Goal: Task Accomplishment & Management: Complete application form

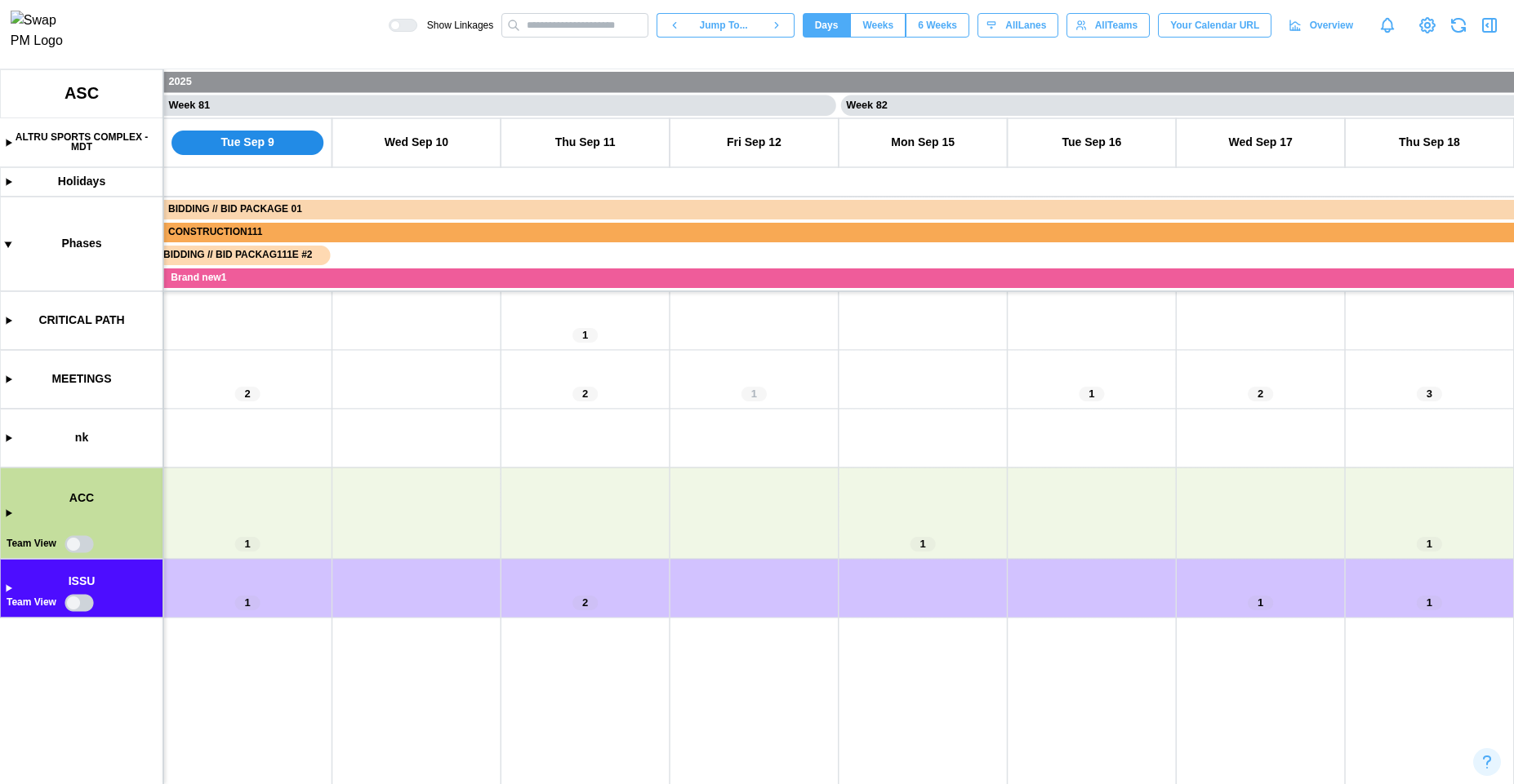
scroll to position [0, 67406]
drag, startPoint x: 455, startPoint y: 509, endPoint x: 760, endPoint y: 450, distance: 310.7
click at [760, 450] on canvas at bounding box center [757, 427] width 1514 height 715
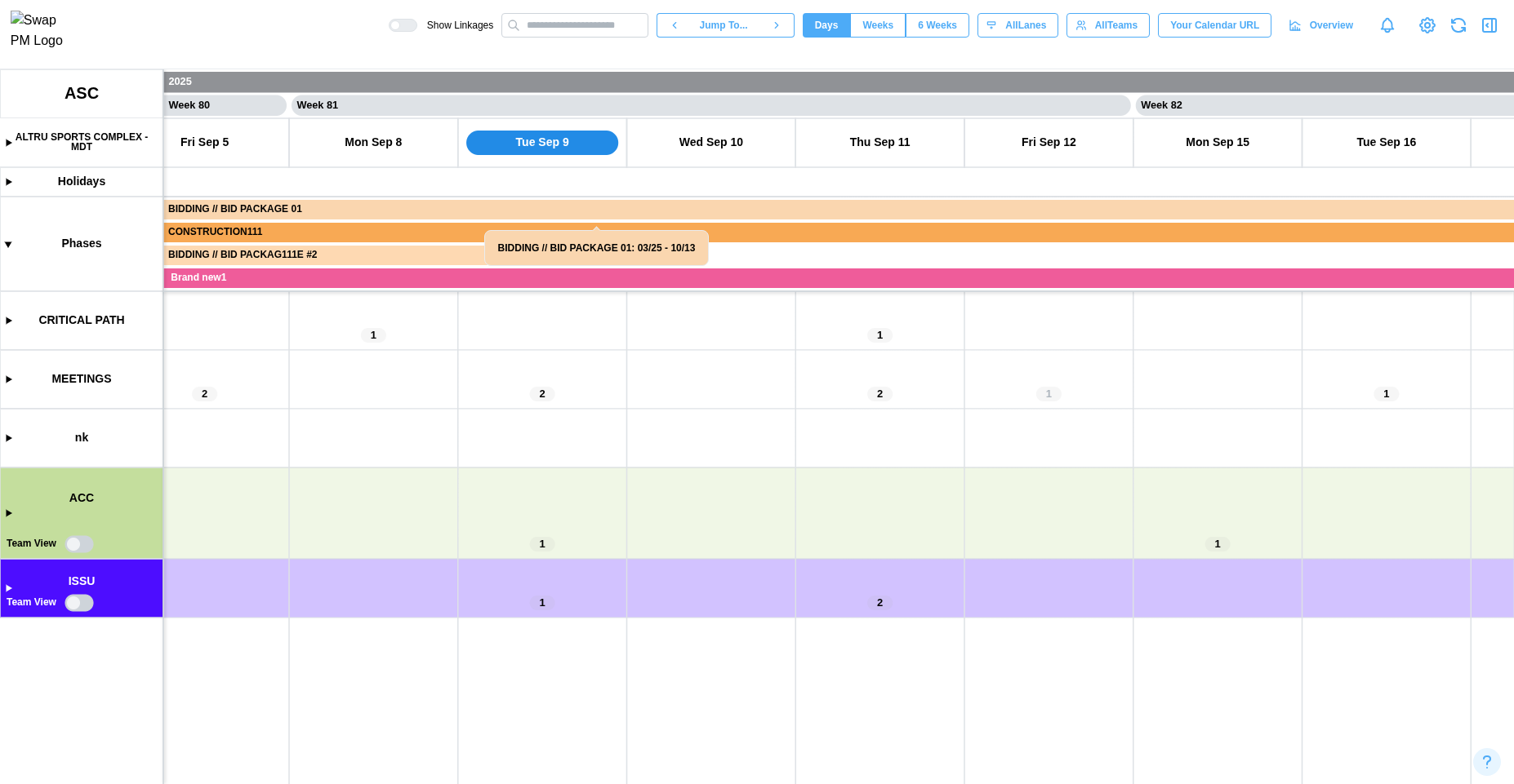
click at [4, 512] on canvas at bounding box center [757, 427] width 1514 height 715
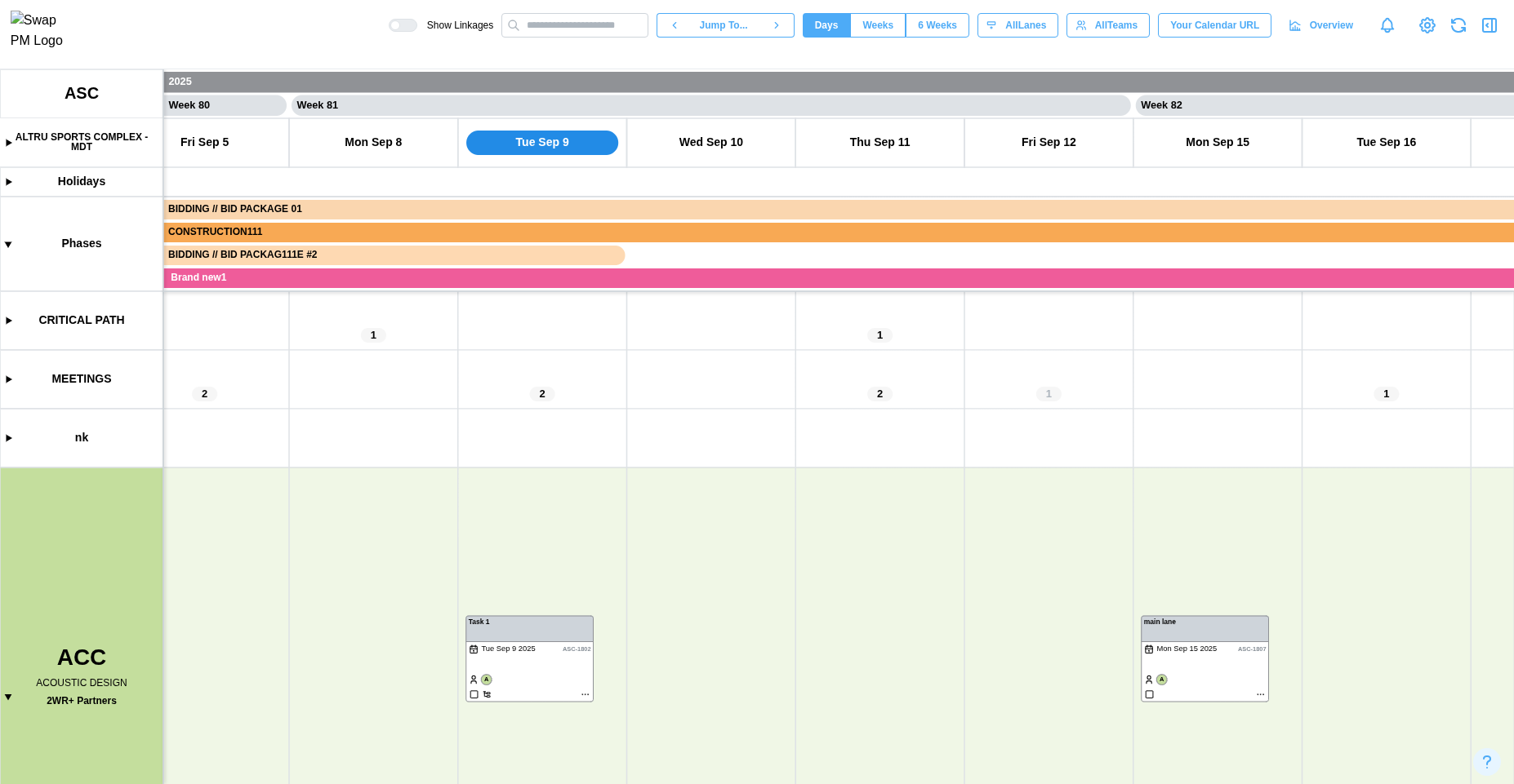
scroll to position [200, 0]
drag, startPoint x: 597, startPoint y: 409, endPoint x: 538, endPoint y: 369, distance: 71.3
click at [543, 370] on canvas at bounding box center [757, 427] width 1514 height 715
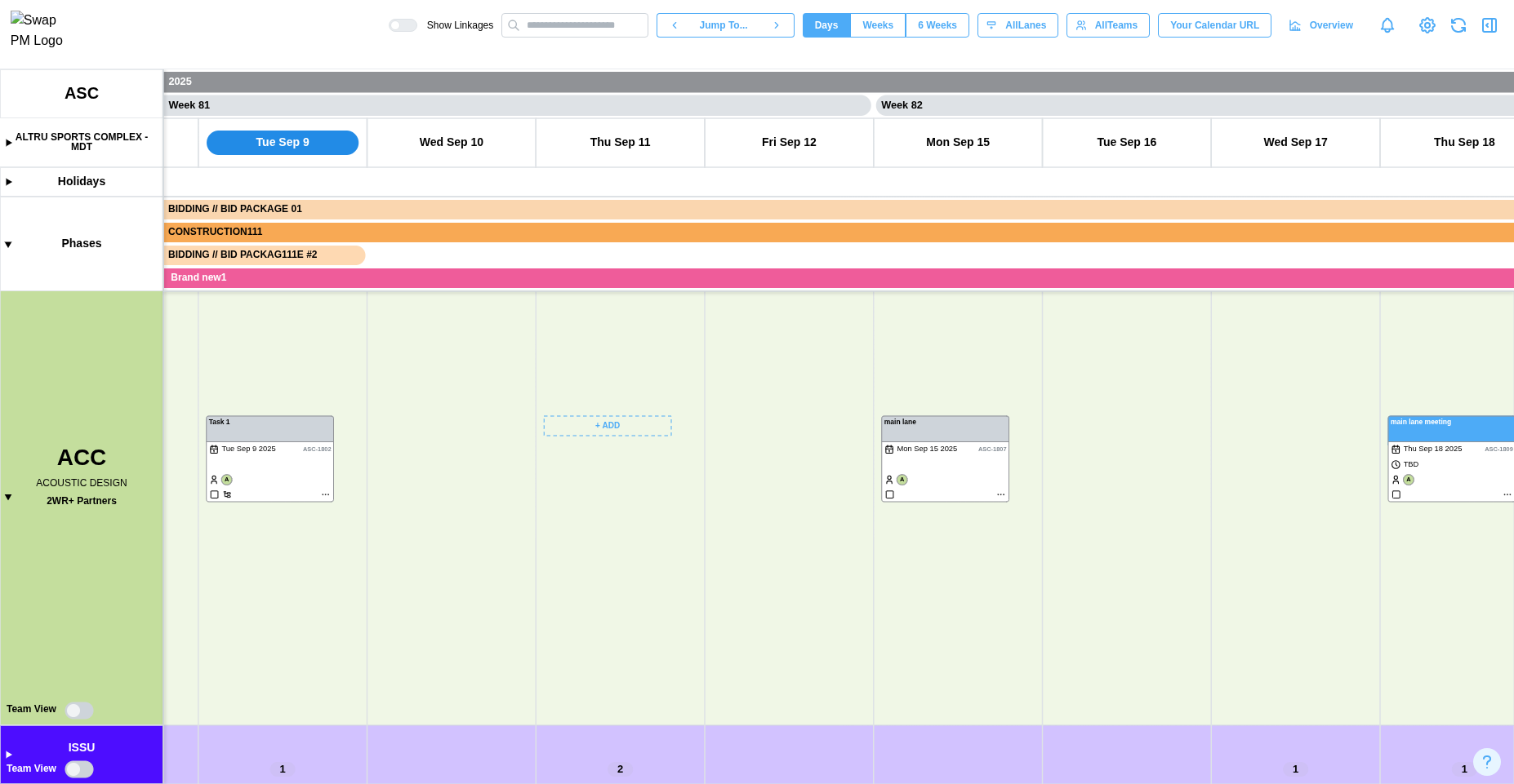
scroll to position [188, 0]
drag, startPoint x: 453, startPoint y: 553, endPoint x: 482, endPoint y: 557, distance: 29.3
click at [481, 557] on canvas at bounding box center [757, 427] width 1514 height 715
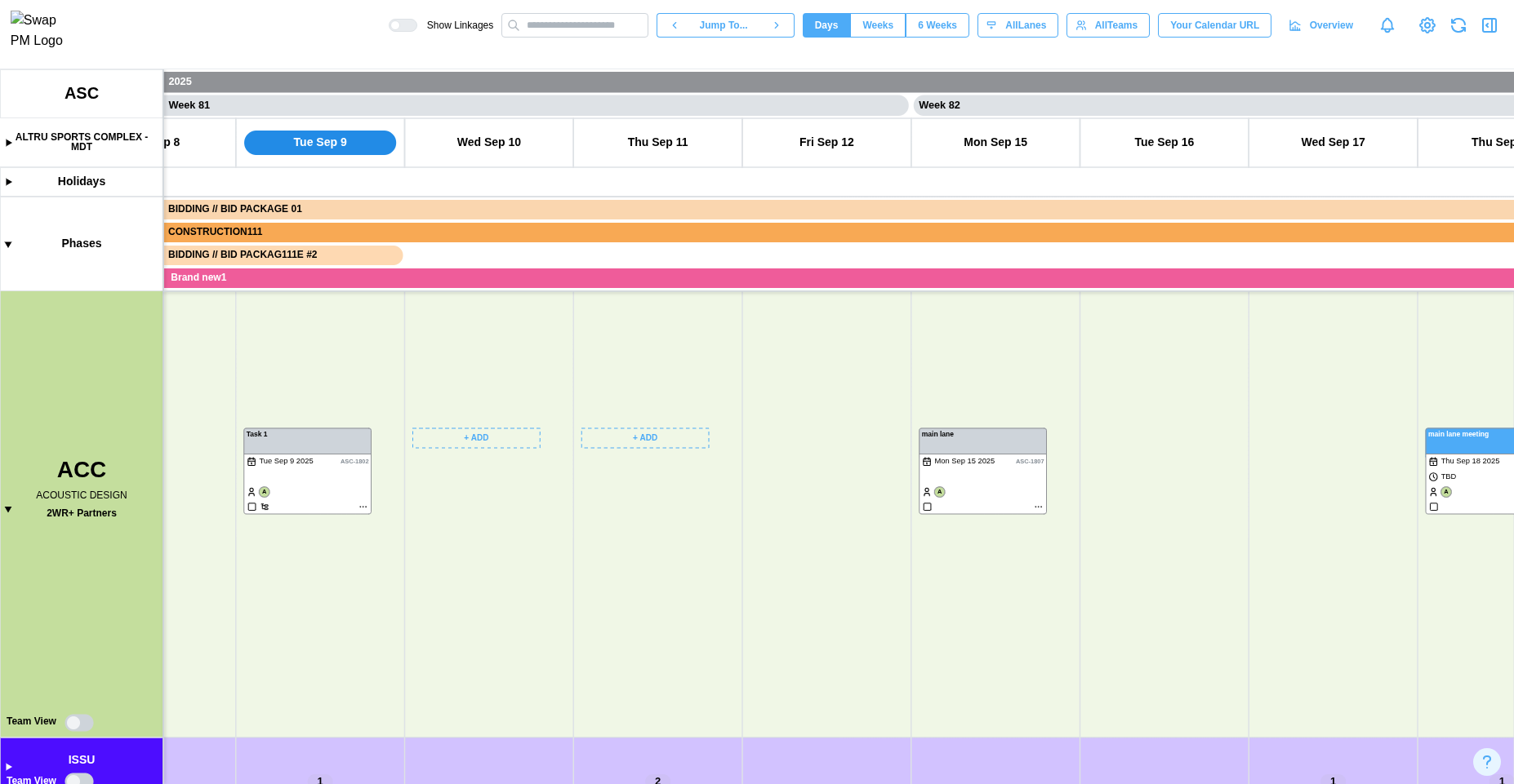
click at [344, 452] on canvas at bounding box center [757, 427] width 1514 height 715
click at [983, 473] on canvas at bounding box center [757, 427] width 1514 height 715
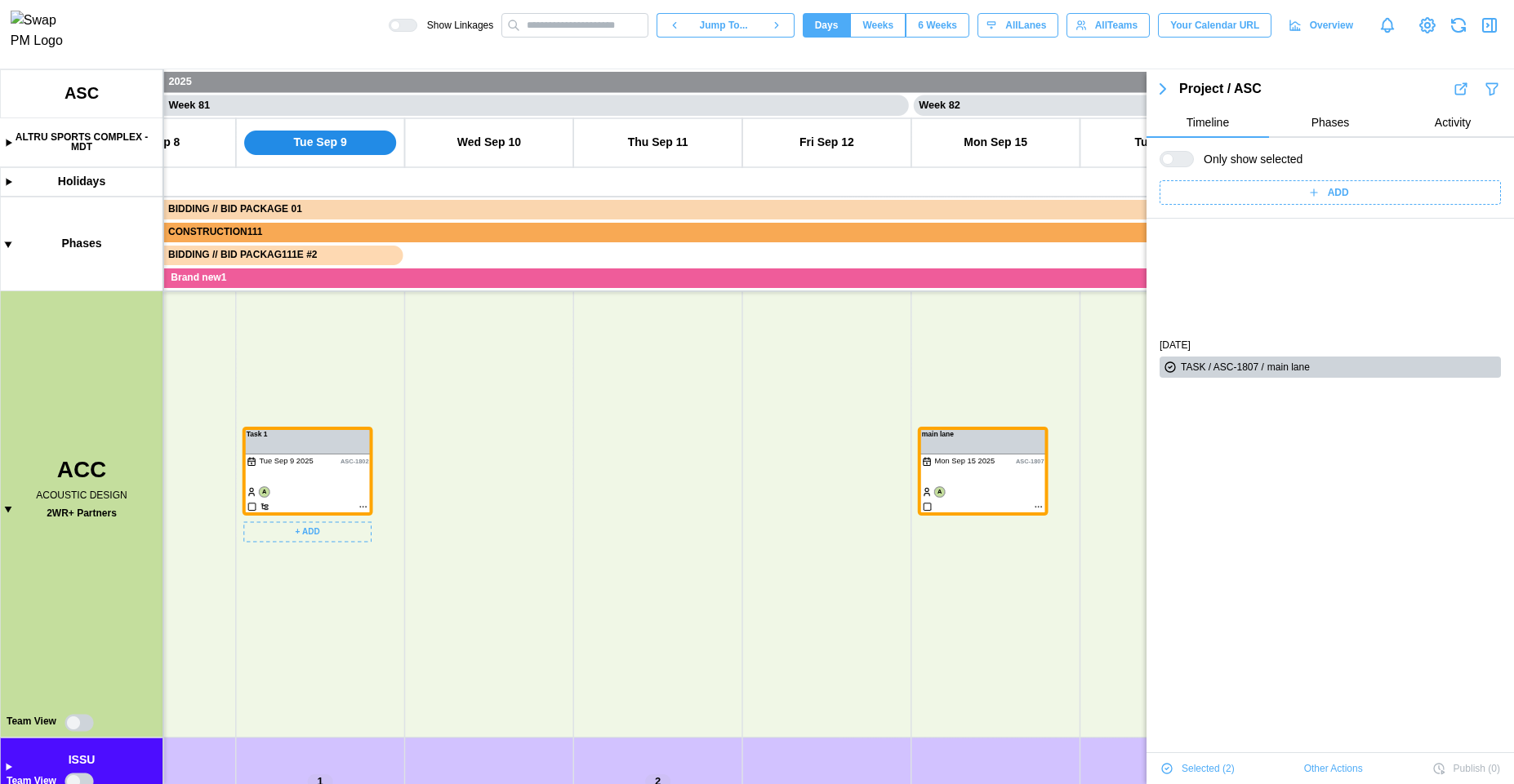
click at [263, 454] on canvas at bounding box center [757, 427] width 1514 height 715
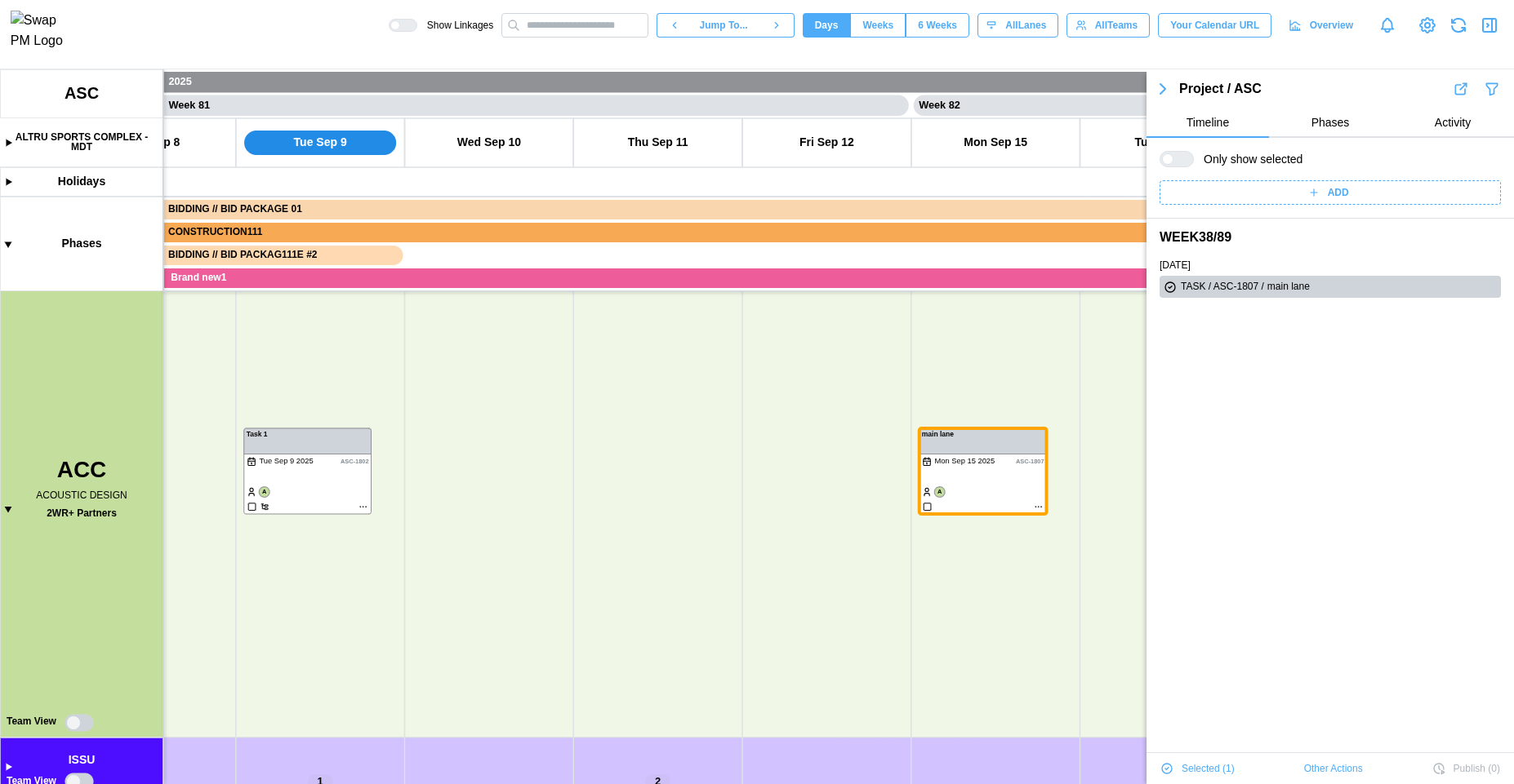
click at [1330, 765] on span "Other Actions" at bounding box center [1333, 769] width 59 height 23
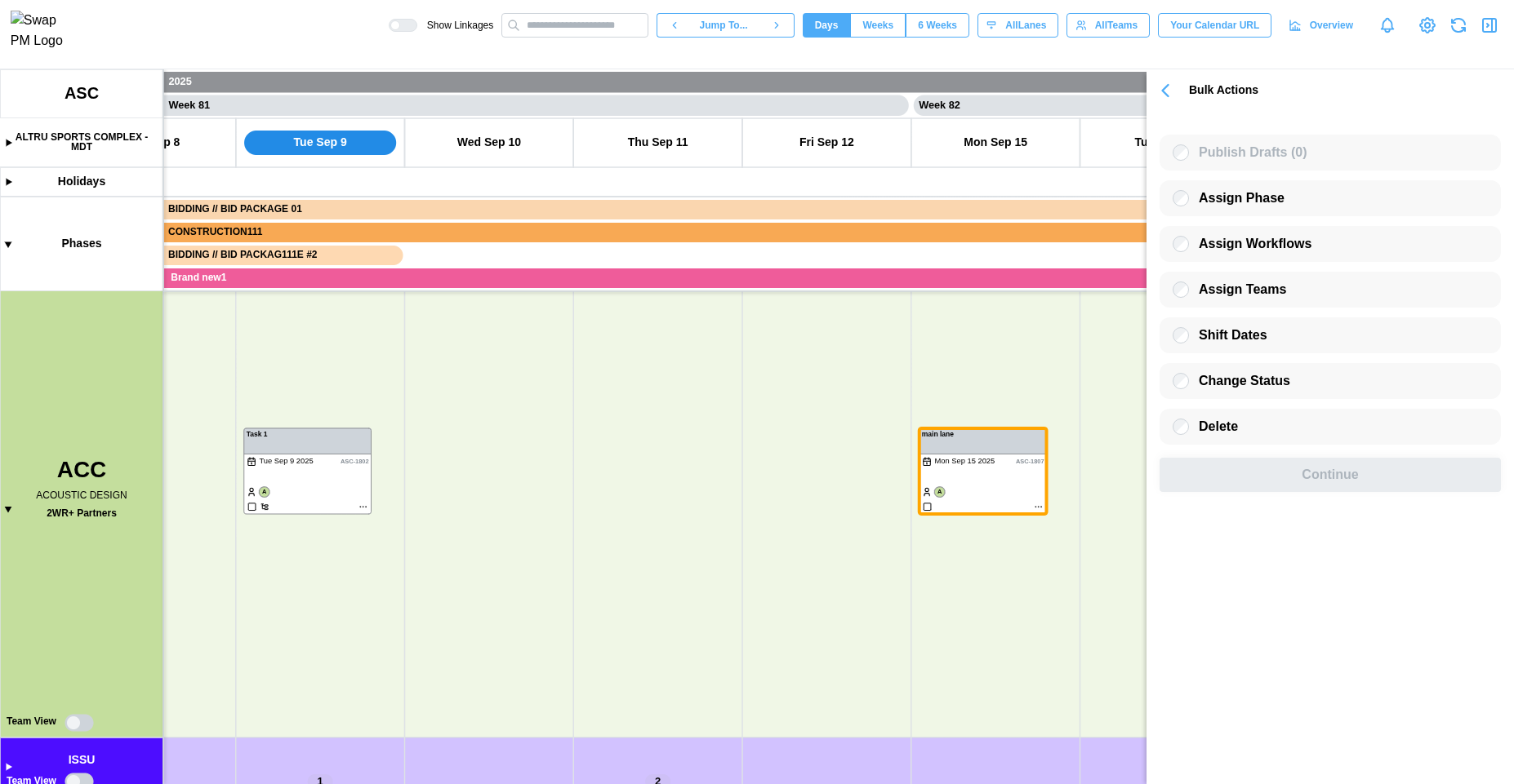
click at [1169, 86] on icon "button" at bounding box center [1166, 91] width 23 height 23
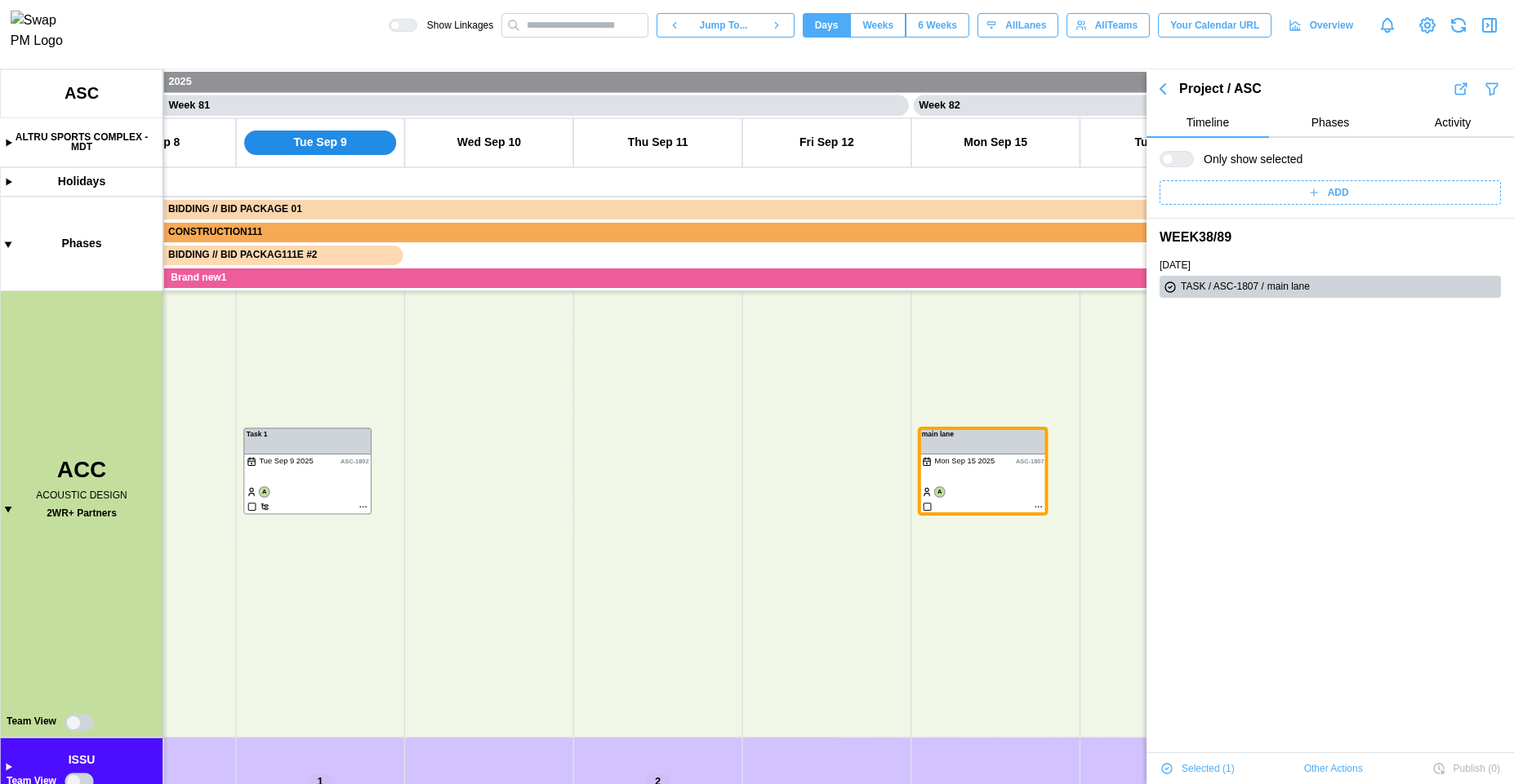
click at [1164, 91] on icon "button" at bounding box center [1163, 89] width 5 height 10
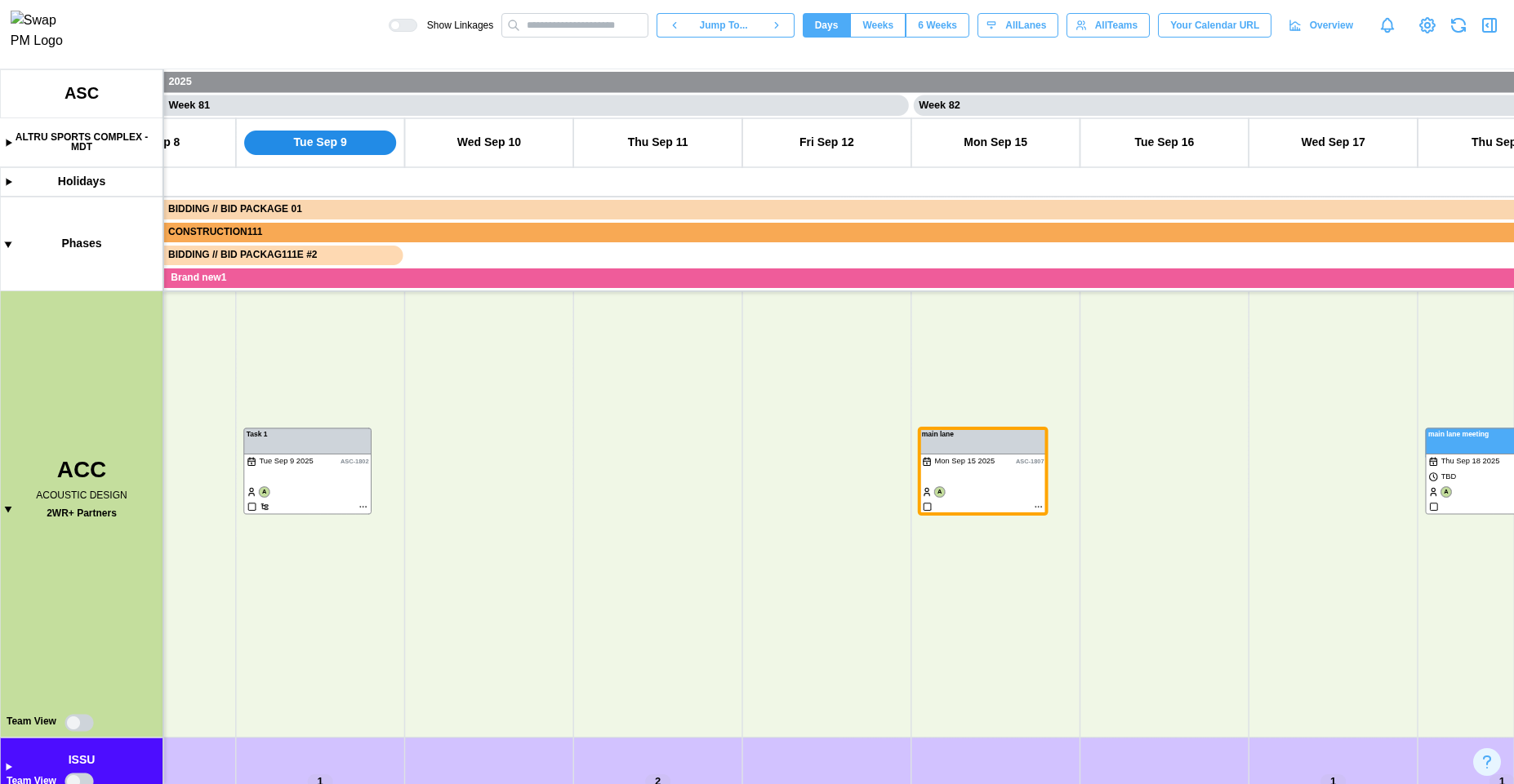
scroll to position [57979, 0]
click at [976, 473] on canvas at bounding box center [757, 427] width 1514 height 715
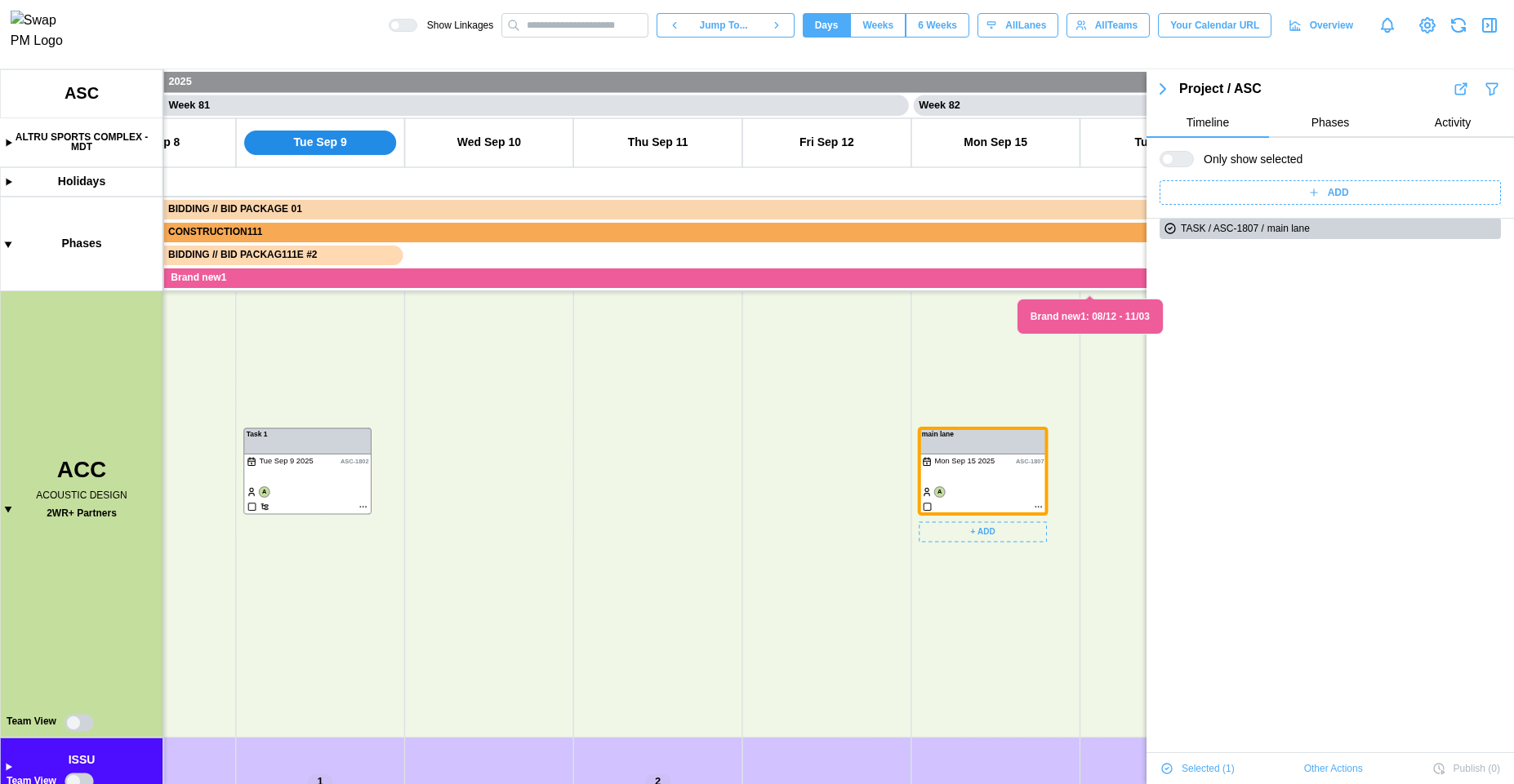
click at [976, 473] on canvas at bounding box center [757, 427] width 1514 height 715
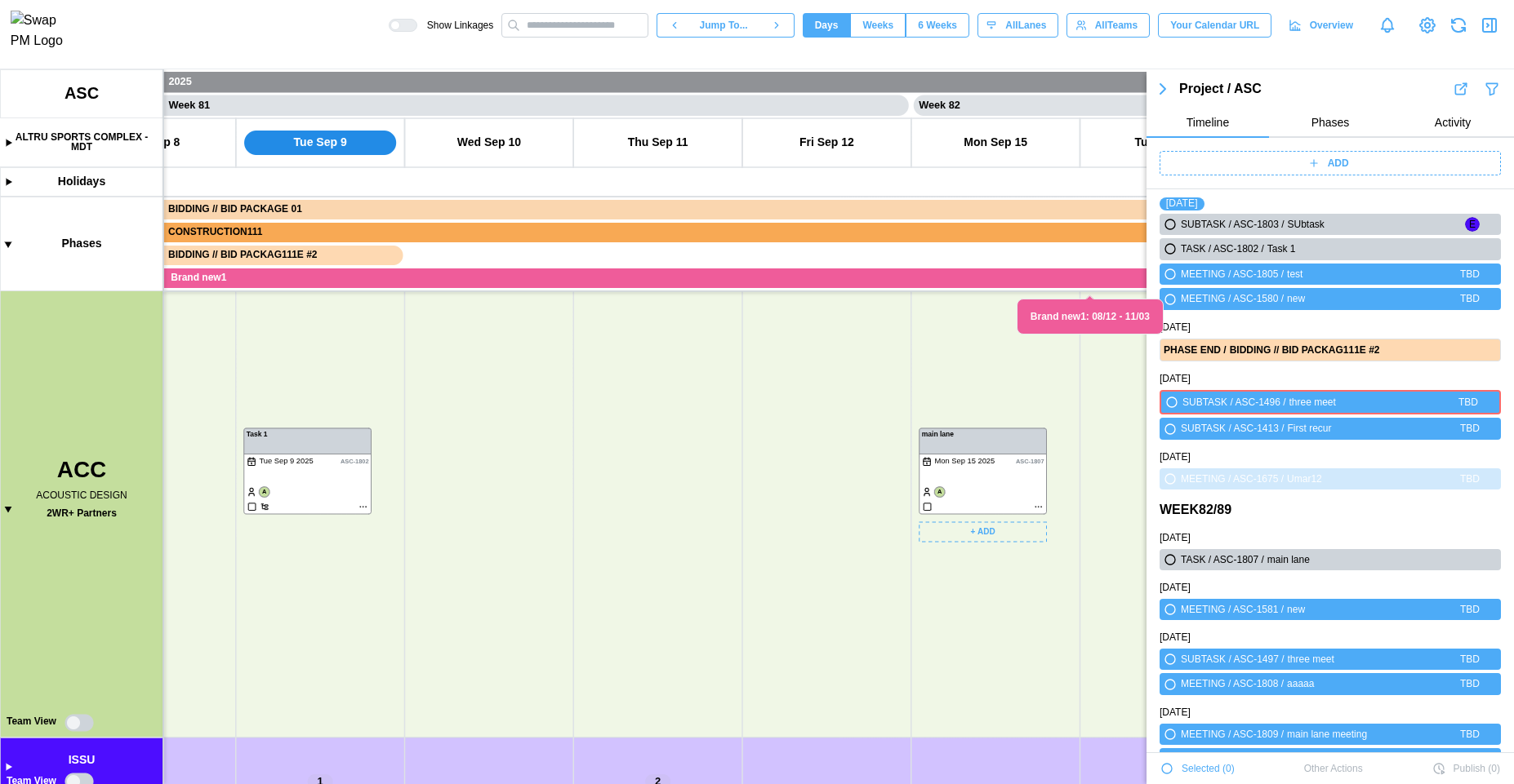
click at [976, 473] on canvas at bounding box center [757, 427] width 1514 height 715
click at [1040, 506] on canvas at bounding box center [757, 427] width 1514 height 715
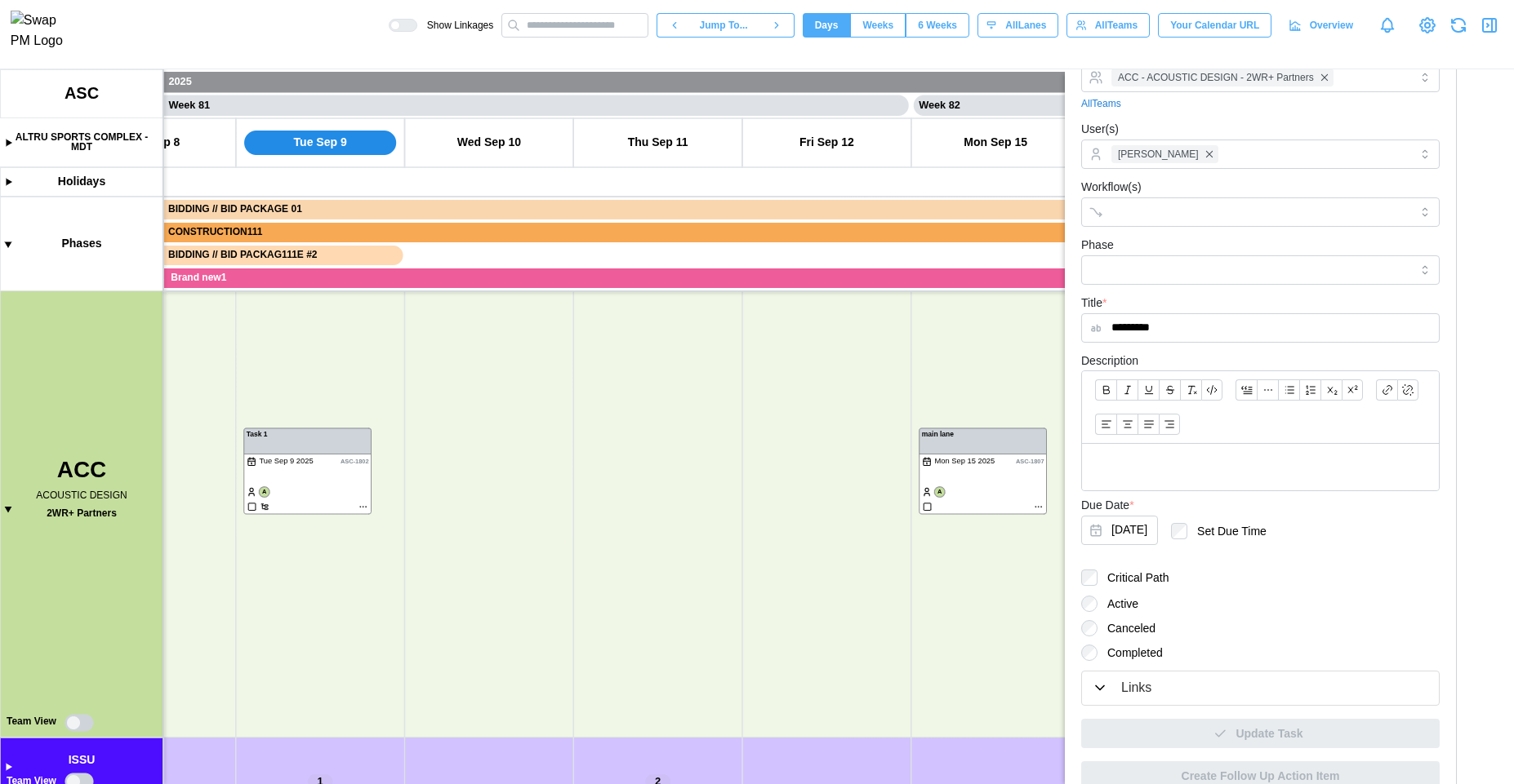
scroll to position [135, 0]
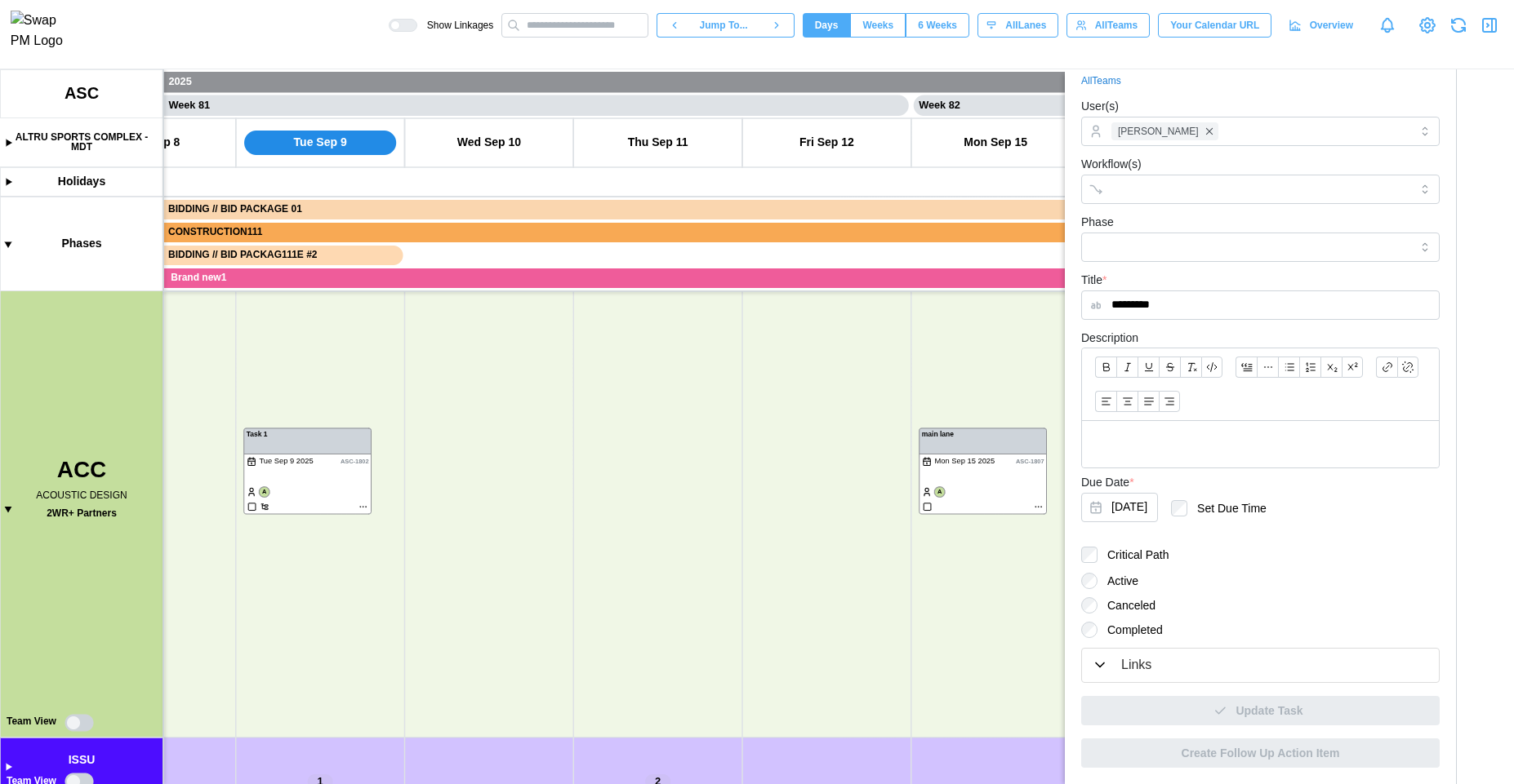
click at [1219, 662] on div "Links" at bounding box center [1261, 665] width 337 height 21
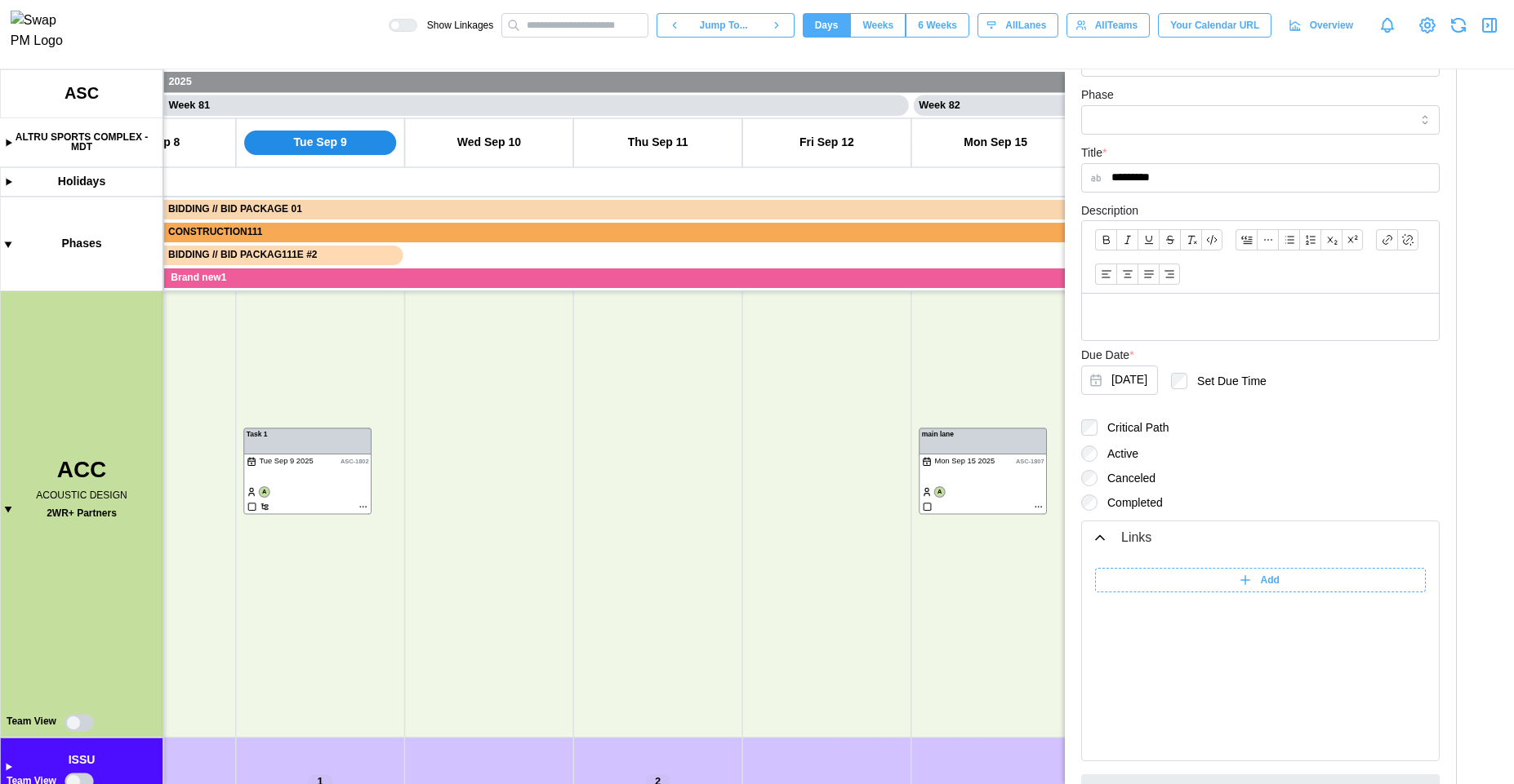
scroll to position [341, 0]
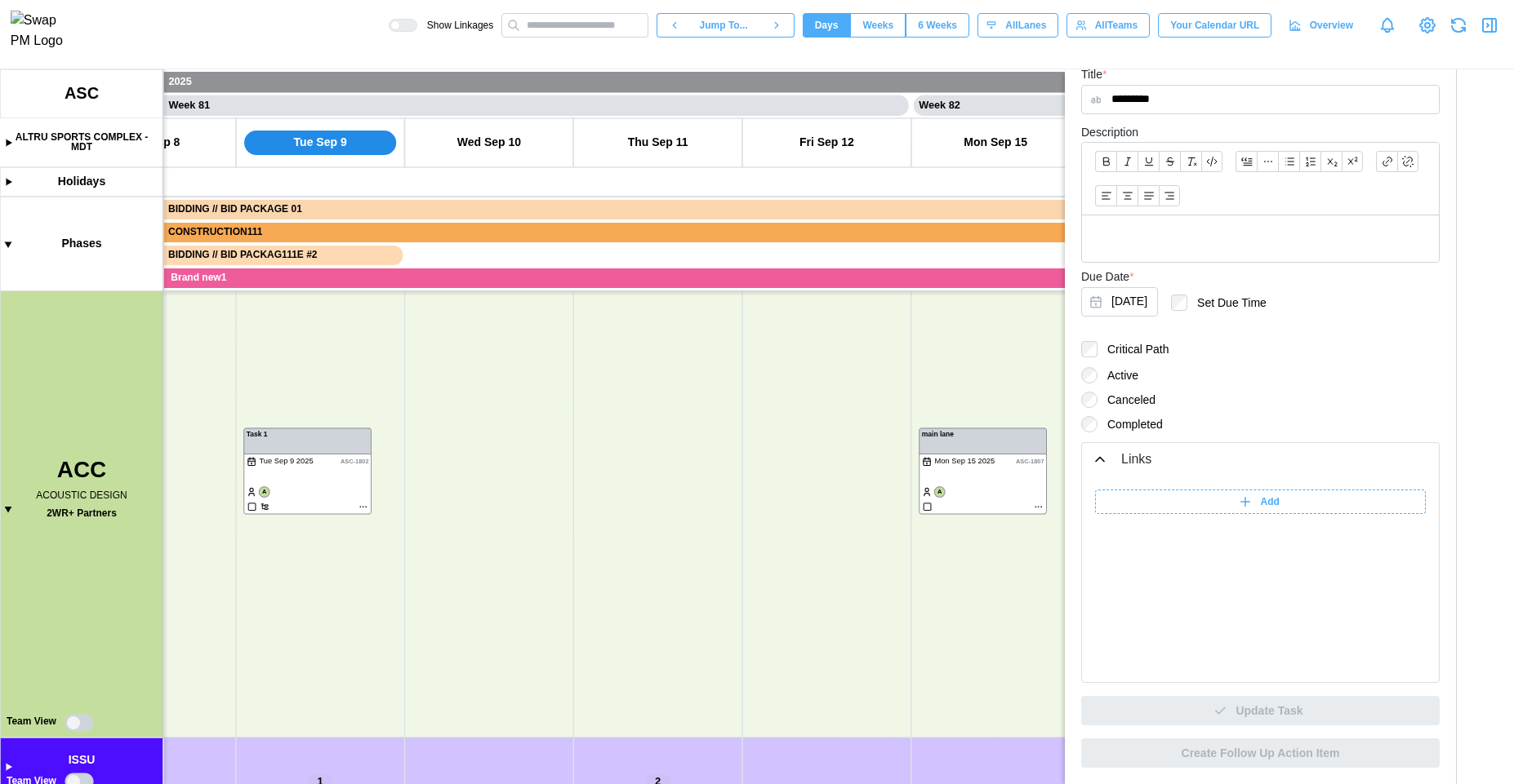
click at [1238, 502] on icon at bounding box center [1246, 502] width 15 height 15
click at [1146, 510] on input "******" at bounding box center [1140, 502] width 90 height 24
type input "*******"
click at [1251, 503] on input "search" at bounding box center [1300, 502] width 204 height 24
type input "**********"
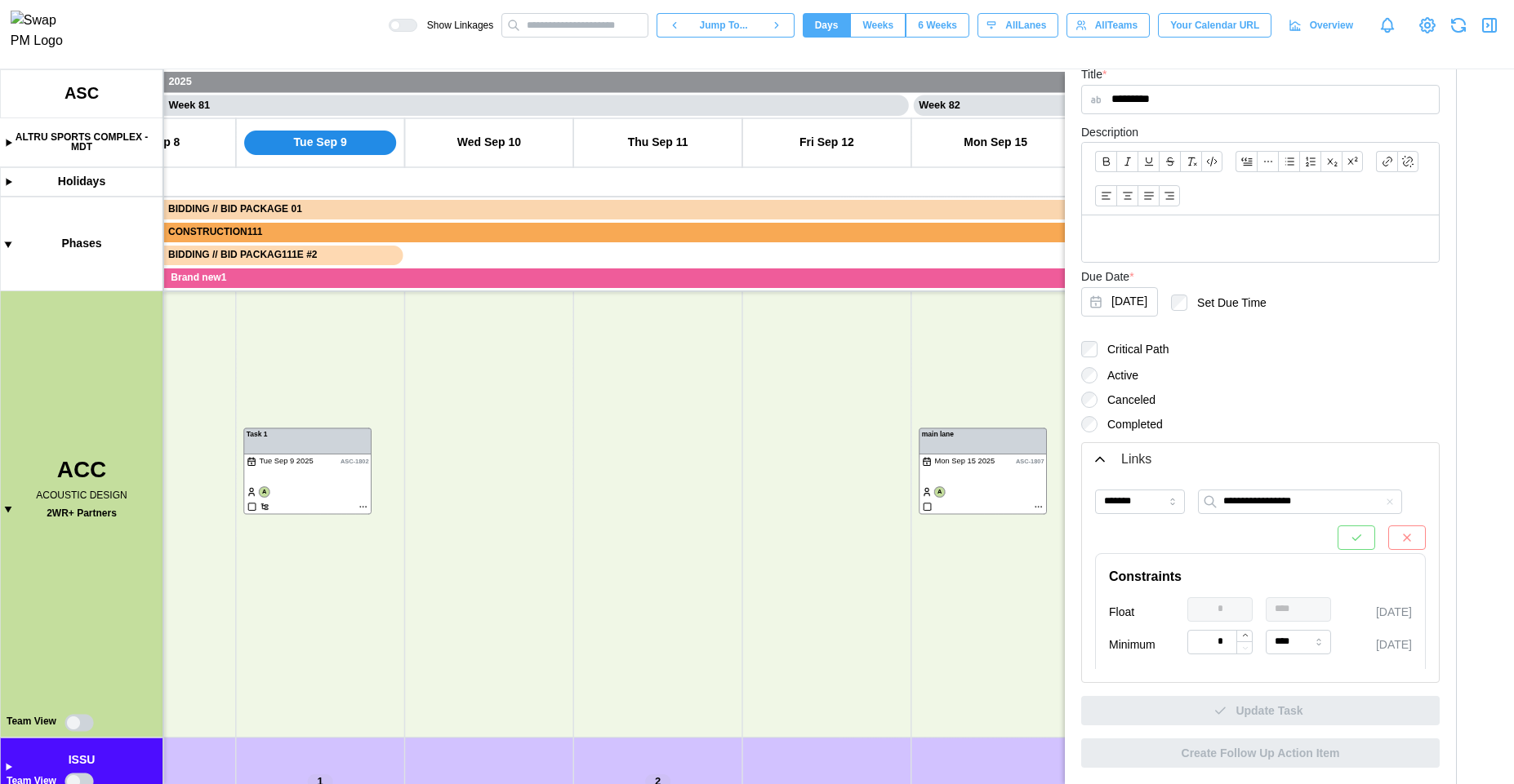
click at [1400, 537] on icon "button" at bounding box center [1407, 538] width 13 height 13
click at [1315, 509] on div "Add" at bounding box center [1258, 502] width 310 height 23
click at [1279, 502] on input "search" at bounding box center [1300, 502] width 204 height 24
click at [1158, 503] on input "******" at bounding box center [1140, 502] width 90 height 24
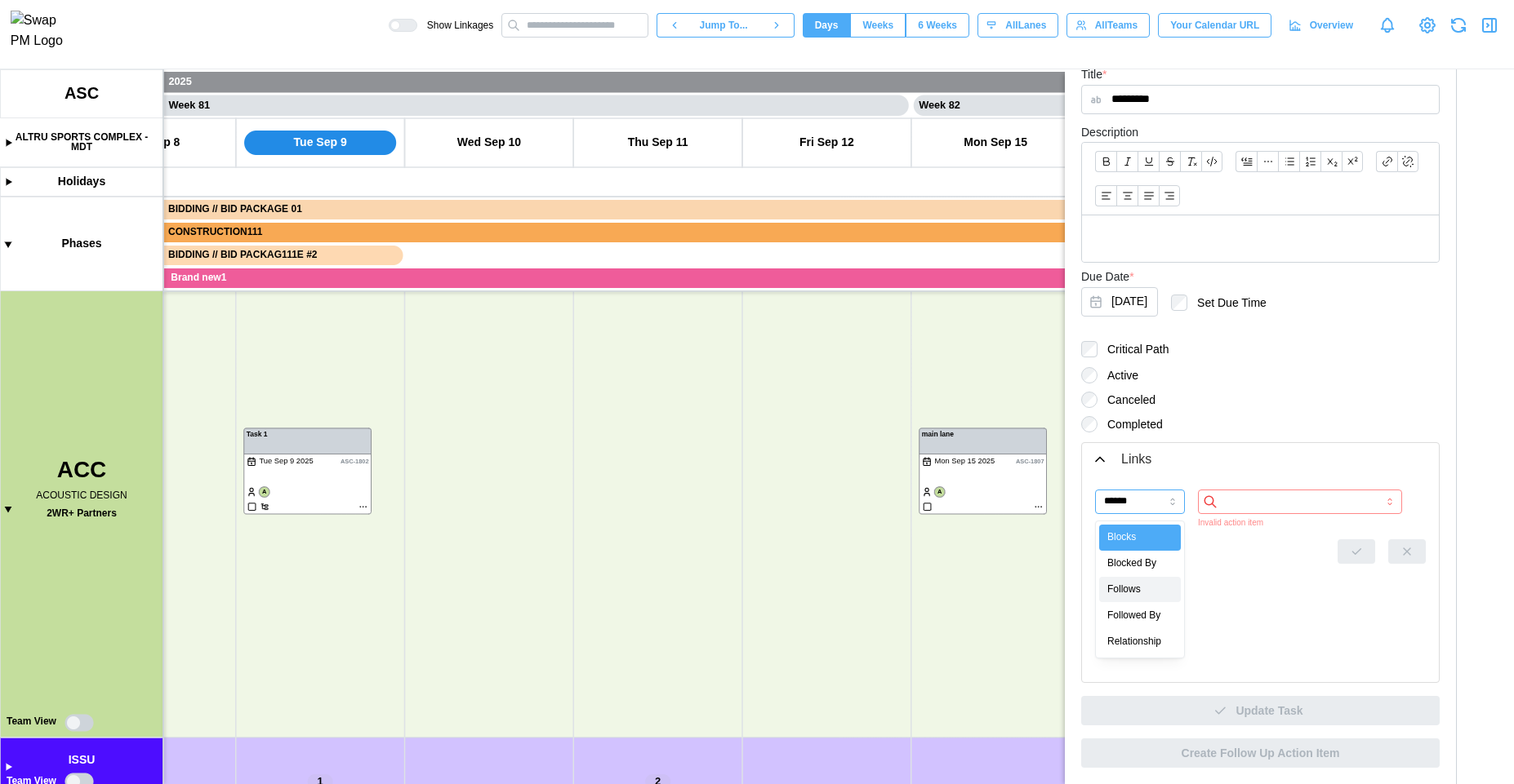
type input "*******"
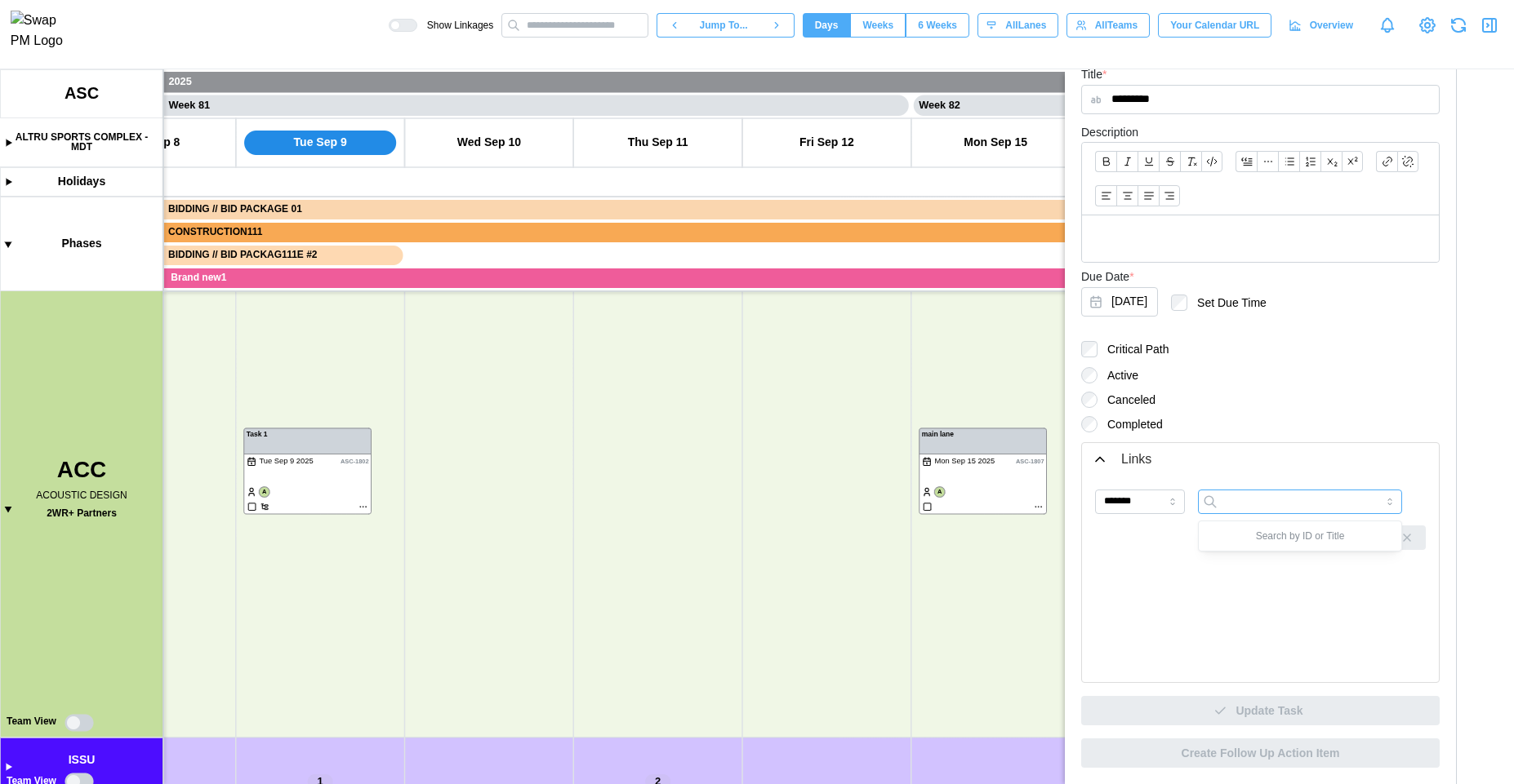
click at [1266, 502] on input "search" at bounding box center [1300, 502] width 204 height 24
type input "****"
click at [1239, 565] on div "*******" at bounding box center [1261, 580] width 331 height 179
click at [1249, 505] on input "search" at bounding box center [1300, 502] width 204 height 24
type input "*"
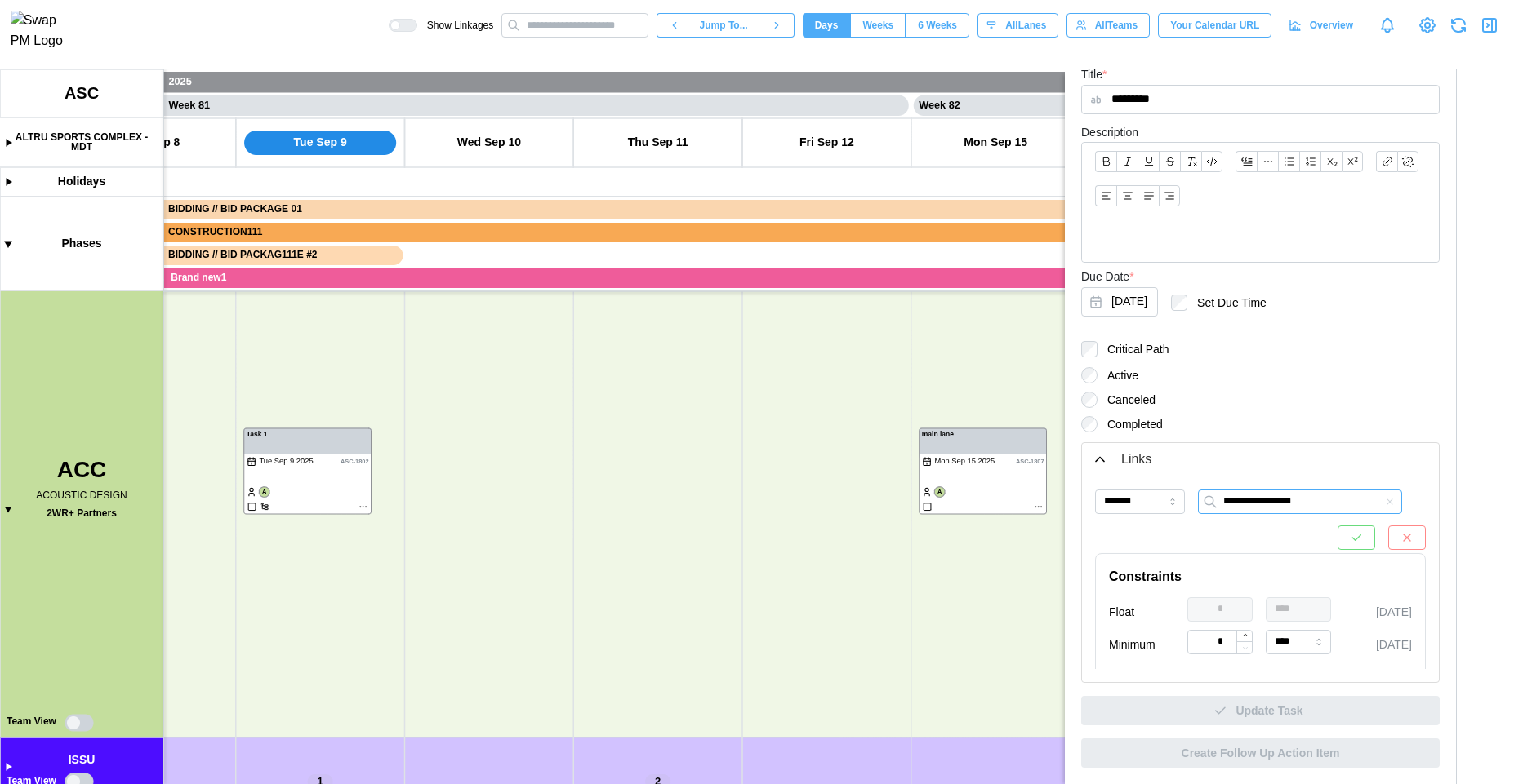
type input "**********"
click at [1400, 541] on icon "button" at bounding box center [1407, 538] width 13 height 13
click at [1504, 27] on div "Show Linkages Jump To... Days Weeks 6 Weeks days All Lanes All Teams Your Calen…" at bounding box center [951, 25] width 1125 height 27
click at [1497, 29] on icon "button" at bounding box center [1490, 26] width 20 height 20
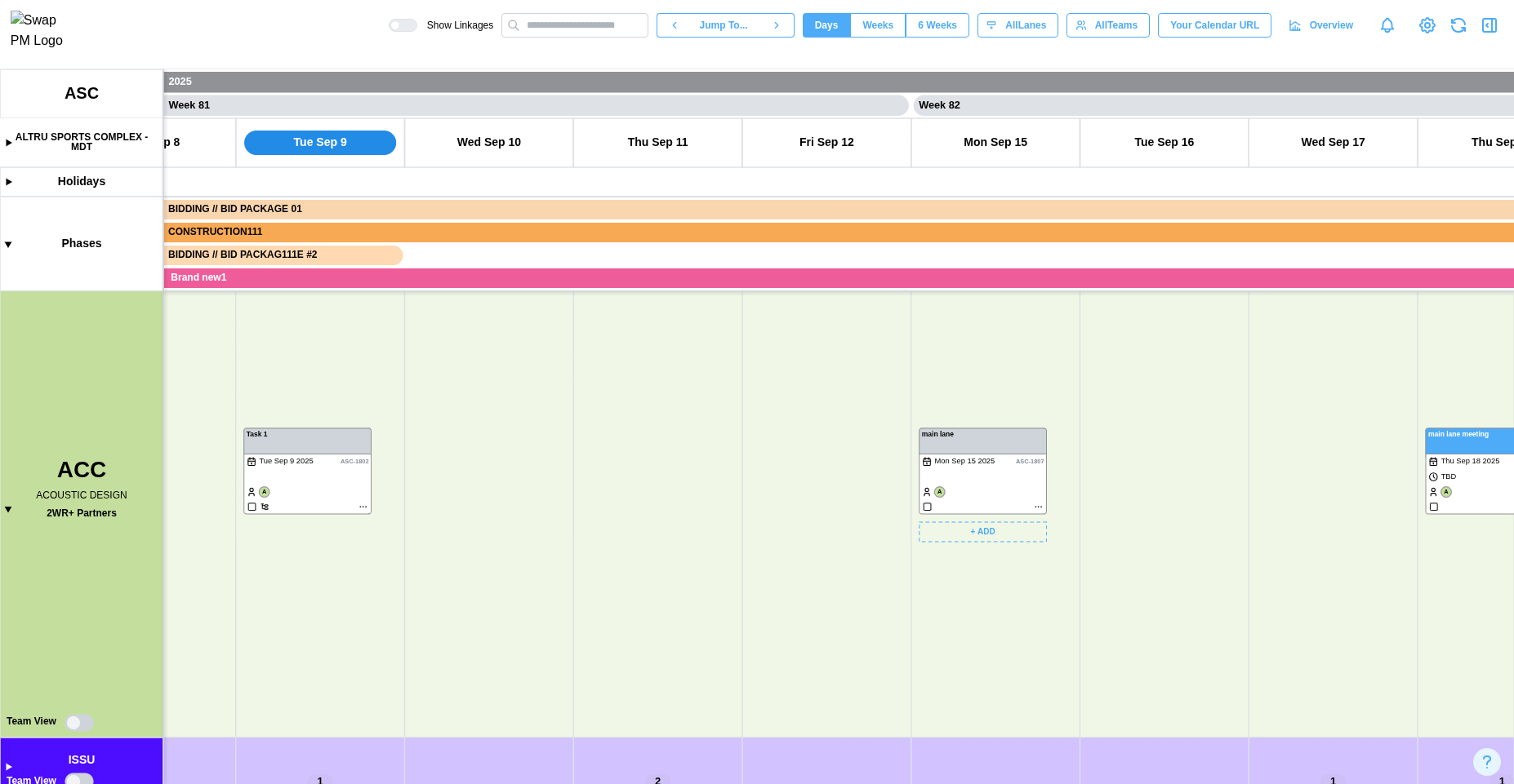
click at [986, 447] on canvas at bounding box center [757, 427] width 1514 height 715
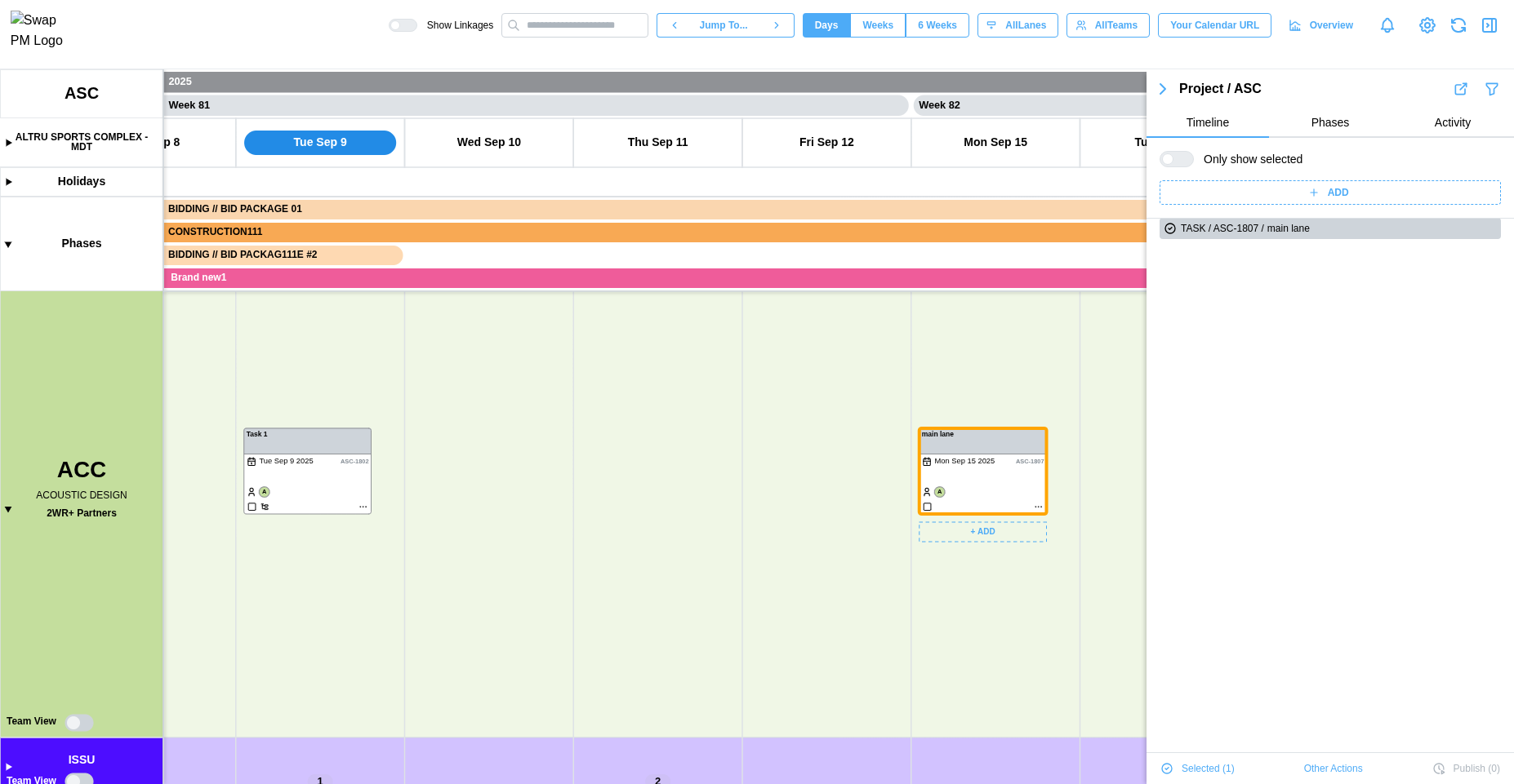
click at [1338, 777] on span "Other Actions" at bounding box center [1333, 769] width 59 height 23
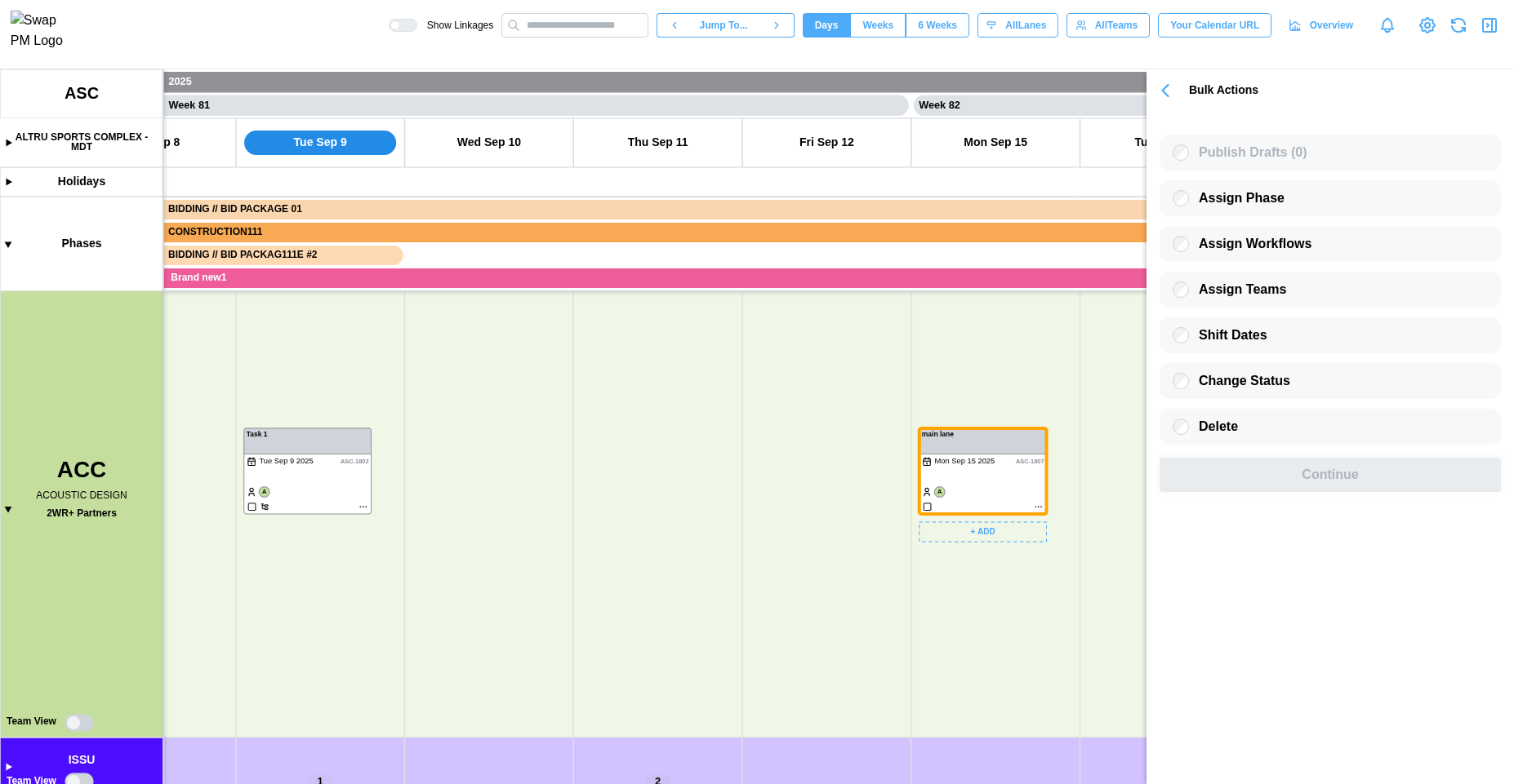
scroll to position [0, 0]
click at [1497, 35] on icon "button" at bounding box center [1490, 26] width 20 height 20
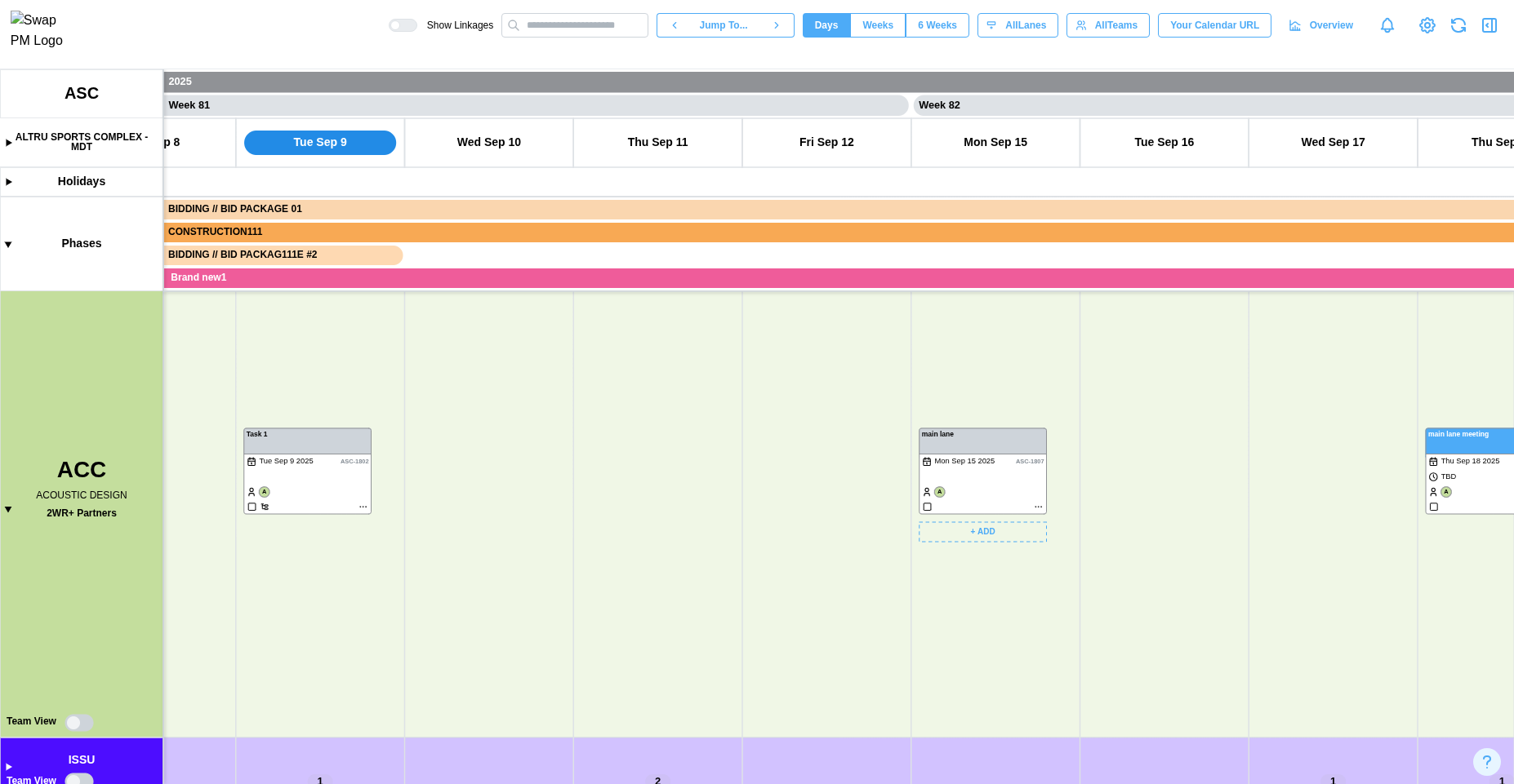
click at [1014, 459] on canvas at bounding box center [757, 427] width 1514 height 715
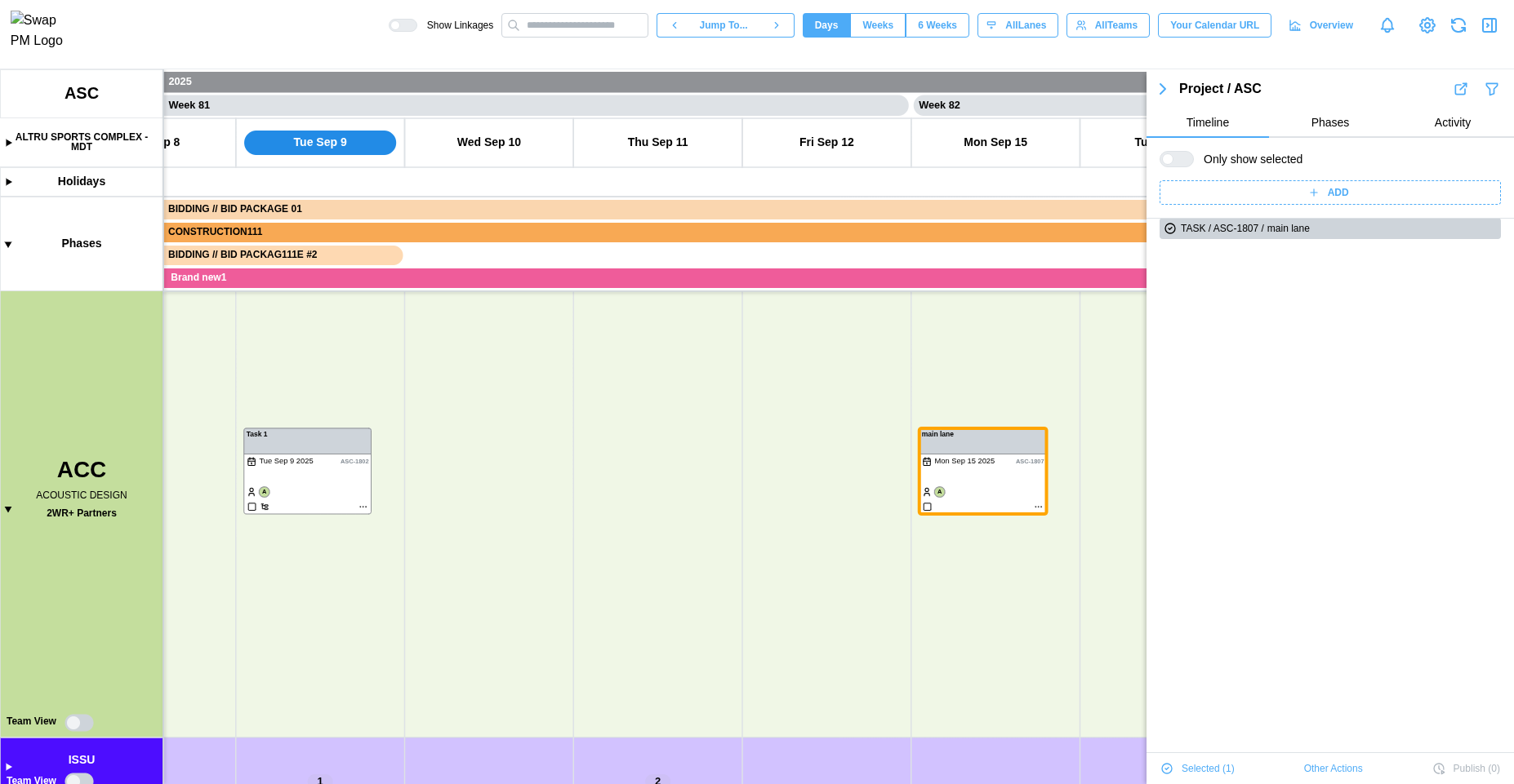
click at [1328, 783] on div "Selected ( 1 ) Other Actions Publish ( 0 )" at bounding box center [1330, 768] width 367 height 31
click at [1329, 778] on span "Other Actions" at bounding box center [1333, 769] width 59 height 23
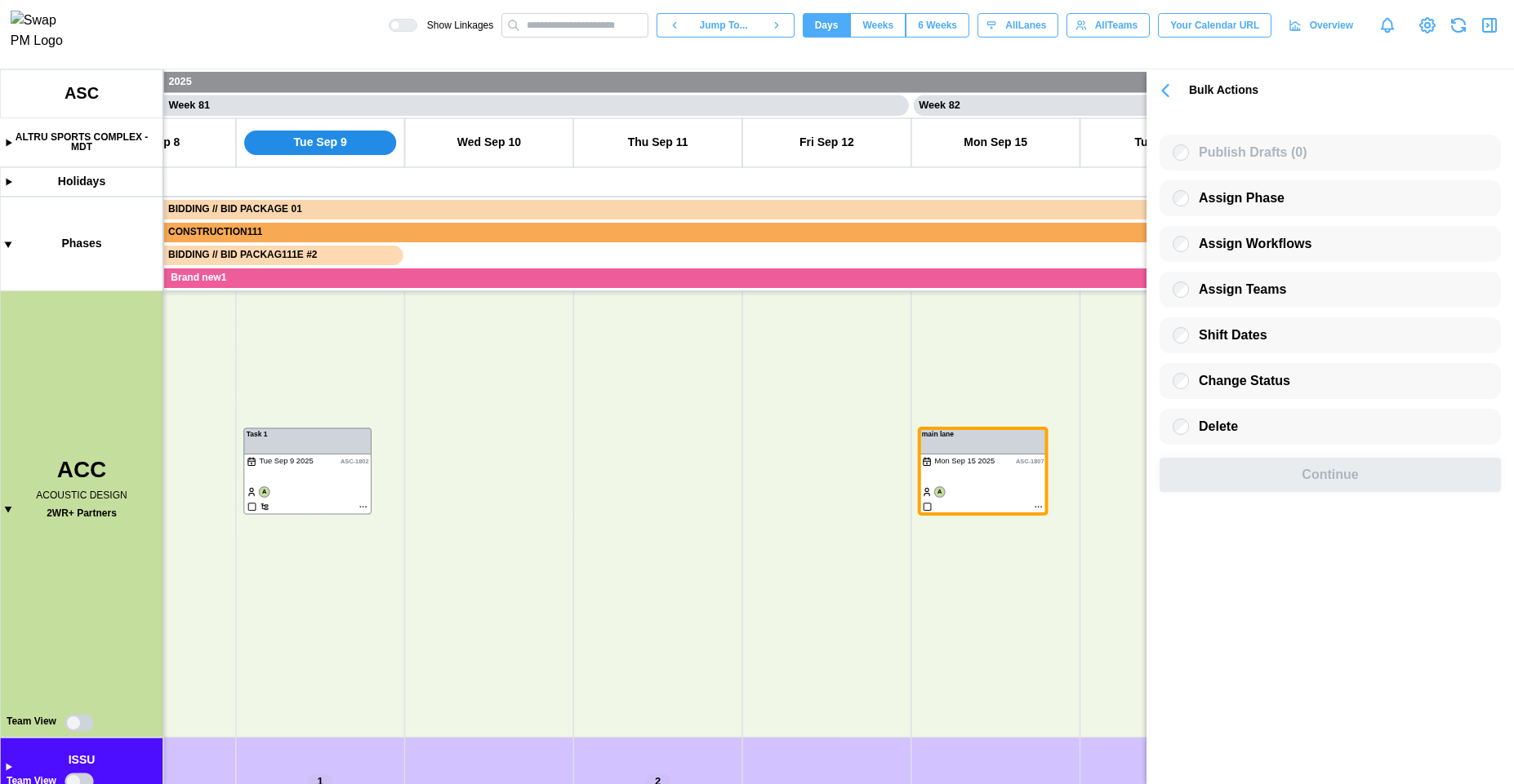
scroll to position [0, 0]
click at [1215, 208] on div "Assign Phase" at bounding box center [1330, 198] width 342 height 36
click at [1172, 84] on icon "button" at bounding box center [1166, 91] width 23 height 23
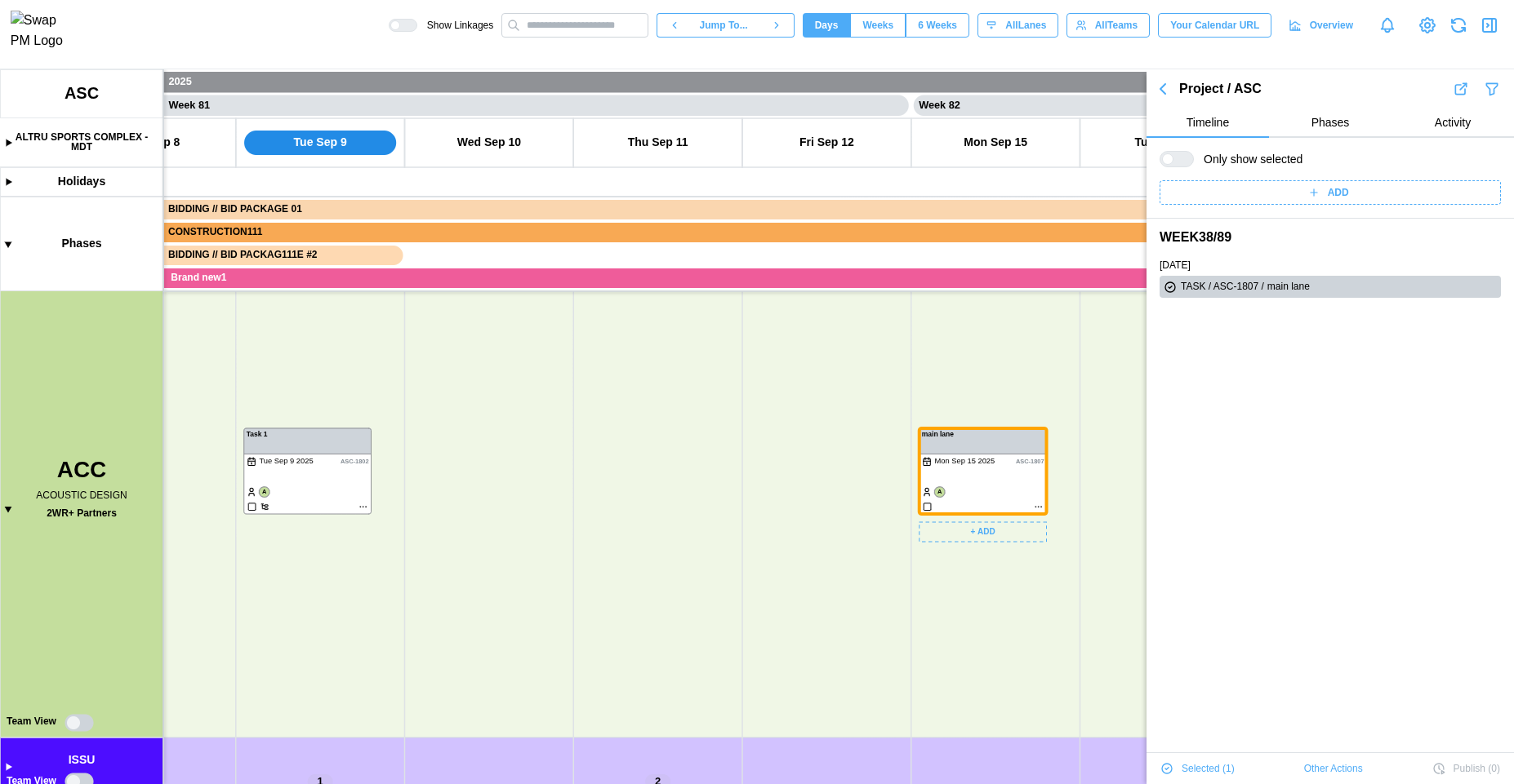
click at [1161, 92] on icon "button" at bounding box center [1163, 89] width 20 height 20
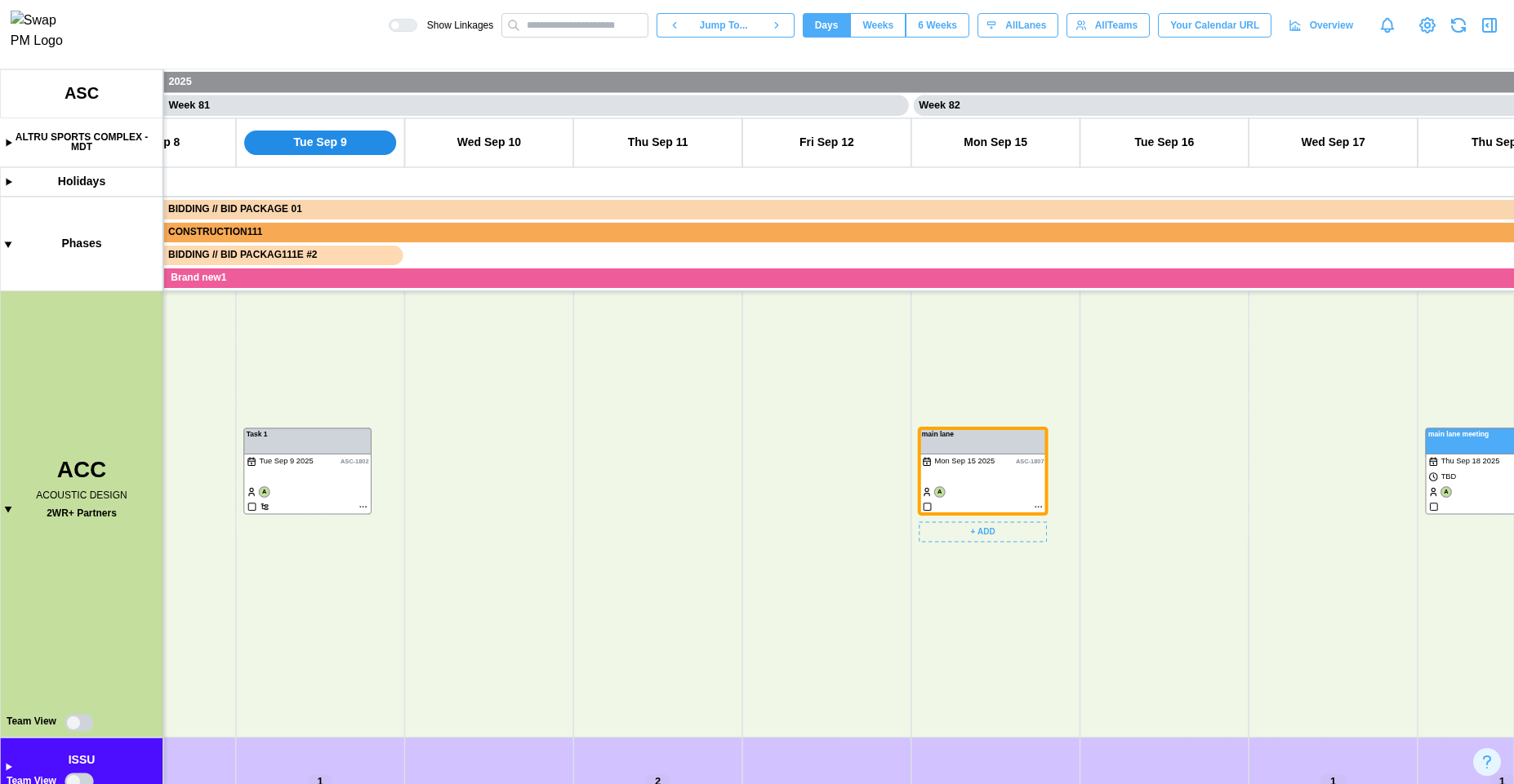
scroll to position [57979, 0]
click at [1040, 503] on canvas at bounding box center [757, 427] width 1514 height 715
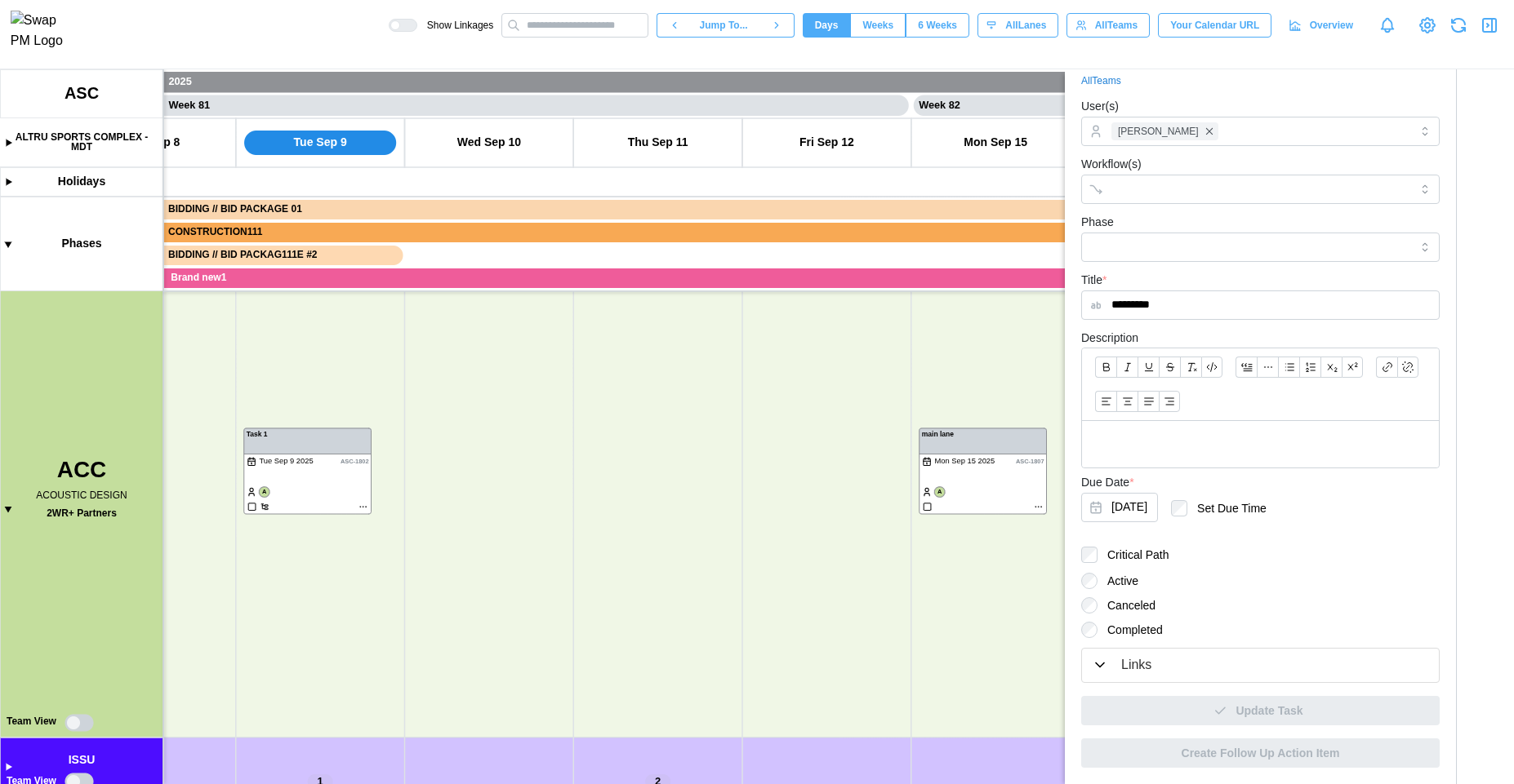
click at [1177, 654] on button "Links" at bounding box center [1260, 665] width 356 height 33
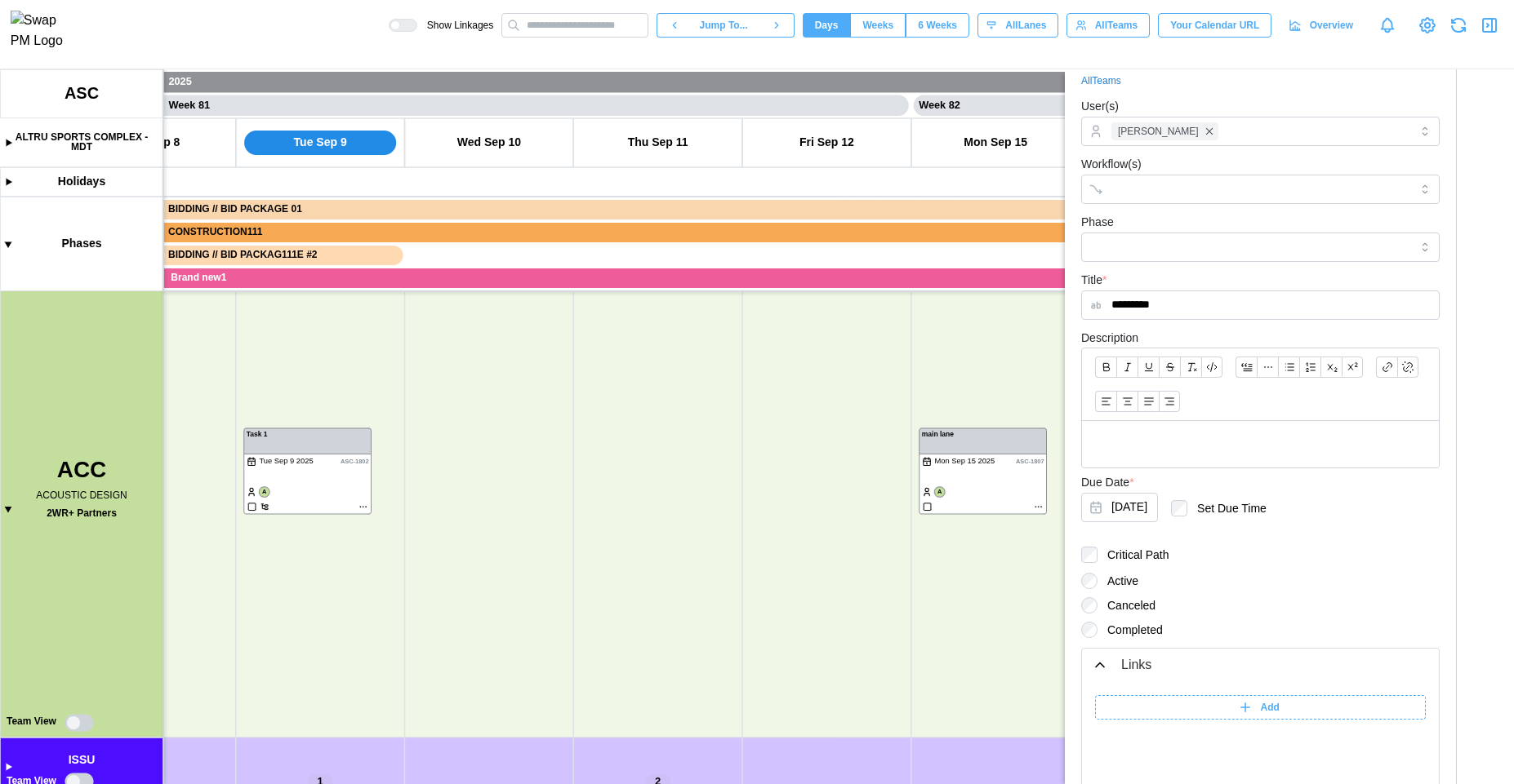
scroll to position [341, 0]
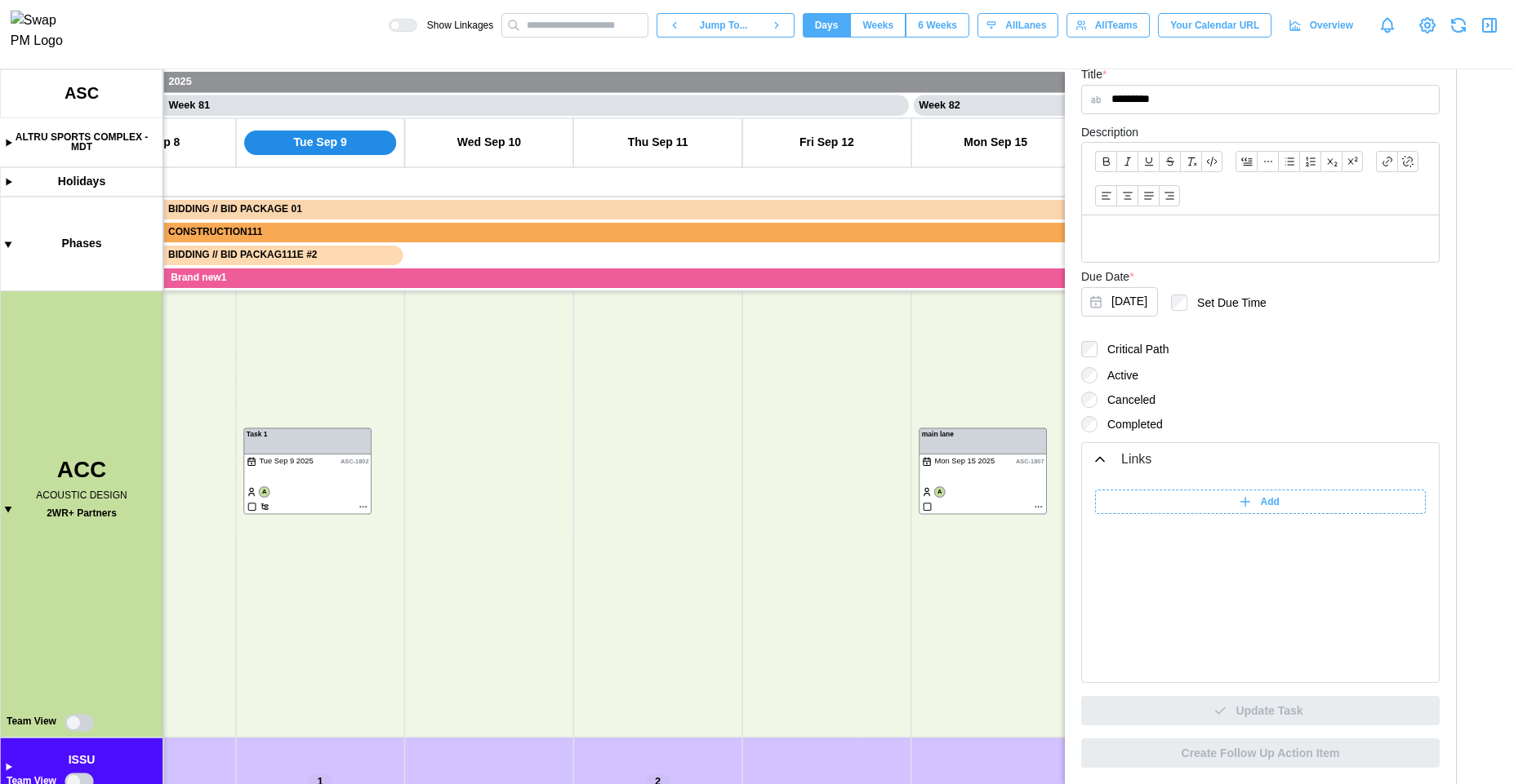
click at [1267, 502] on span "Add" at bounding box center [1270, 502] width 19 height 23
click at [1274, 506] on input "search" at bounding box center [1300, 502] width 204 height 24
type input "****"
click at [1259, 582] on div "******" at bounding box center [1261, 580] width 331 height 179
click at [1142, 498] on input "******" at bounding box center [1140, 502] width 90 height 24
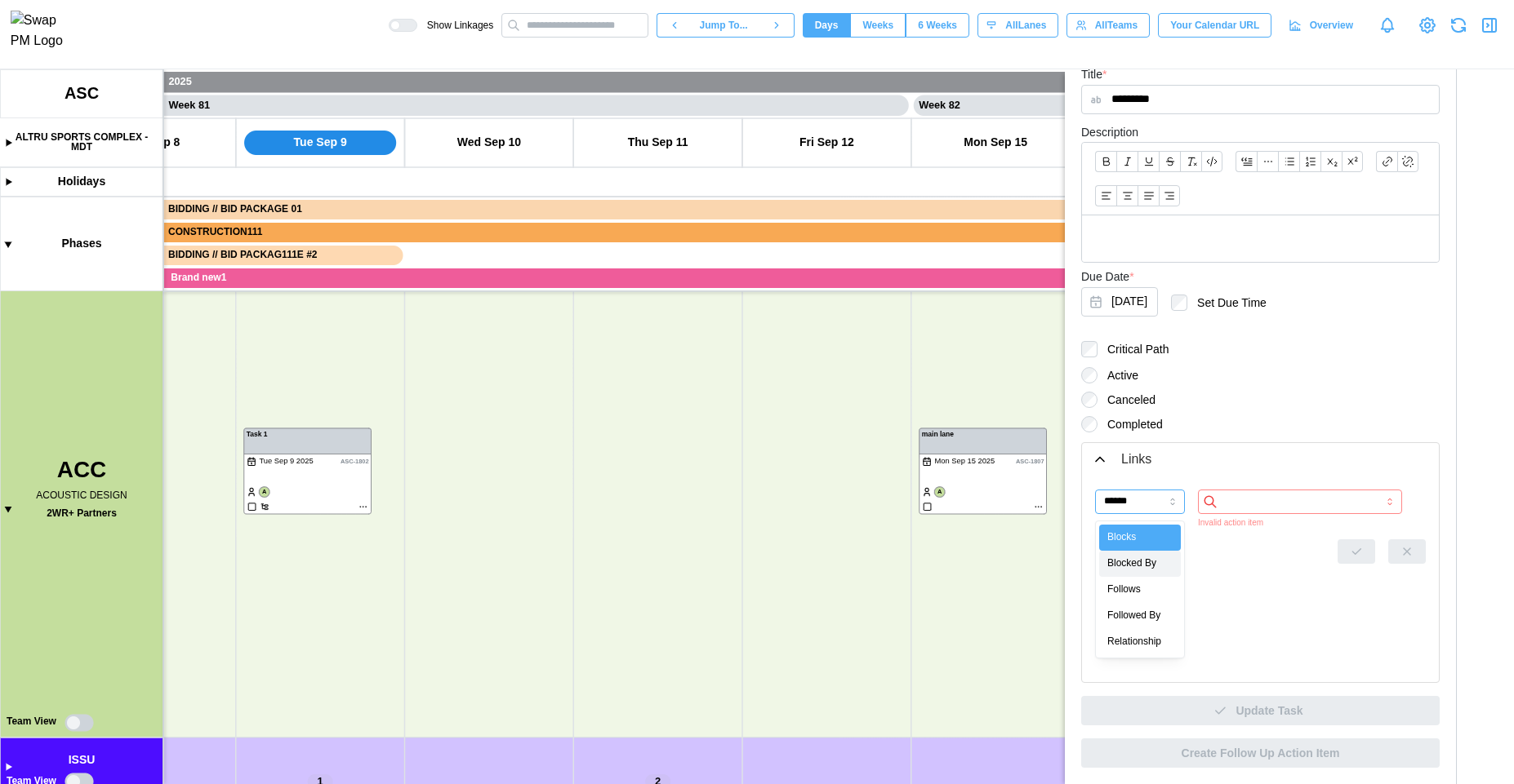
type input "*******"
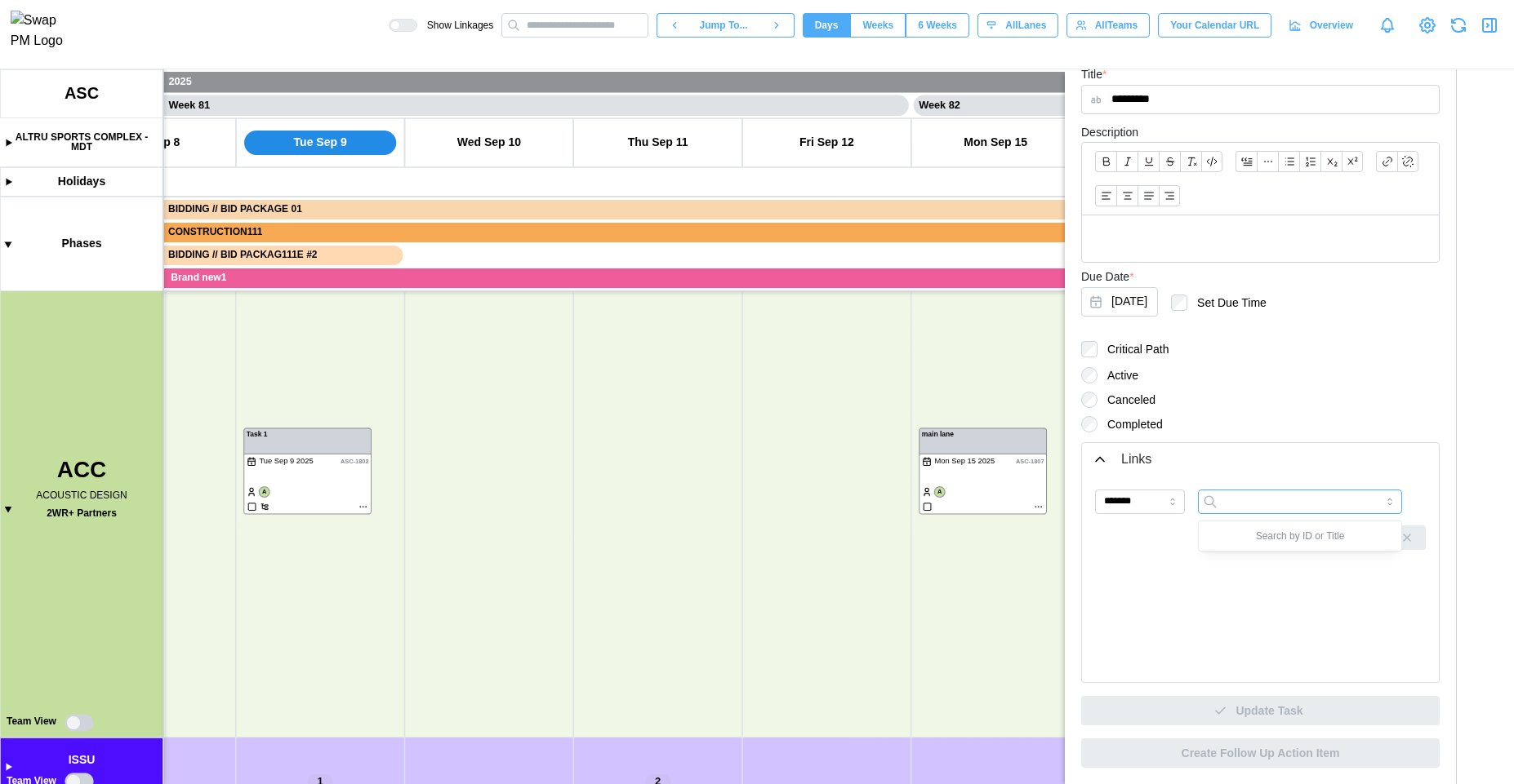
click at [1258, 504] on input "search" at bounding box center [1300, 502] width 204 height 24
type input "**********"
click at [1349, 539] on icon "button" at bounding box center [1356, 538] width 13 height 13
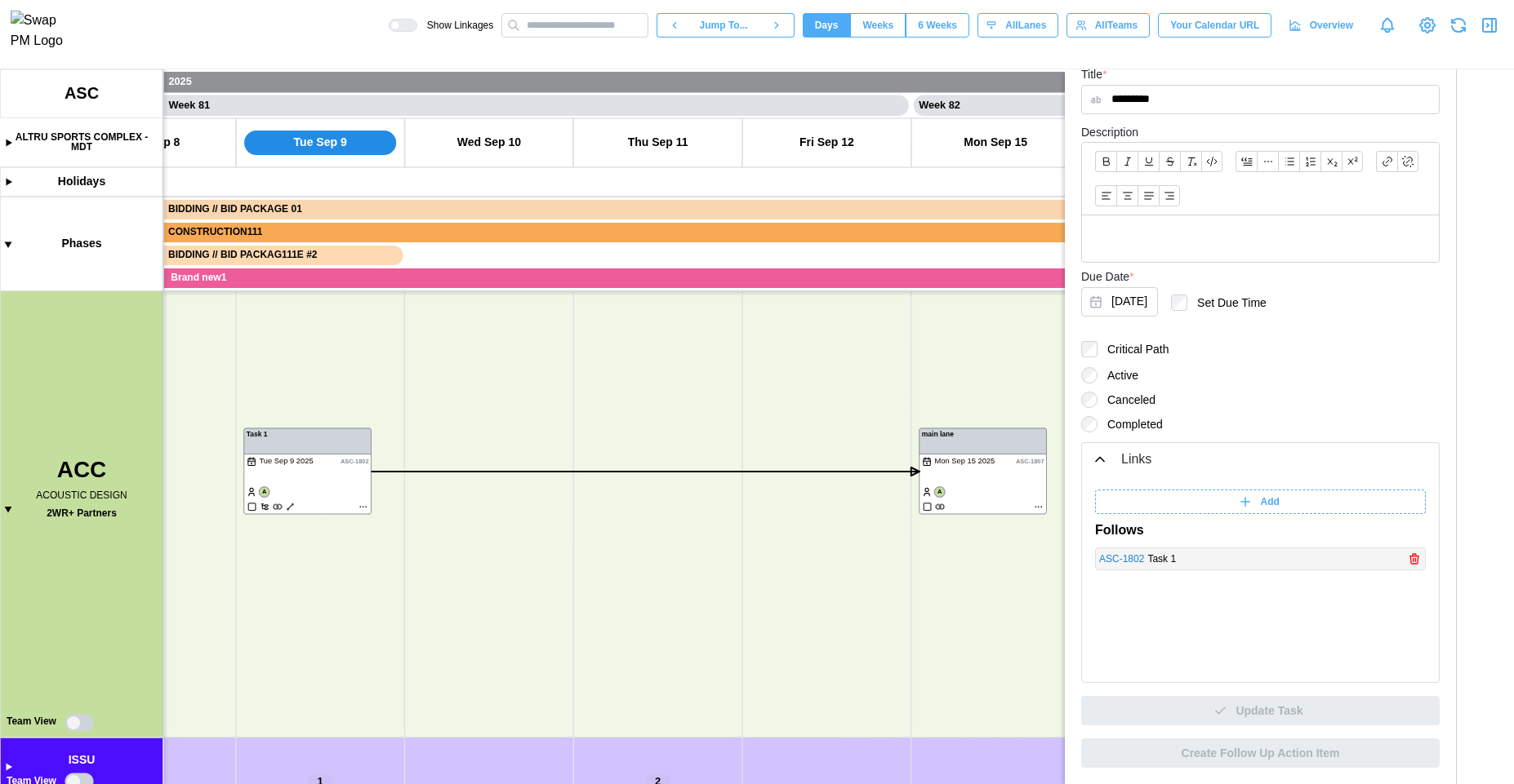
click at [1410, 562] on icon "button" at bounding box center [1413, 560] width 7 height 7
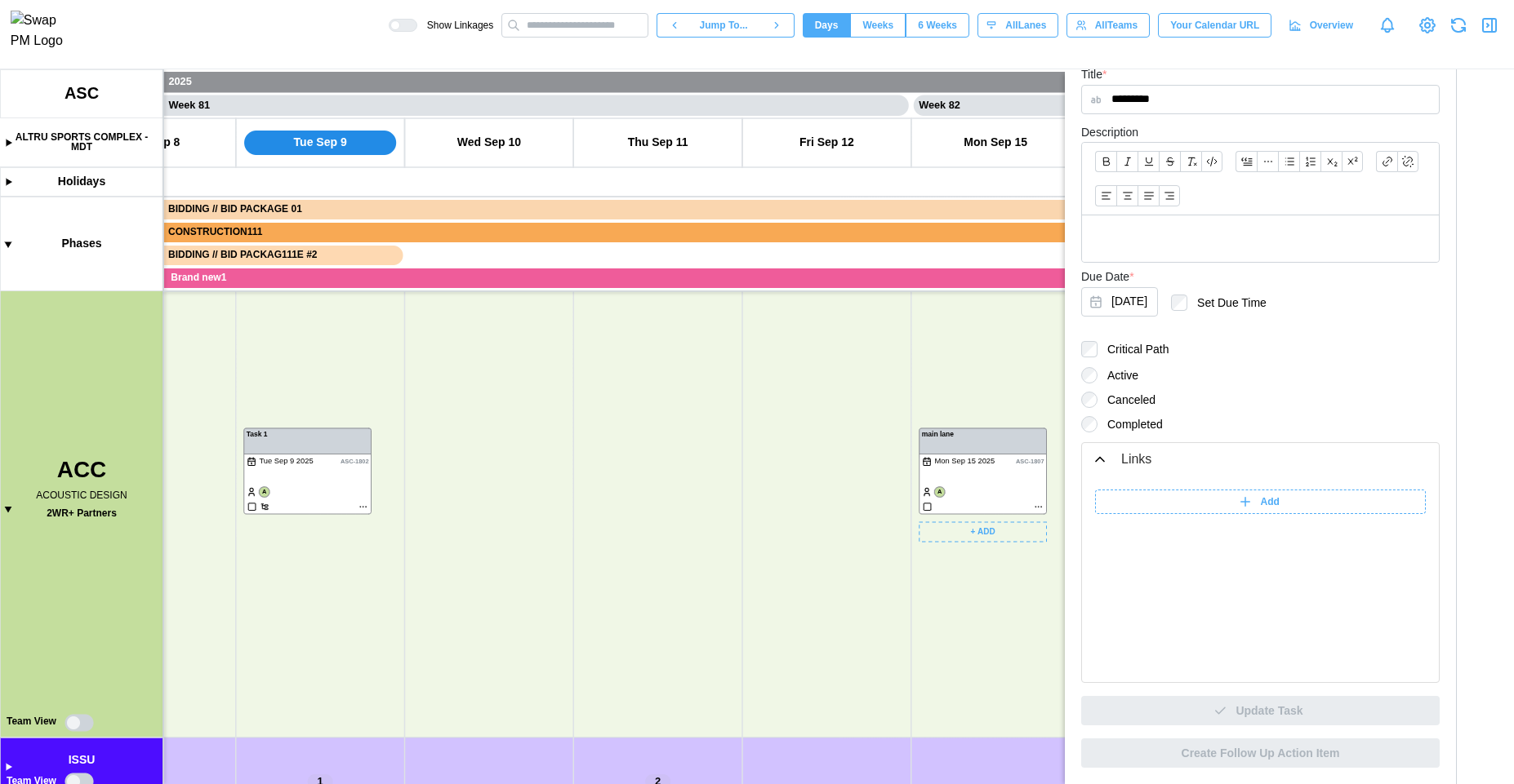
click at [1167, 502] on div "Add" at bounding box center [1258, 502] width 310 height 23
click at [1167, 502] on input "******" at bounding box center [1140, 502] width 90 height 24
type input "*******"
click at [1144, 308] on button "[DATE]" at bounding box center [1119, 301] width 76 height 29
click at [1137, 413] on button "1" at bounding box center [1140, 409] width 29 height 29
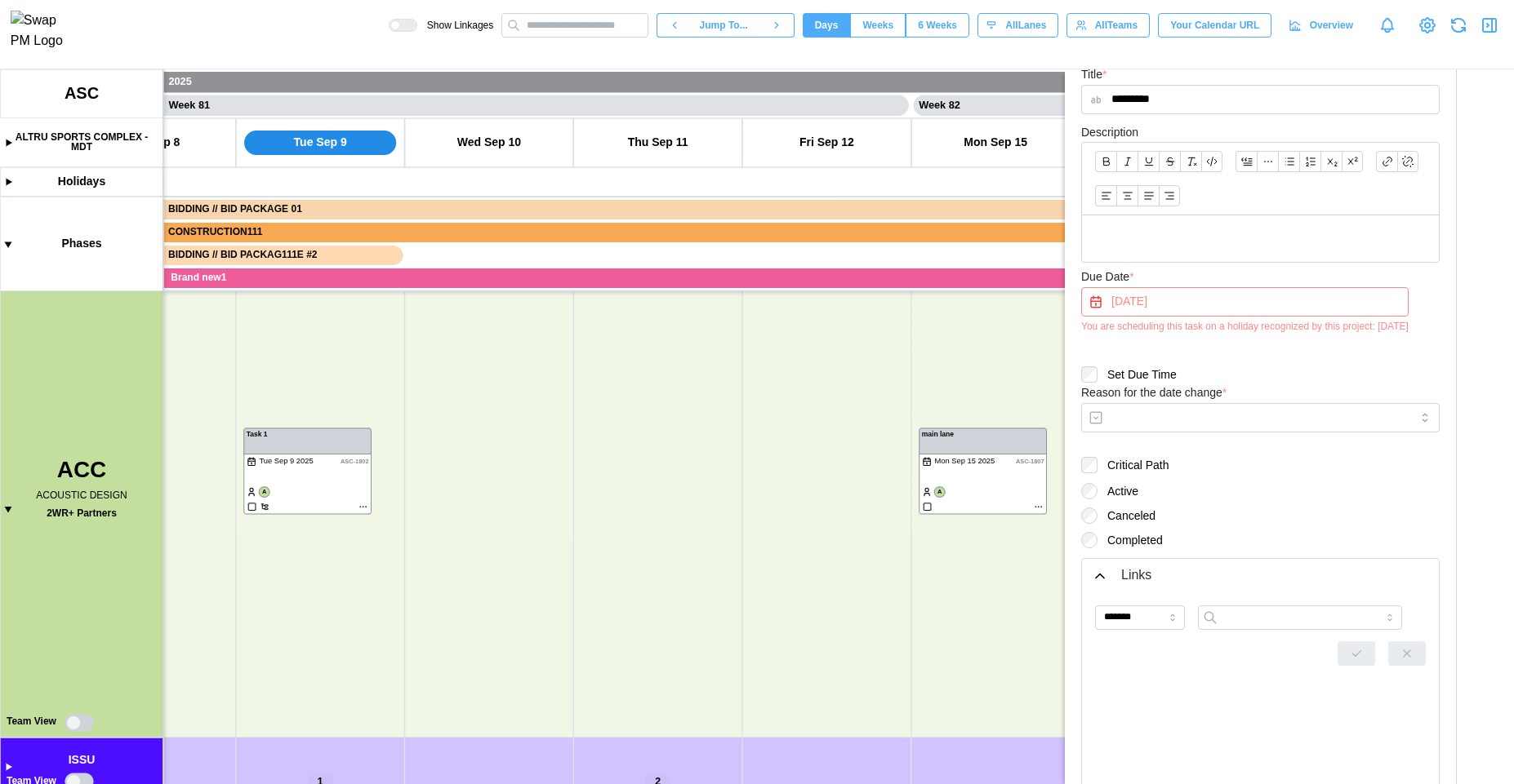
click at [1143, 276] on div "Due Date * [DATE] You are scheduling this task on a holiday recognized by this …" at bounding box center [1245, 299] width 327 height 66
click at [1131, 310] on button "[DATE]" at bounding box center [1245, 301] width 327 height 29
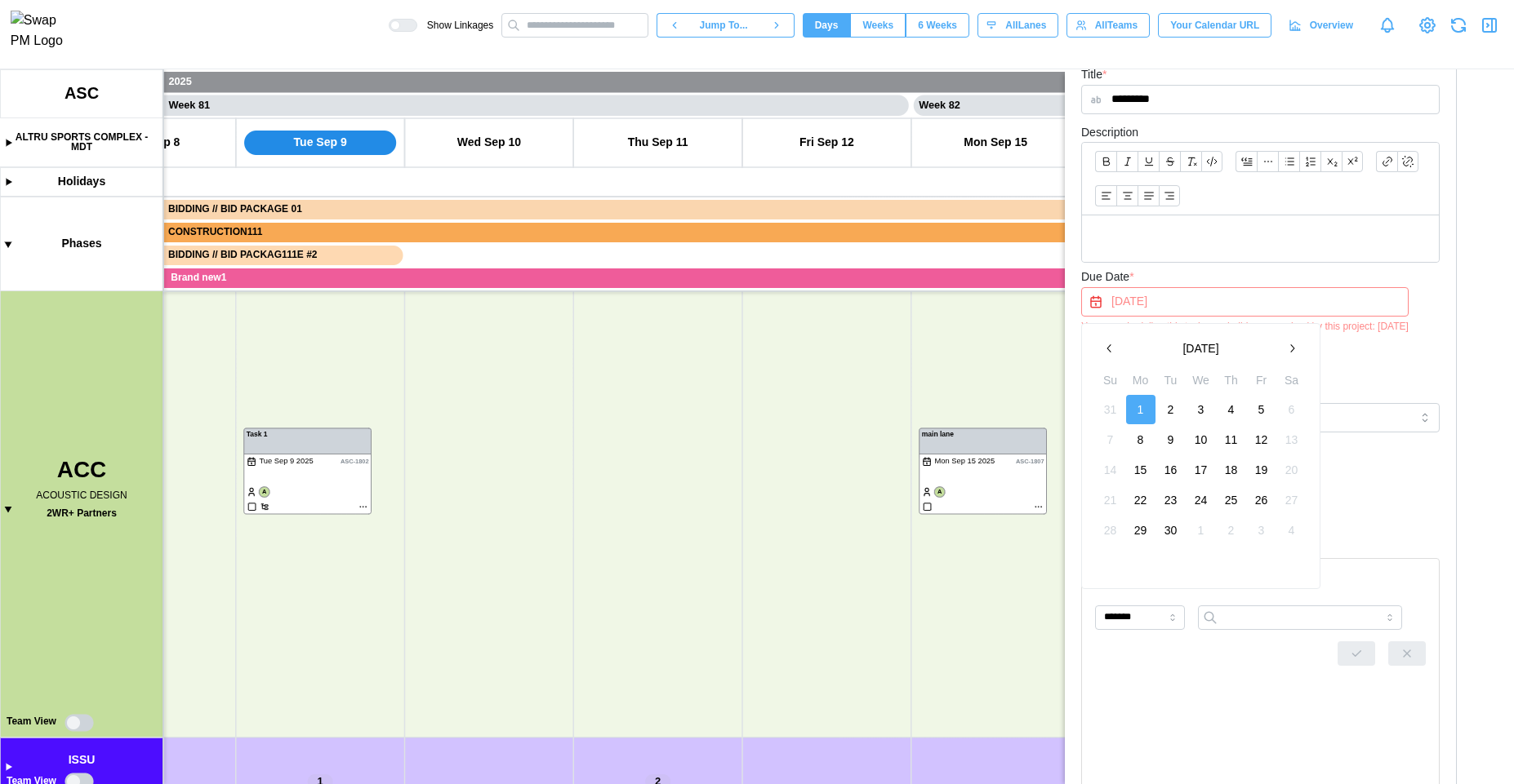
click at [1171, 477] on button "16" at bounding box center [1171, 469] width 29 height 29
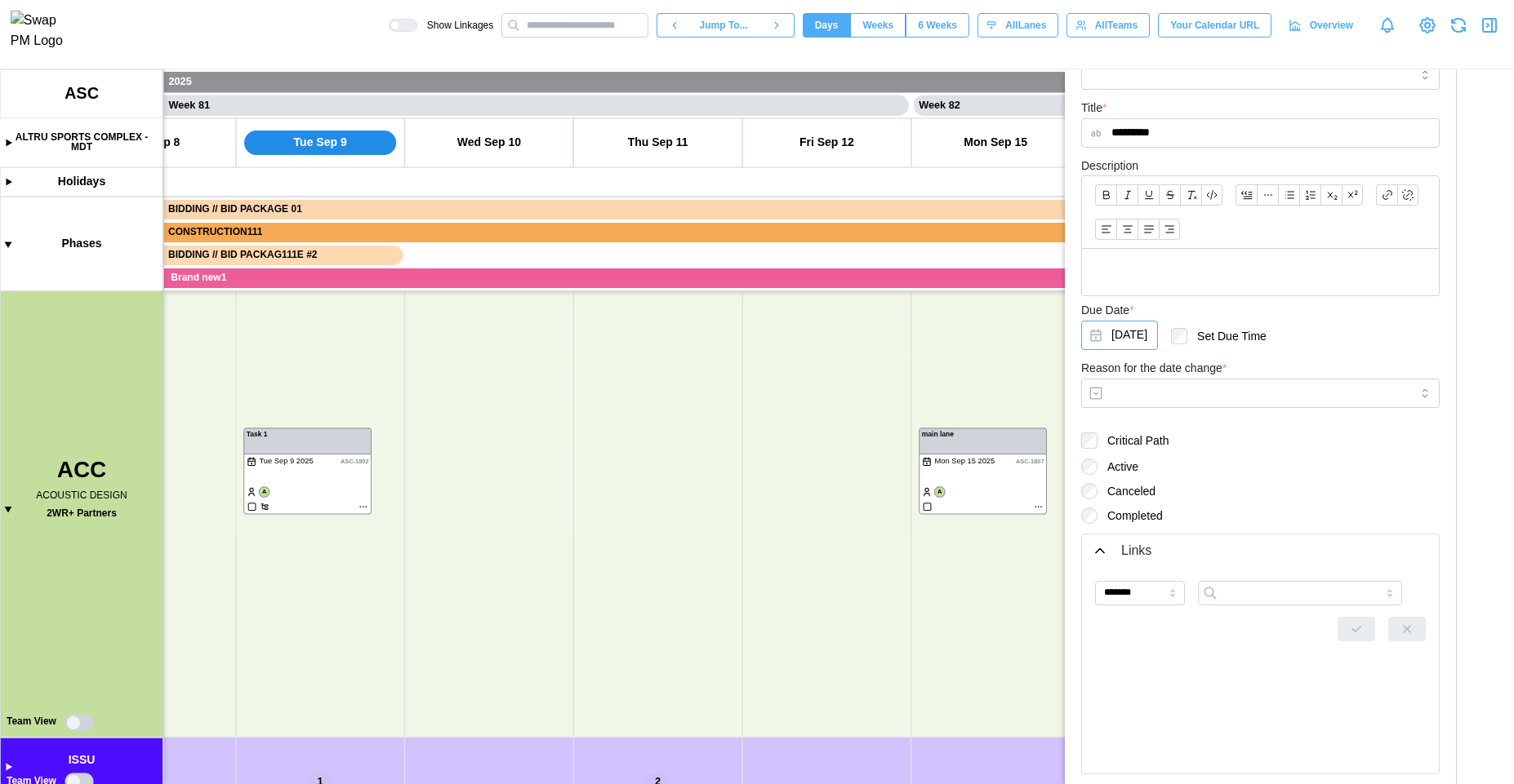
scroll to position [399, 0]
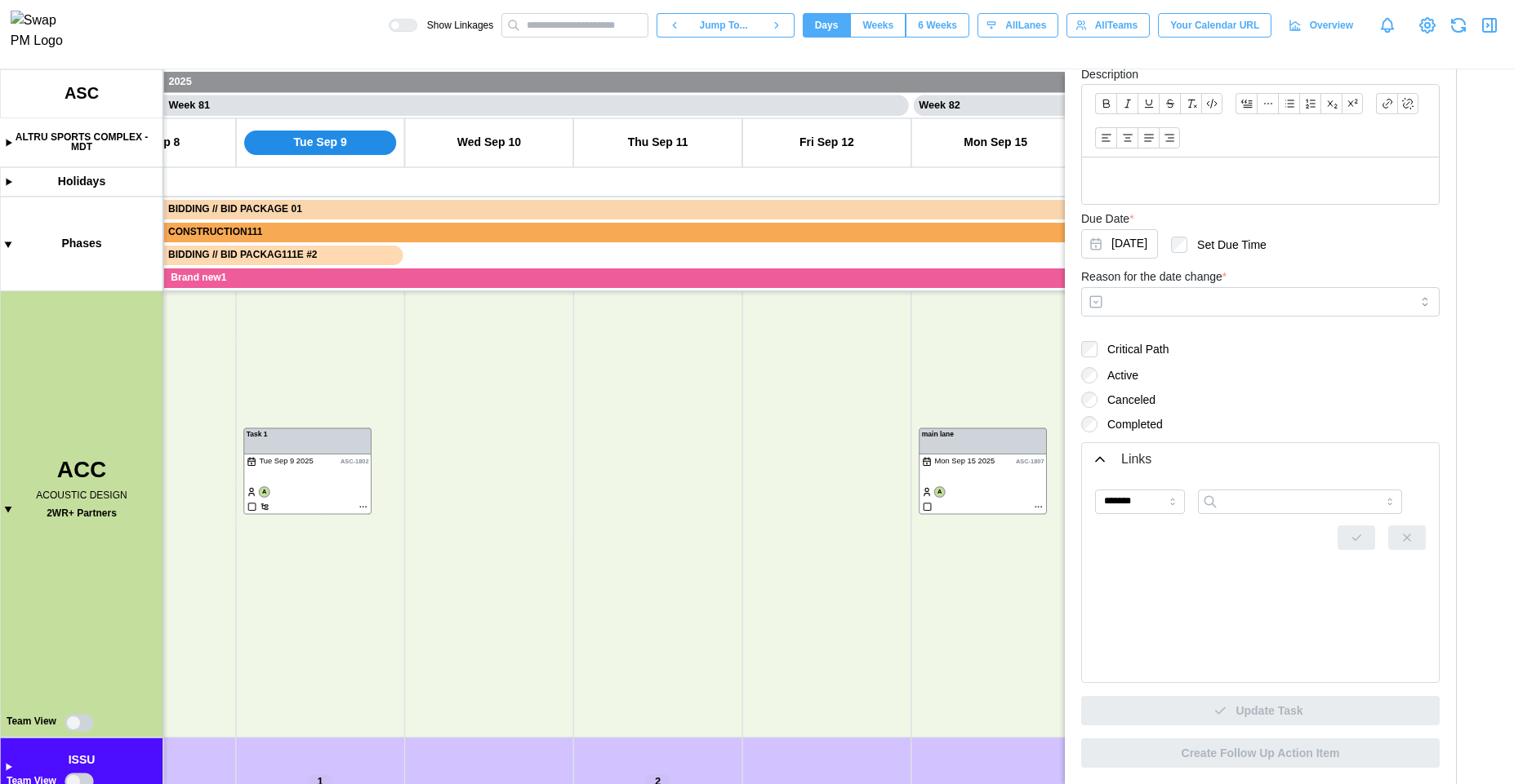
click at [1243, 365] on form "Team(s) * ACC - ACOUSTIC DESIGN - 2WR+ Partners All Teams User(s) [PERSON_NAME]…" at bounding box center [1260, 240] width 358 height 969
click at [1483, 27] on icon "button" at bounding box center [1490, 26] width 13 height 13
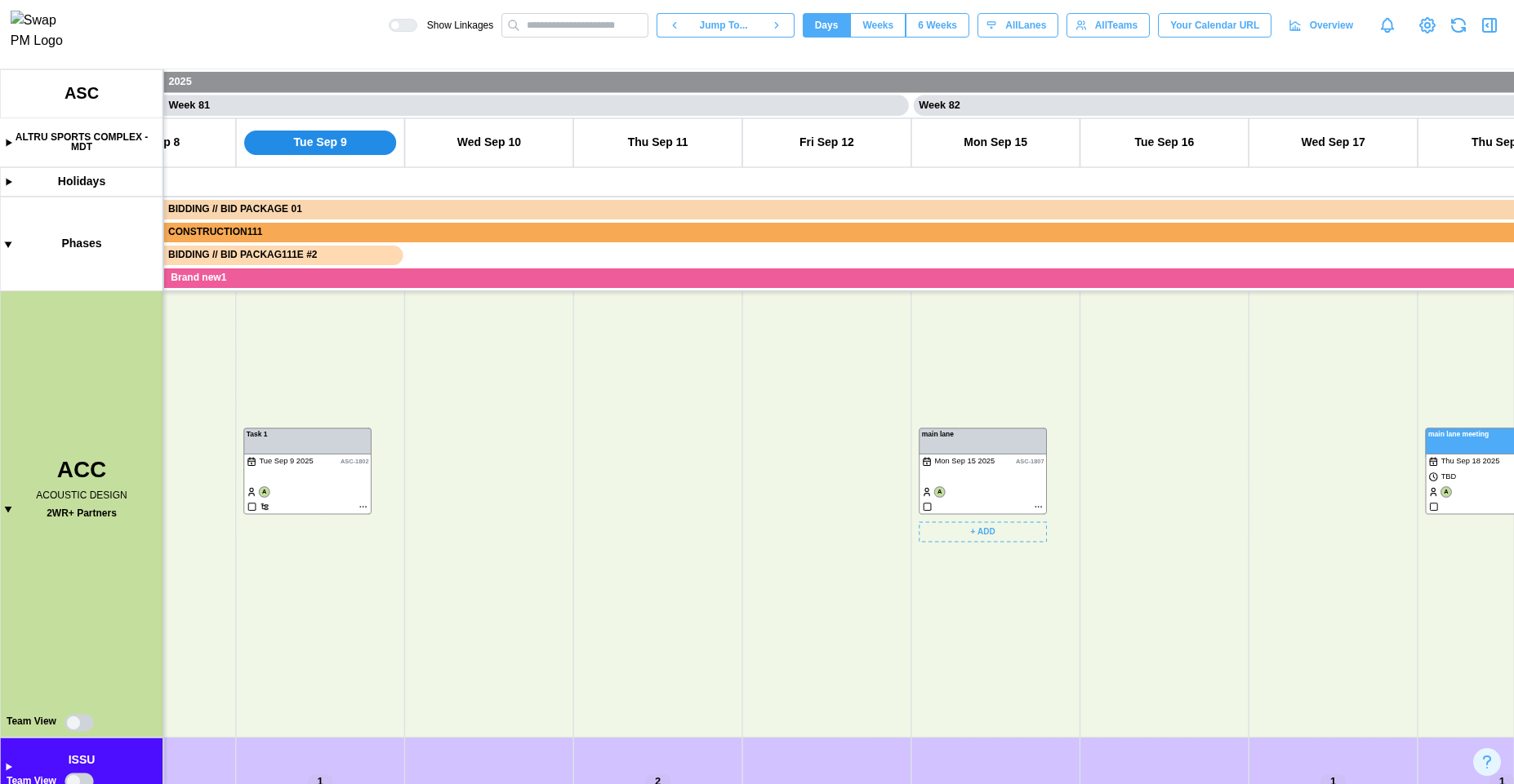
click at [1040, 502] on canvas at bounding box center [757, 427] width 1514 height 715
click at [1040, 504] on canvas at bounding box center [757, 427] width 1514 height 715
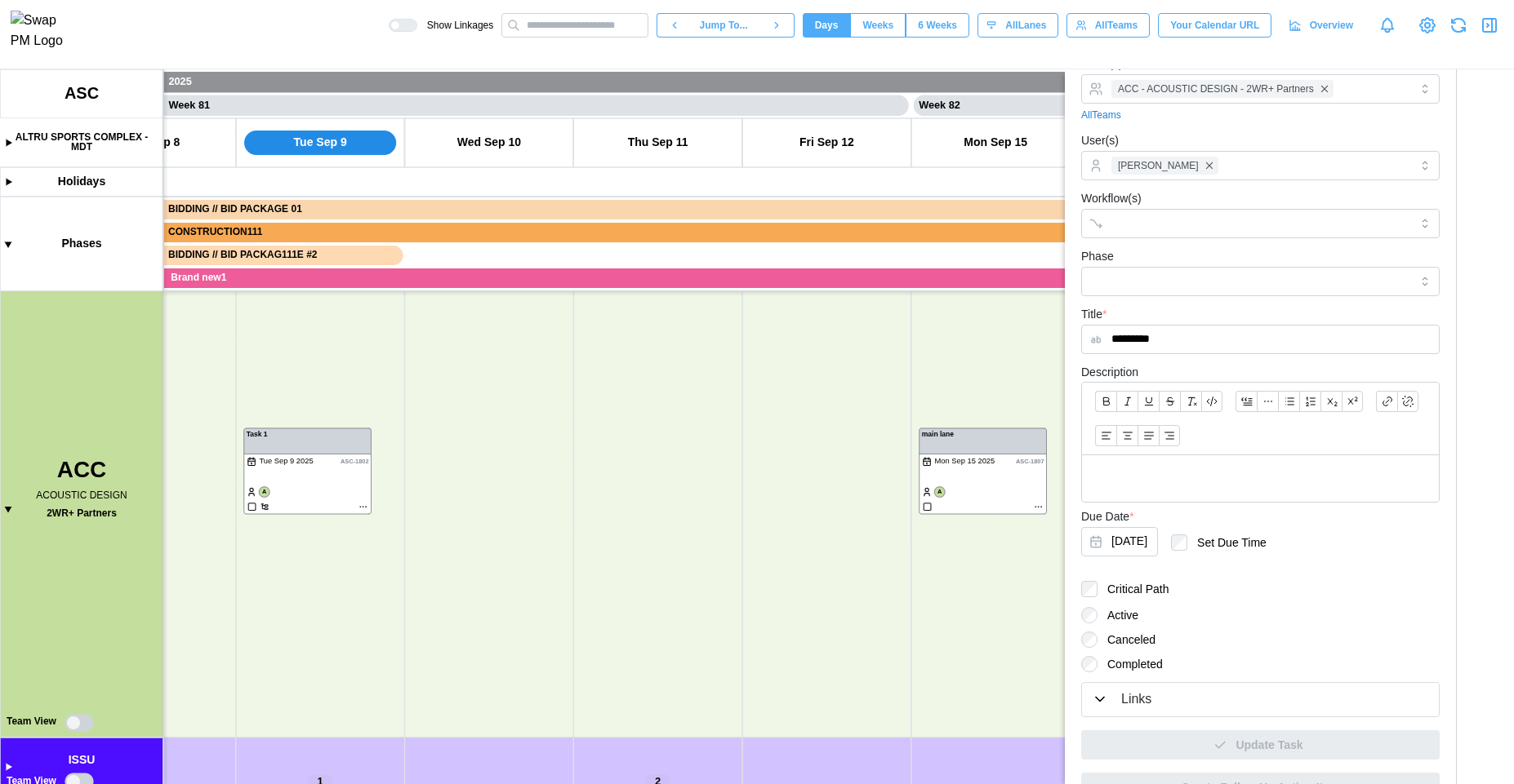
scroll to position [135, 0]
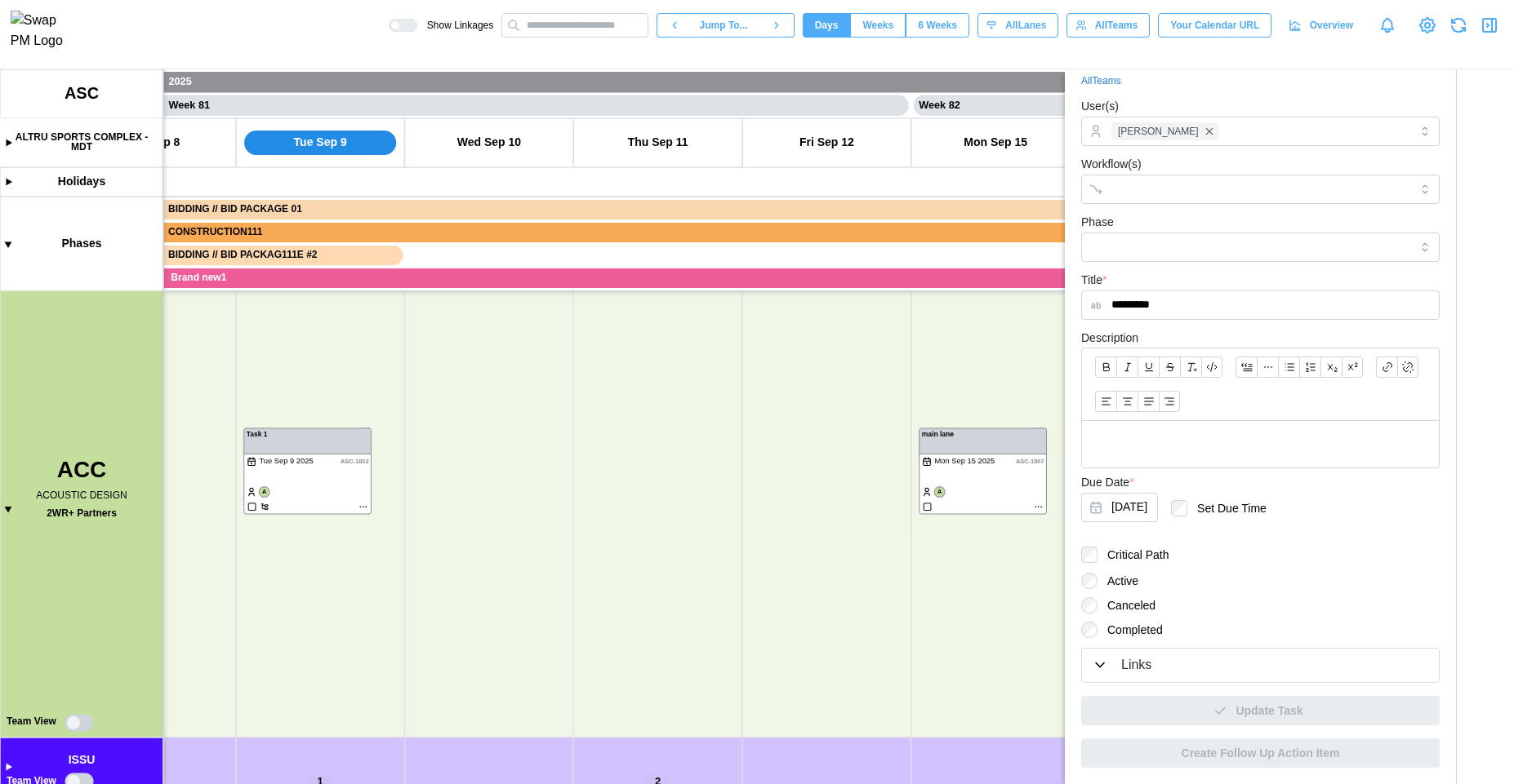
click at [1195, 649] on button "Links" at bounding box center [1260, 665] width 356 height 33
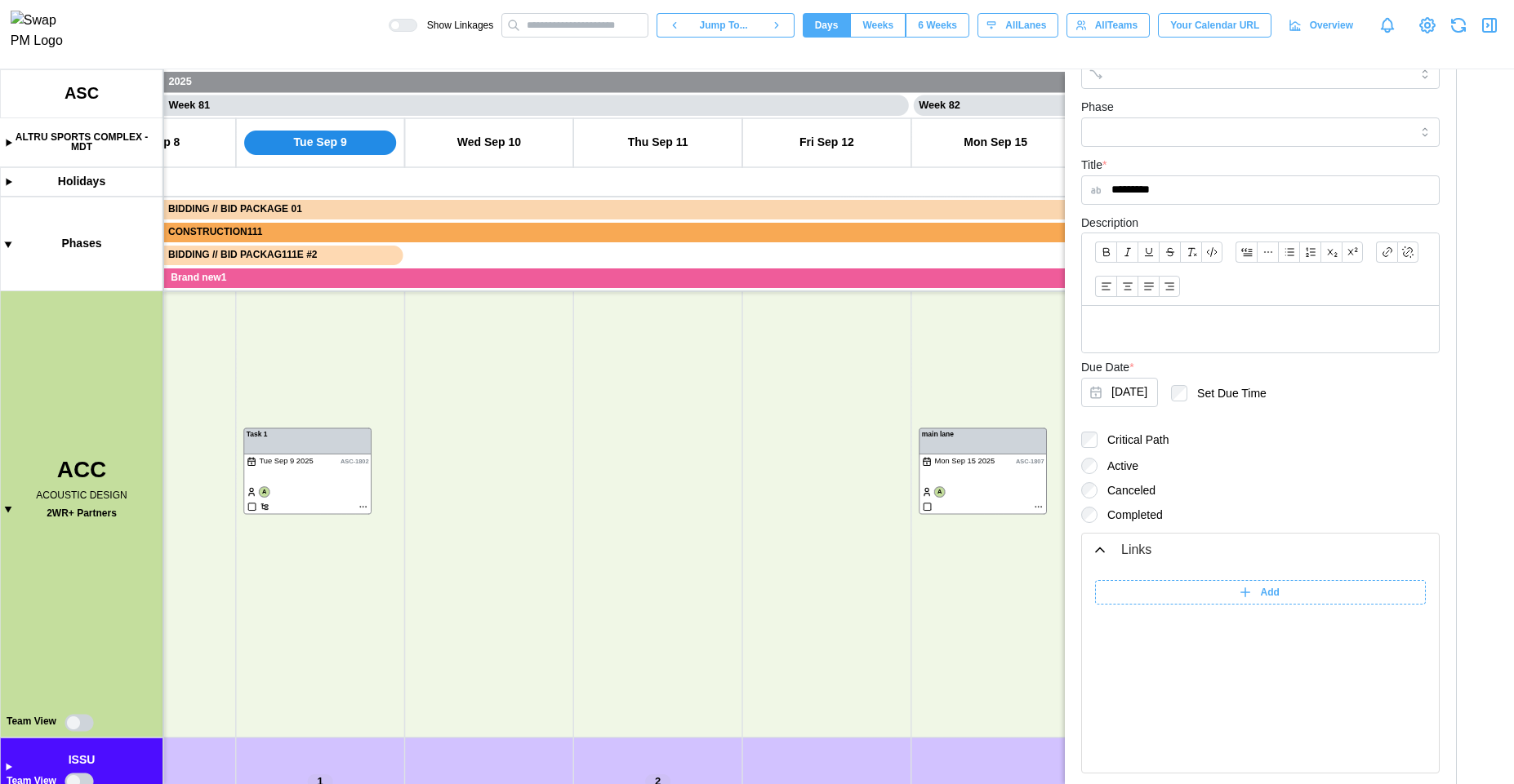
scroll to position [341, 0]
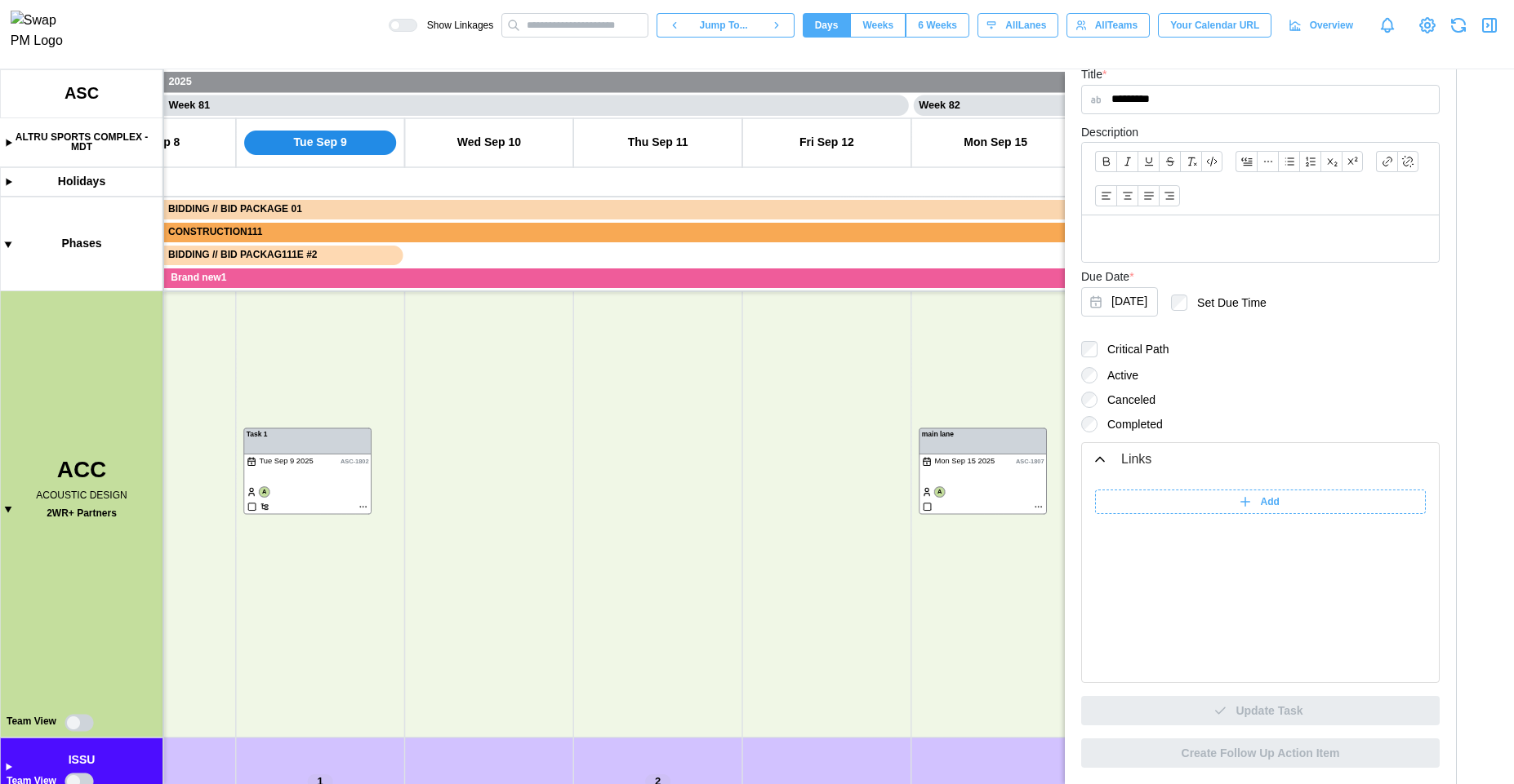
click at [1241, 499] on icon at bounding box center [1246, 502] width 15 height 15
click at [1168, 512] on input "******" at bounding box center [1140, 502] width 90 height 24
type input "**********"
click at [1237, 502] on input "search" at bounding box center [1300, 502] width 204 height 24
type input "**********"
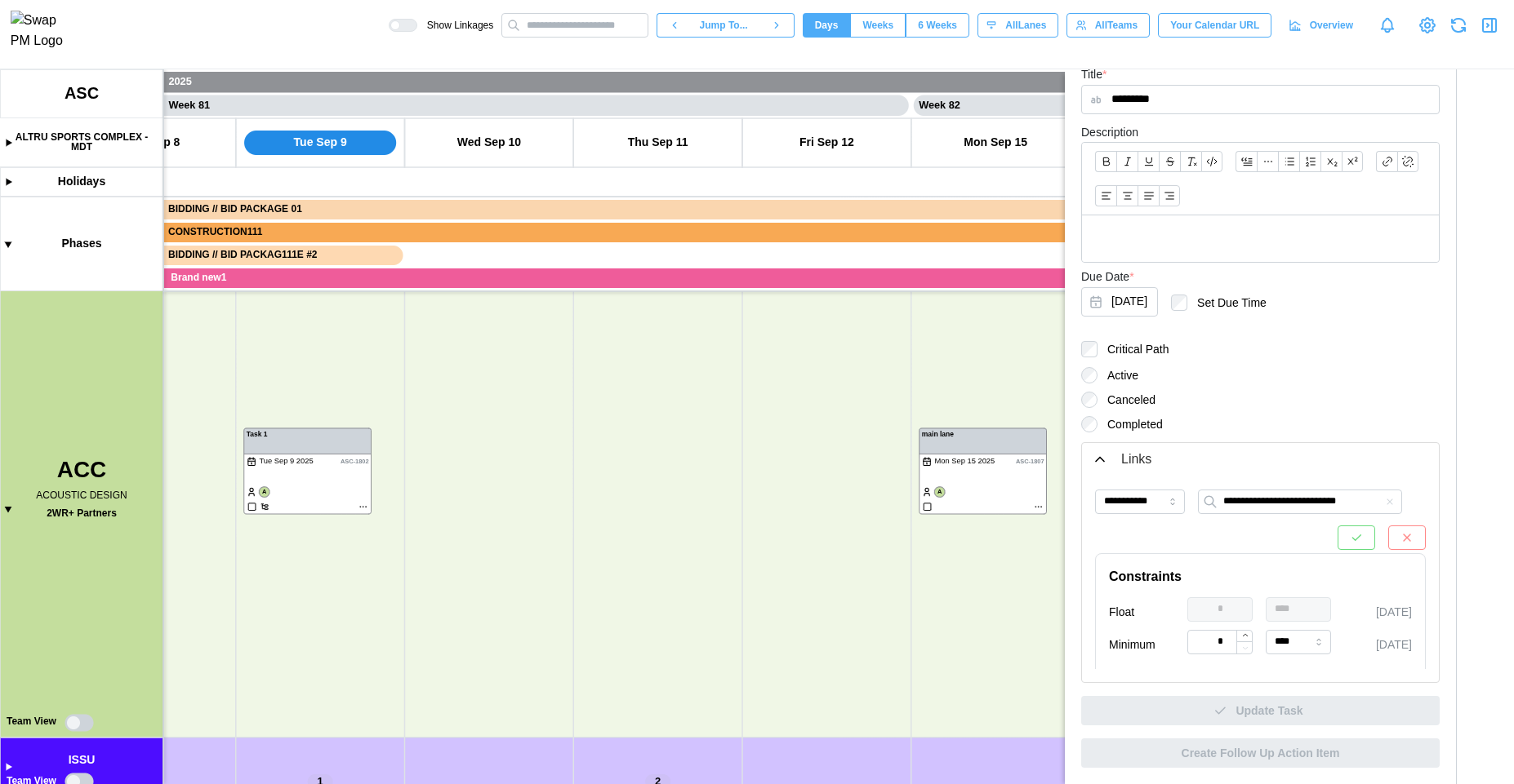
click at [1349, 537] on icon "button" at bounding box center [1356, 538] width 13 height 13
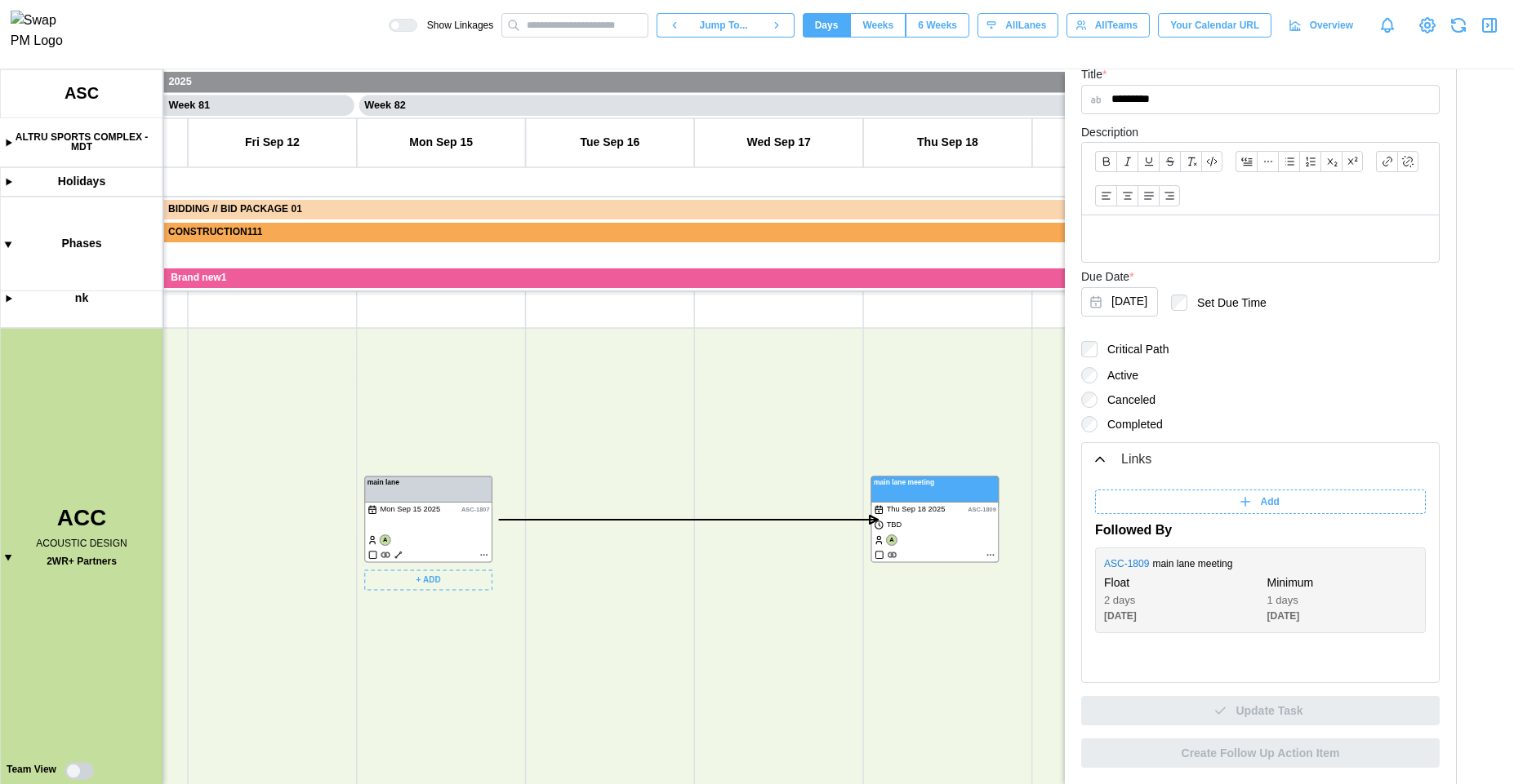
scroll to position [0, 68184]
drag, startPoint x: 887, startPoint y: 595, endPoint x: 391, endPoint y: 636, distance: 497.7
click at [391, 643] on canvas at bounding box center [757, 427] width 1514 height 715
click at [1126, 503] on div "Add" at bounding box center [1258, 502] width 310 height 23
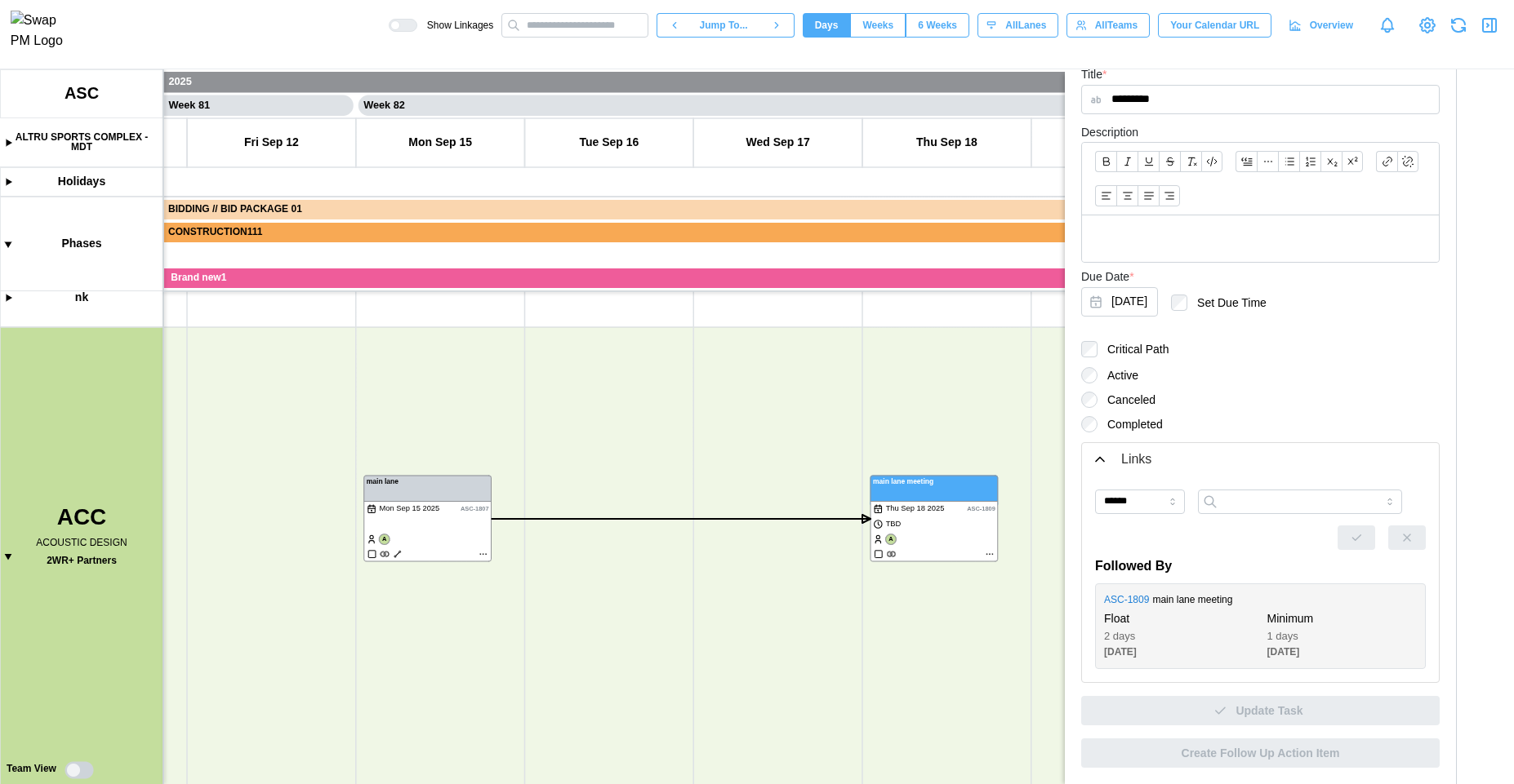
click at [1492, 24] on icon "button" at bounding box center [1492, 26] width 0 height 13
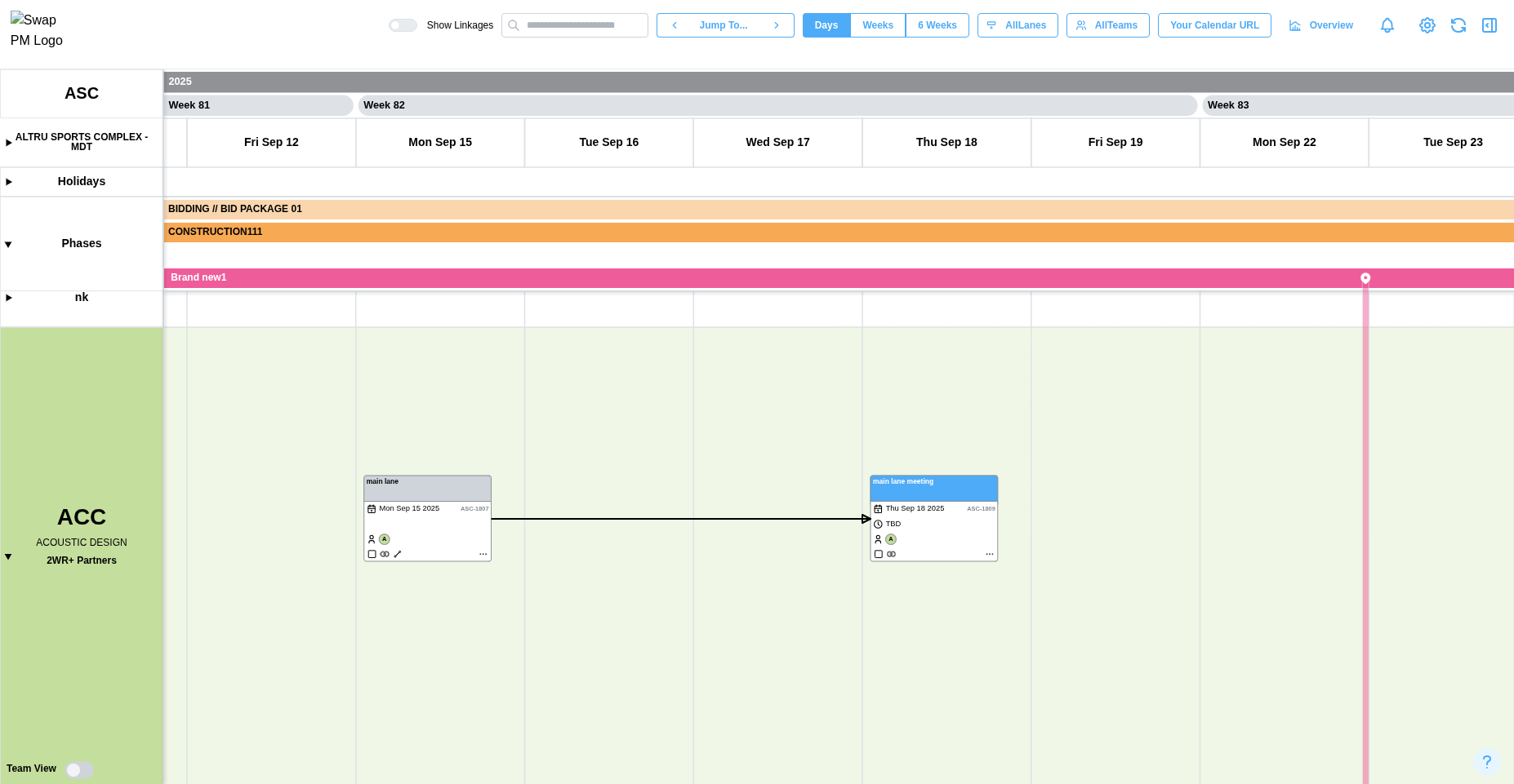
scroll to position [200, 0]
drag, startPoint x: 1167, startPoint y: 494, endPoint x: 679, endPoint y: 429, distance: 492.3
click at [679, 429] on canvas at bounding box center [757, 427] width 1514 height 715
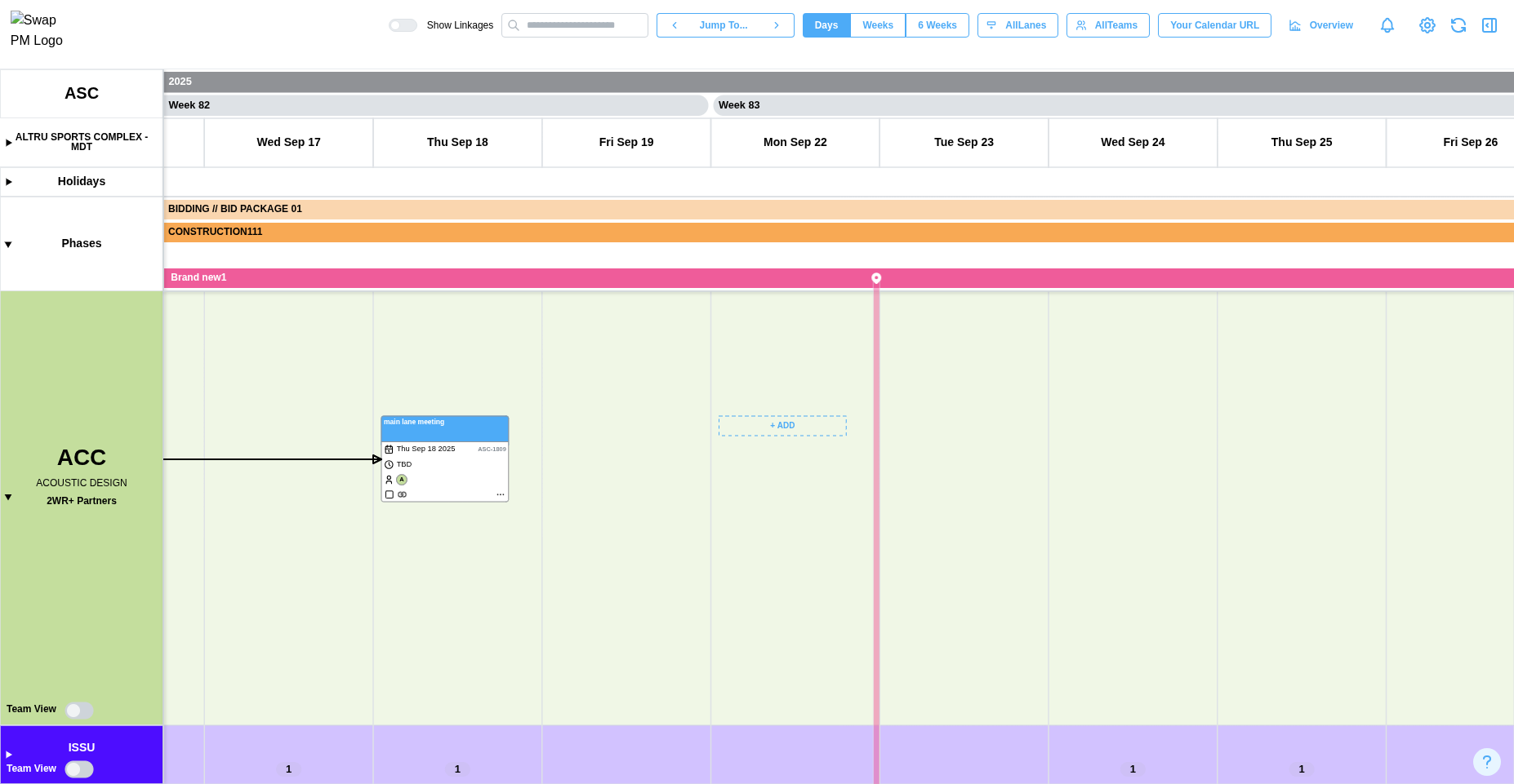
click at [796, 419] on canvas at bounding box center [757, 427] width 1514 height 715
click at [796, 458] on div "Create Task" at bounding box center [794, 460] width 81 height 13
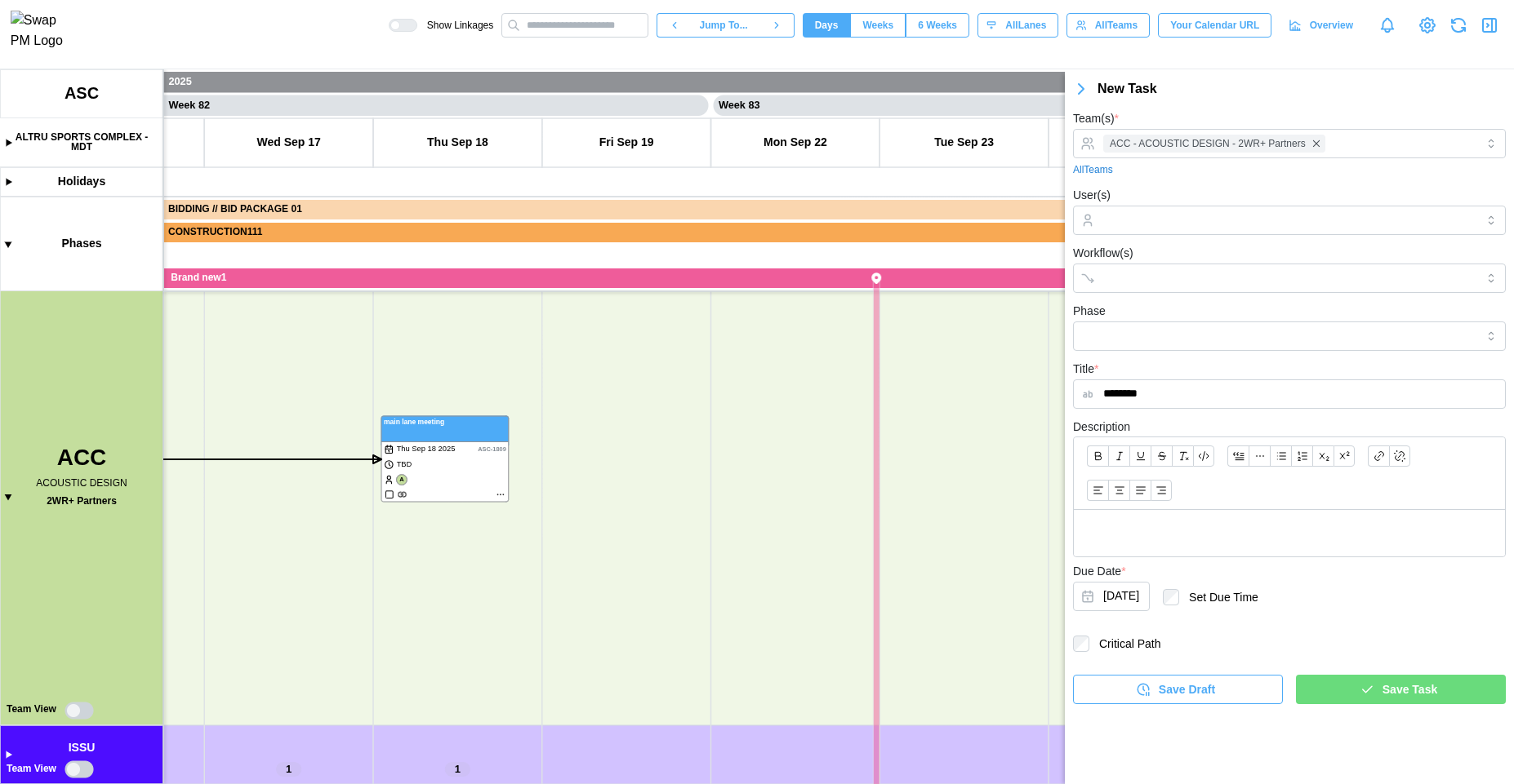
type input "********"
click at [1346, 690] on div "Save Task" at bounding box center [1398, 689] width 184 height 27
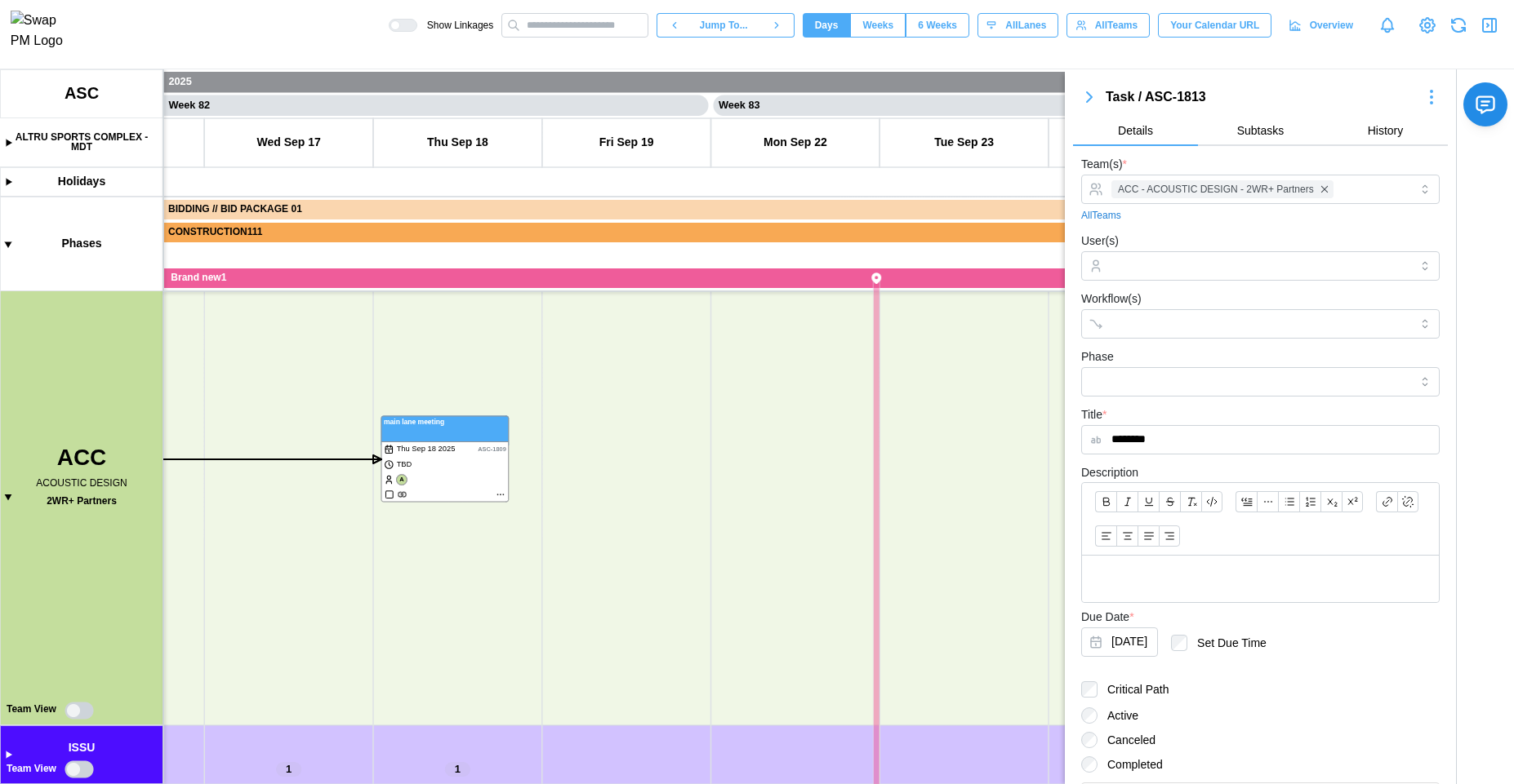
scroll to position [135, 0]
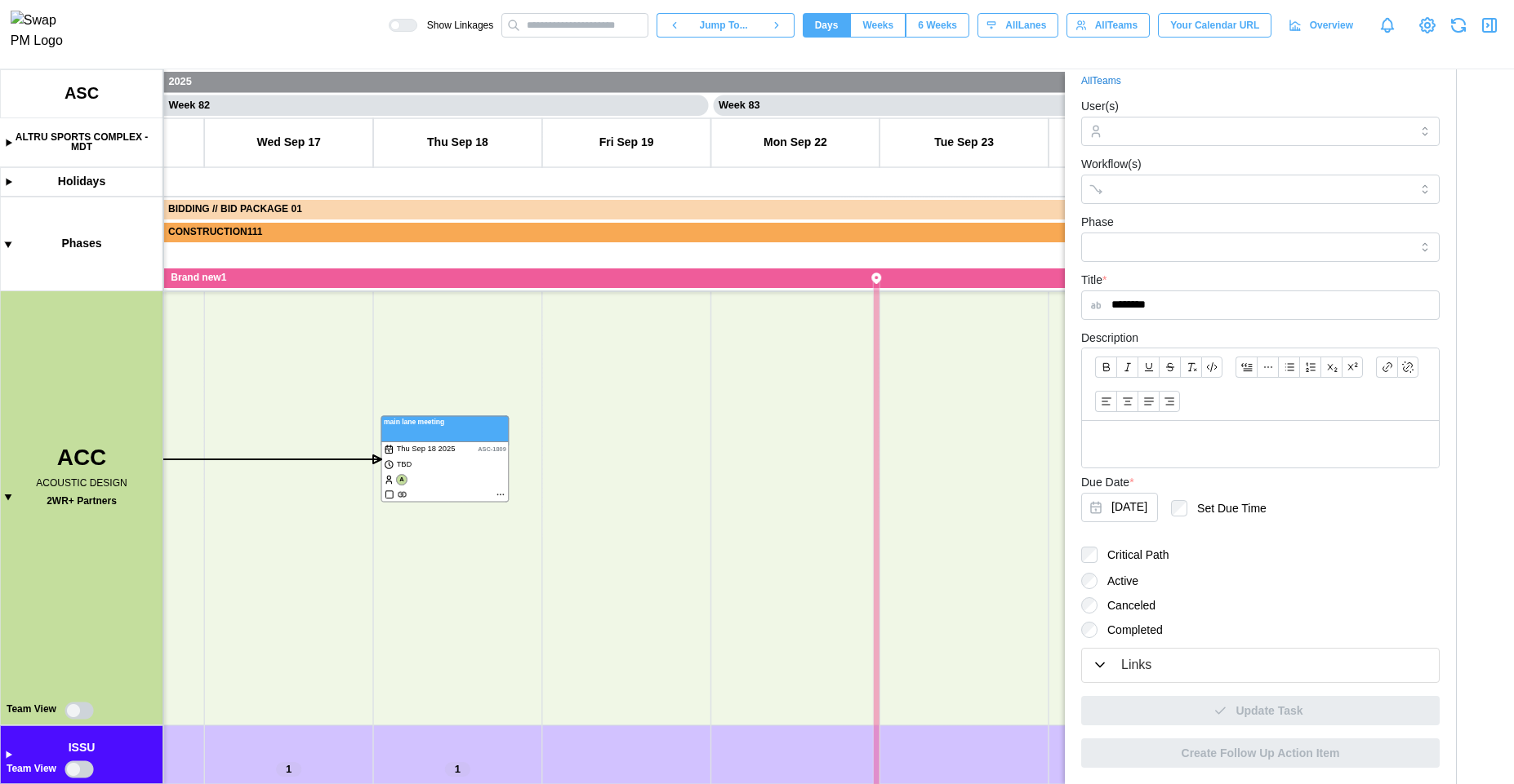
click at [1226, 679] on button "Links" at bounding box center [1260, 665] width 356 height 33
click at [1227, 659] on div "Links" at bounding box center [1261, 665] width 337 height 21
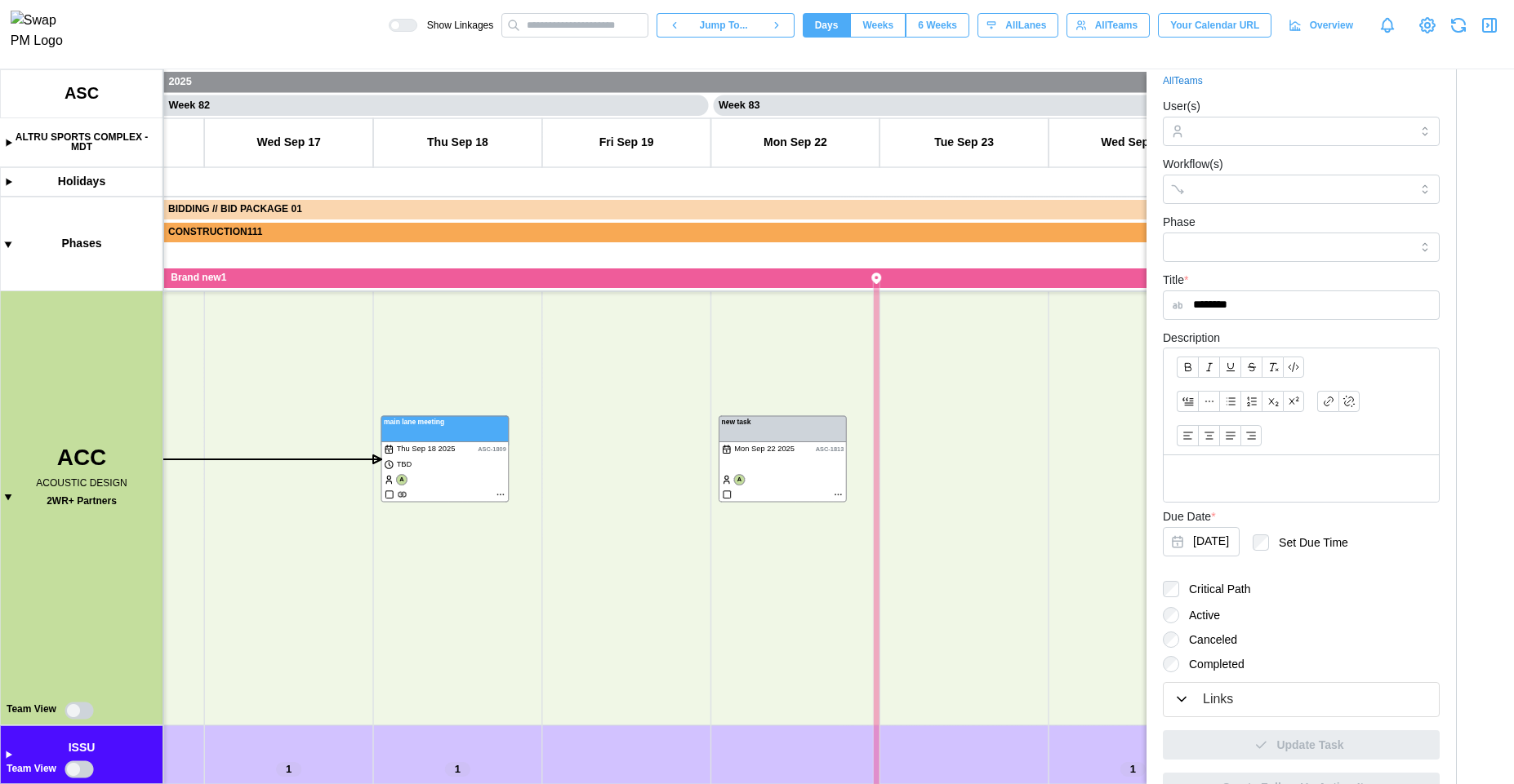
click at [1207, 689] on div "Links" at bounding box center [1218, 699] width 30 height 21
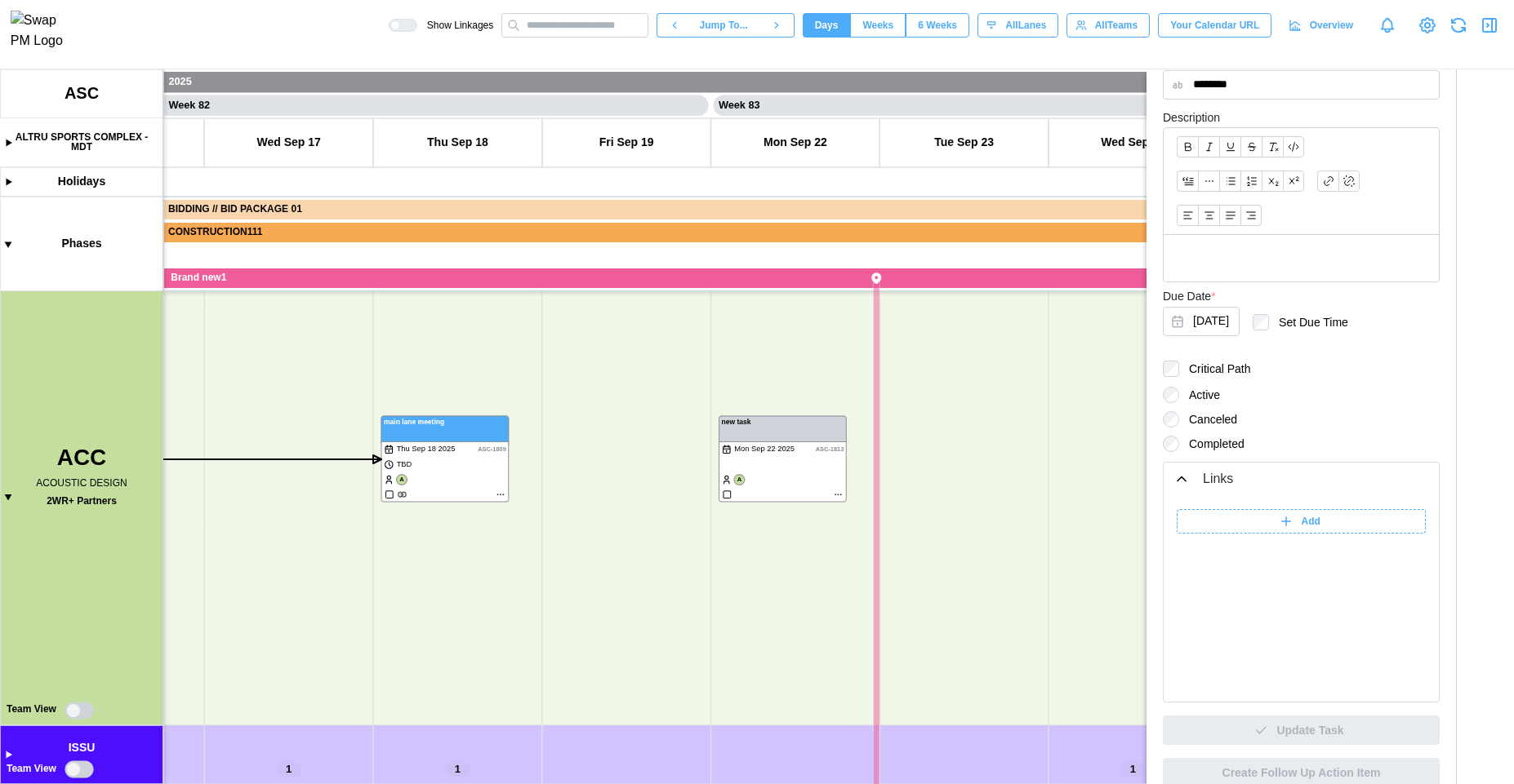
scroll to position [375, 0]
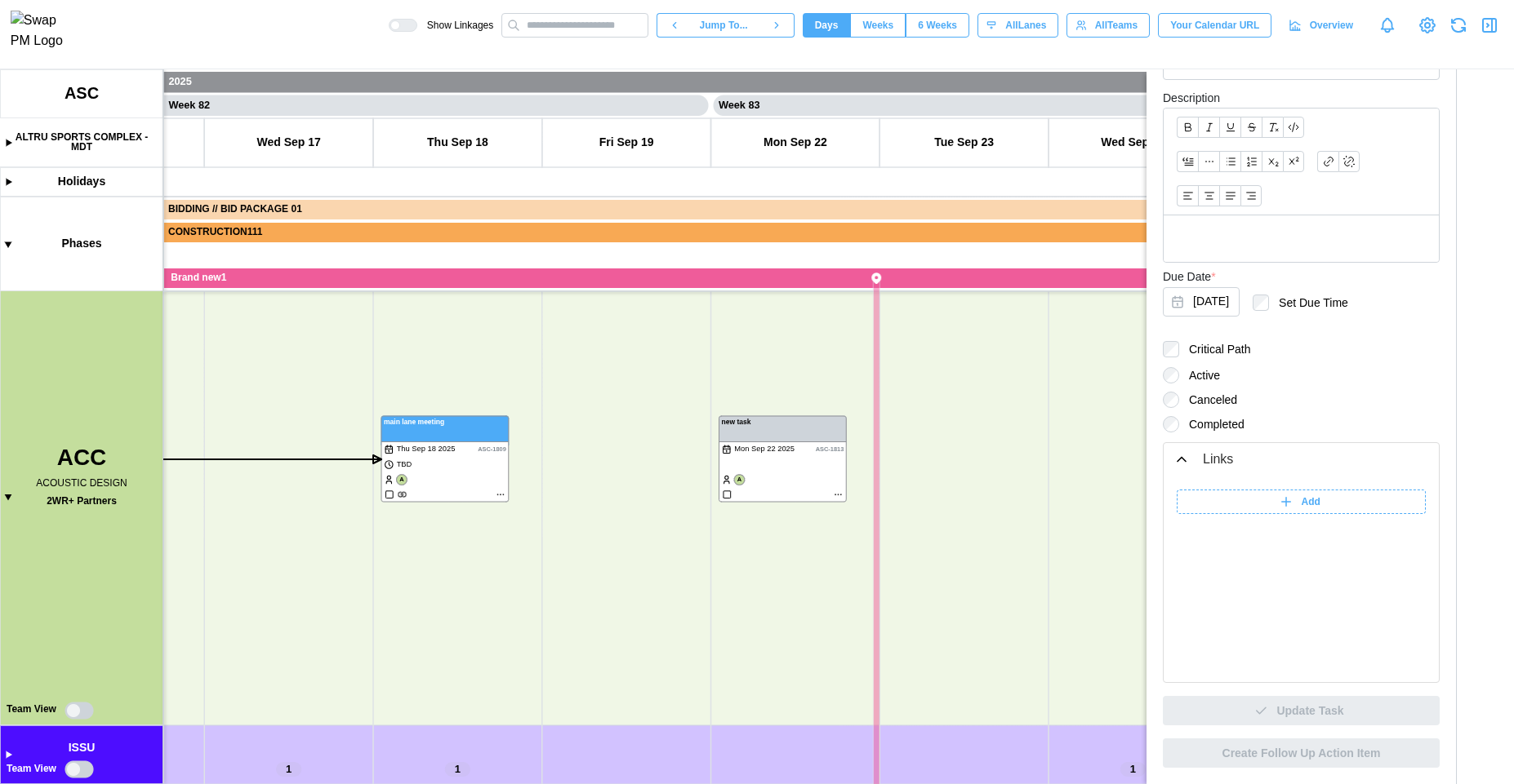
click at [1259, 510] on div "Add" at bounding box center [1299, 502] width 229 height 23
click at [1202, 507] on input "******" at bounding box center [1193, 502] width 34 height 24
click at [1490, 35] on icon "button" at bounding box center [1490, 26] width 20 height 20
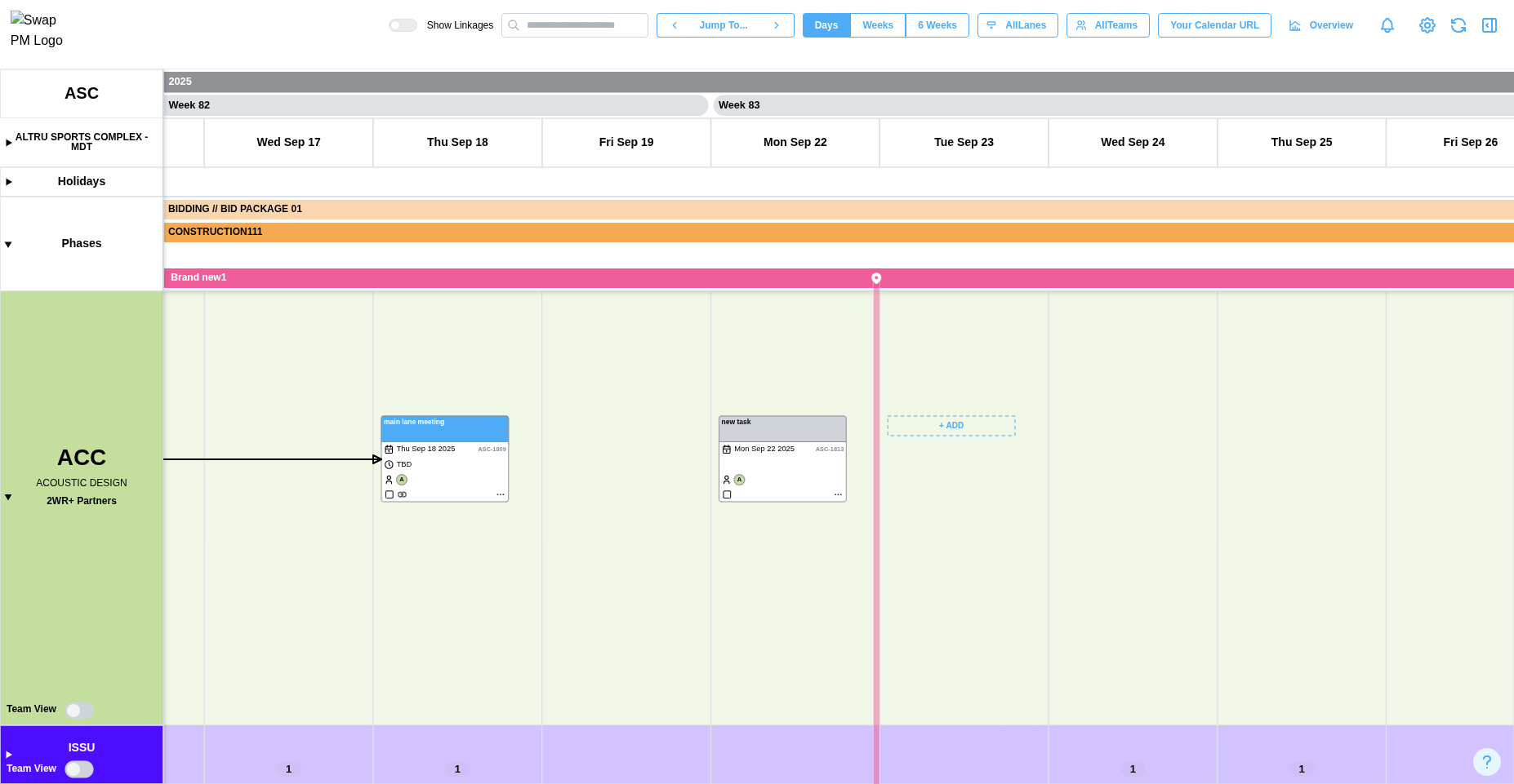
click at [838, 494] on canvas at bounding box center [757, 427] width 1514 height 715
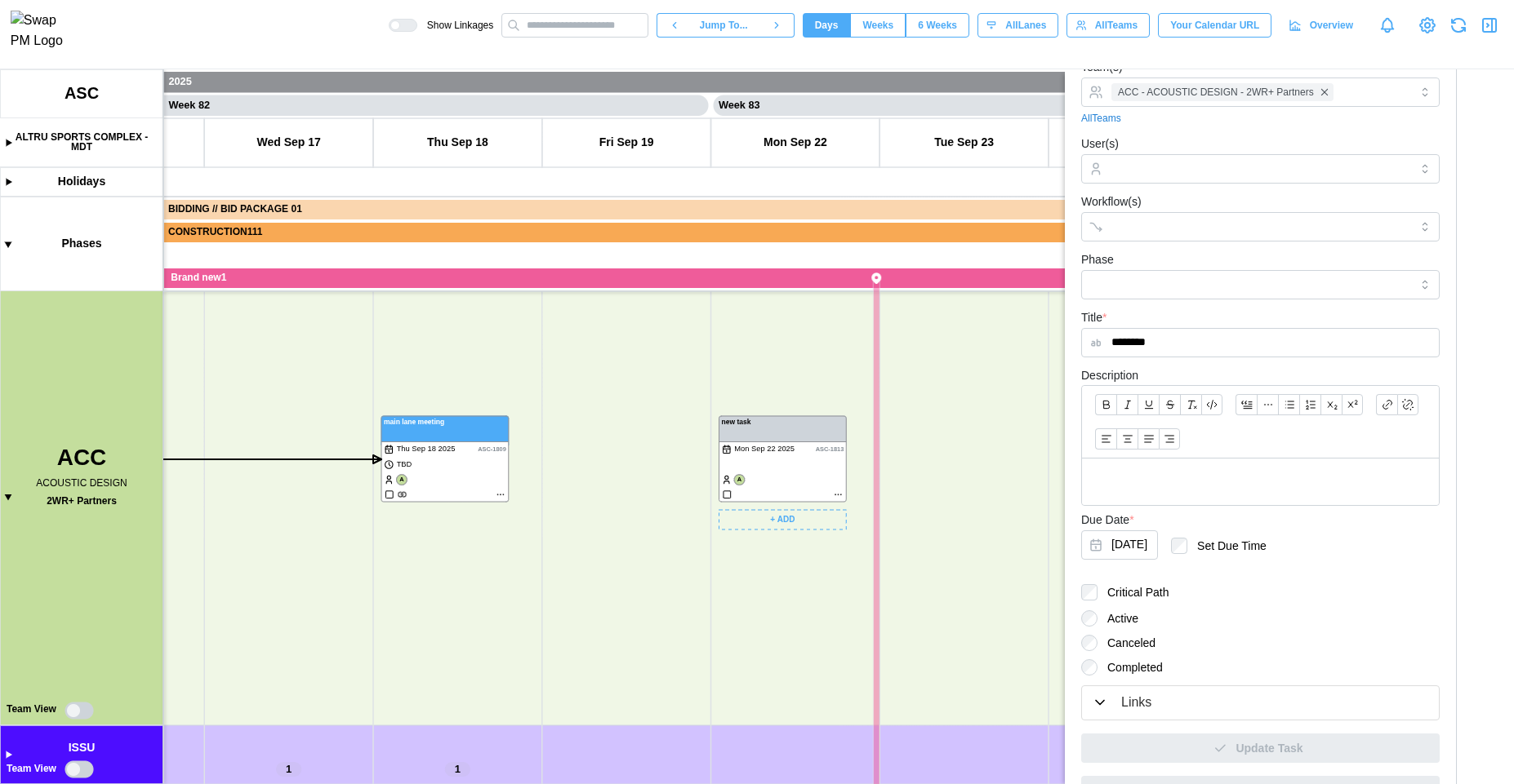
scroll to position [135, 0]
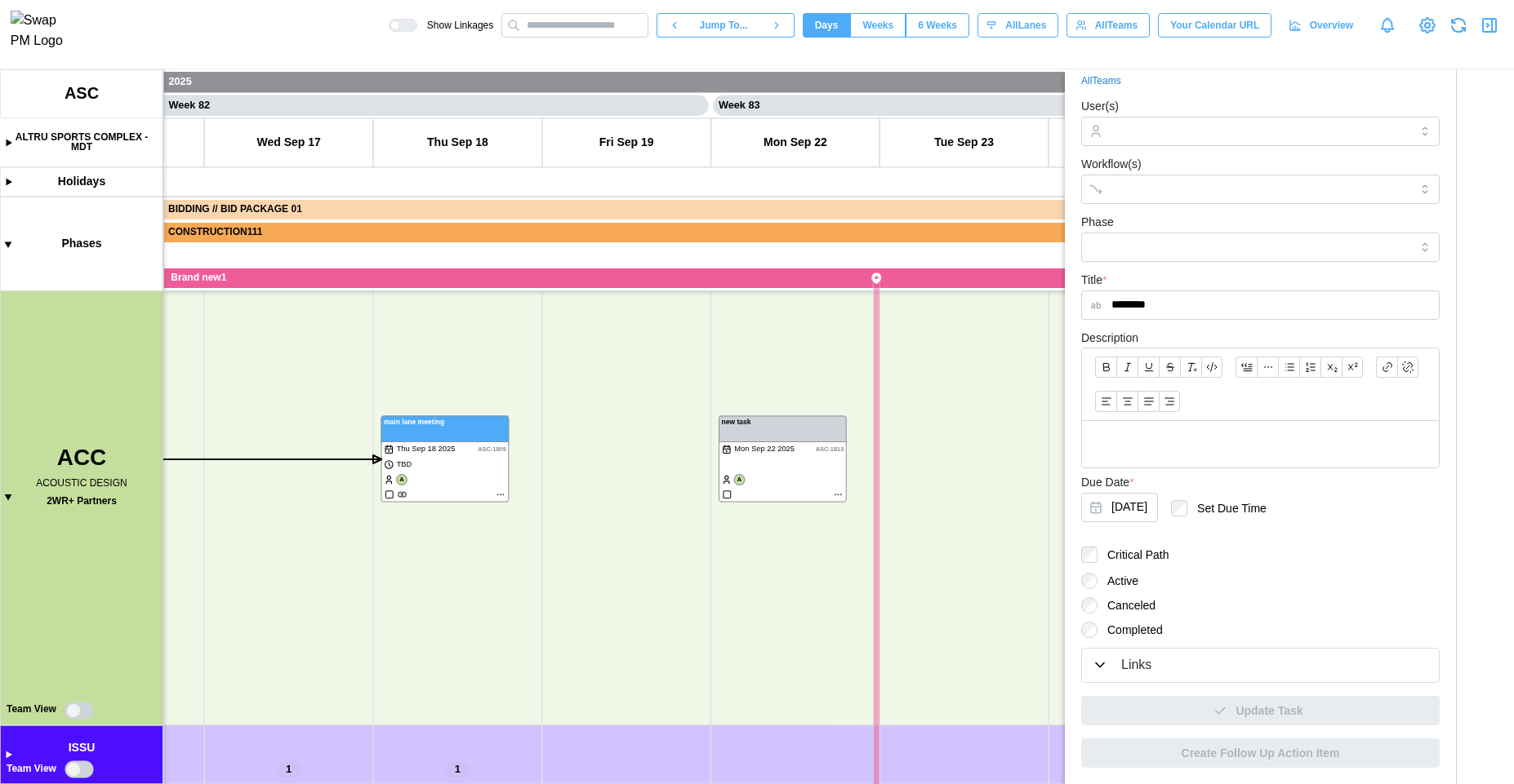
click at [1268, 669] on div "Links" at bounding box center [1261, 665] width 337 height 21
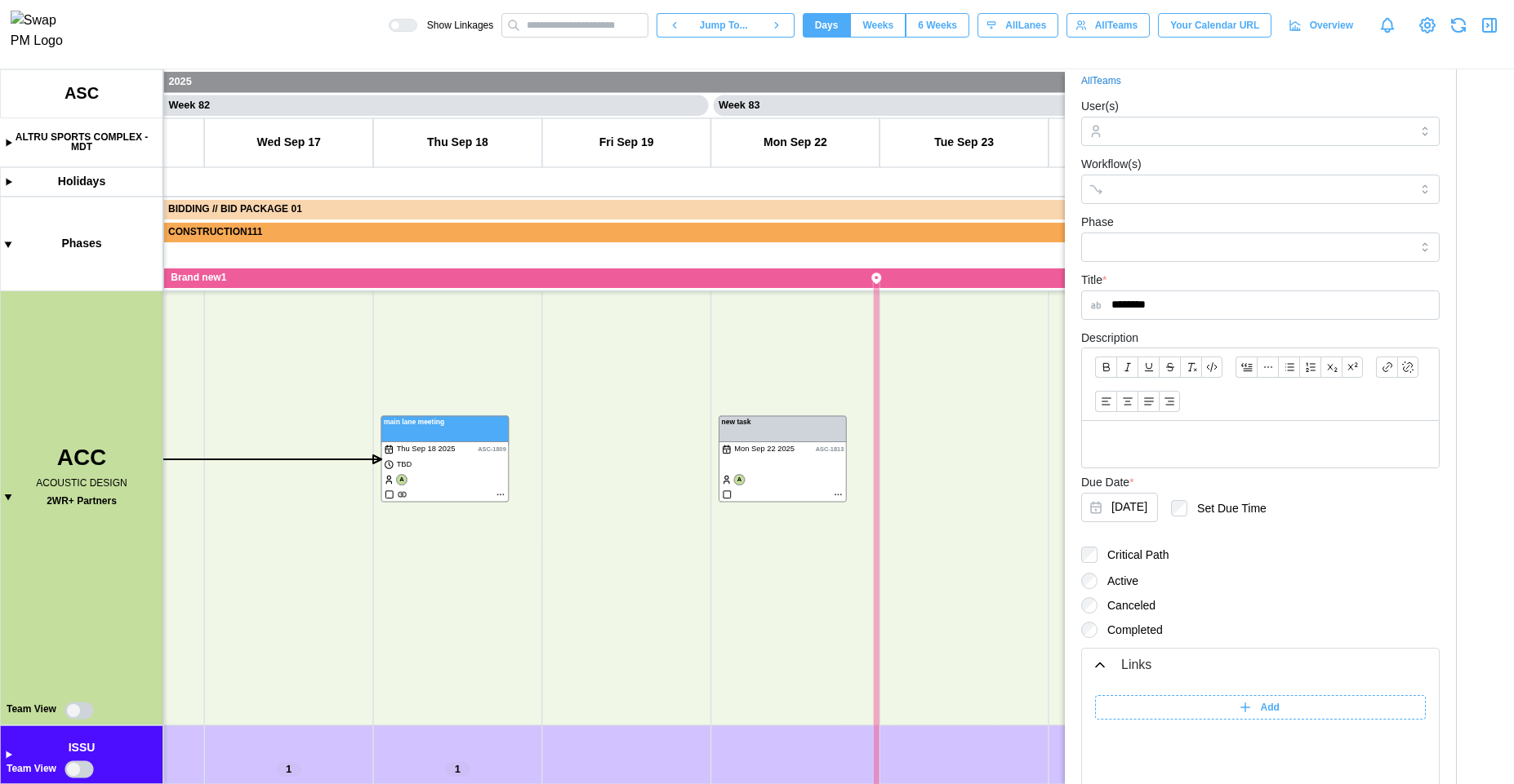
scroll to position [341, 0]
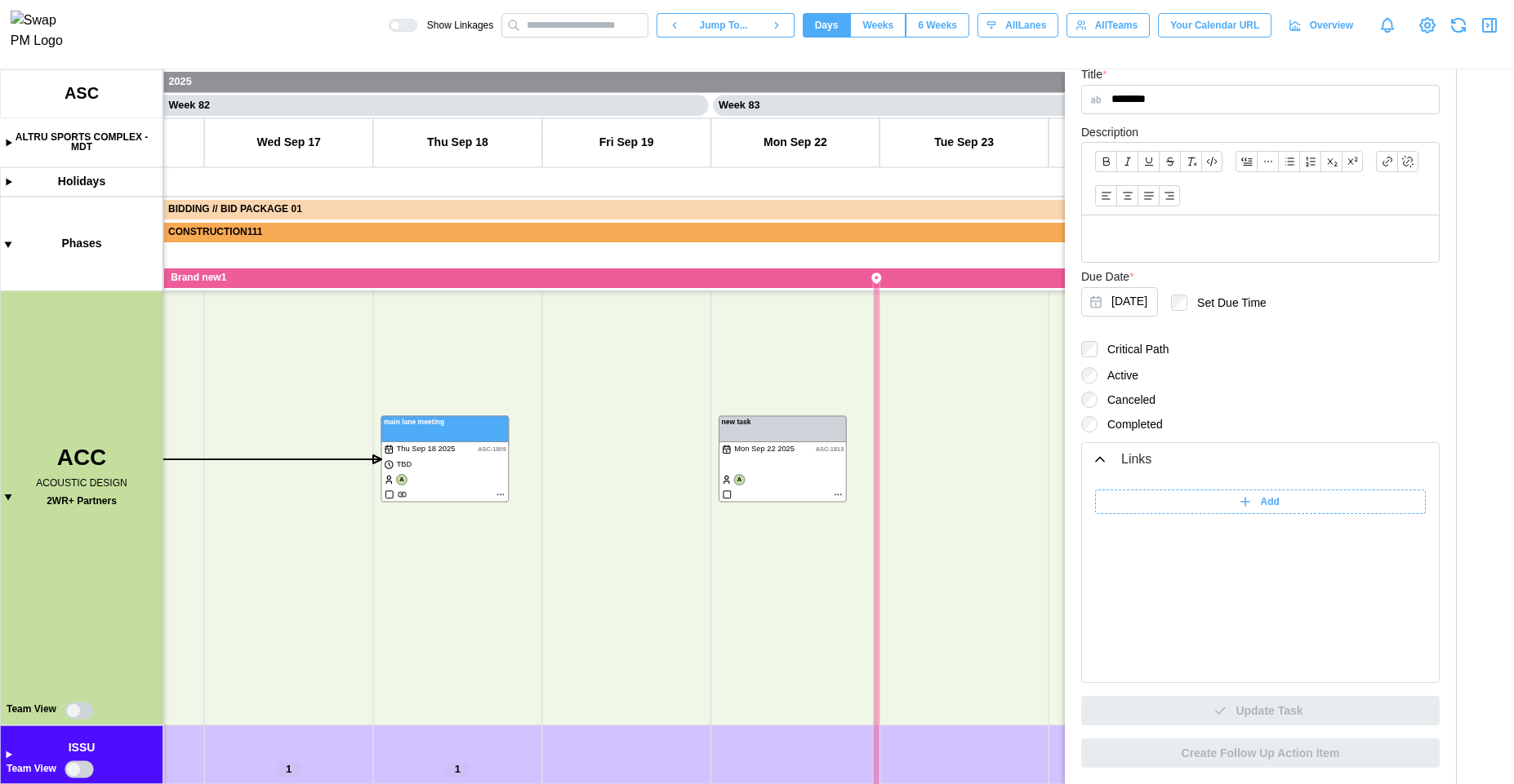
click at [1272, 502] on span "Add" at bounding box center [1270, 502] width 19 height 23
click at [1156, 515] on div "******" at bounding box center [1261, 506] width 331 height 32
click at [1156, 499] on input "******" at bounding box center [1140, 502] width 90 height 24
type input "*******"
click at [1236, 503] on input "search" at bounding box center [1300, 502] width 204 height 24
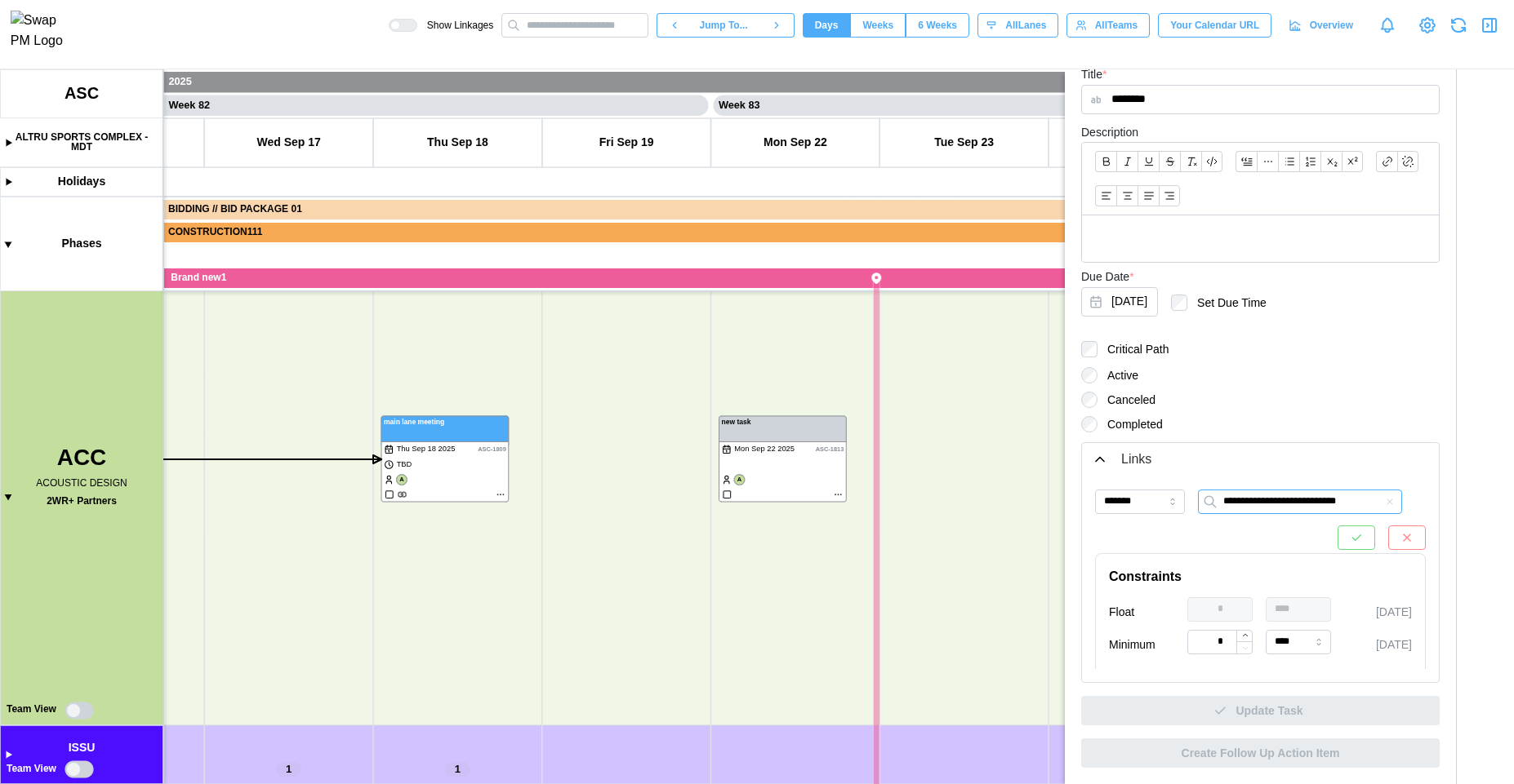
type input "**********"
click at [1352, 537] on icon "button" at bounding box center [1356, 537] width 8 height 6
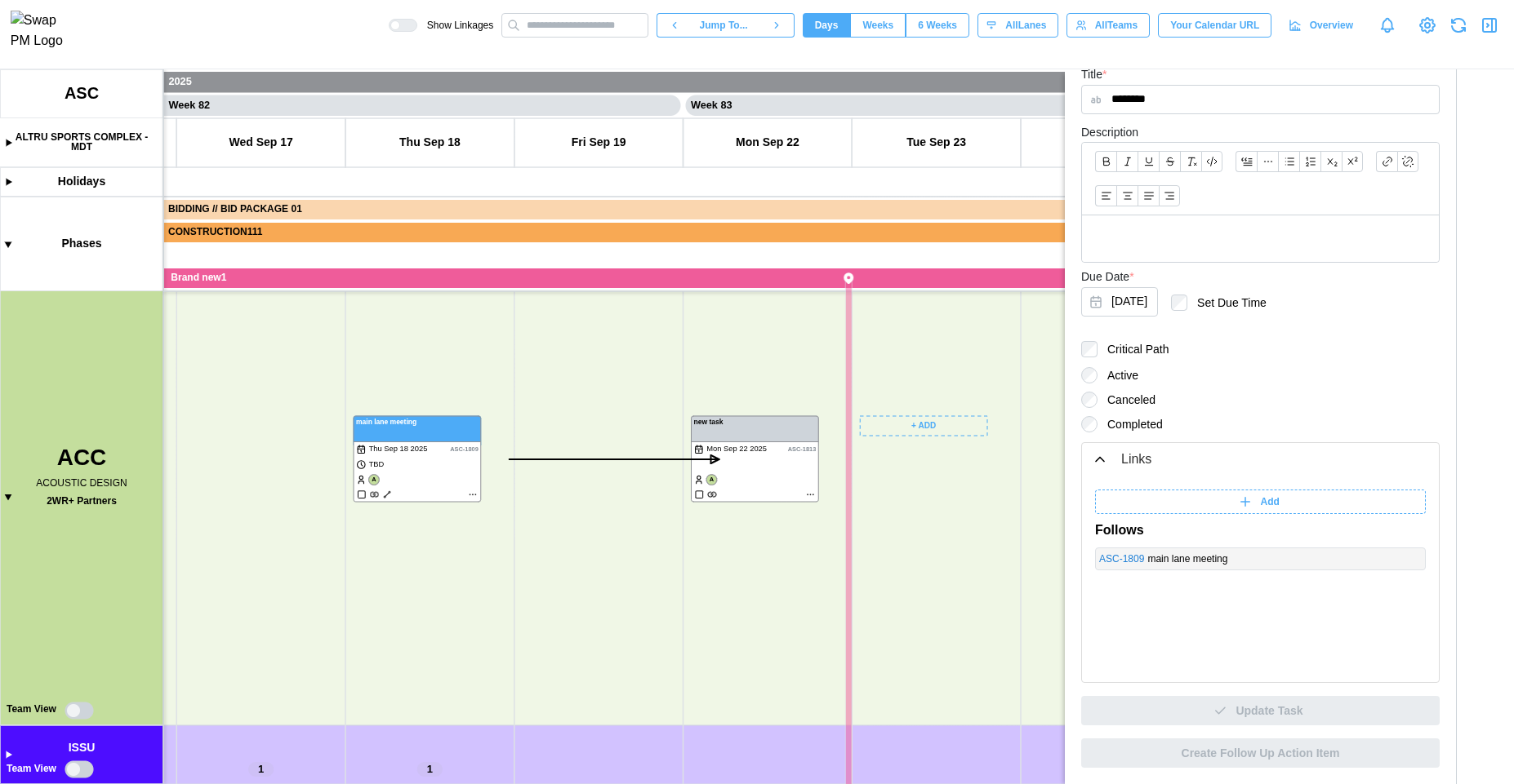
drag, startPoint x: 919, startPoint y: 661, endPoint x: 479, endPoint y: 619, distance: 442.0
click at [479, 619] on canvas at bounding box center [757, 427] width 1514 height 715
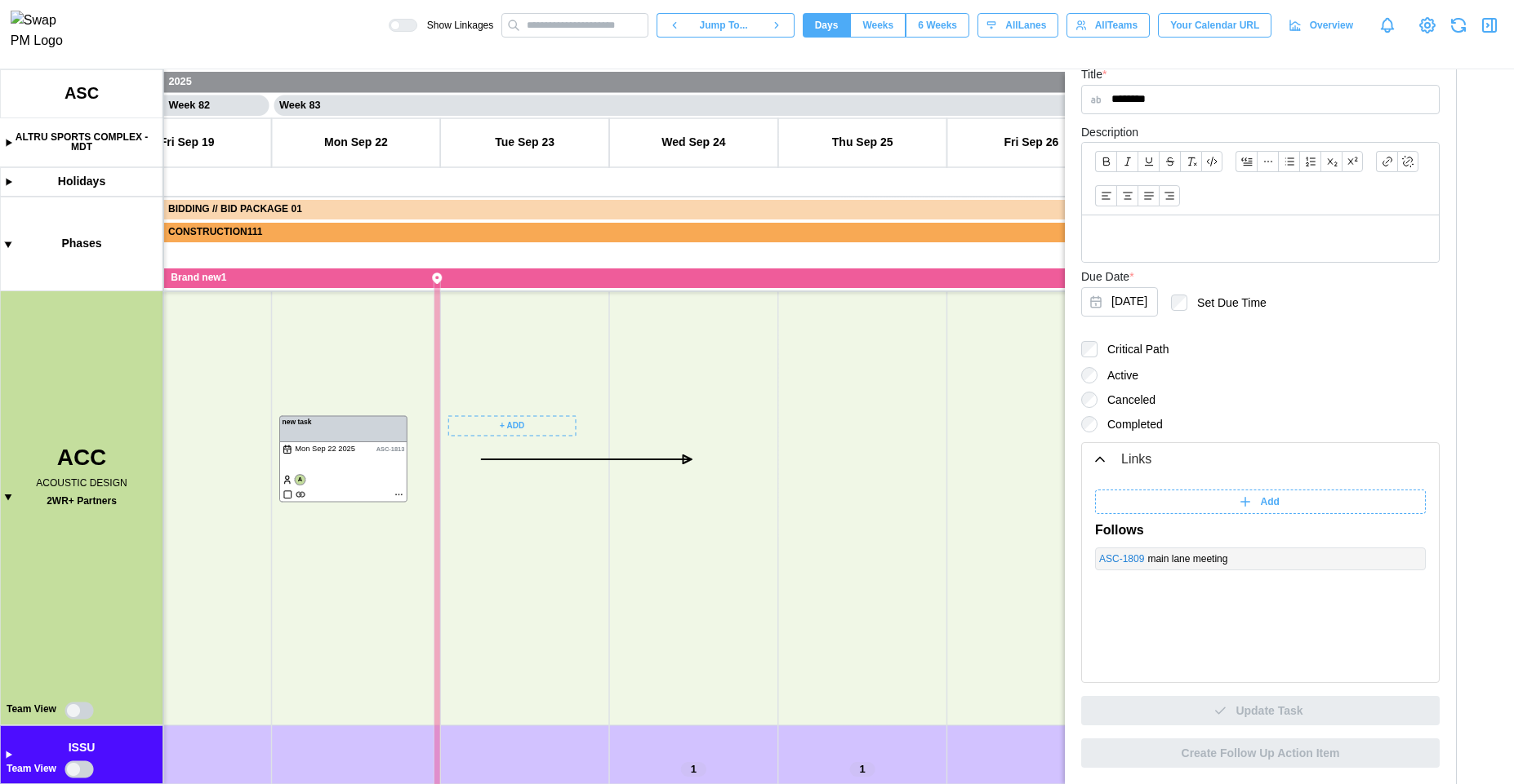
drag, startPoint x: 800, startPoint y: 539, endPoint x: 635, endPoint y: 568, distance: 167.5
click at [635, 568] on canvas at bounding box center [757, 427] width 1514 height 715
click at [1492, 28] on icon "button" at bounding box center [1490, 26] width 20 height 20
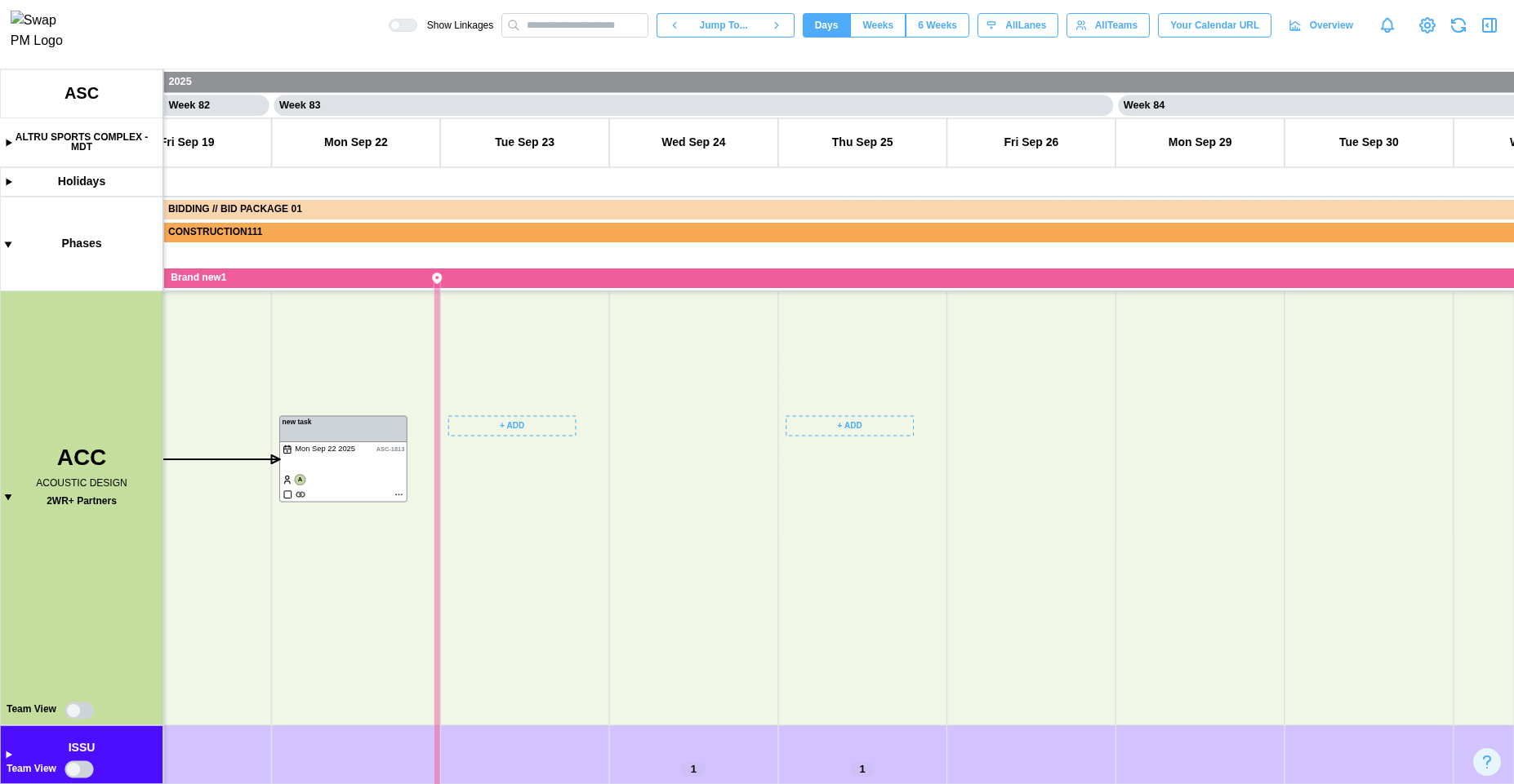
scroll to position [0, 69039]
drag, startPoint x: 731, startPoint y: 497, endPoint x: 805, endPoint y: 462, distance: 81.9
click at [807, 494] on canvas at bounding box center [757, 427] width 1514 height 715
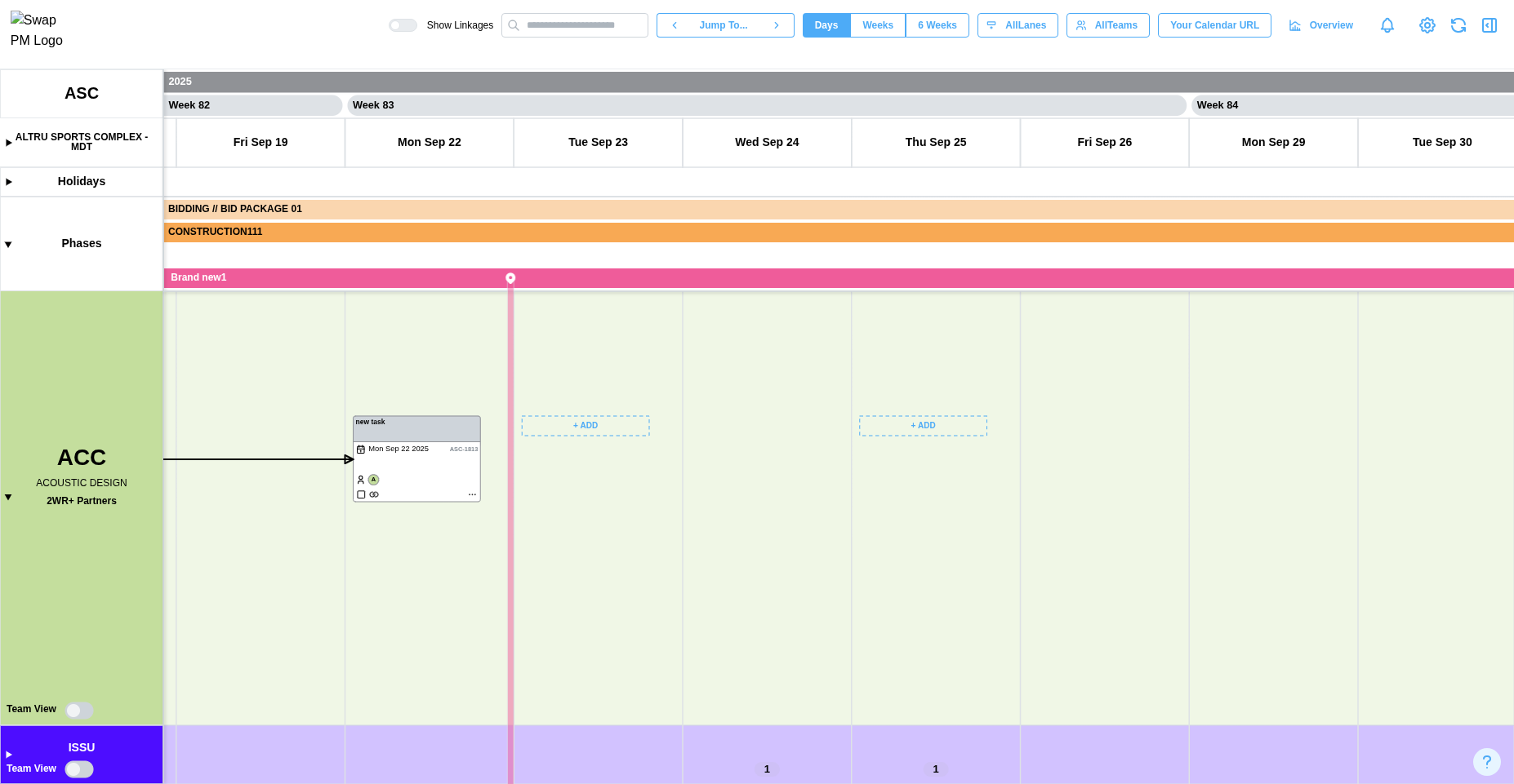
click at [890, 421] on canvas at bounding box center [757, 427] width 1514 height 715
click at [877, 462] on icon "button" at bounding box center [881, 460] width 12 height 12
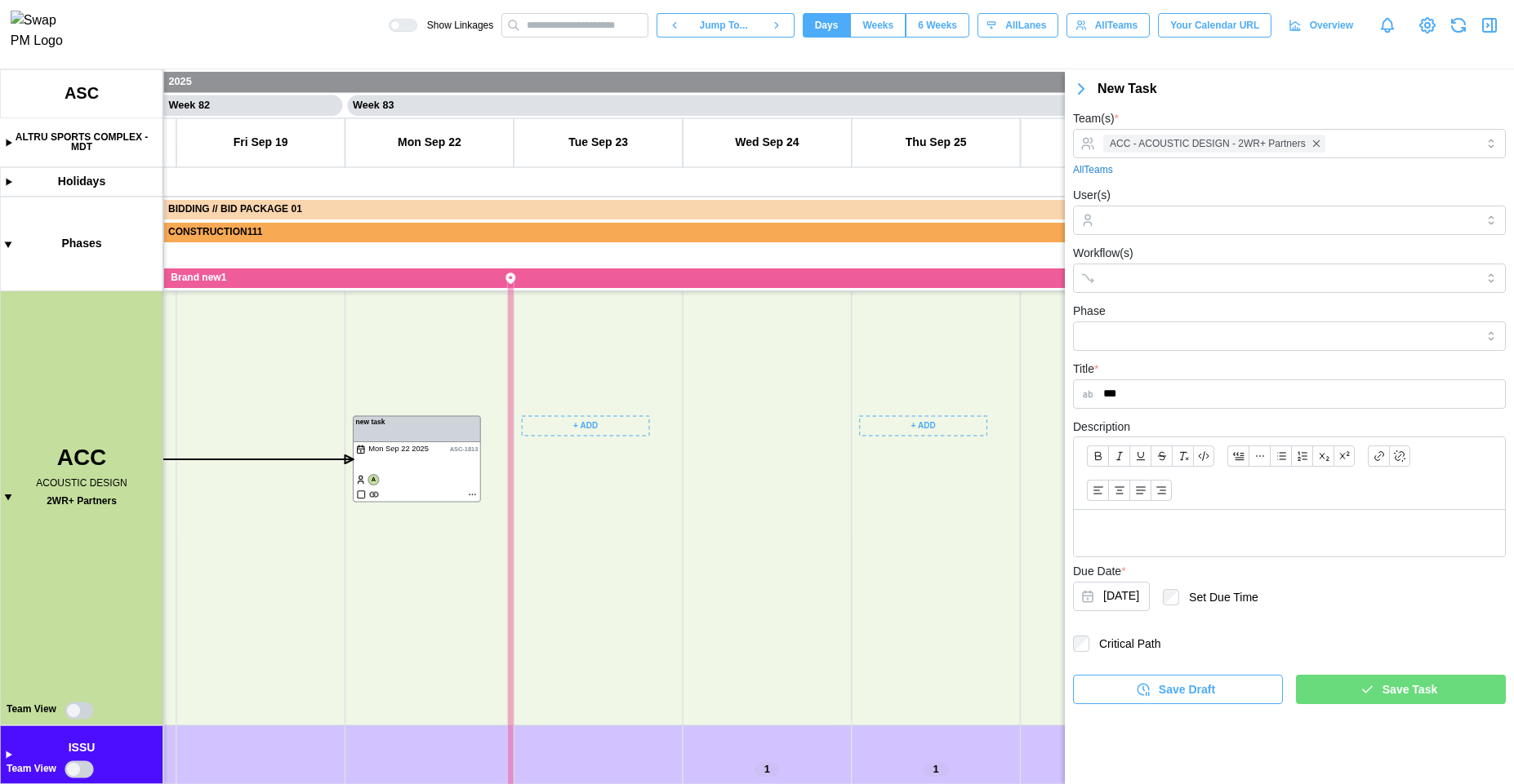
type input "***"
click at [1339, 687] on div "Save Task" at bounding box center [1398, 689] width 184 height 27
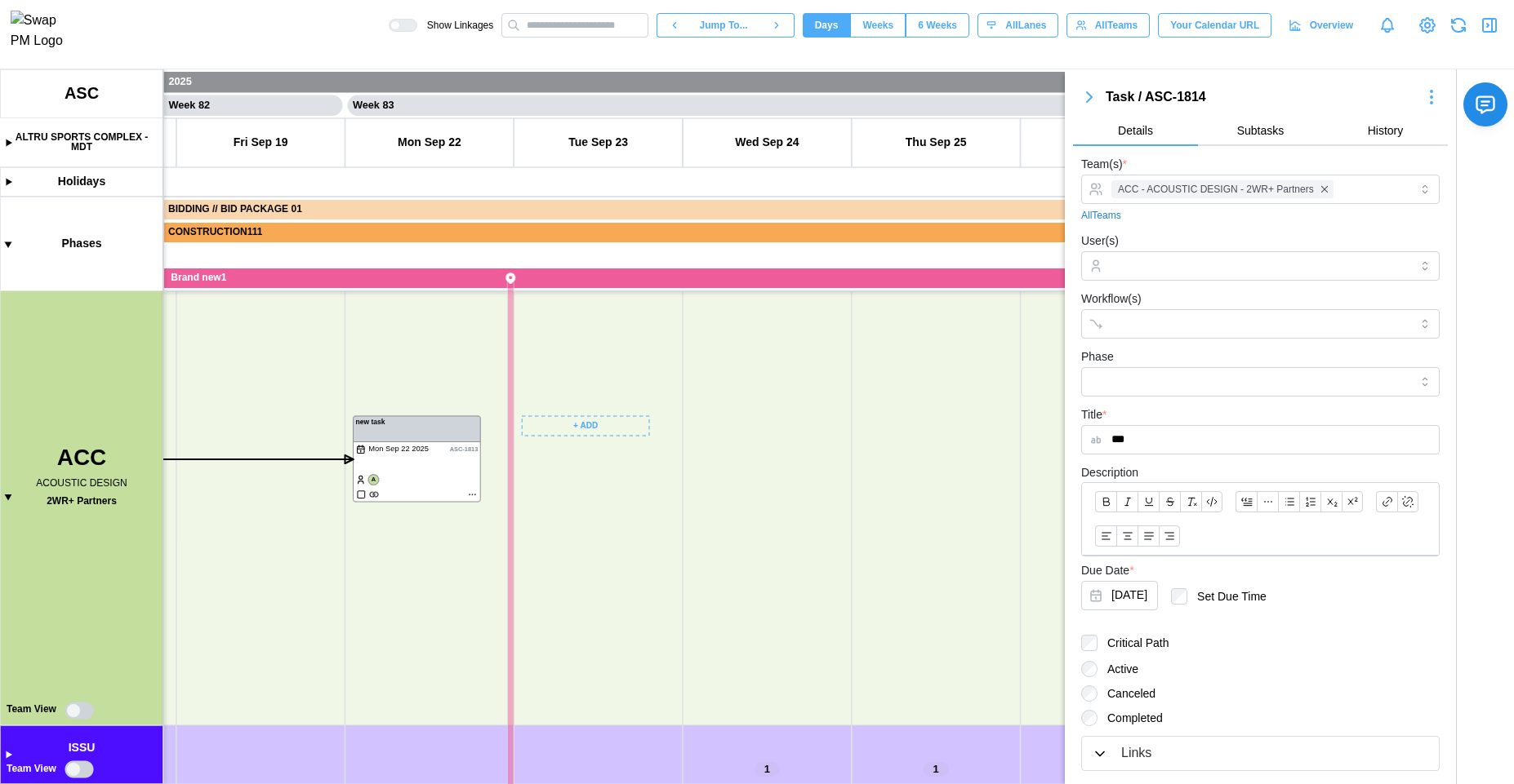
scroll to position [88, 0]
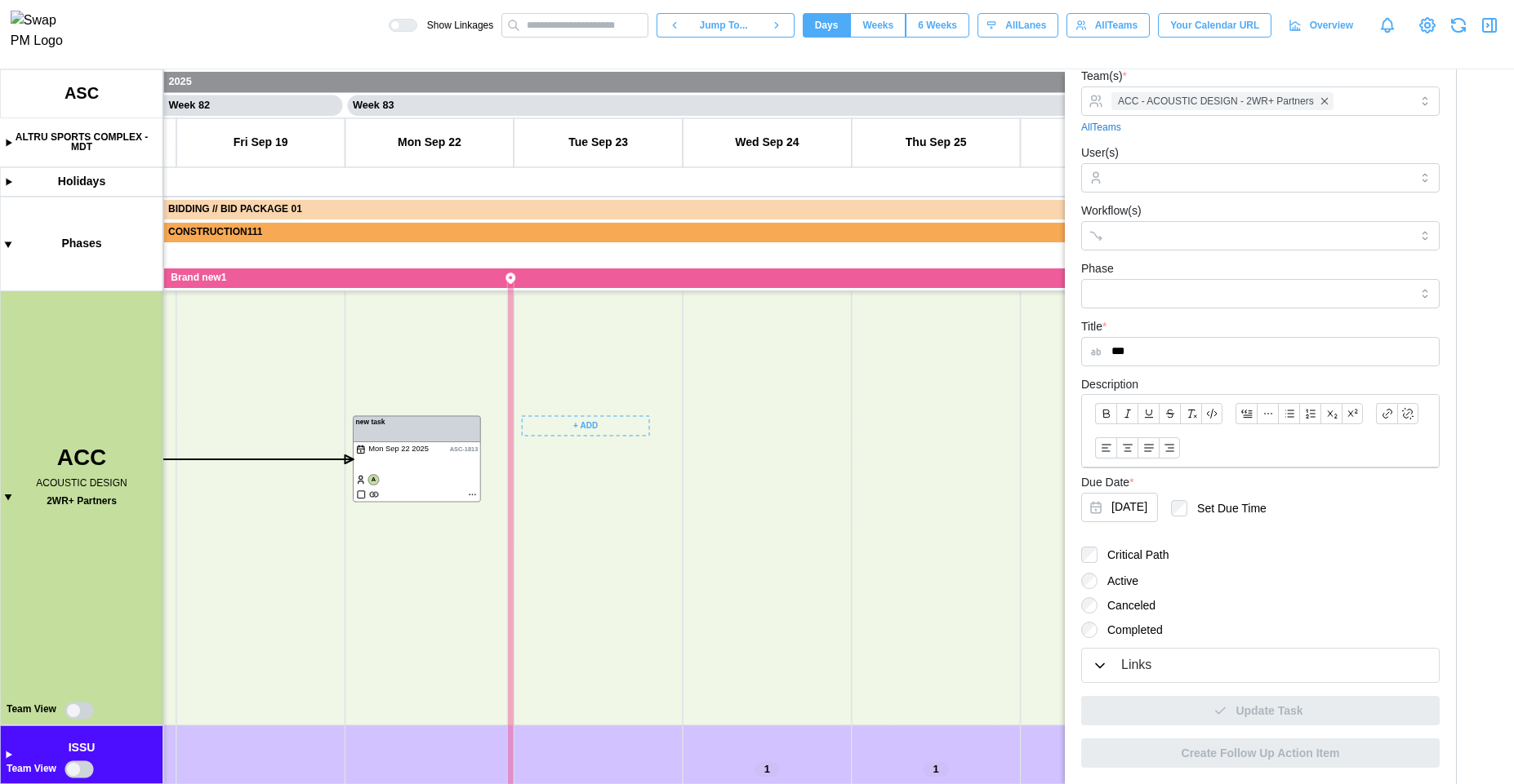
click at [1307, 663] on div "Links" at bounding box center [1261, 665] width 337 height 21
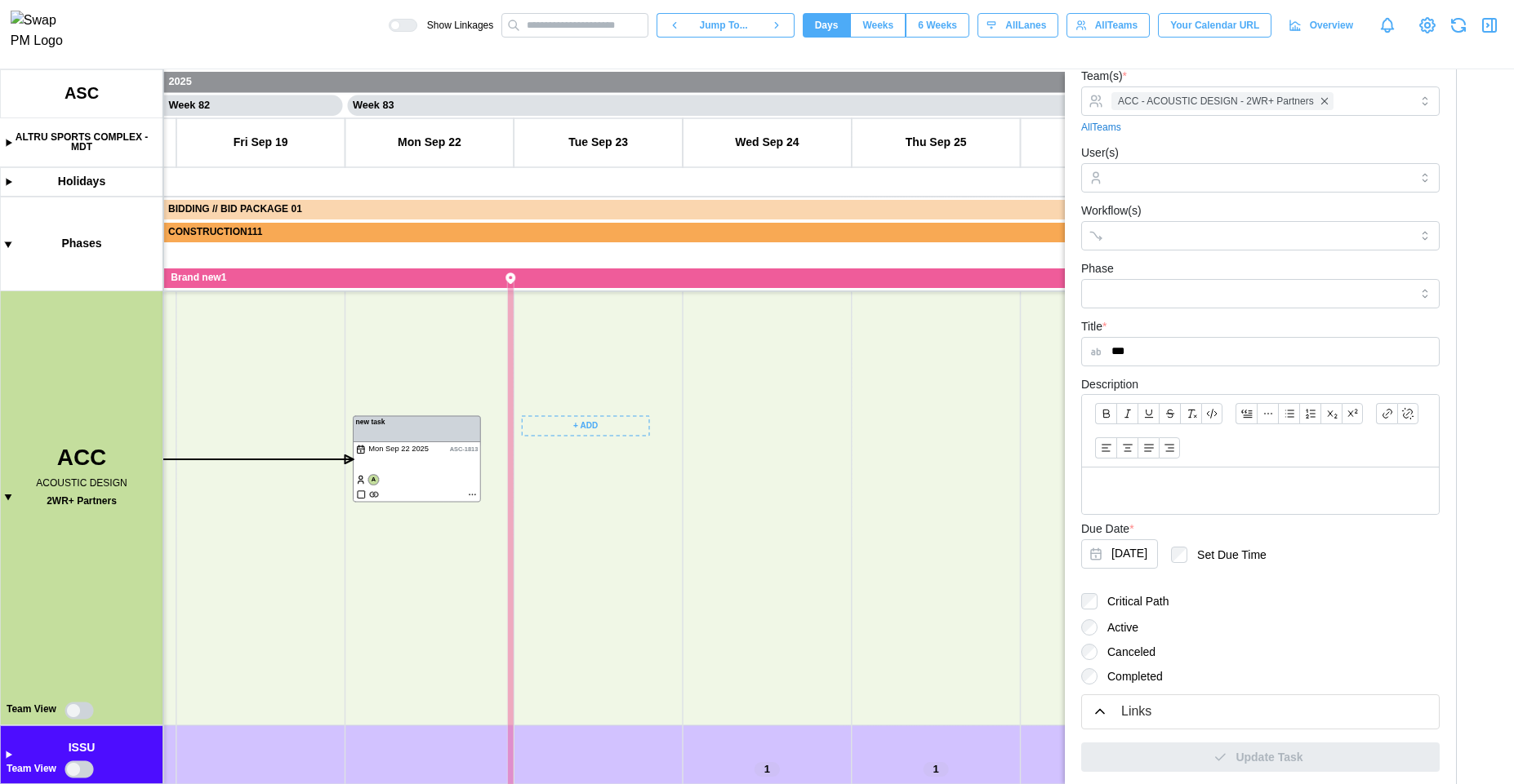
click at [1240, 712] on div "Links" at bounding box center [1261, 712] width 337 height 21
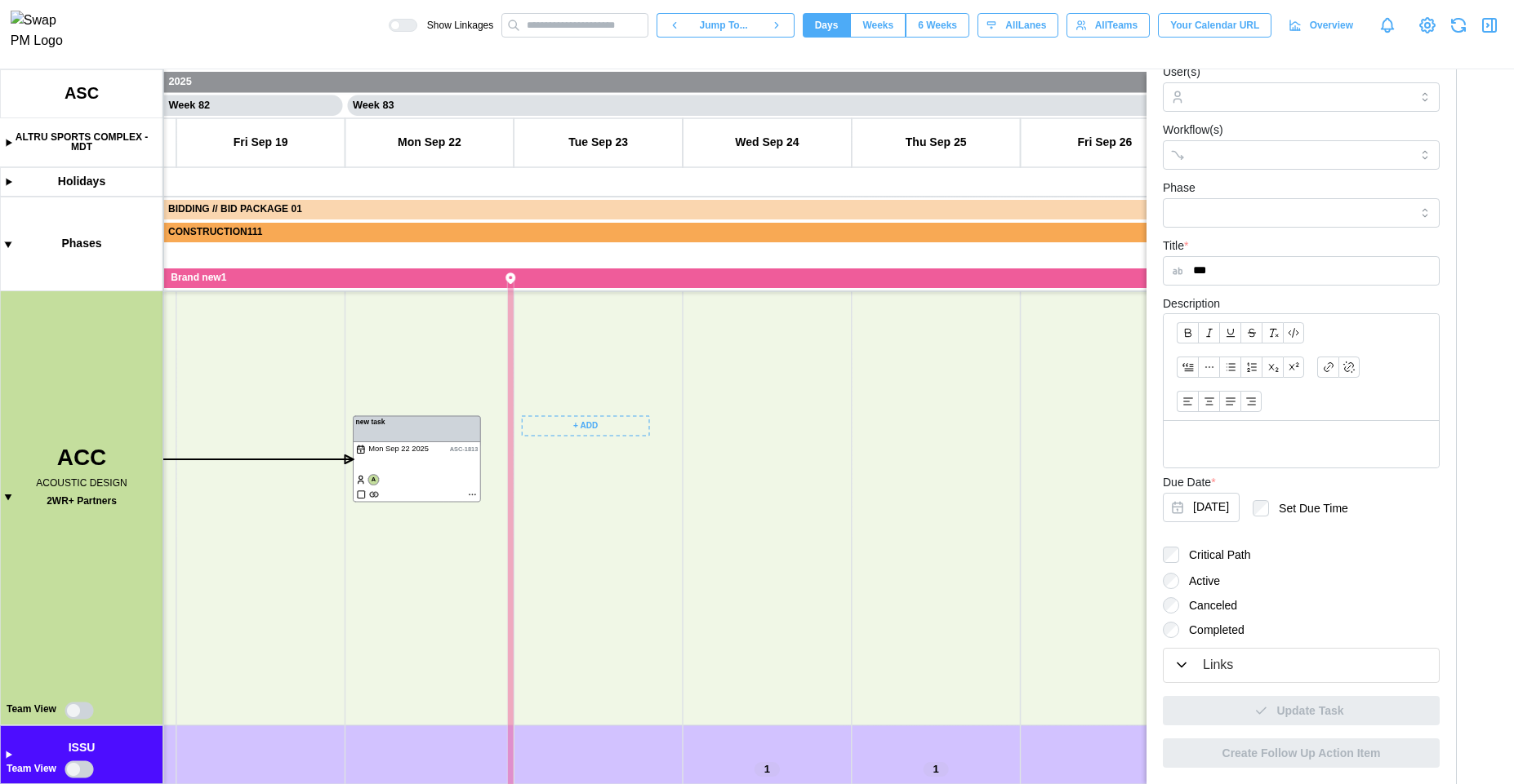
click at [1138, 452] on canvas at bounding box center [757, 427] width 1514 height 715
click at [1242, 675] on div "Links" at bounding box center [1301, 665] width 256 height 21
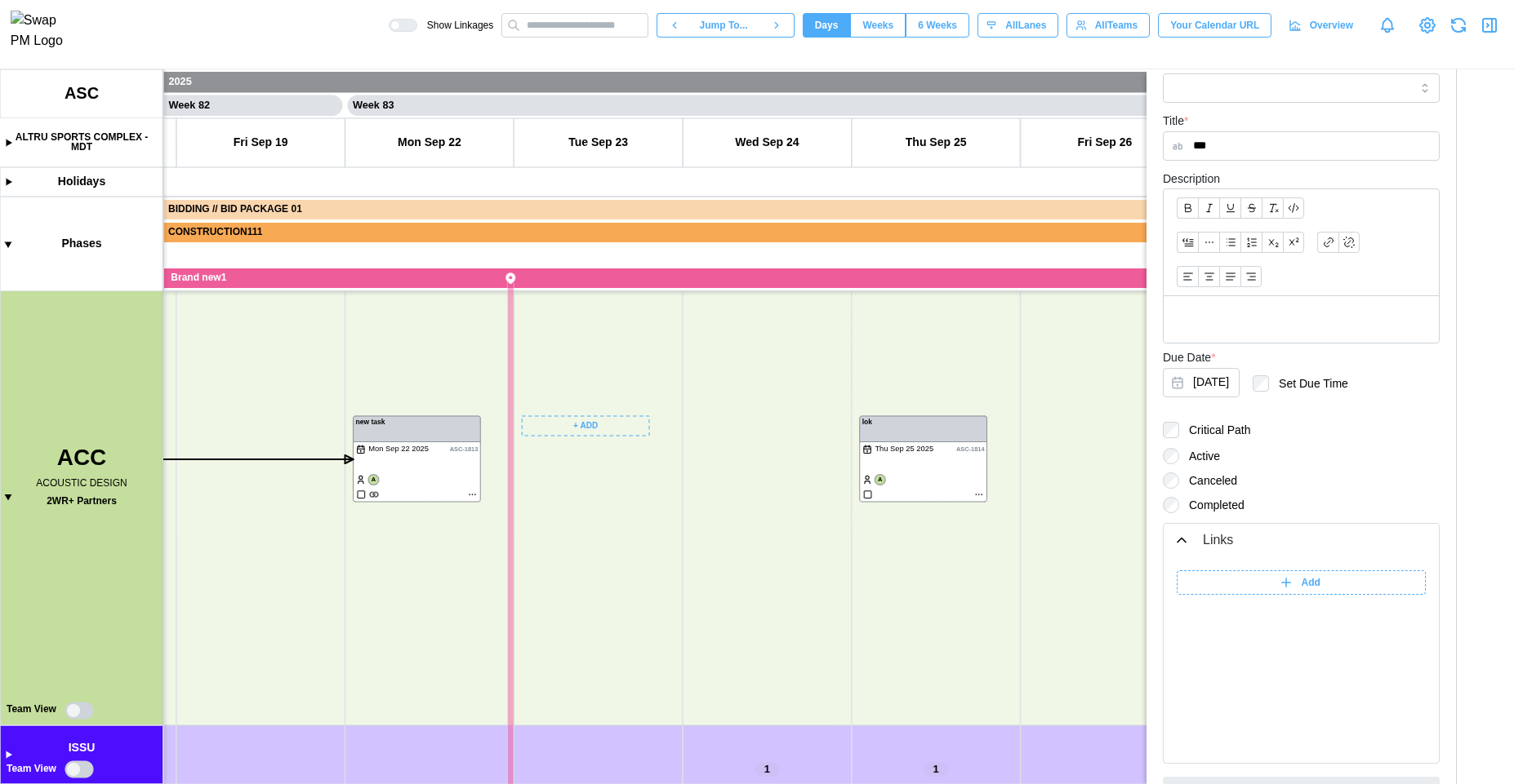
scroll to position [375, 0]
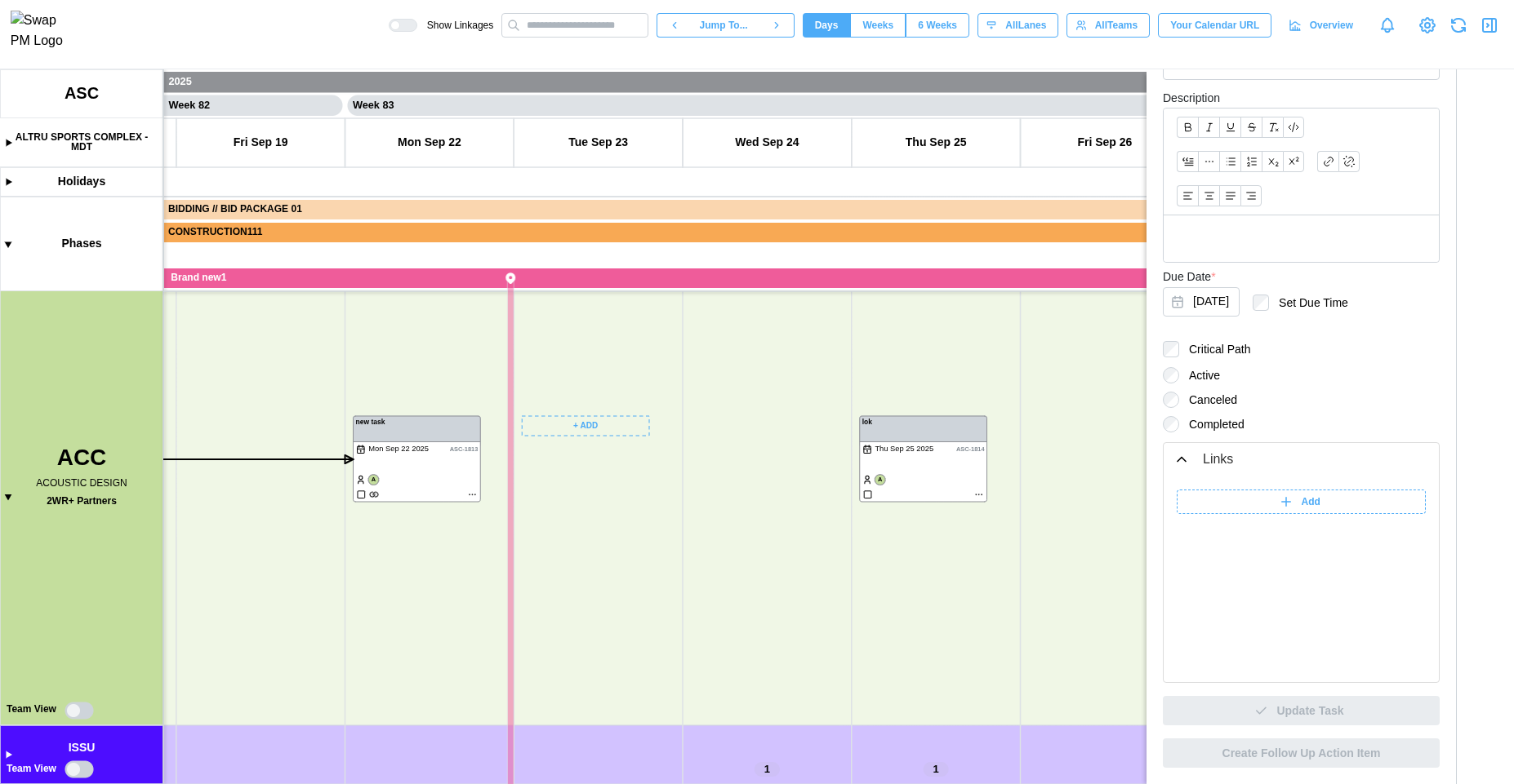
click at [1217, 496] on div "Add" at bounding box center [1299, 502] width 229 height 23
click at [1197, 506] on input "******" at bounding box center [1193, 502] width 34 height 24
click at [1195, 499] on input "*******" at bounding box center [1193, 502] width 34 height 24
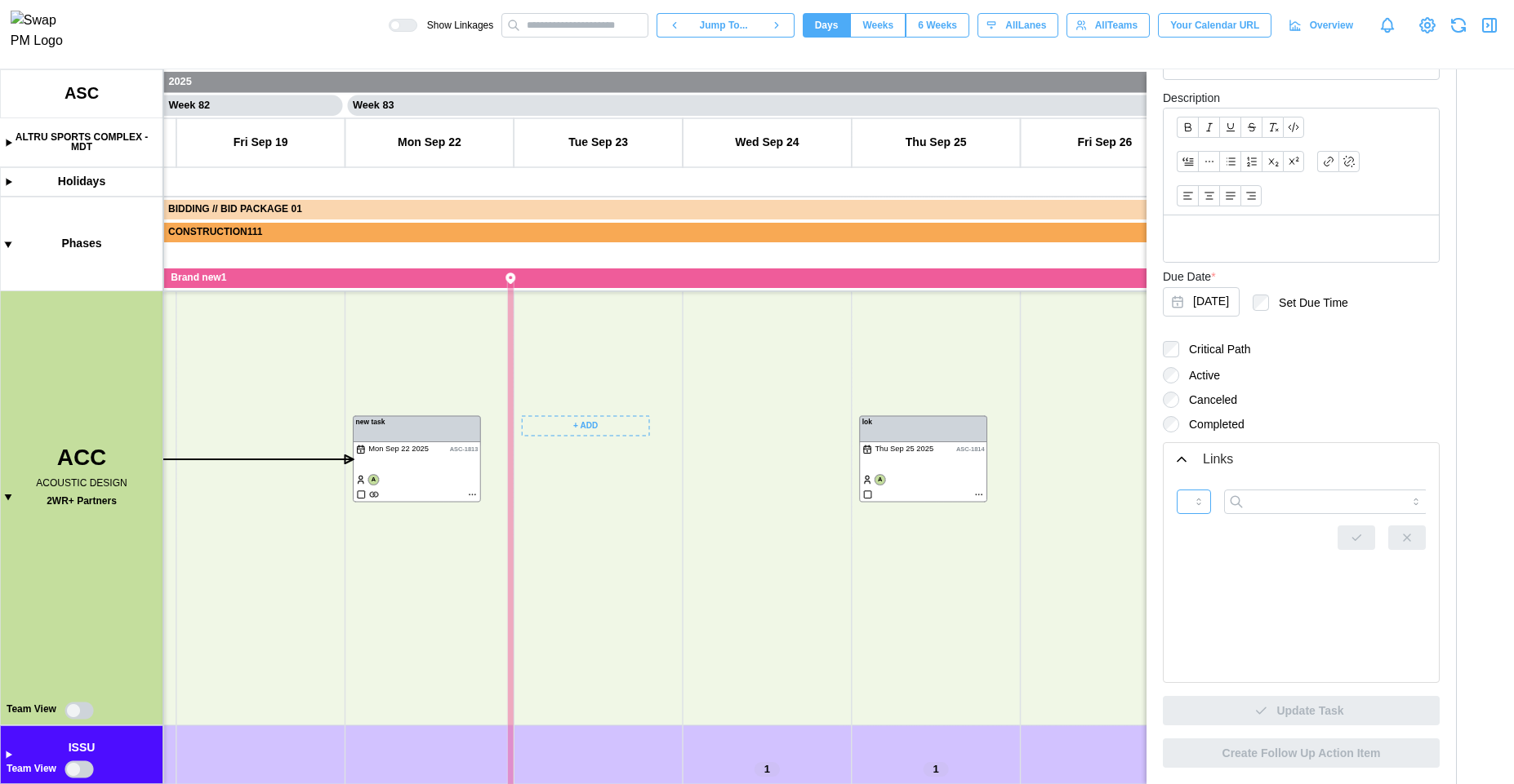
click at [1198, 510] on input "*******" at bounding box center [1193, 502] width 34 height 24
click at [1188, 505] on input "**********" at bounding box center [1193, 502] width 34 height 24
click at [982, 495] on canvas at bounding box center [757, 427] width 1514 height 715
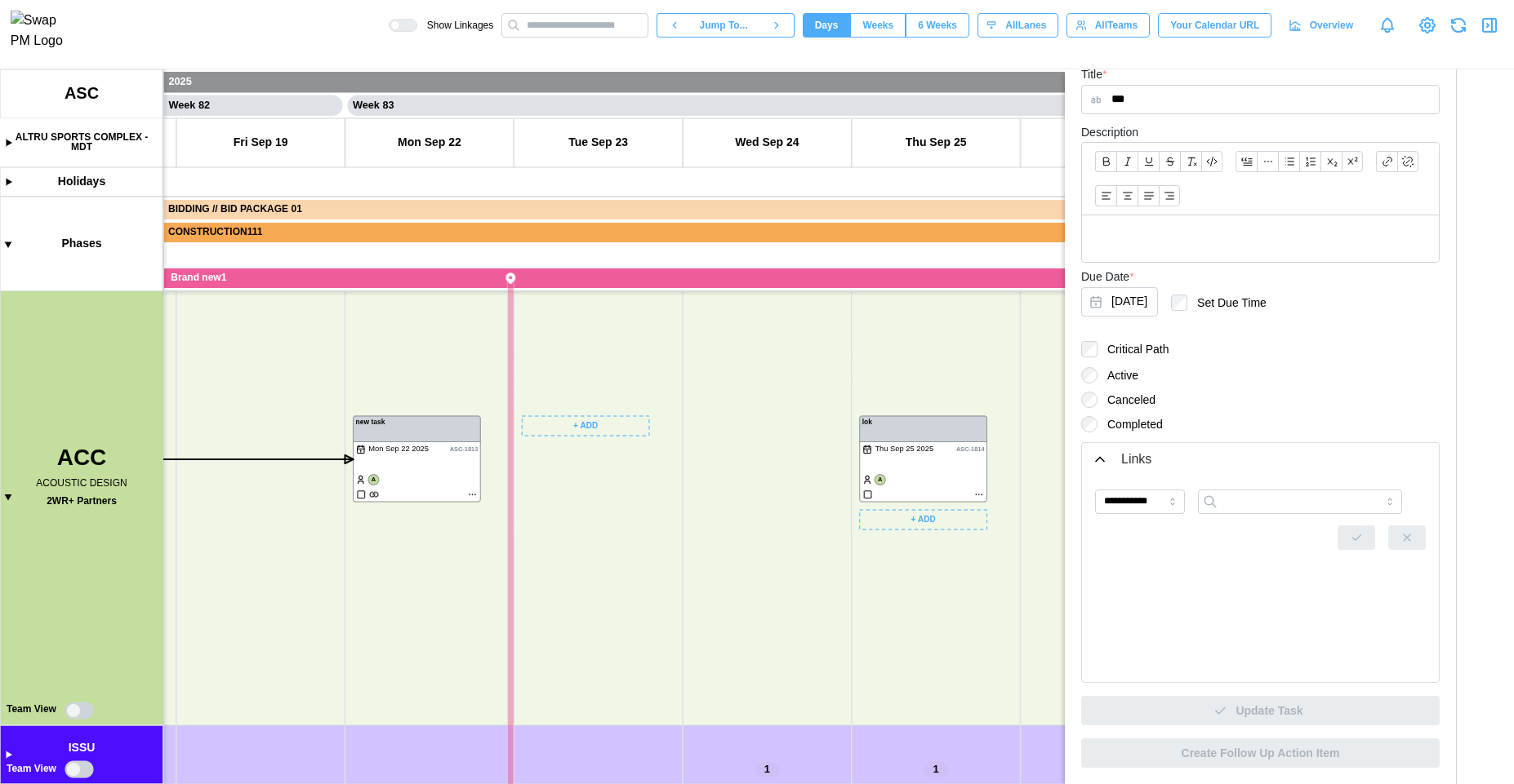
scroll to position [341, 0]
click at [1250, 514] on div "**********" at bounding box center [1261, 506] width 331 height 32
click at [1264, 501] on input "search" at bounding box center [1300, 502] width 204 height 24
click at [1152, 500] on input "**********" at bounding box center [1140, 502] width 90 height 24
type input "*******"
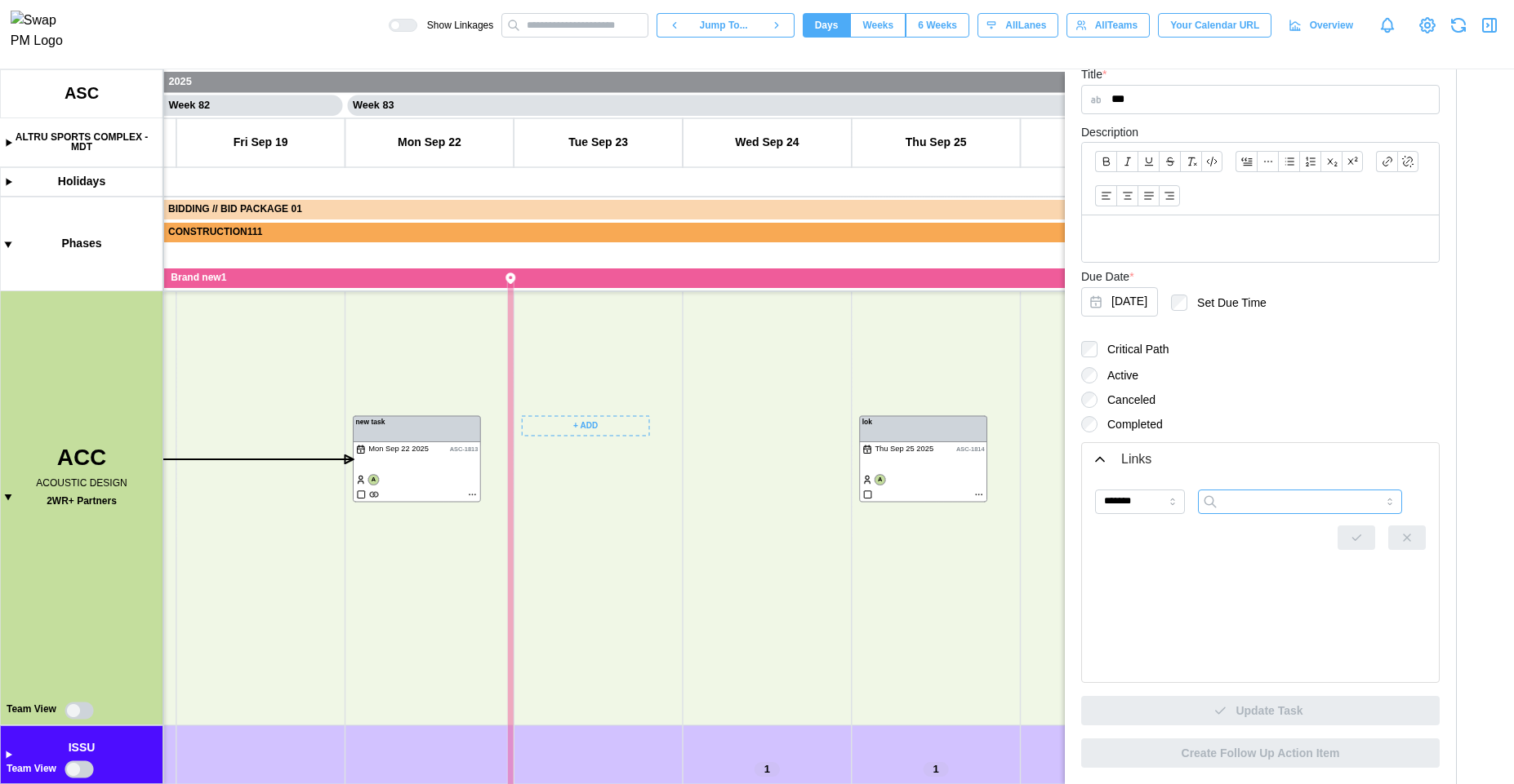
click at [1231, 507] on input "search" at bounding box center [1300, 502] width 204 height 24
type input "**********"
click at [1338, 533] on button "button" at bounding box center [1356, 537] width 37 height 24
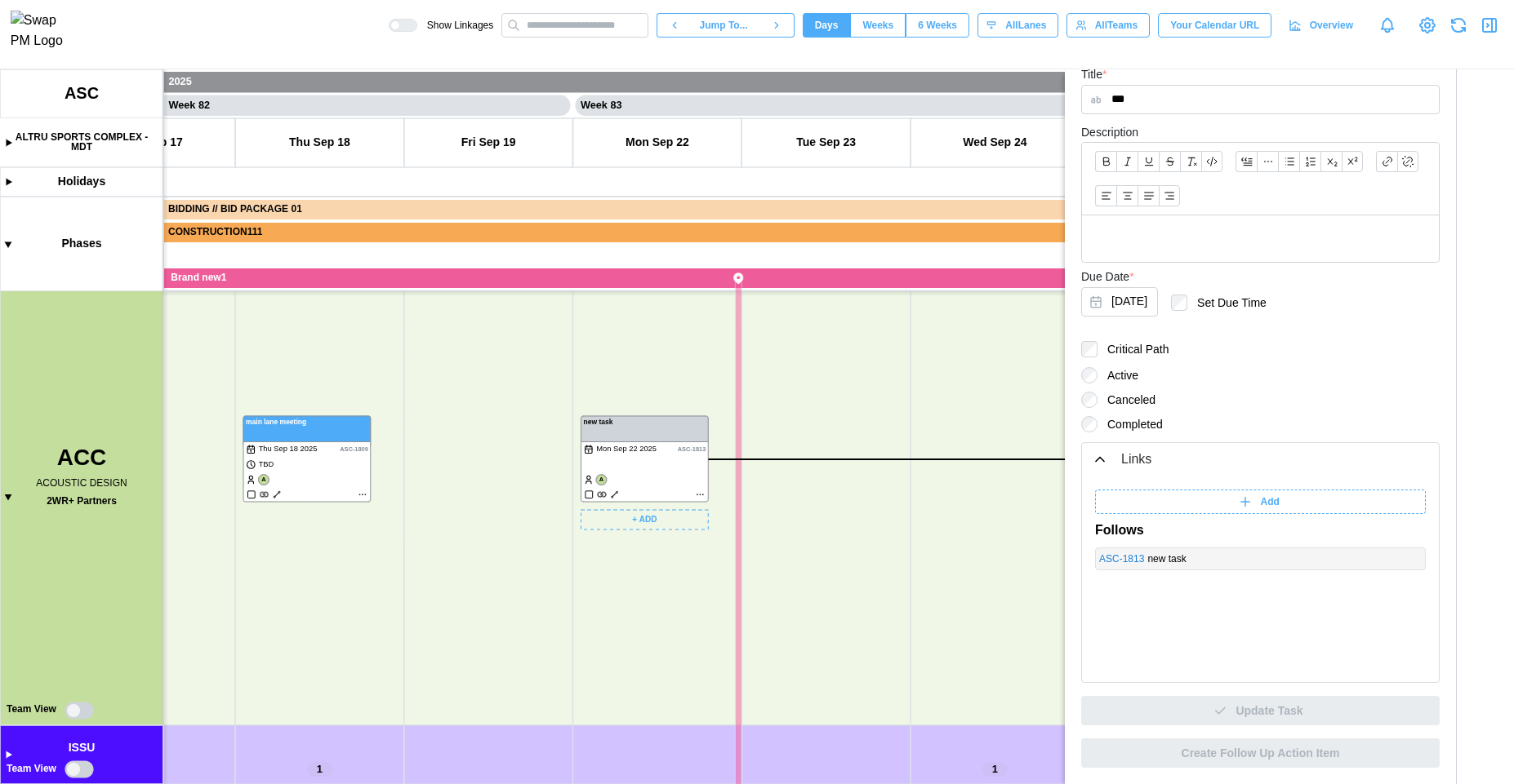
scroll to position [200, 0]
drag, startPoint x: 632, startPoint y: 581, endPoint x: 552, endPoint y: 473, distance: 134.4
click at [548, 464] on canvas at bounding box center [757, 427] width 1514 height 715
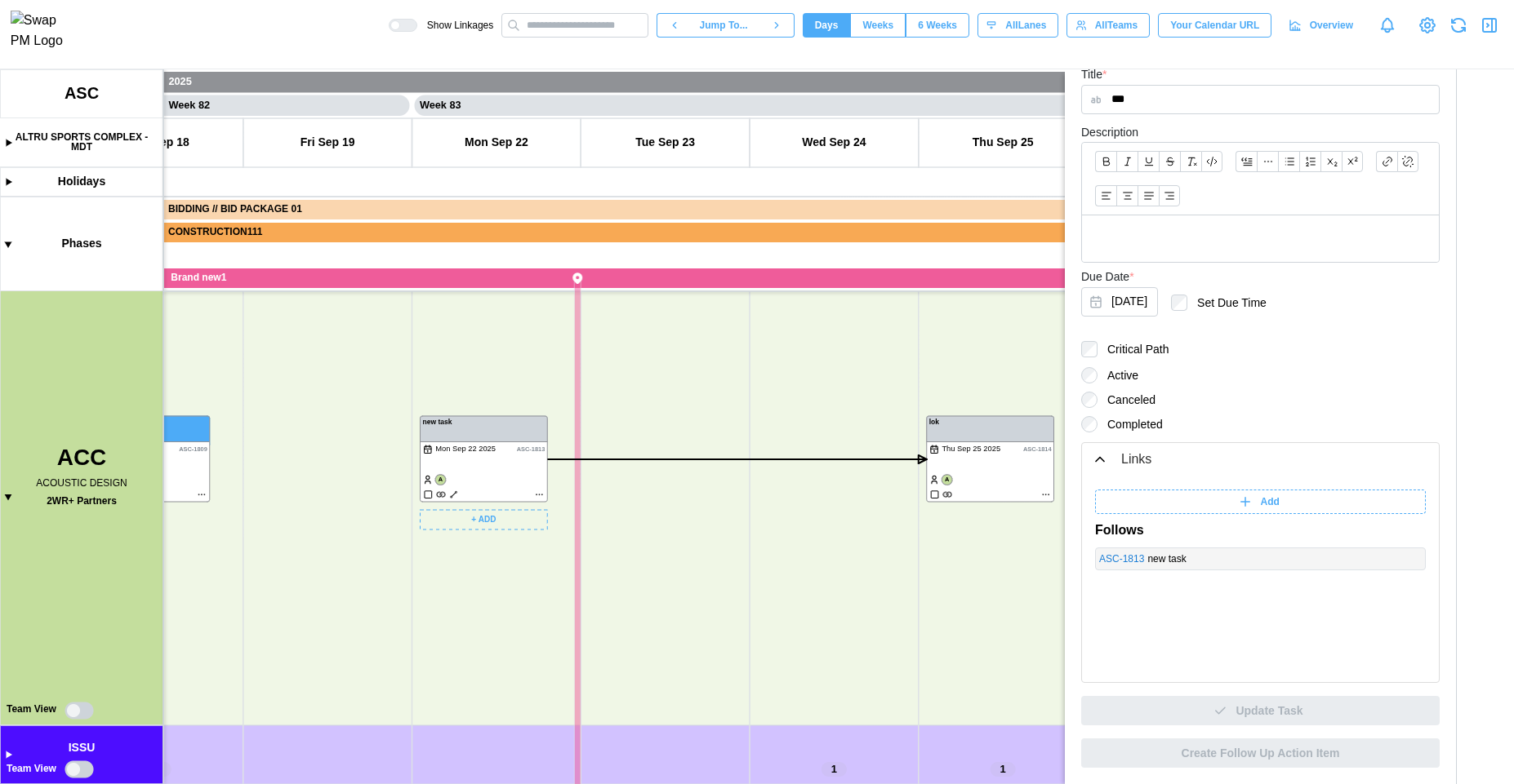
drag, startPoint x: 543, startPoint y: 576, endPoint x: 928, endPoint y: 492, distance: 394.1
click at [927, 492] on canvas at bounding box center [757, 427] width 1514 height 715
drag, startPoint x: 567, startPoint y: 572, endPoint x: 455, endPoint y: 469, distance: 152.2
click at [459, 474] on canvas at bounding box center [757, 427] width 1514 height 715
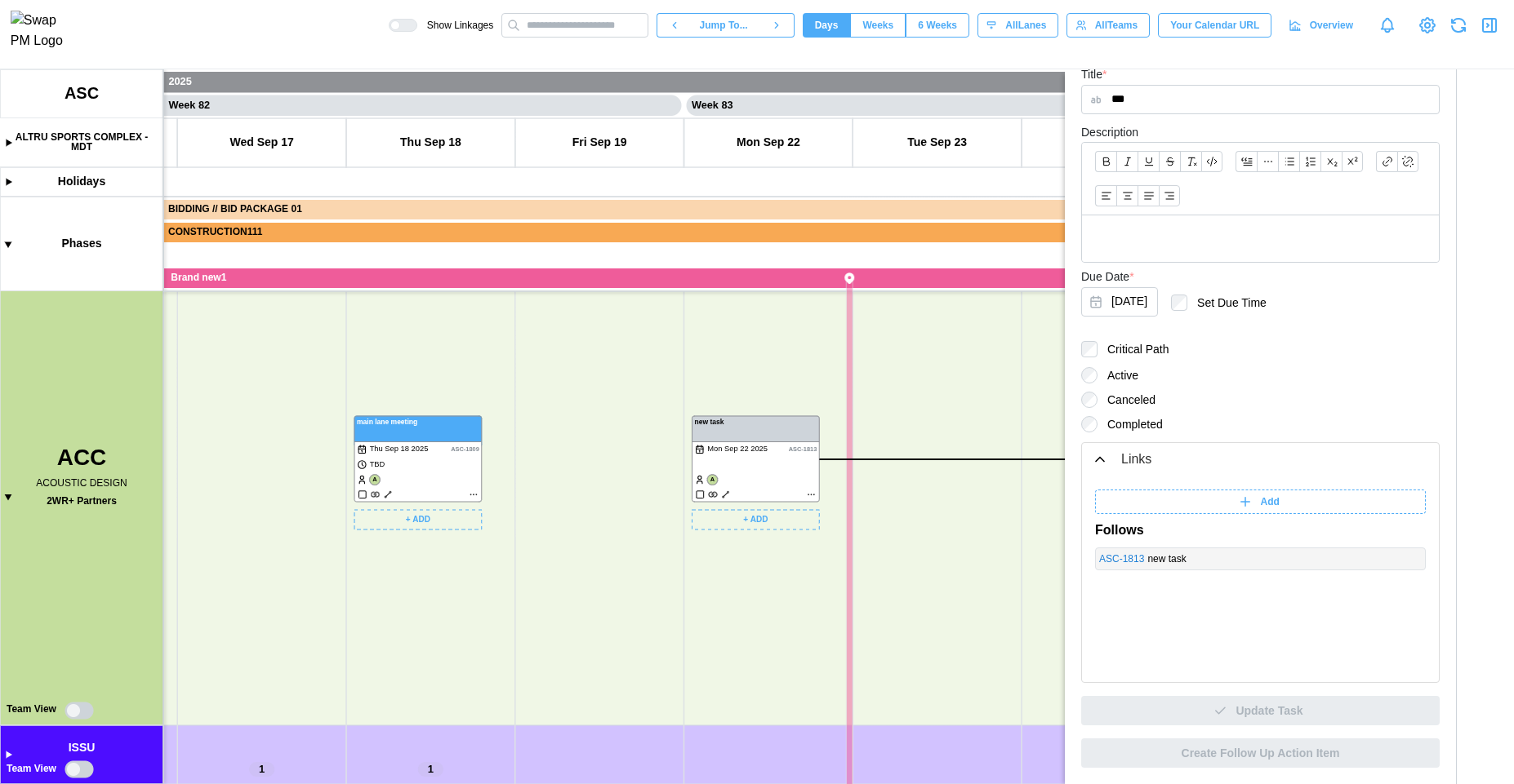
drag, startPoint x: 461, startPoint y: 579, endPoint x: 742, endPoint y: 598, distance: 281.6
click at [749, 593] on canvas at bounding box center [757, 427] width 1514 height 715
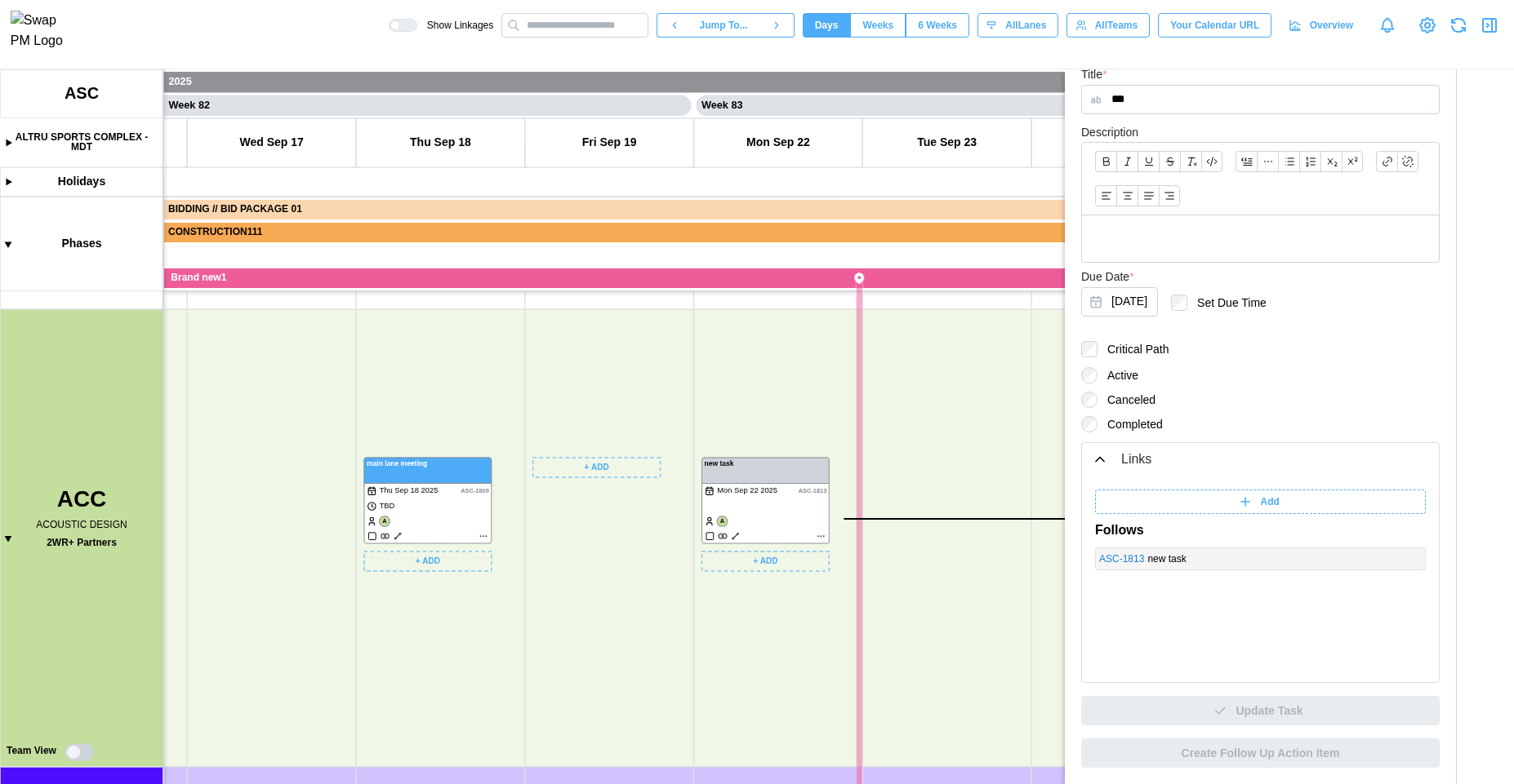
scroll to position [132, 0]
drag, startPoint x: 794, startPoint y: 394, endPoint x: 939, endPoint y: 348, distance: 152.1
click at [853, 448] on canvas at bounding box center [757, 427] width 1514 height 715
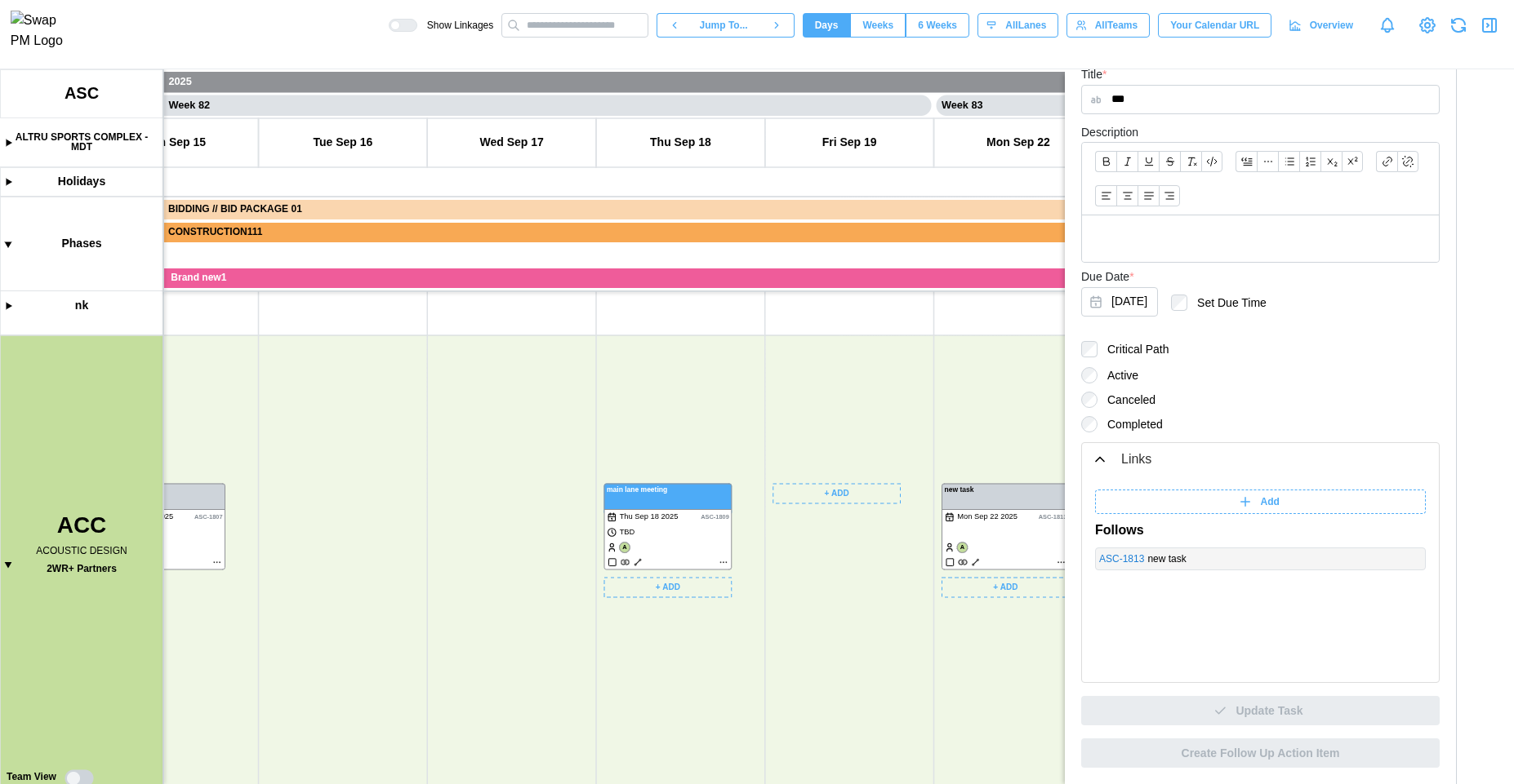
click at [1492, 26] on icon "button" at bounding box center [1492, 26] width 0 height 13
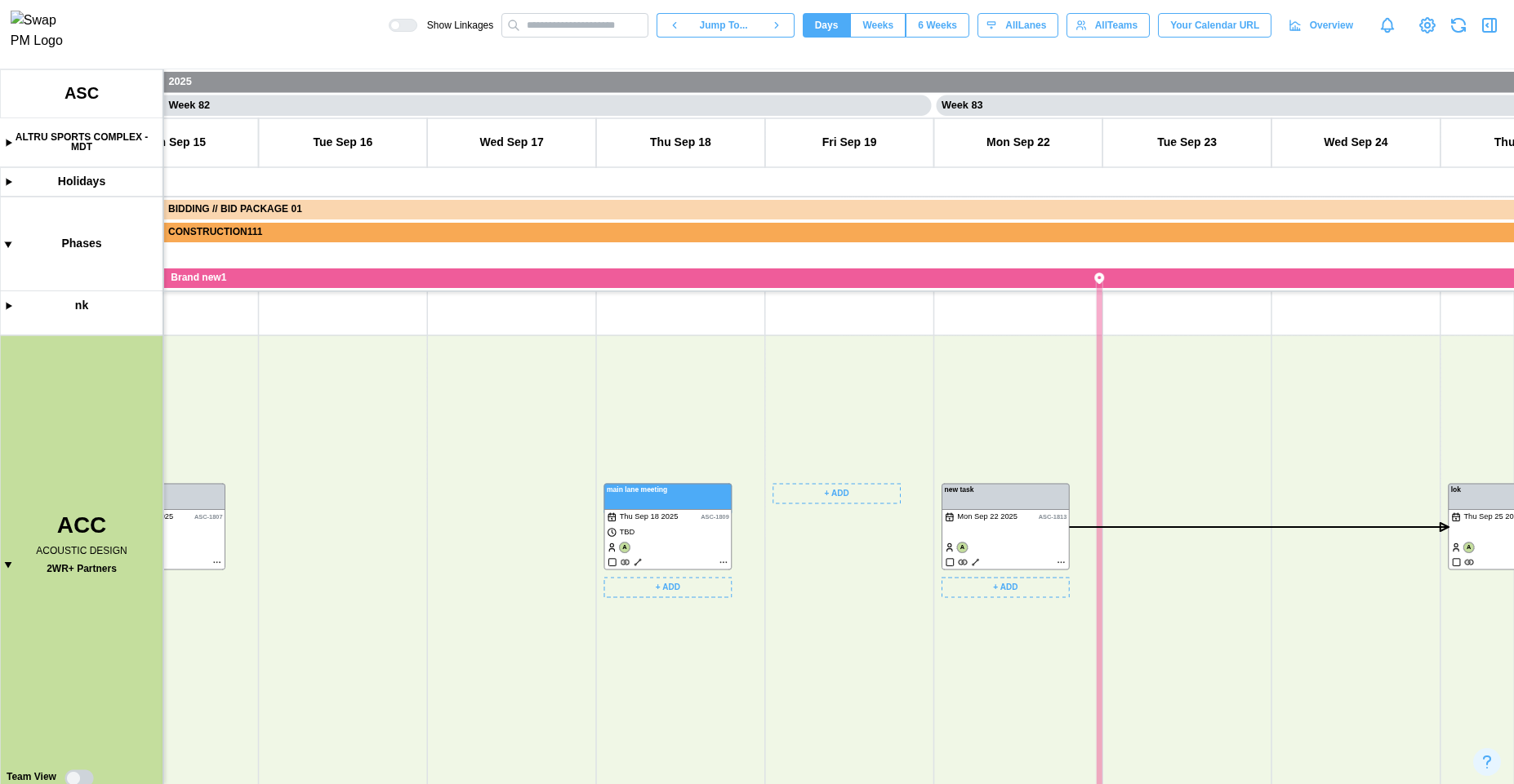
scroll to position [0, 68995]
drag, startPoint x: 1118, startPoint y: 408, endPoint x: 685, endPoint y: 455, distance: 435.5
click at [685, 455] on canvas at bounding box center [757, 427] width 1514 height 715
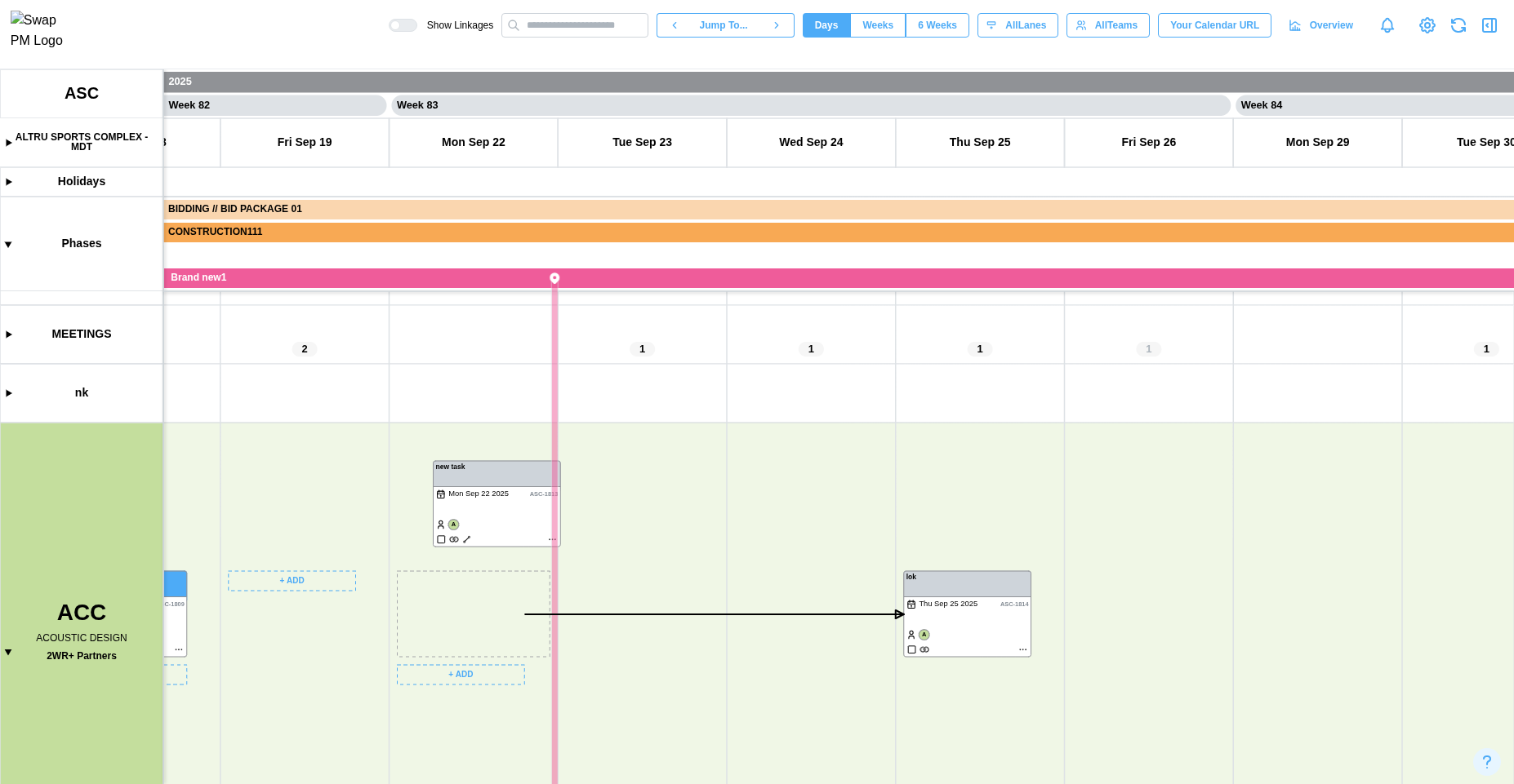
drag, startPoint x: 463, startPoint y: 610, endPoint x: 489, endPoint y: 488, distance: 124.7
click at [489, 488] on canvas at bounding box center [757, 427] width 1514 height 715
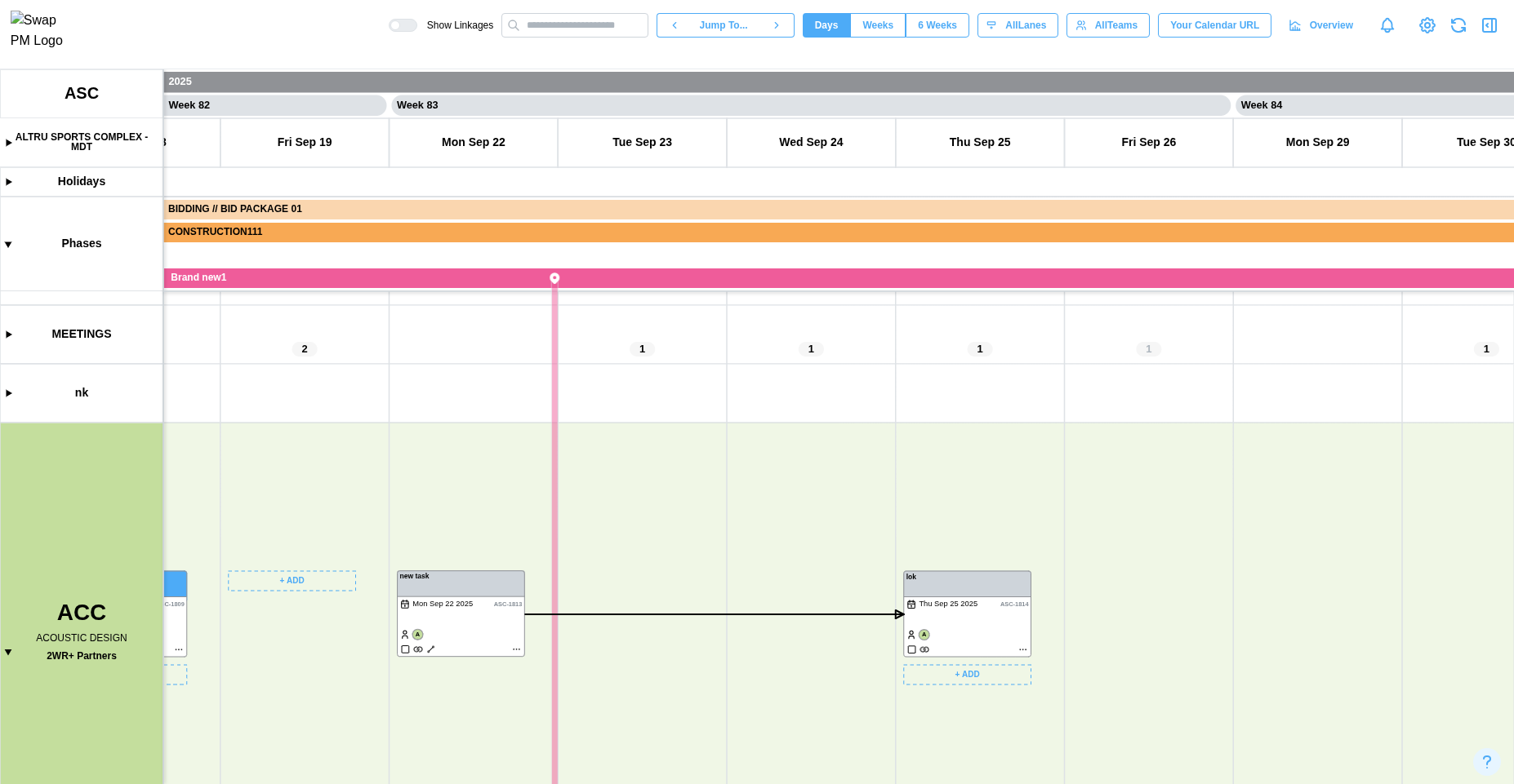
scroll to position [200, 0]
drag, startPoint x: 783, startPoint y: 712, endPoint x: 869, endPoint y: 483, distance: 244.6
click at [869, 483] on canvas at bounding box center [757, 427] width 1514 height 715
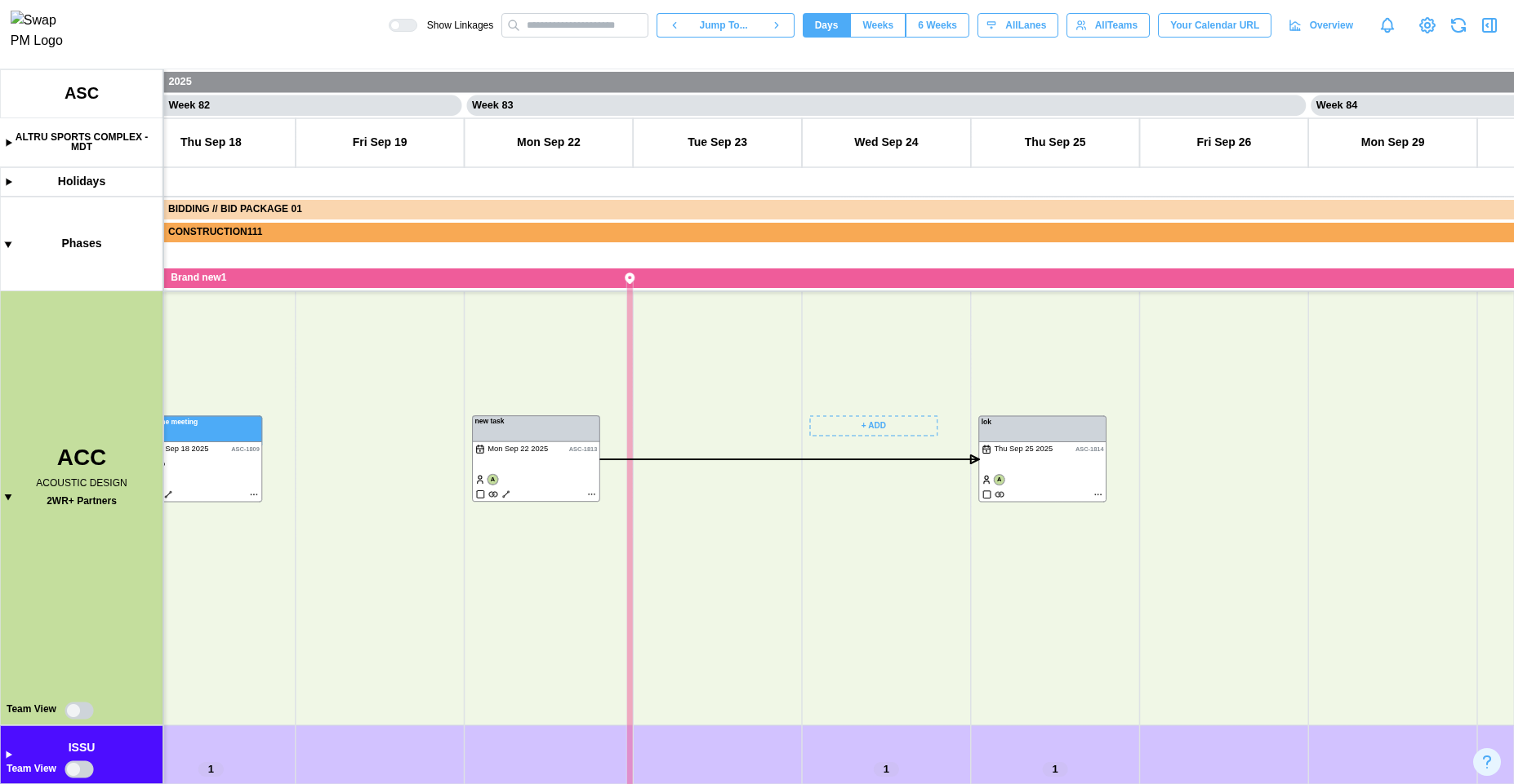
click at [72, 715] on canvas at bounding box center [757, 427] width 1514 height 715
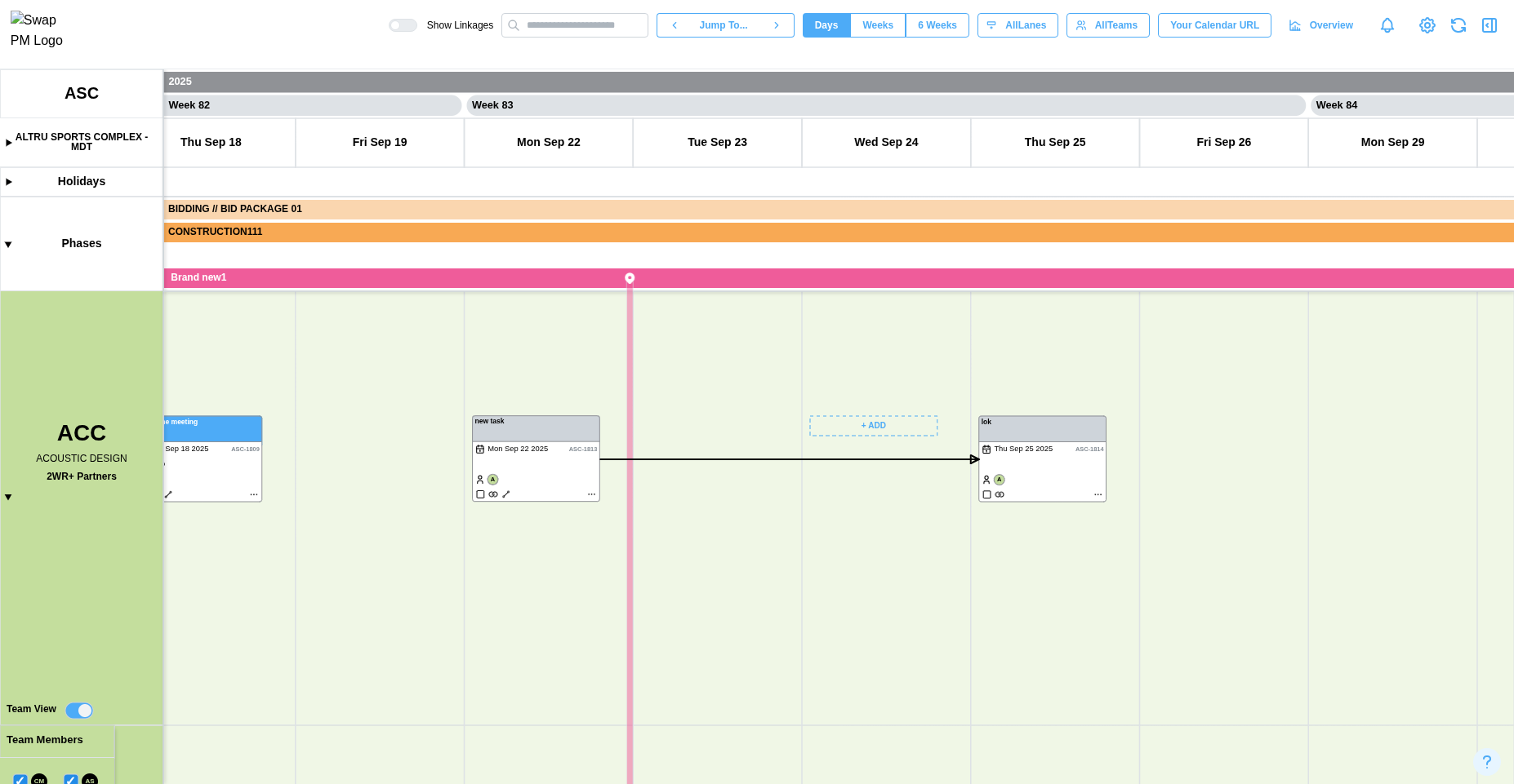
scroll to position [200, 0]
drag, startPoint x: 447, startPoint y: 688, endPoint x: 412, endPoint y: 567, distance: 126.0
click at [534, 480] on canvas at bounding box center [757, 427] width 1514 height 715
drag, startPoint x: 352, startPoint y: 630, endPoint x: 434, endPoint y: 371, distance: 271.7
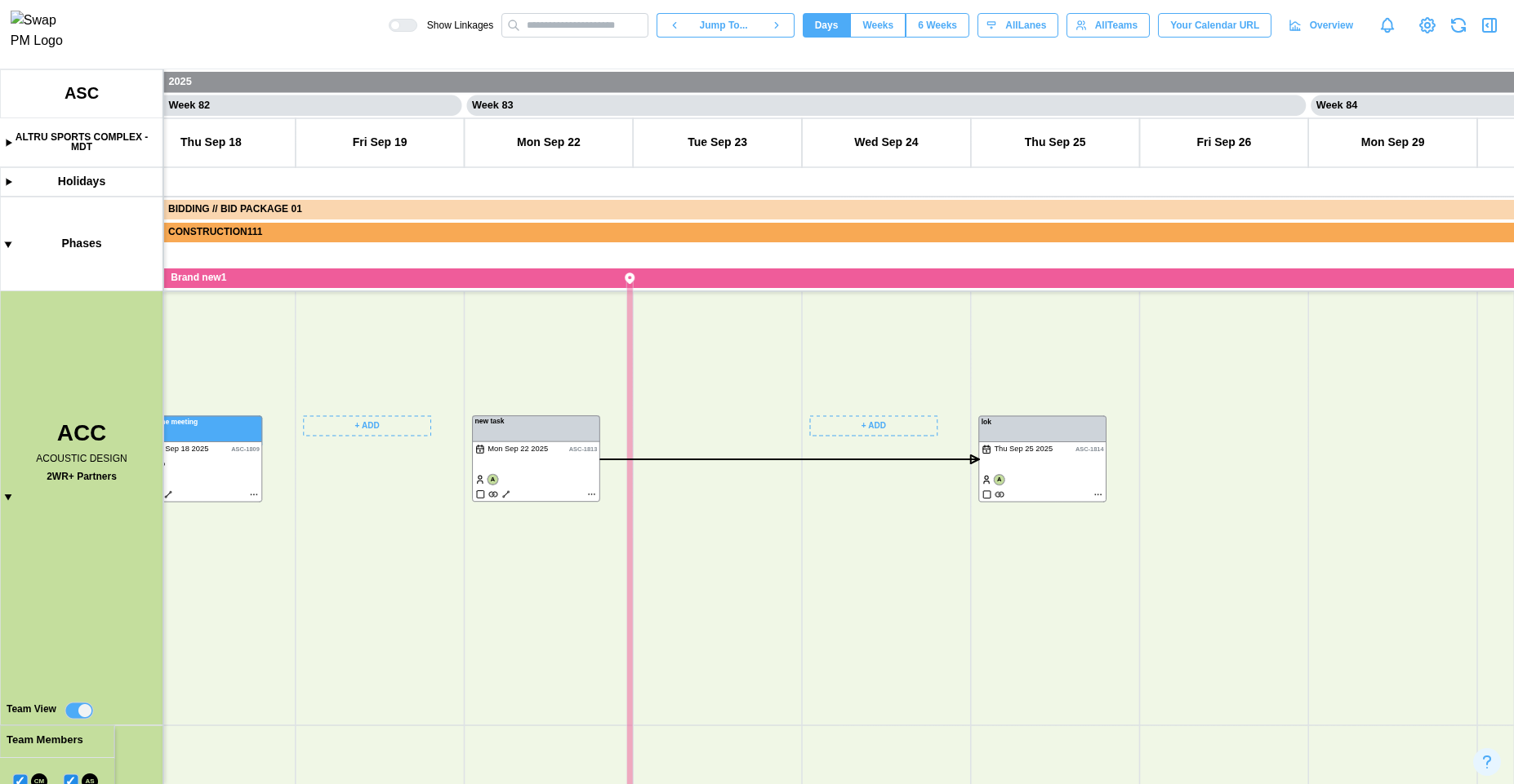
click at [434, 371] on canvas at bounding box center [757, 427] width 1514 height 715
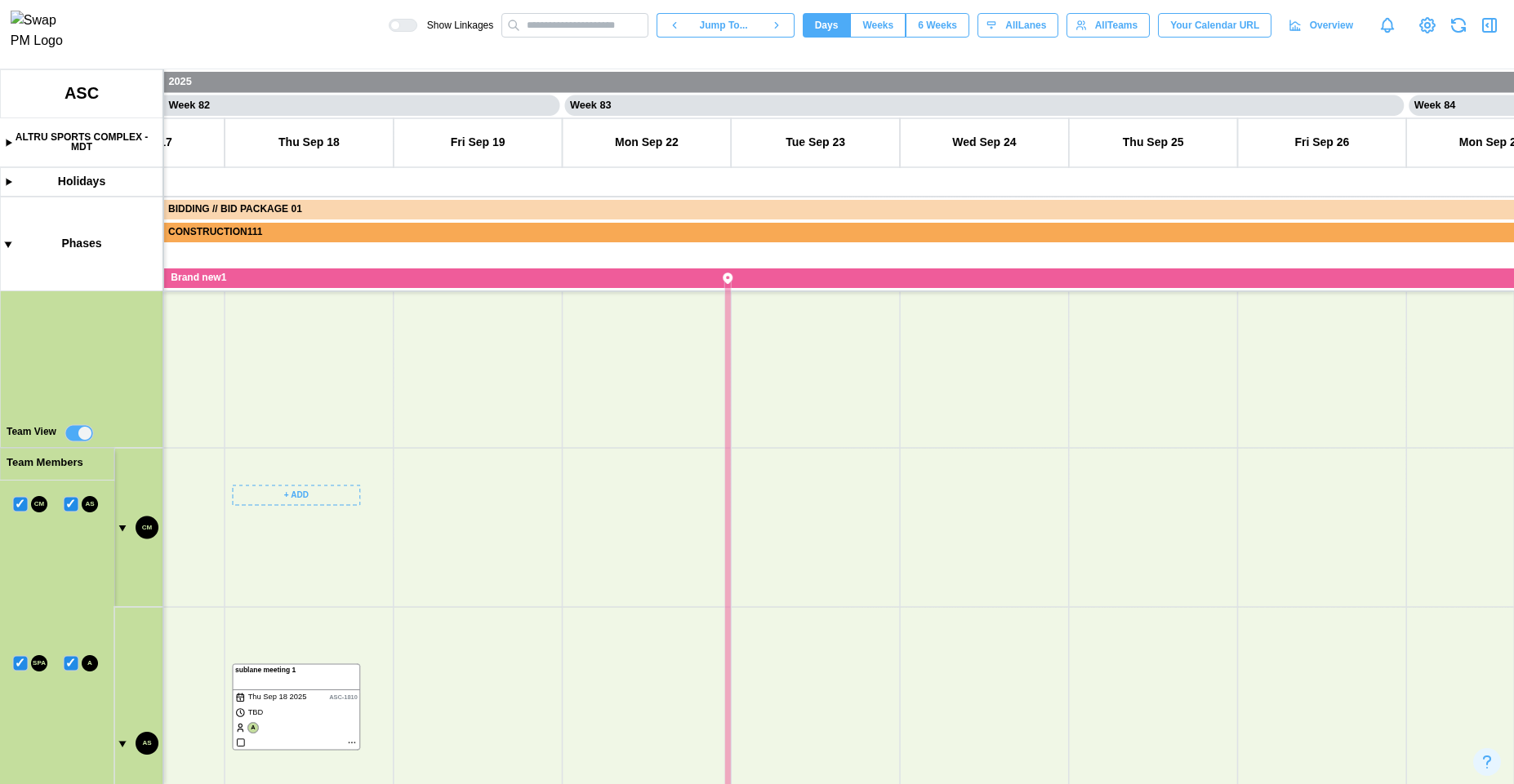
scroll to position [684, 0]
drag, startPoint x: 359, startPoint y: 590, endPoint x: 445, endPoint y: 334, distance: 270.1
click at [450, 337] on canvas at bounding box center [757, 427] width 1514 height 715
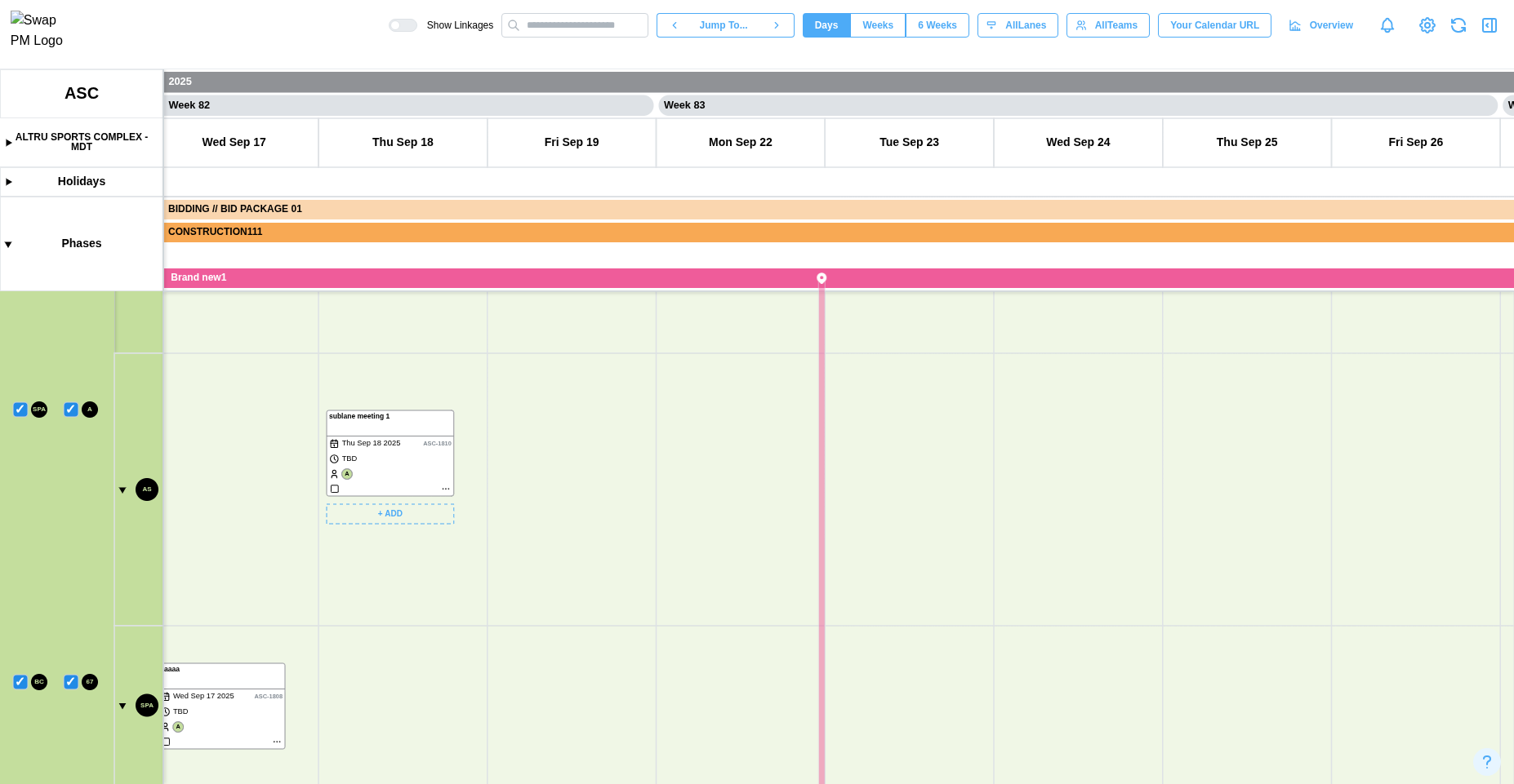
drag, startPoint x: 361, startPoint y: 667, endPoint x: 496, endPoint y: 491, distance: 221.8
click at [496, 491] on canvas at bounding box center [757, 427] width 1514 height 715
drag, startPoint x: 505, startPoint y: 642, endPoint x: 533, endPoint y: 355, distance: 288.4
click at [535, 355] on canvas at bounding box center [757, 427] width 1514 height 715
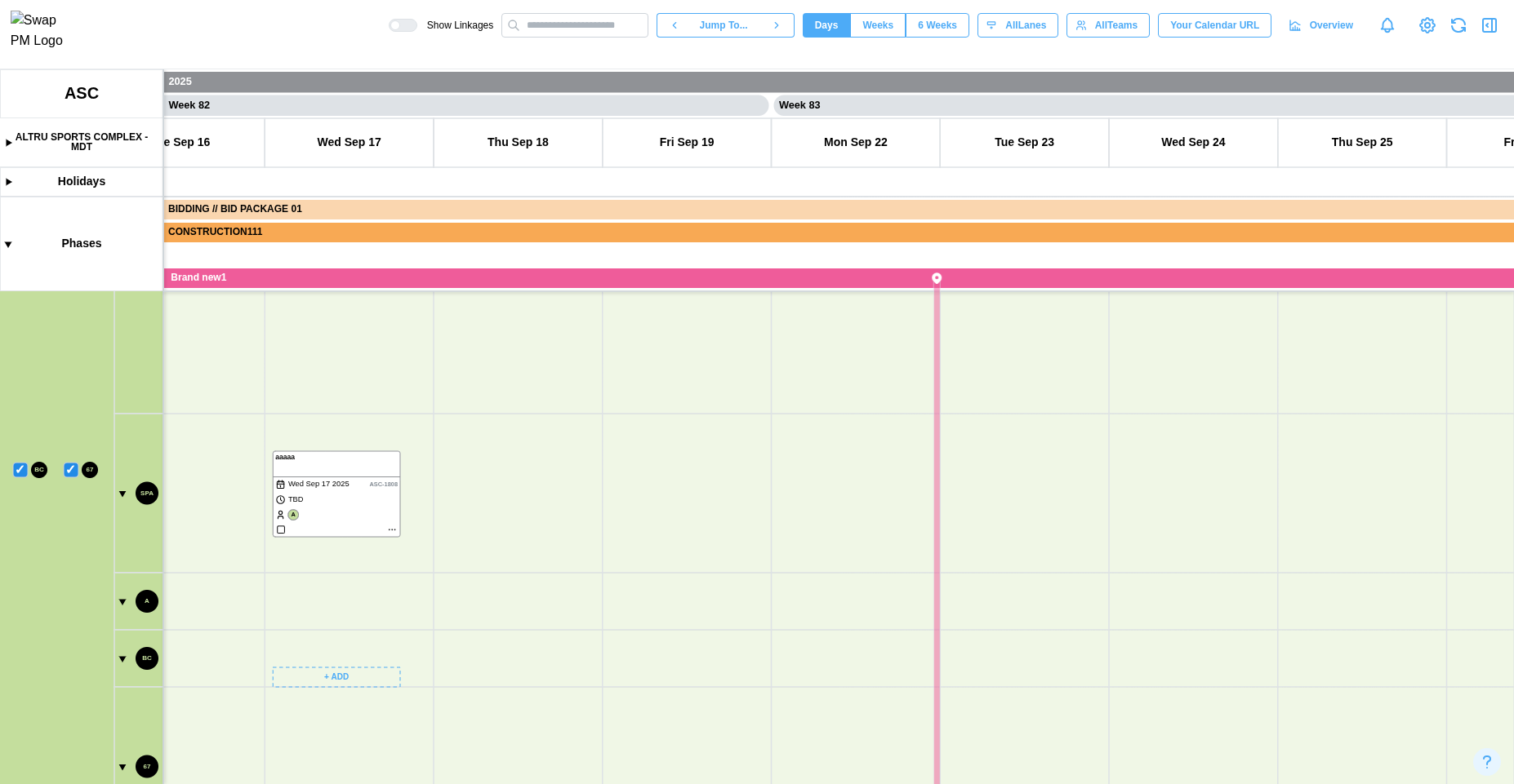
drag, startPoint x: 321, startPoint y: 558, endPoint x: 397, endPoint y: 389, distance: 185.3
click at [397, 389] on canvas at bounding box center [757, 427] width 1514 height 715
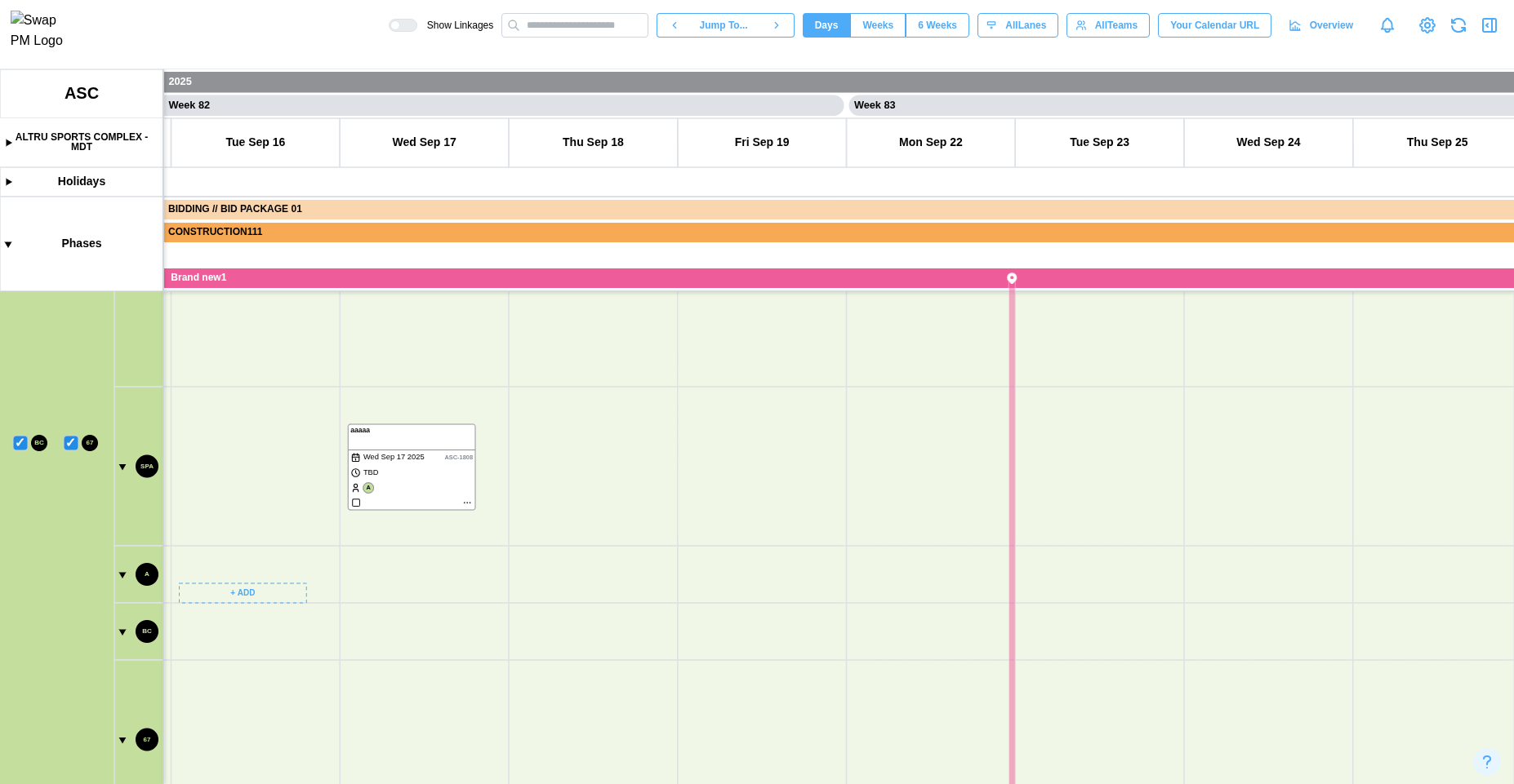
drag, startPoint x: 229, startPoint y: 477, endPoint x: 219, endPoint y: 614, distance: 137.4
click at [270, 736] on canvas at bounding box center [757, 427] width 1514 height 715
click at [311, 674] on canvas at bounding box center [757, 427] width 1514 height 715
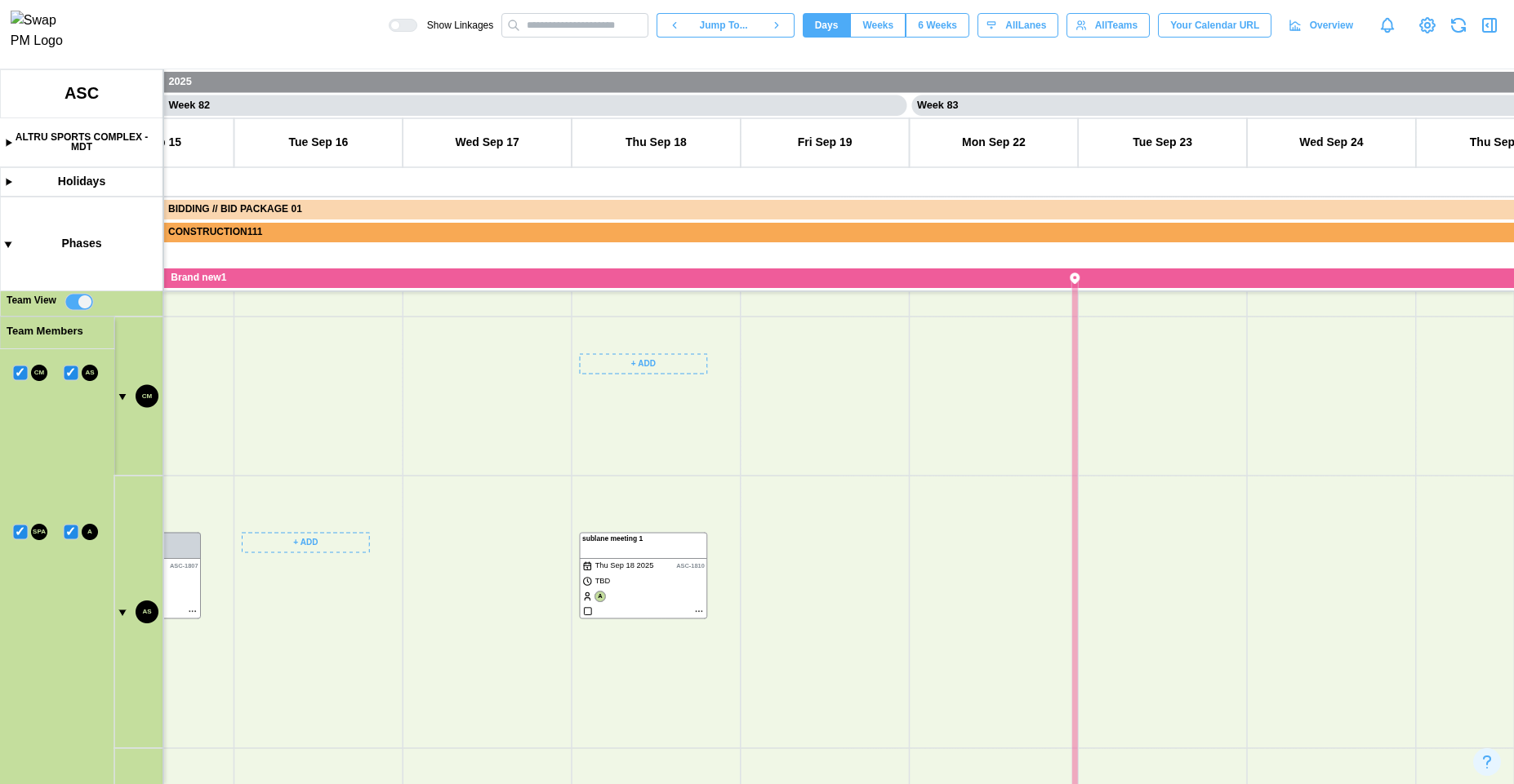
drag, startPoint x: 311, startPoint y: 454, endPoint x: 324, endPoint y: 590, distance: 136.6
click at [337, 596] on canvas at bounding box center [757, 427] width 1514 height 715
click at [123, 393] on canvas at bounding box center [757, 427] width 1514 height 715
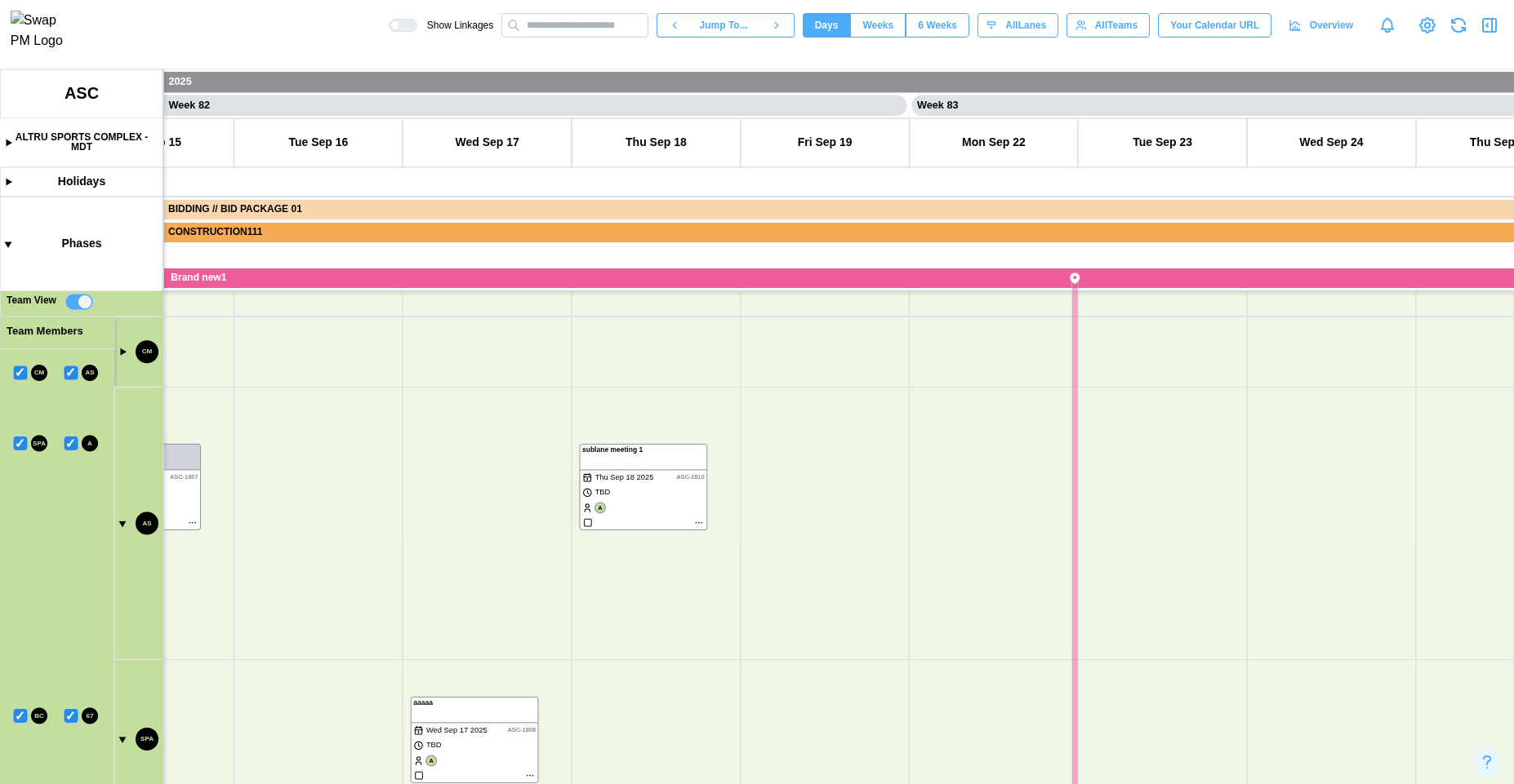
click at [116, 528] on canvas at bounding box center [757, 427] width 1514 height 715
click at [120, 520] on canvas at bounding box center [757, 427] width 1514 height 715
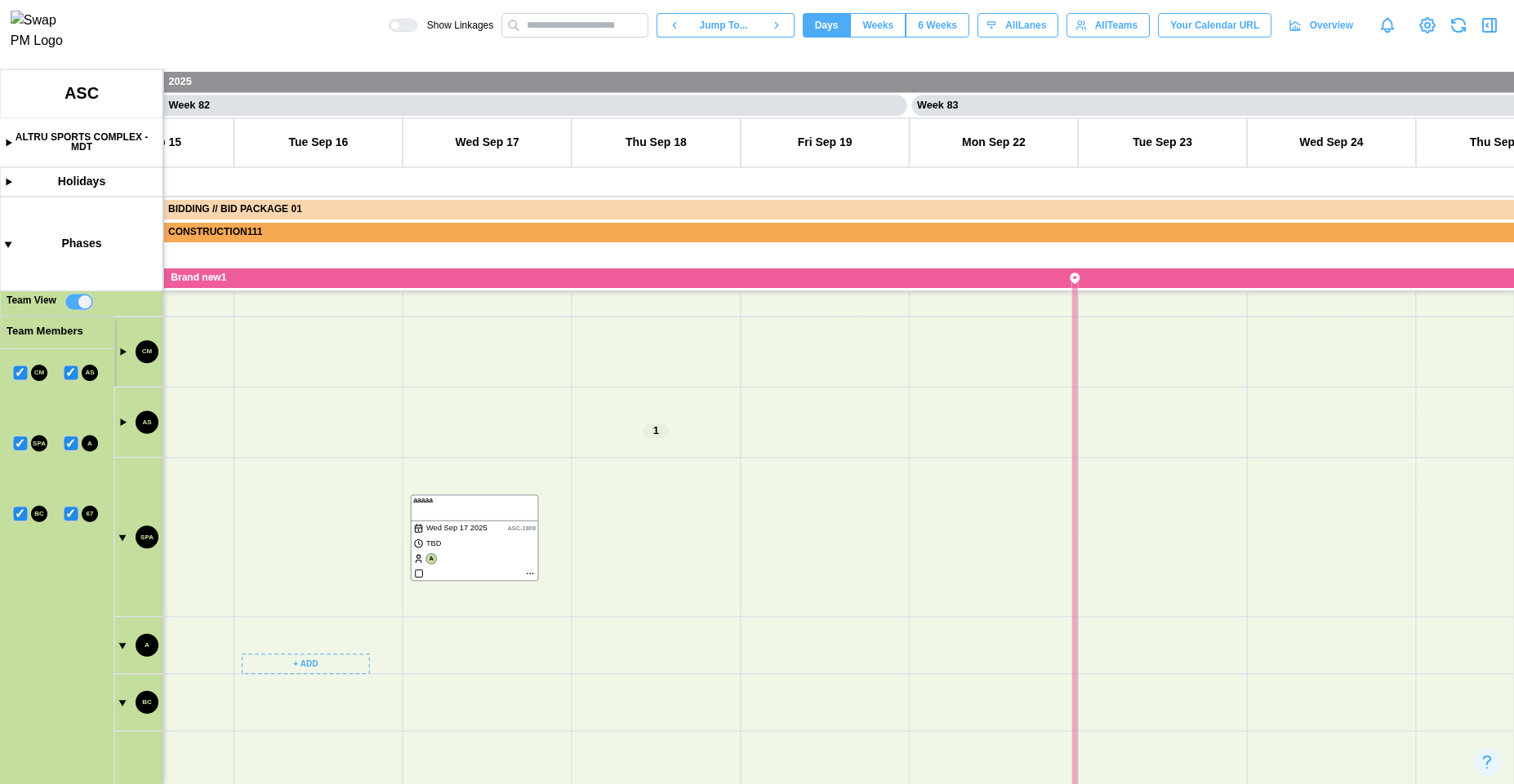
click at [125, 537] on canvas at bounding box center [757, 427] width 1514 height 715
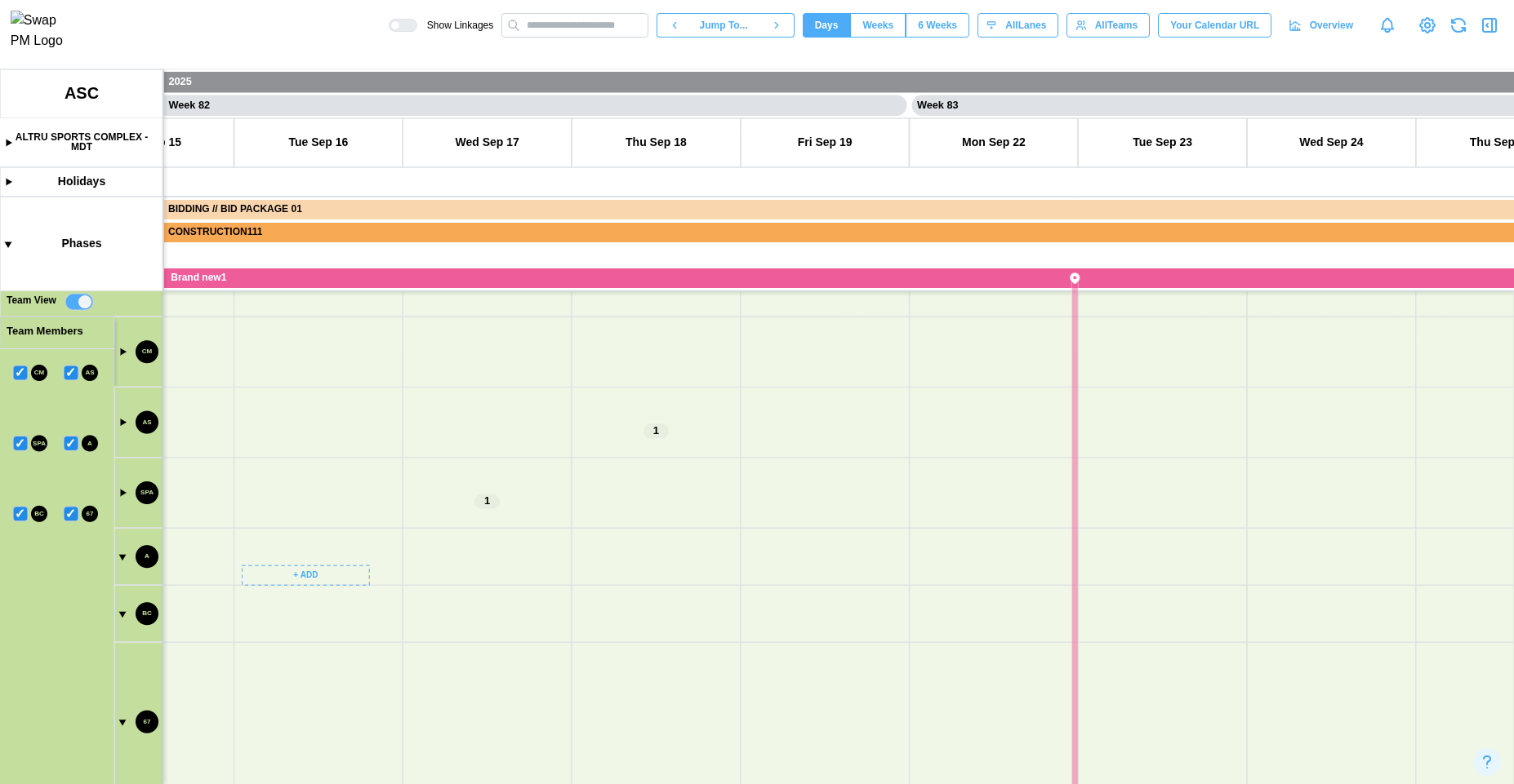
click at [124, 559] on canvas at bounding box center [757, 427] width 1514 height 715
drag, startPoint x: 253, startPoint y: 605, endPoint x: 307, endPoint y: 398, distance: 213.9
click at [307, 398] on canvas at bounding box center [757, 427] width 1514 height 715
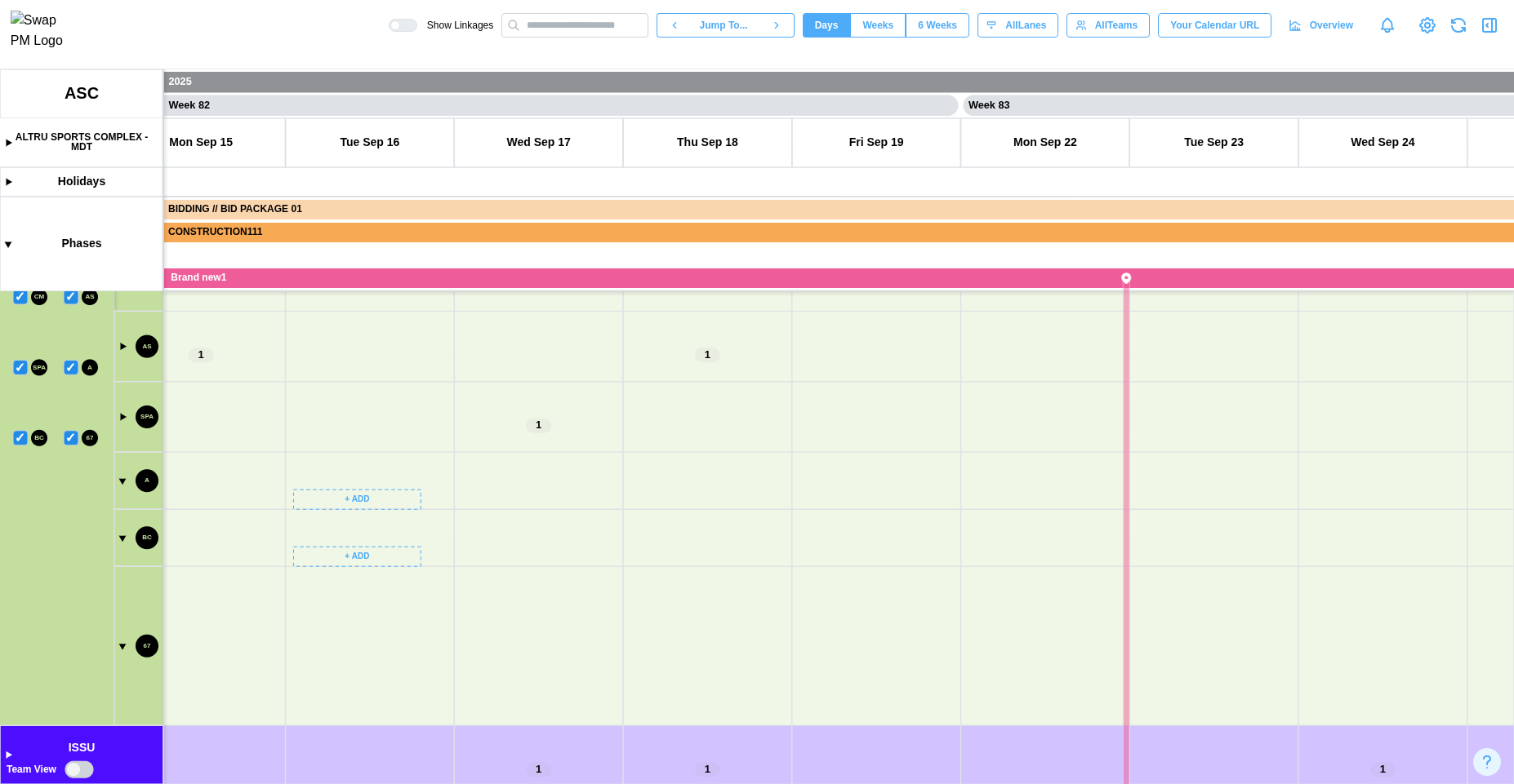
click at [120, 646] on canvas at bounding box center [757, 427] width 1514 height 715
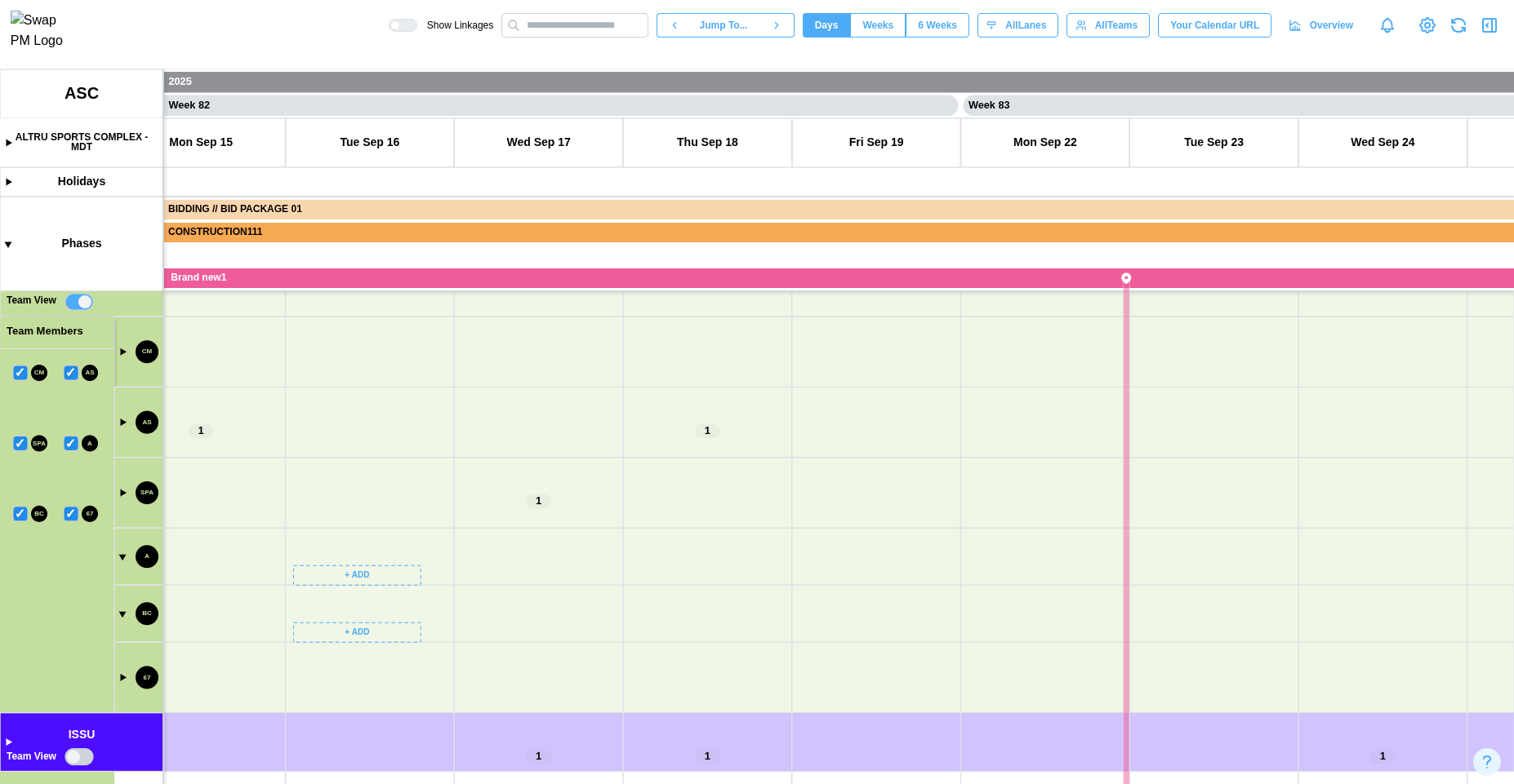
drag, startPoint x: 307, startPoint y: 433, endPoint x: 317, endPoint y: 448, distance: 18.0
click at [317, 448] on canvas at bounding box center [757, 427] width 1514 height 715
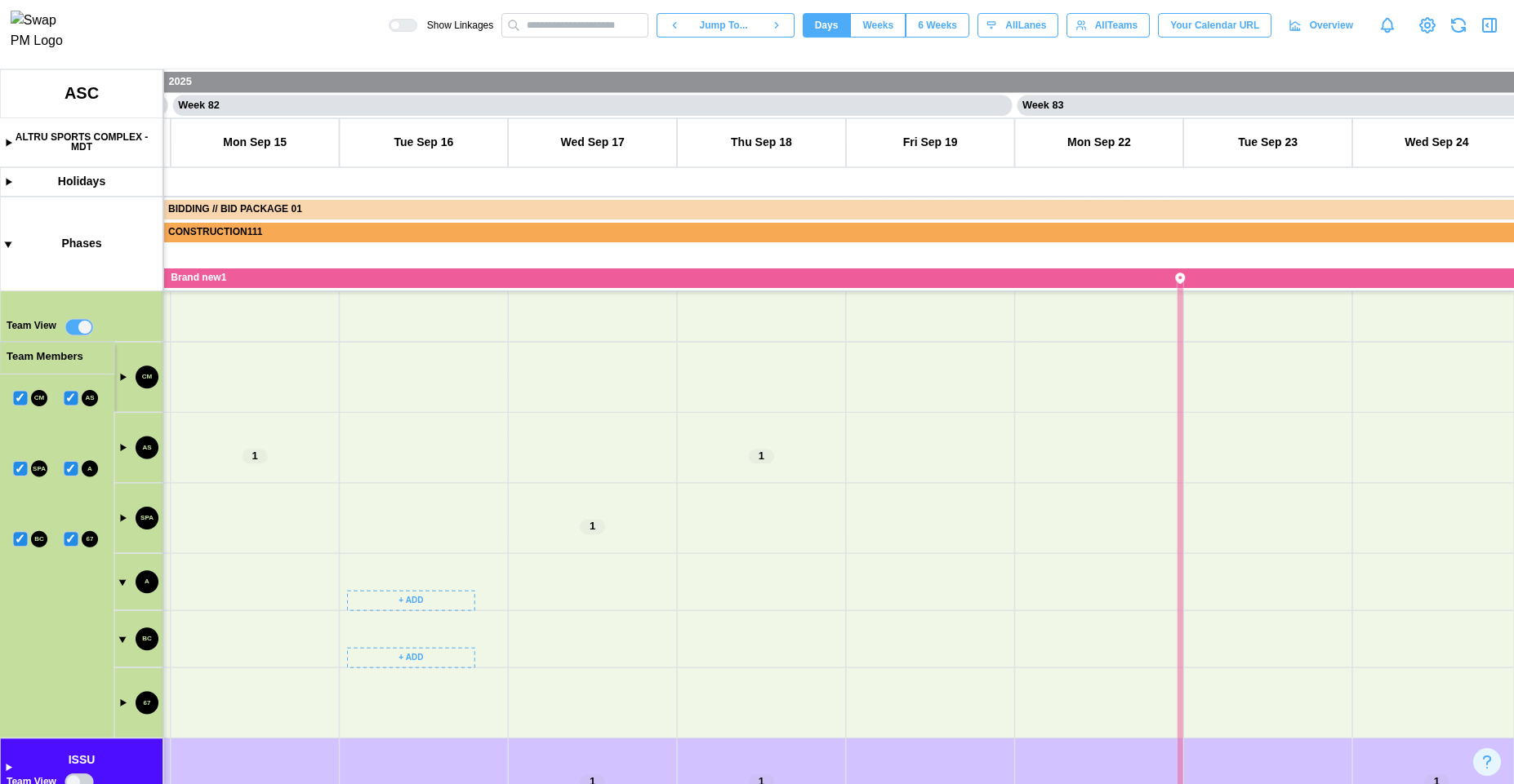
click at [120, 584] on canvas at bounding box center [757, 427] width 1514 height 715
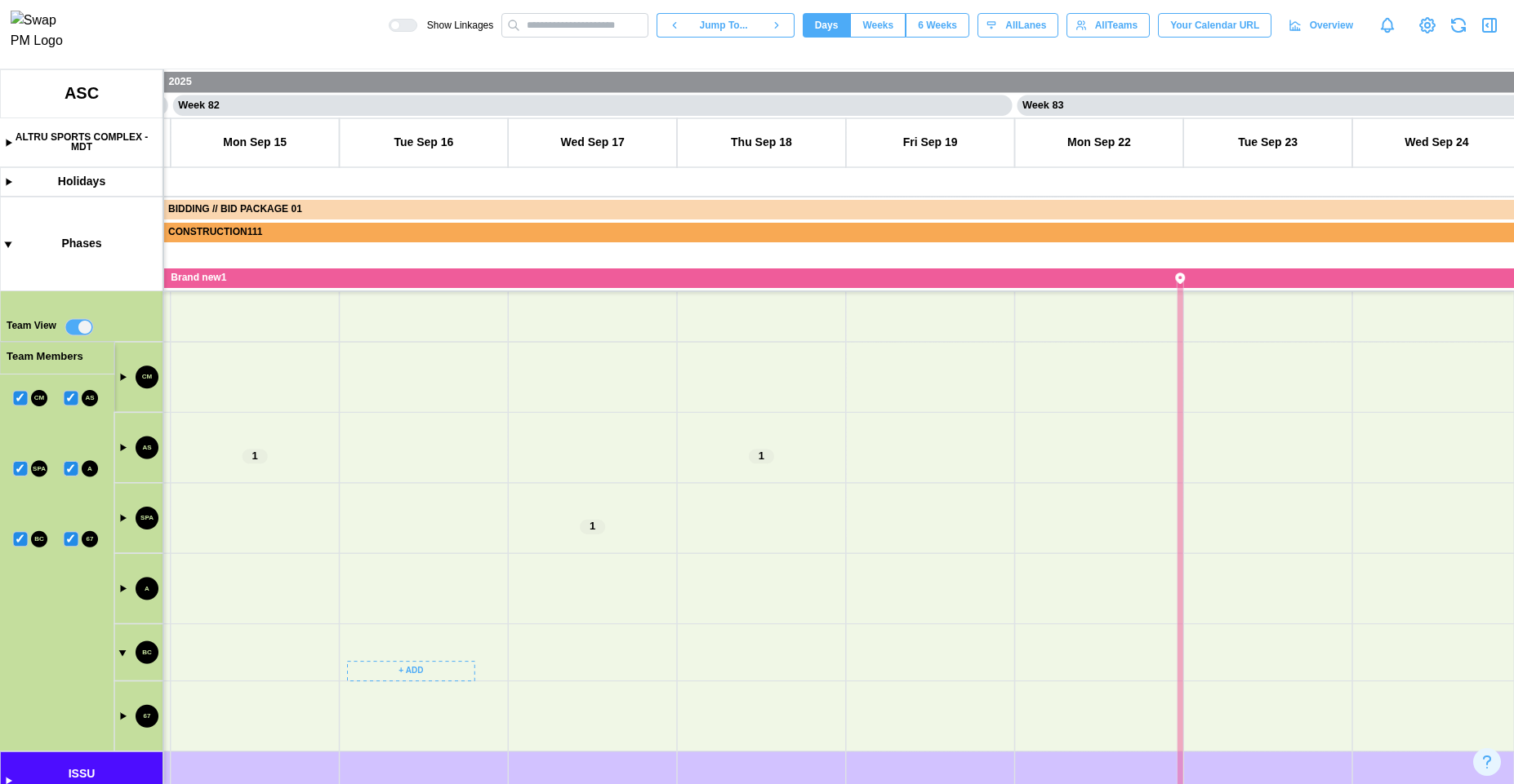
click at [120, 519] on canvas at bounding box center [757, 427] width 1514 height 715
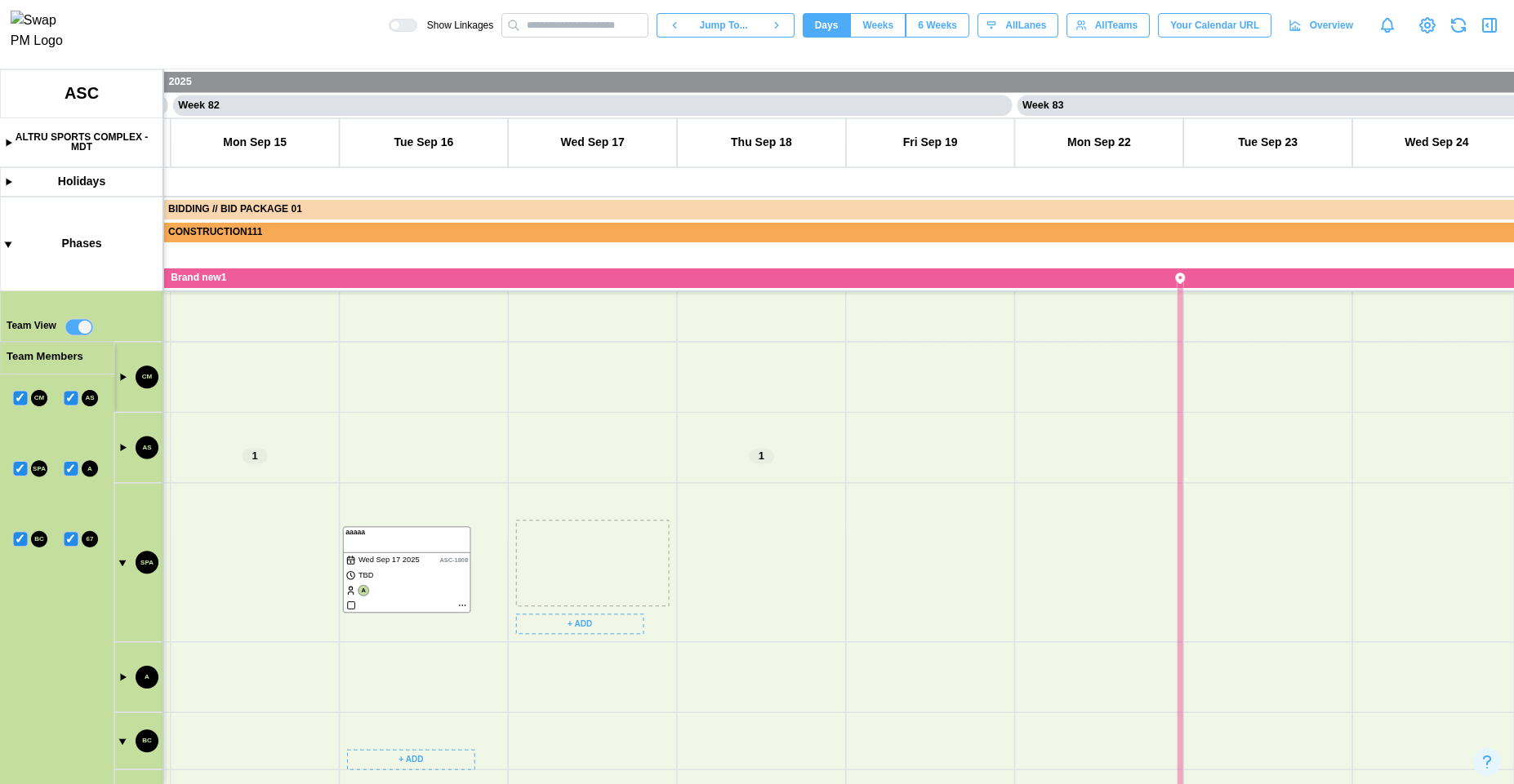
drag, startPoint x: 593, startPoint y: 539, endPoint x: 420, endPoint y: 545, distance: 173.1
click at [420, 545] on canvas at bounding box center [757, 427] width 1514 height 715
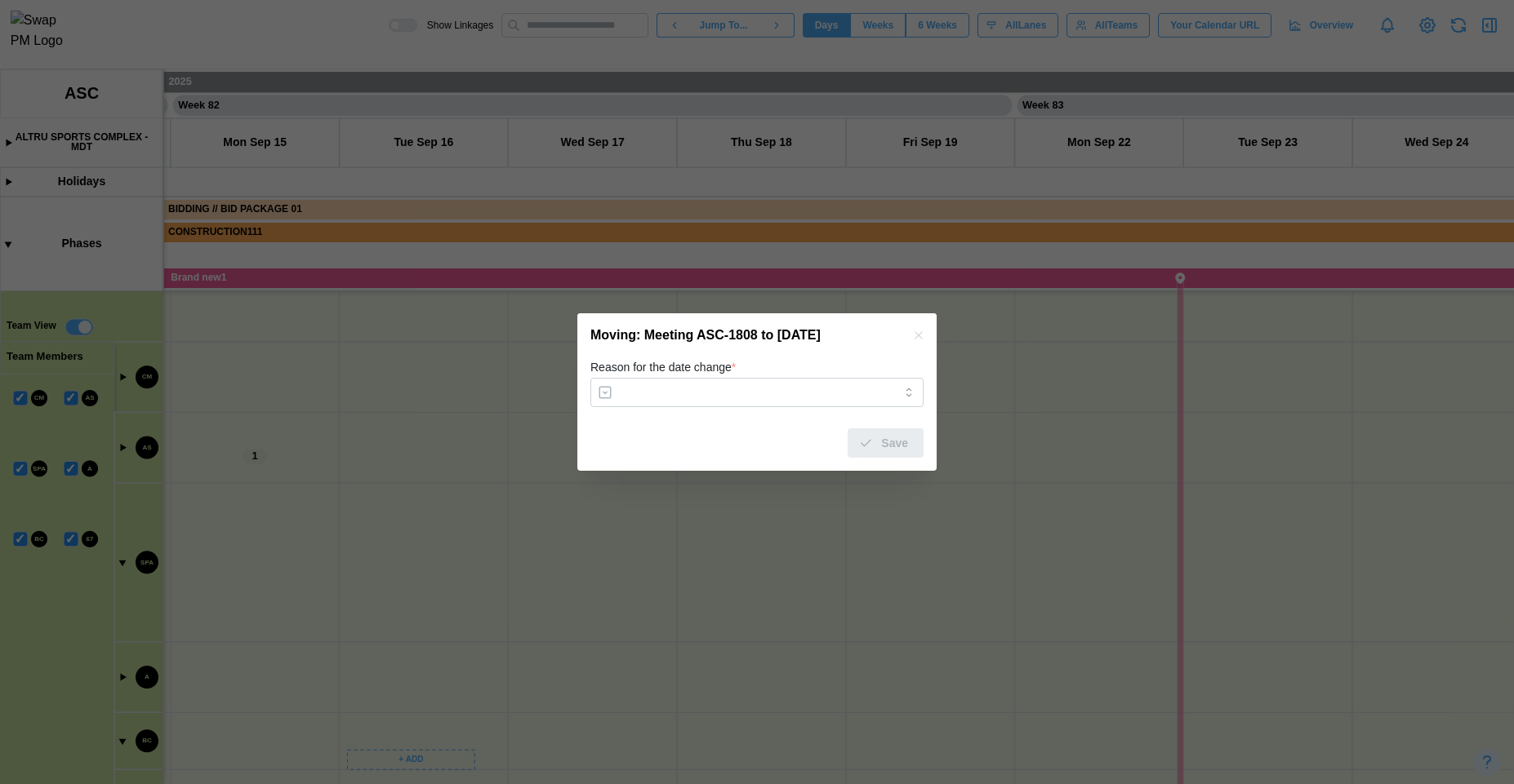
click at [915, 340] on icon "button" at bounding box center [919, 336] width 13 height 13
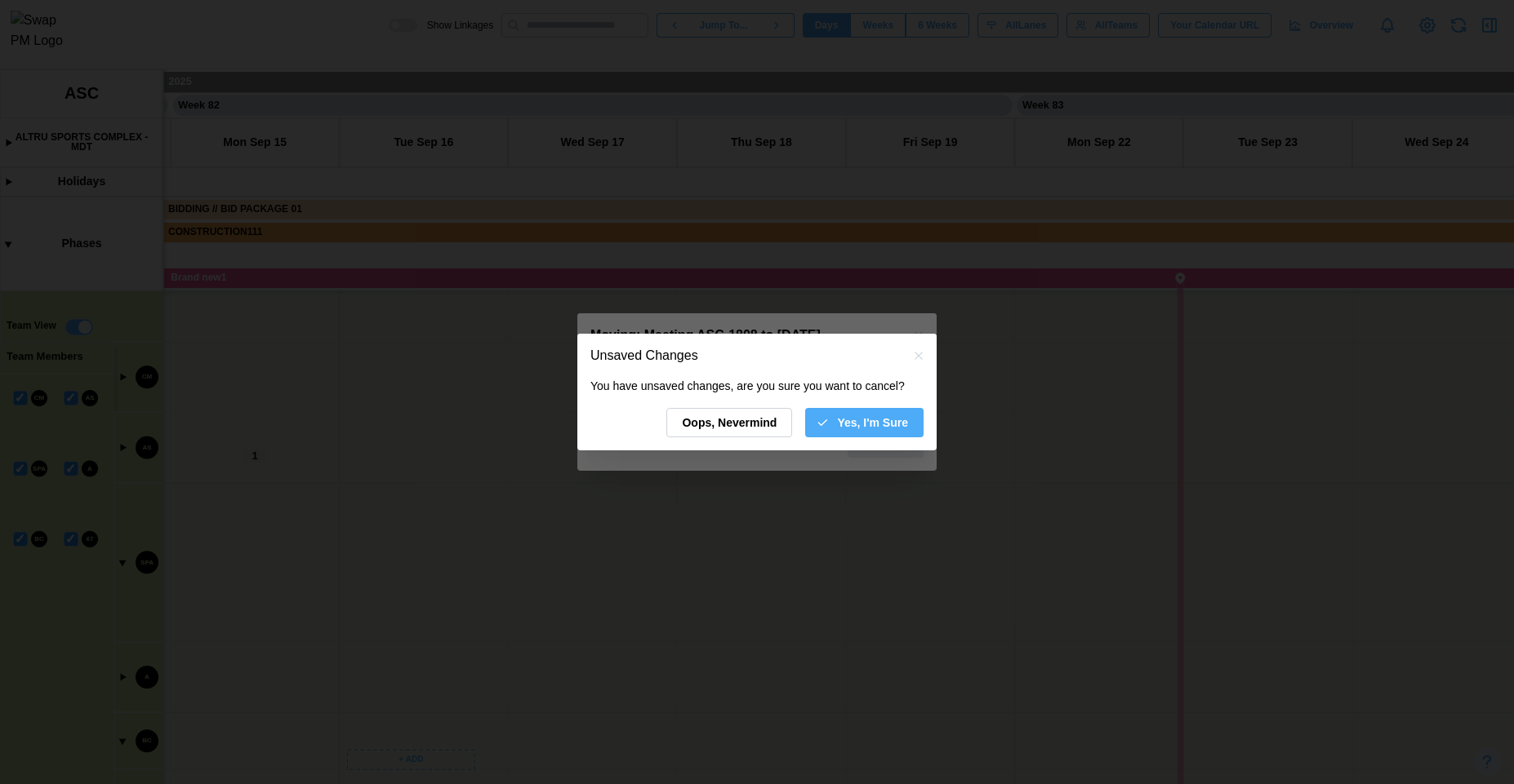
click at [714, 425] on span "Oops, Nevermind" at bounding box center [730, 422] width 95 height 27
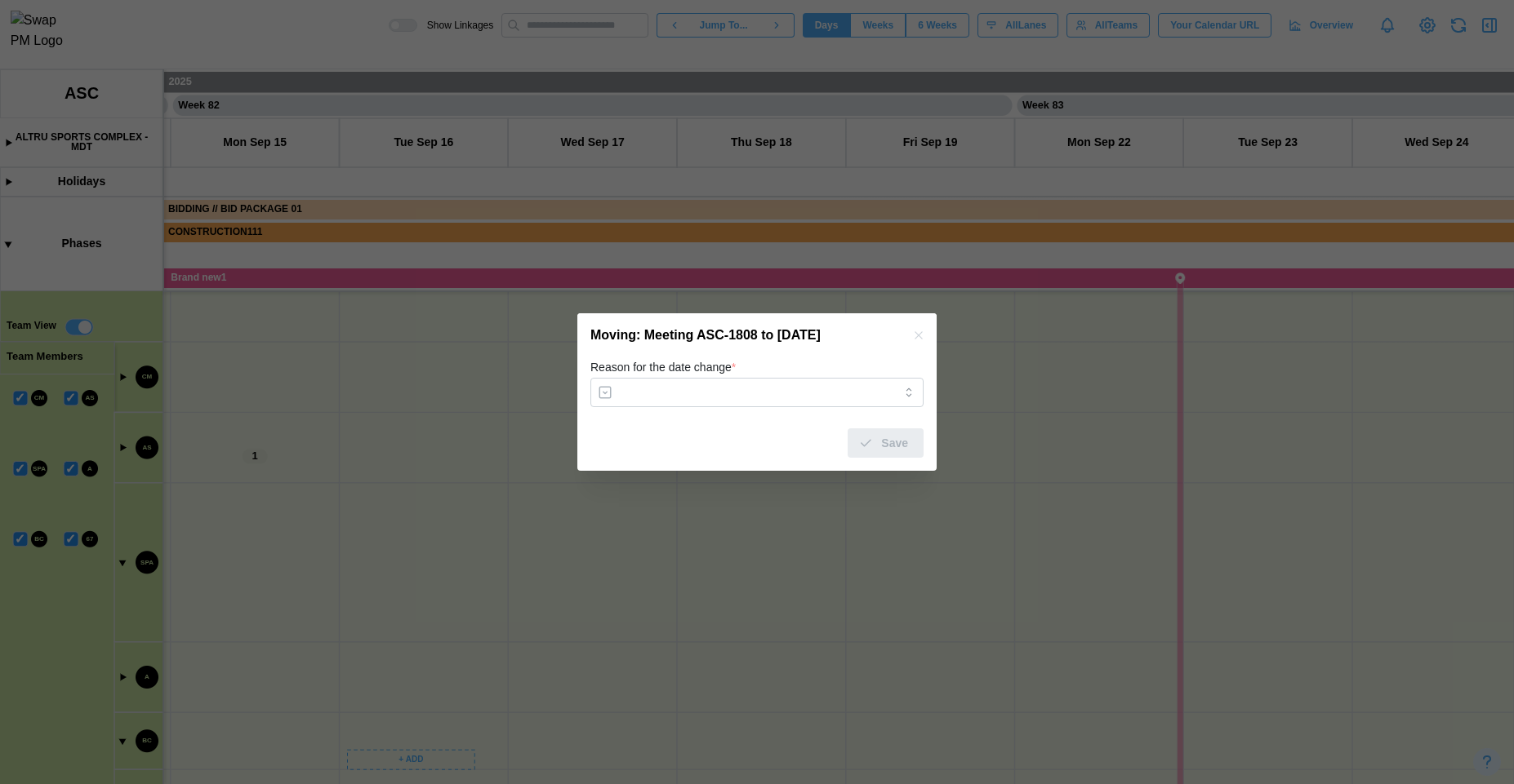
click at [915, 337] on icon "button" at bounding box center [919, 336] width 13 height 13
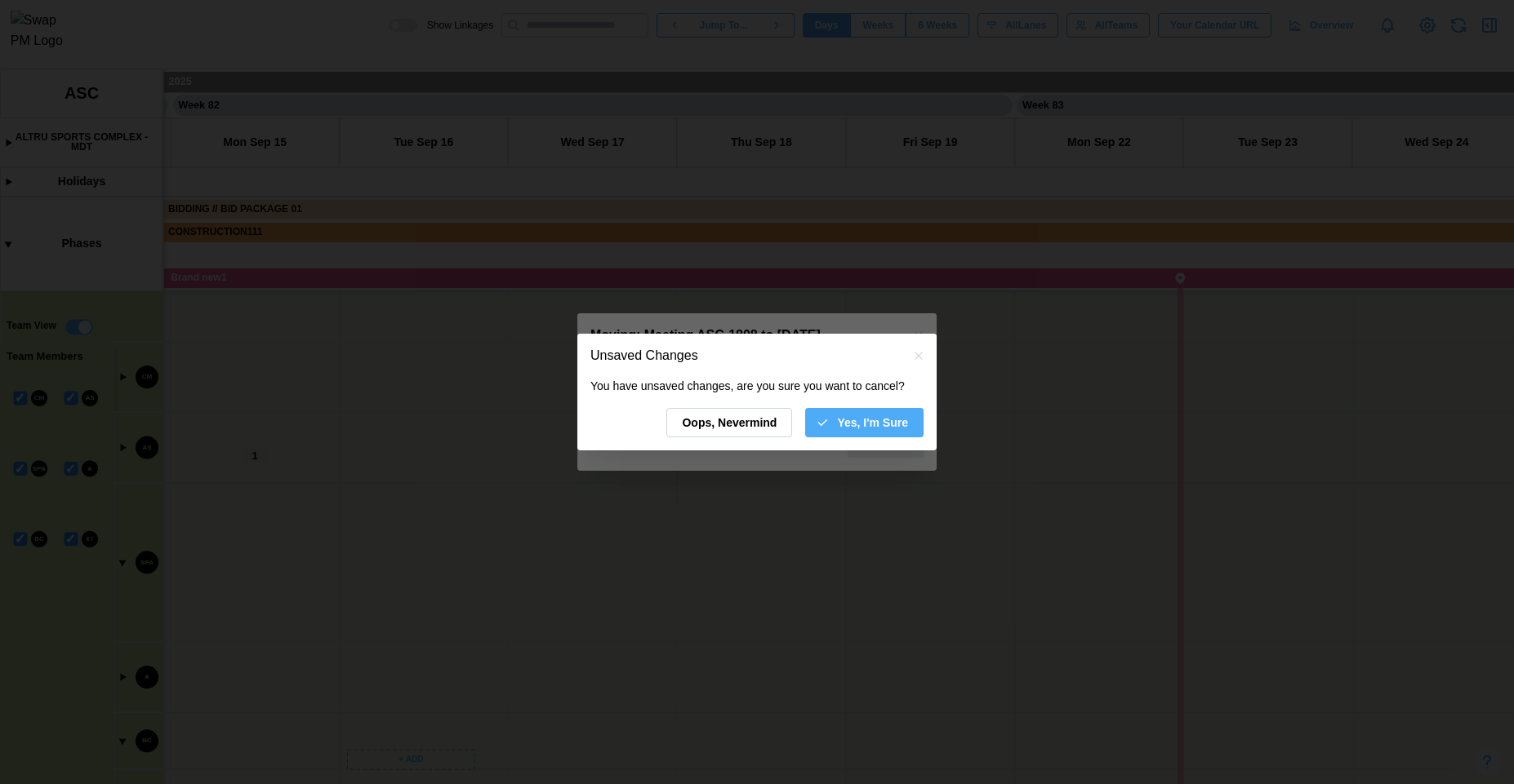
click at [863, 423] on span "Yes, I'm Sure" at bounding box center [872, 422] width 71 height 27
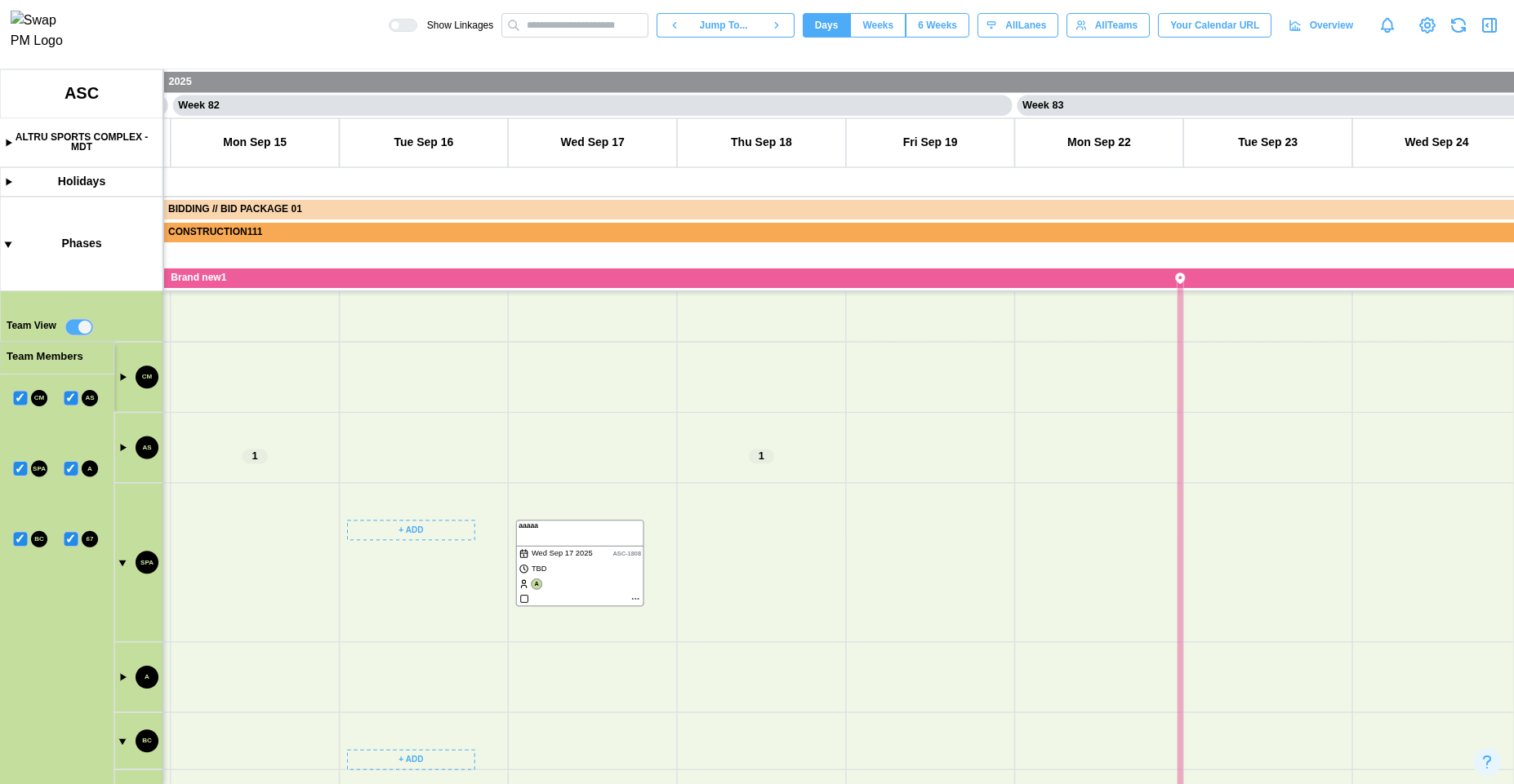
drag, startPoint x: 581, startPoint y: 535, endPoint x: 578, endPoint y: 429, distance: 106.0
click at [578, 429] on canvas at bounding box center [757, 427] width 1514 height 715
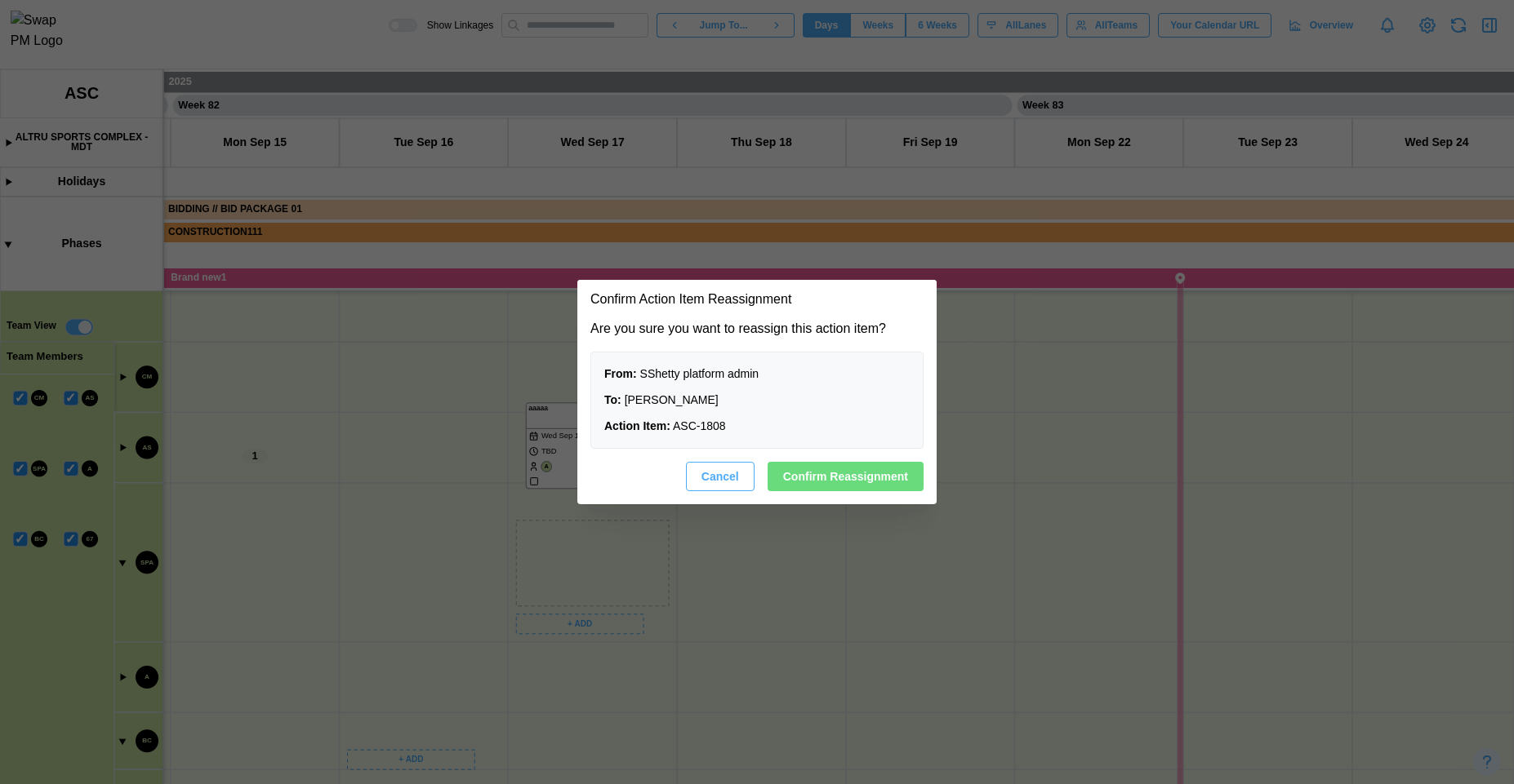
click at [850, 471] on span "Confirm Reassignment" at bounding box center [845, 476] width 125 height 27
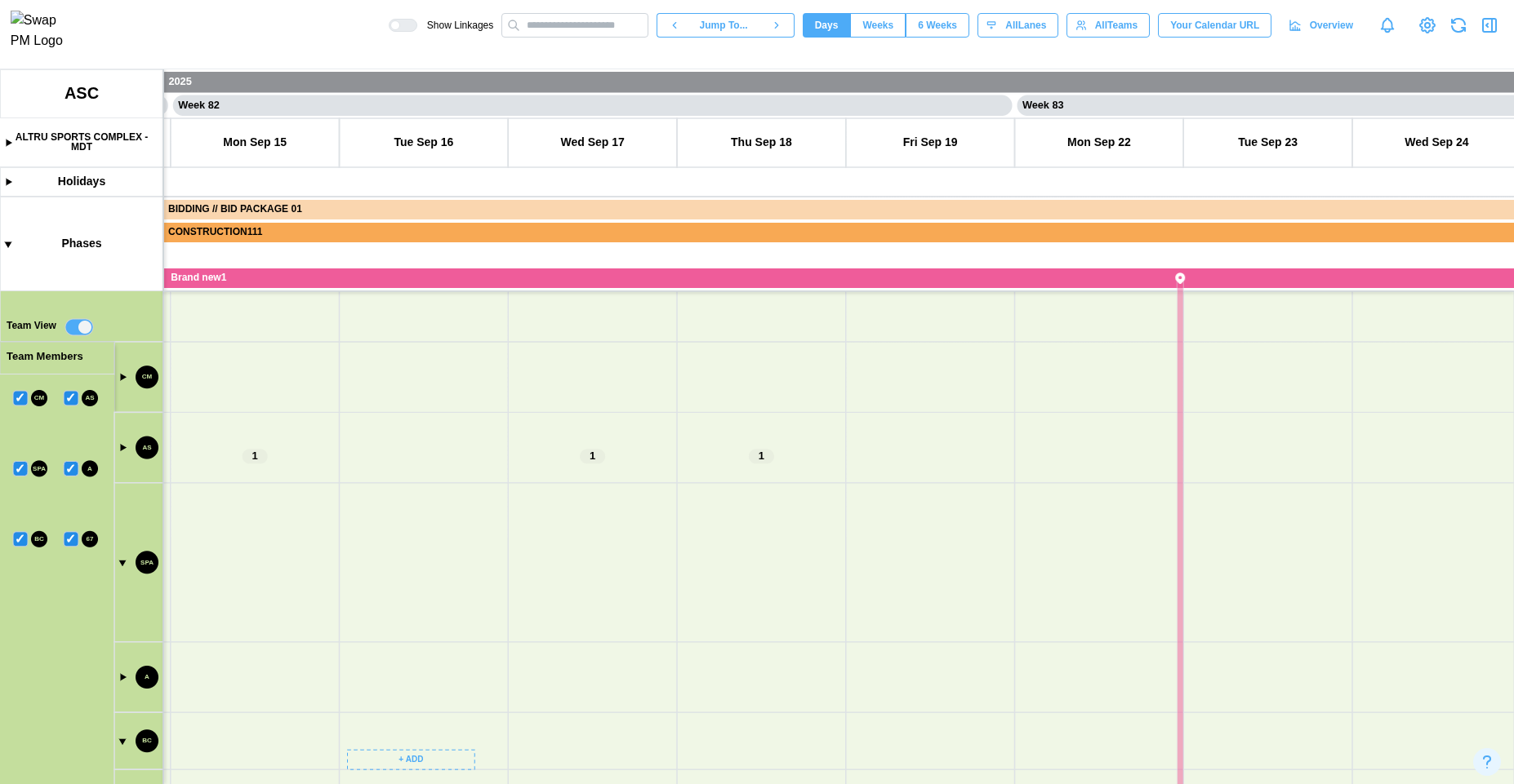
click at [125, 442] on canvas at bounding box center [757, 427] width 1514 height 715
click at [122, 448] on canvas at bounding box center [757, 427] width 1514 height 715
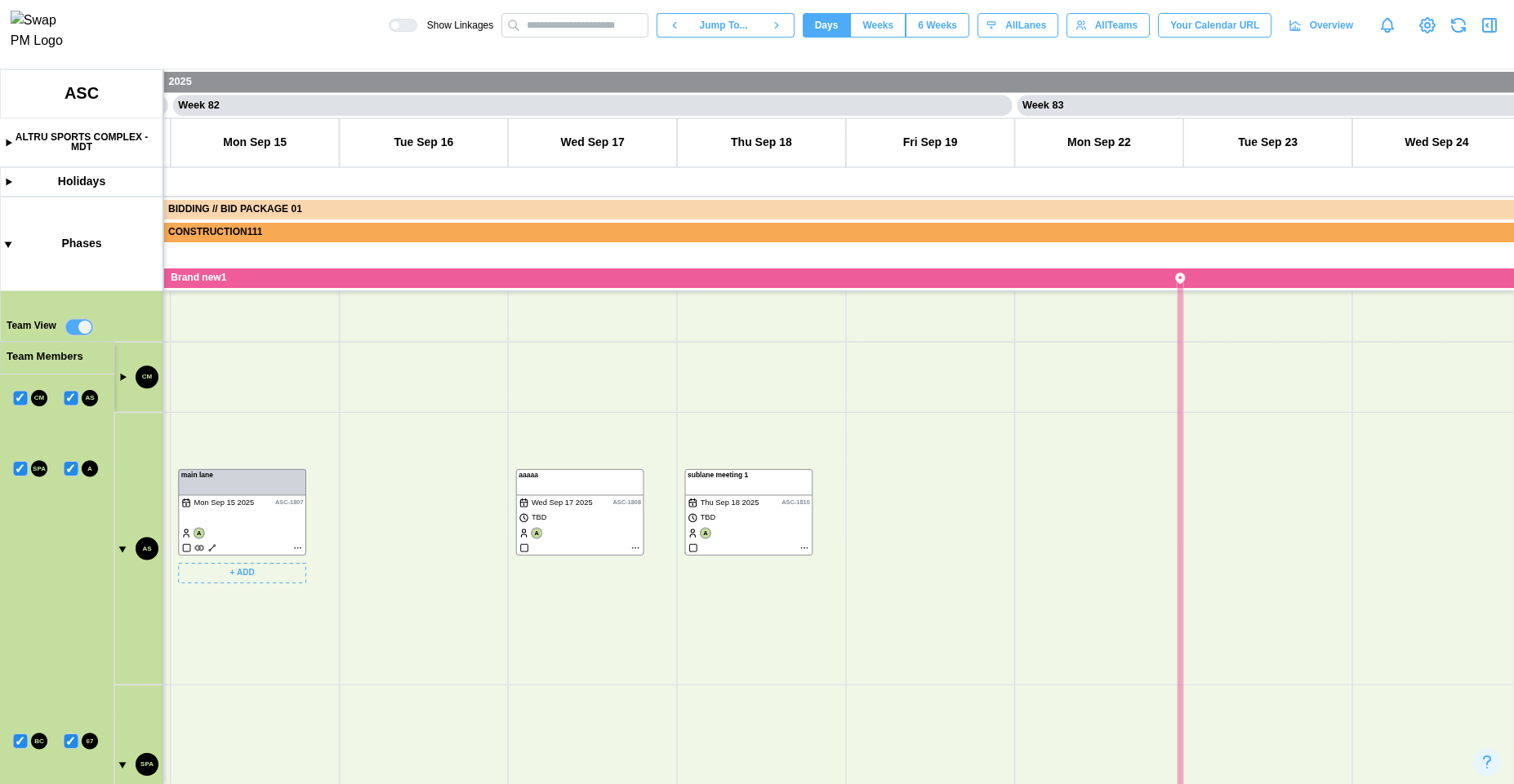
drag, startPoint x: 656, startPoint y: 695, endPoint x: 487, endPoint y: 618, distance: 185.7
click at [912, 502] on canvas at bounding box center [757, 427] width 1514 height 715
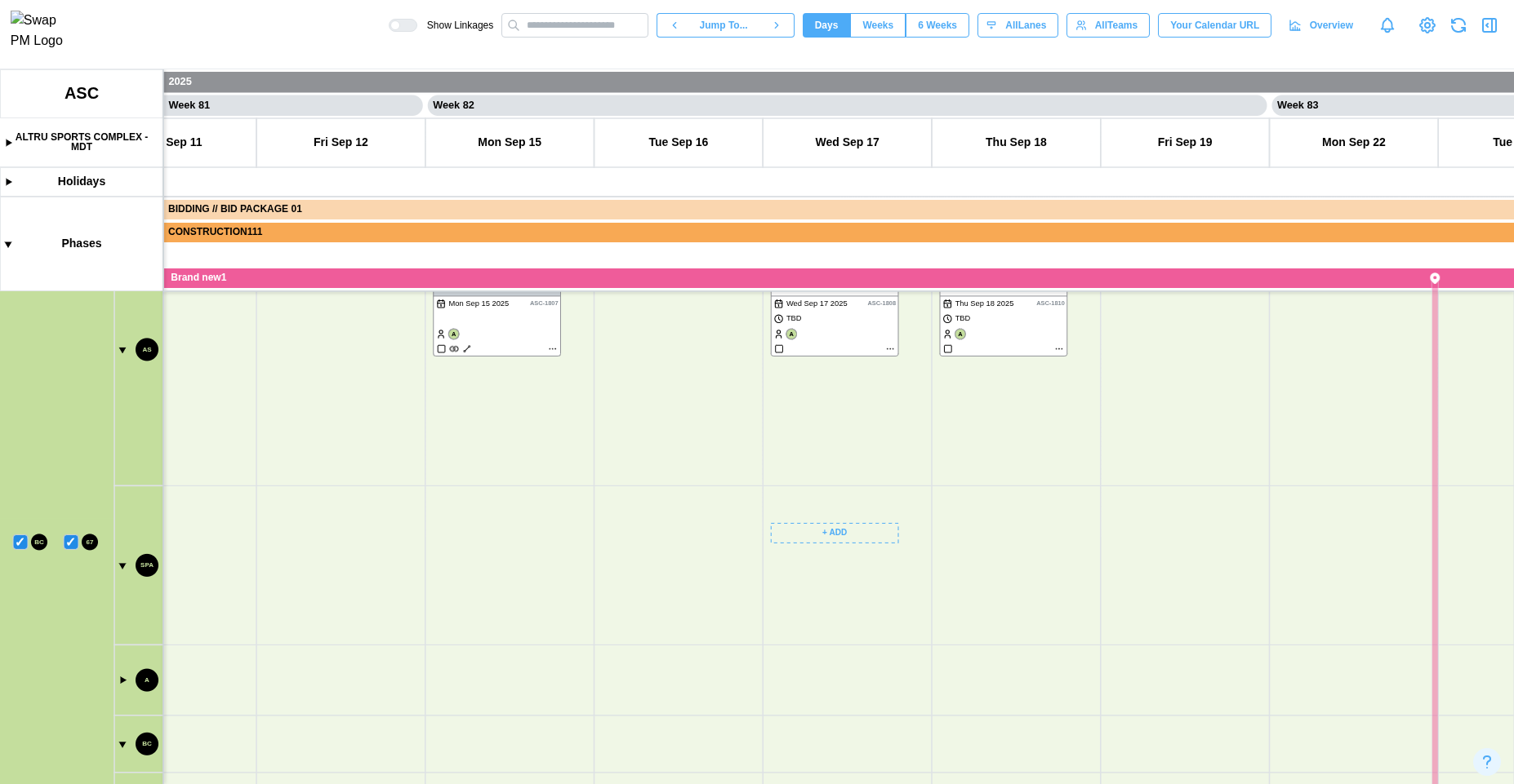
drag, startPoint x: 487, startPoint y: 618, endPoint x: 969, endPoint y: 517, distance: 492.5
click at [969, 517] on canvas at bounding box center [757, 427] width 1514 height 715
drag, startPoint x: 960, startPoint y: 518, endPoint x: 405, endPoint y: 609, distance: 562.4
click at [635, 759] on canvas at bounding box center [757, 427] width 1514 height 715
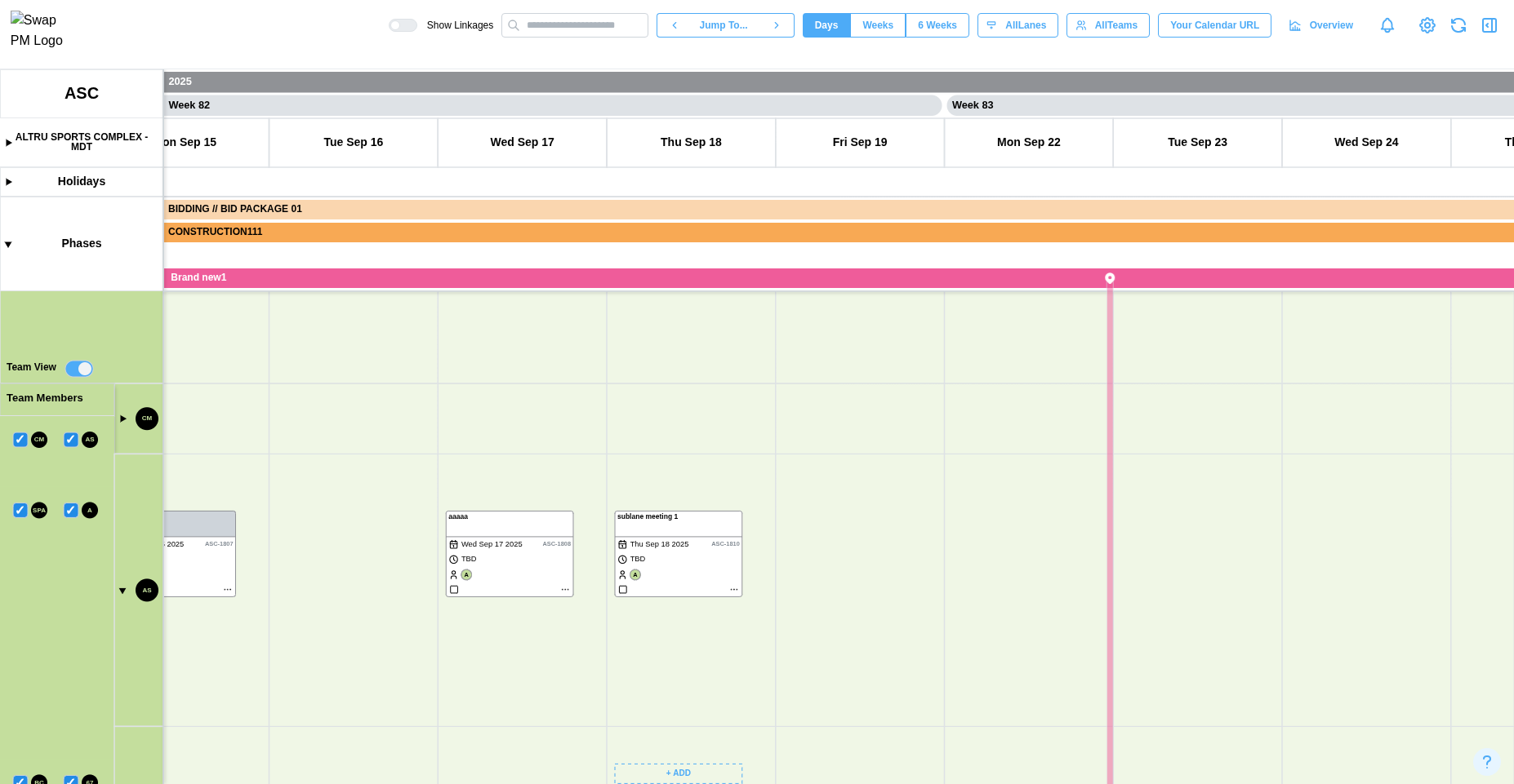
drag, startPoint x: 496, startPoint y: 553, endPoint x: 793, endPoint y: 538, distance: 297.4
click at [793, 538] on canvas at bounding box center [757, 427] width 1514 height 715
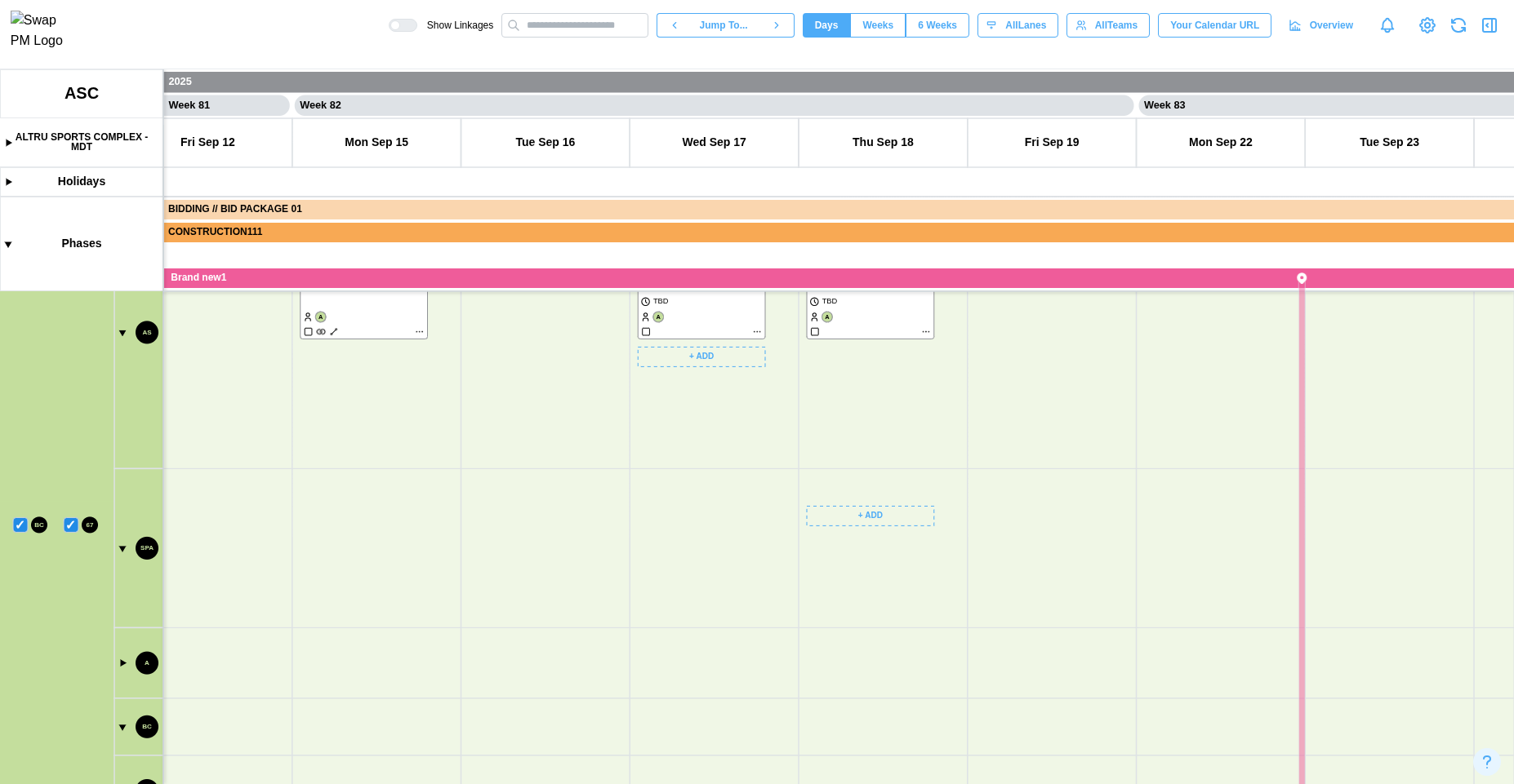
drag, startPoint x: 451, startPoint y: 692, endPoint x: 1218, endPoint y: 541, distance: 781.7
click at [1284, 517] on canvas at bounding box center [757, 427] width 1514 height 715
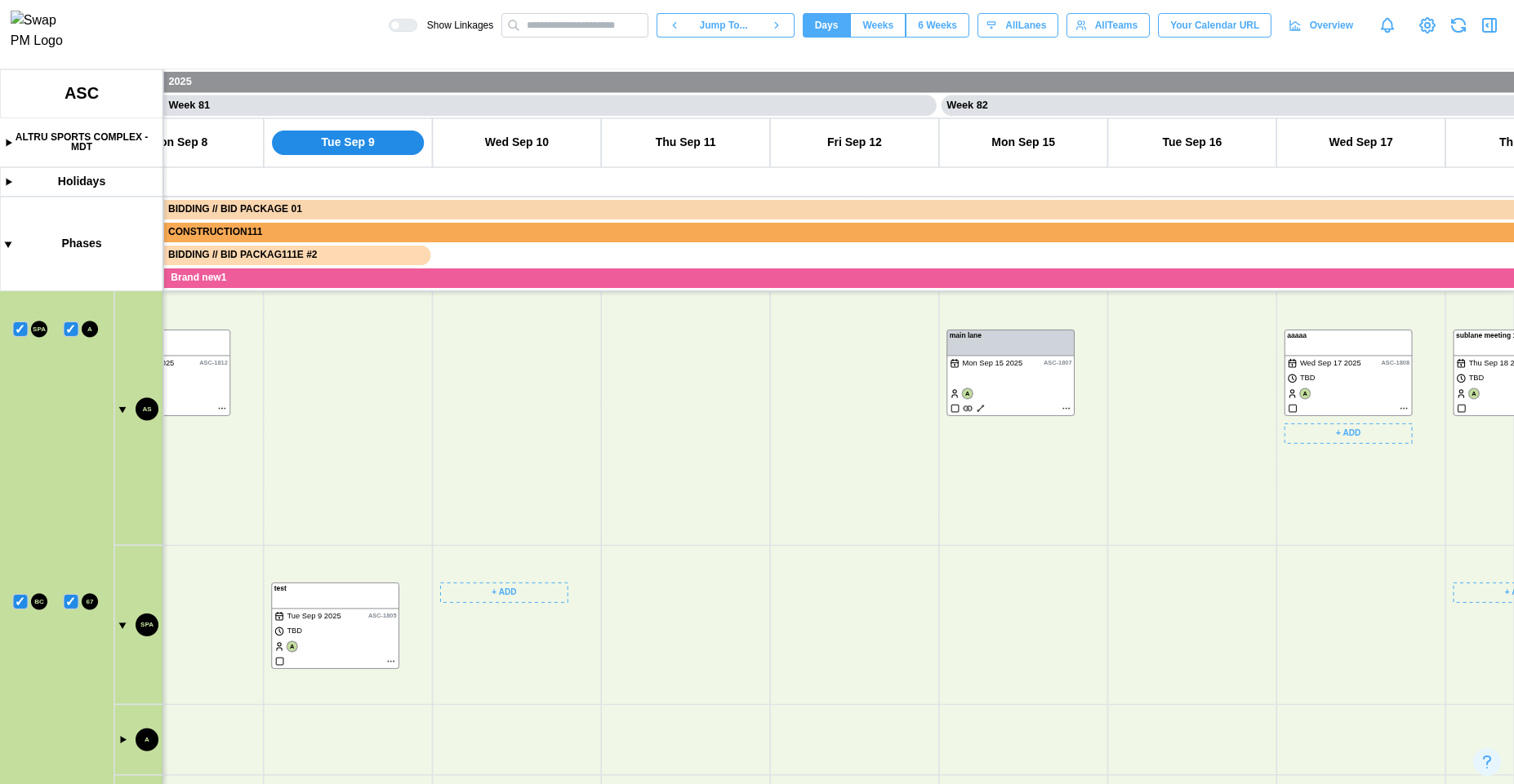
drag, startPoint x: 590, startPoint y: 646, endPoint x: 583, endPoint y: 546, distance: 100.2
click at [586, 550] on canvas at bounding box center [757, 427] width 1514 height 715
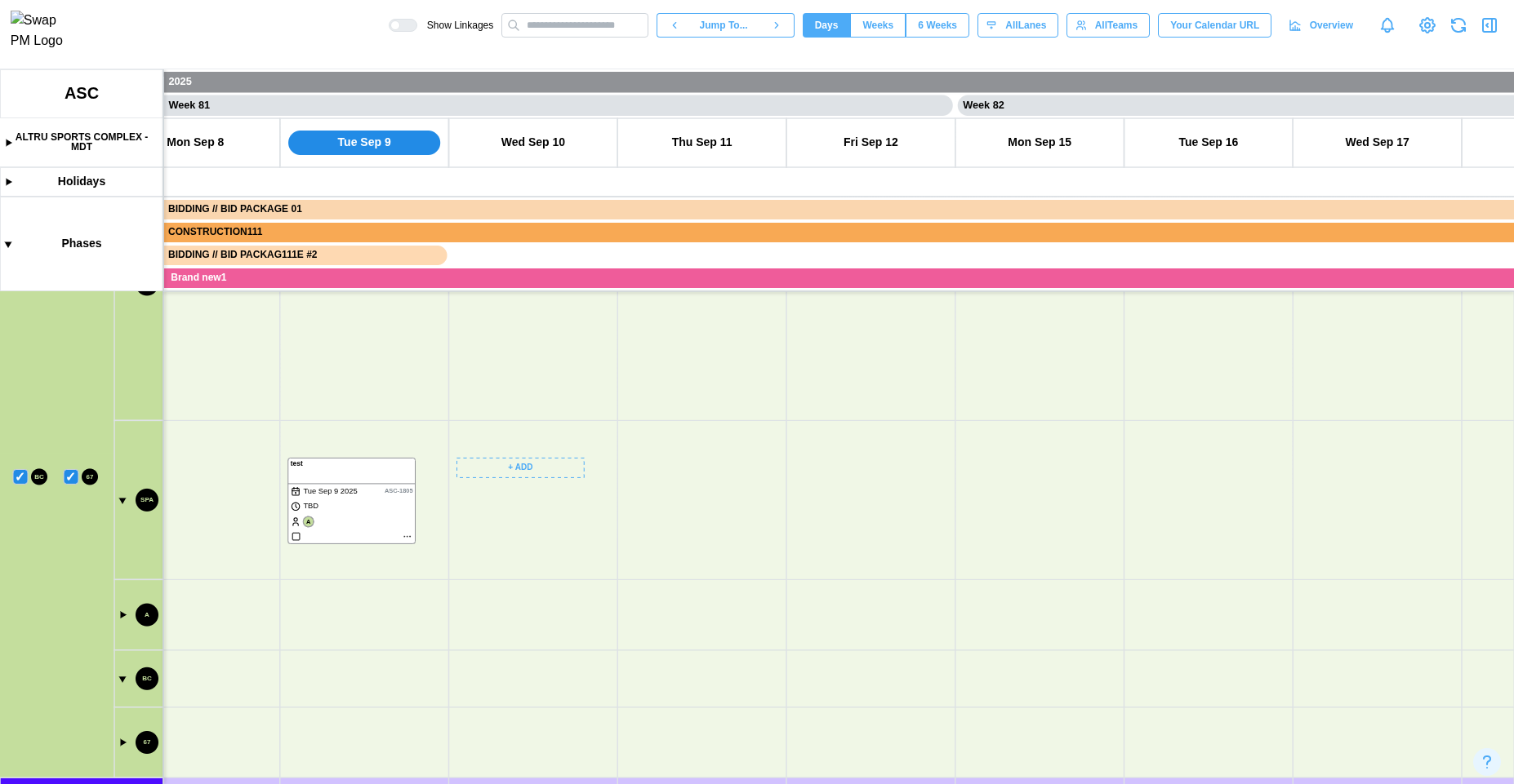
drag, startPoint x: 563, startPoint y: 560, endPoint x: 530, endPoint y: 497, distance: 71.1
click at [530, 497] on canvas at bounding box center [757, 427] width 1514 height 715
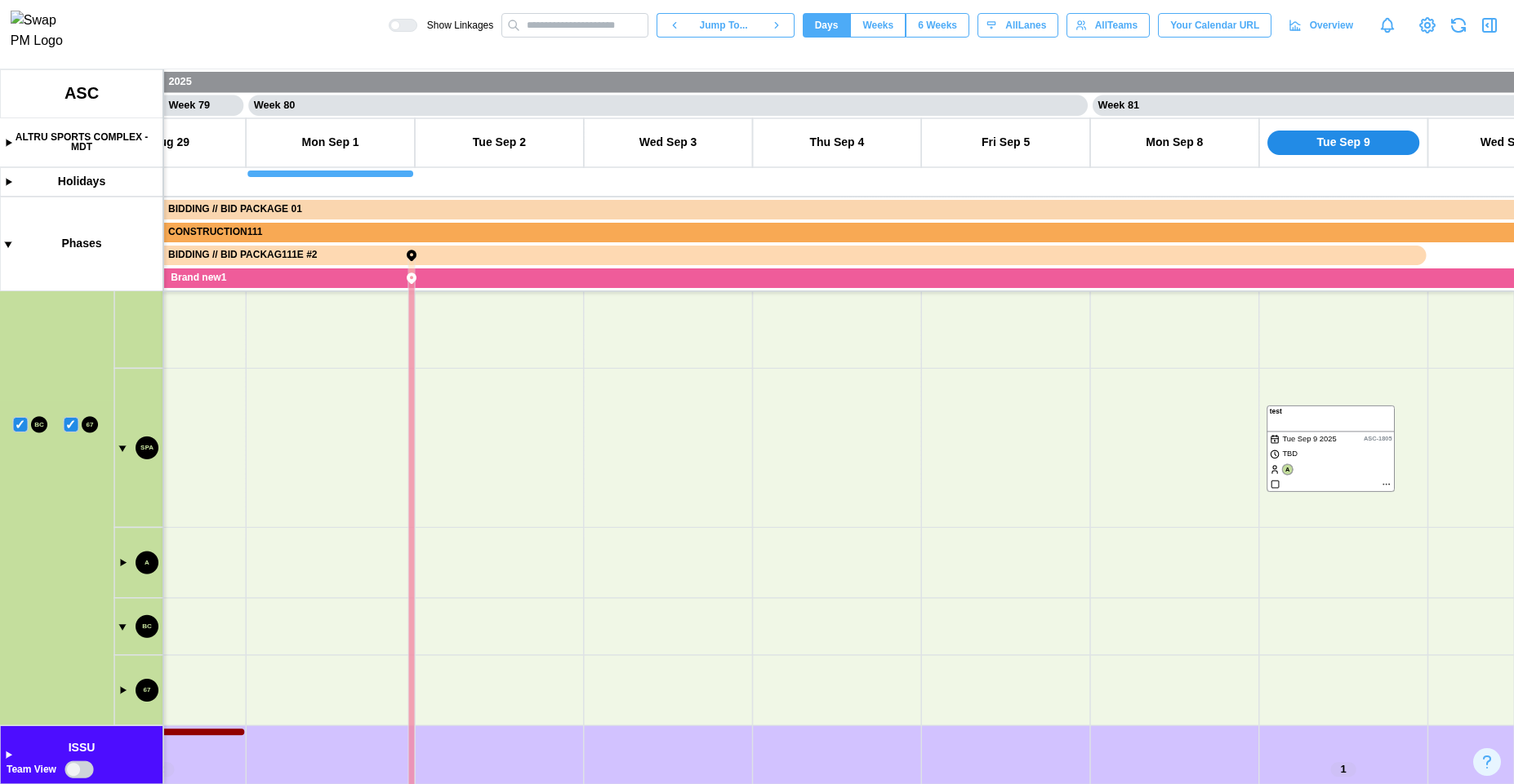
drag, startPoint x: 480, startPoint y: 600, endPoint x: 679, endPoint y: 409, distance: 275.8
click at [759, 783] on canvas at bounding box center [757, 427] width 1514 height 715
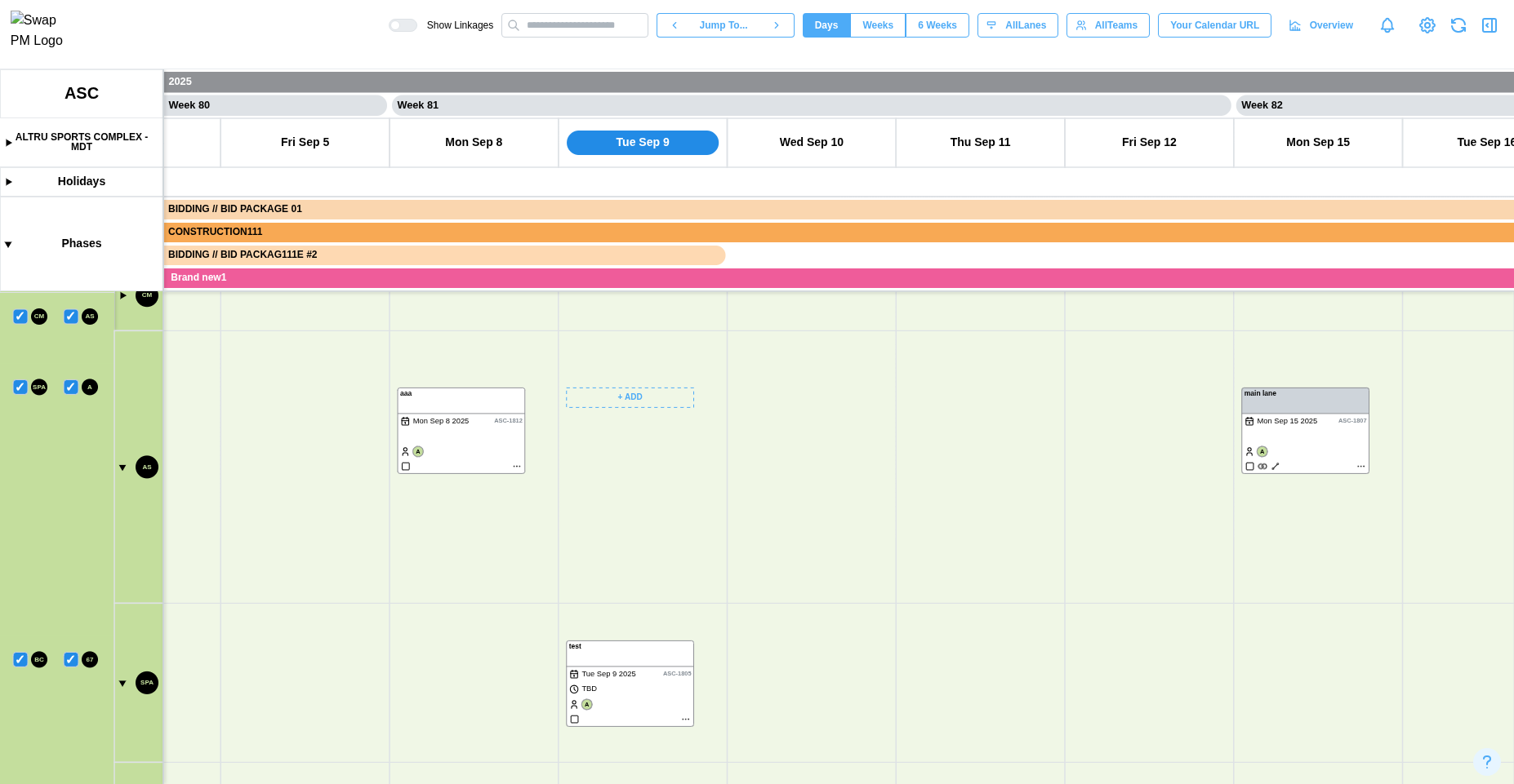
drag, startPoint x: 678, startPoint y: 407, endPoint x: 678, endPoint y: 517, distance: 110.0
click at [677, 517] on canvas at bounding box center [757, 427] width 1514 height 715
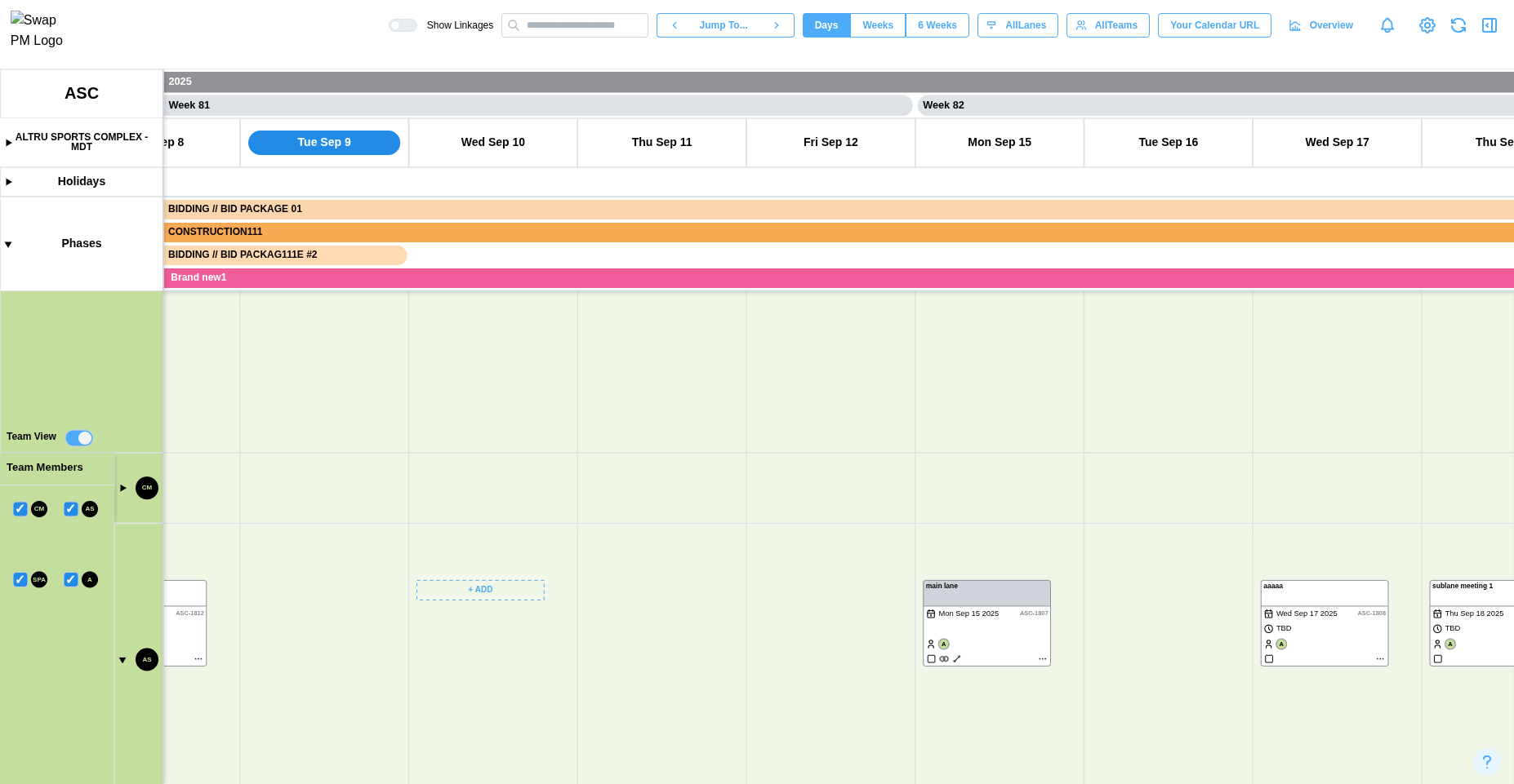
drag, startPoint x: 818, startPoint y: 453, endPoint x: 400, endPoint y: 589, distance: 439.6
click at [400, 589] on canvas at bounding box center [757, 427] width 1514 height 715
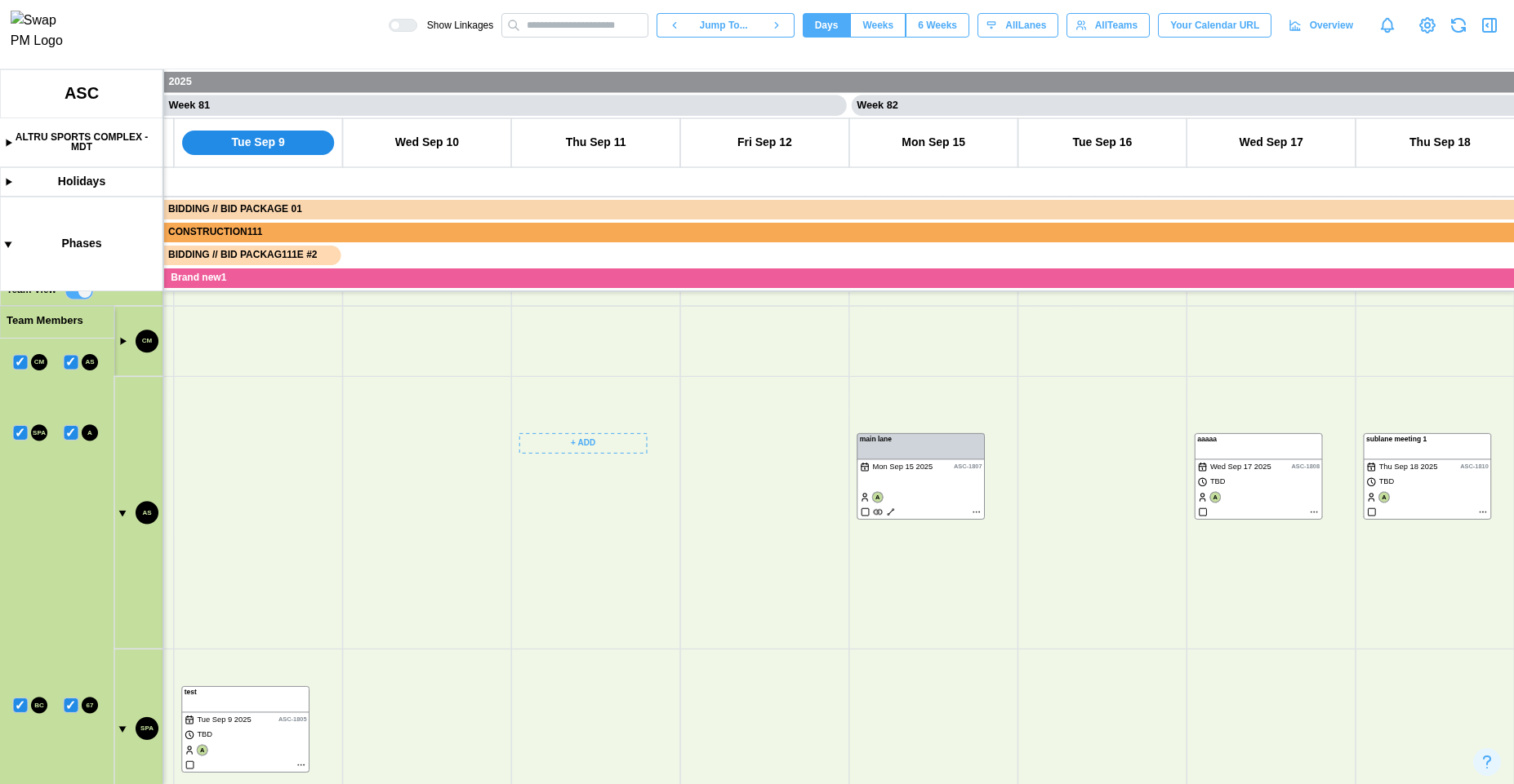
drag, startPoint x: 707, startPoint y: 652, endPoint x: 220, endPoint y: 525, distance: 503.3
click at [220, 525] on canvas at bounding box center [757, 427] width 1514 height 715
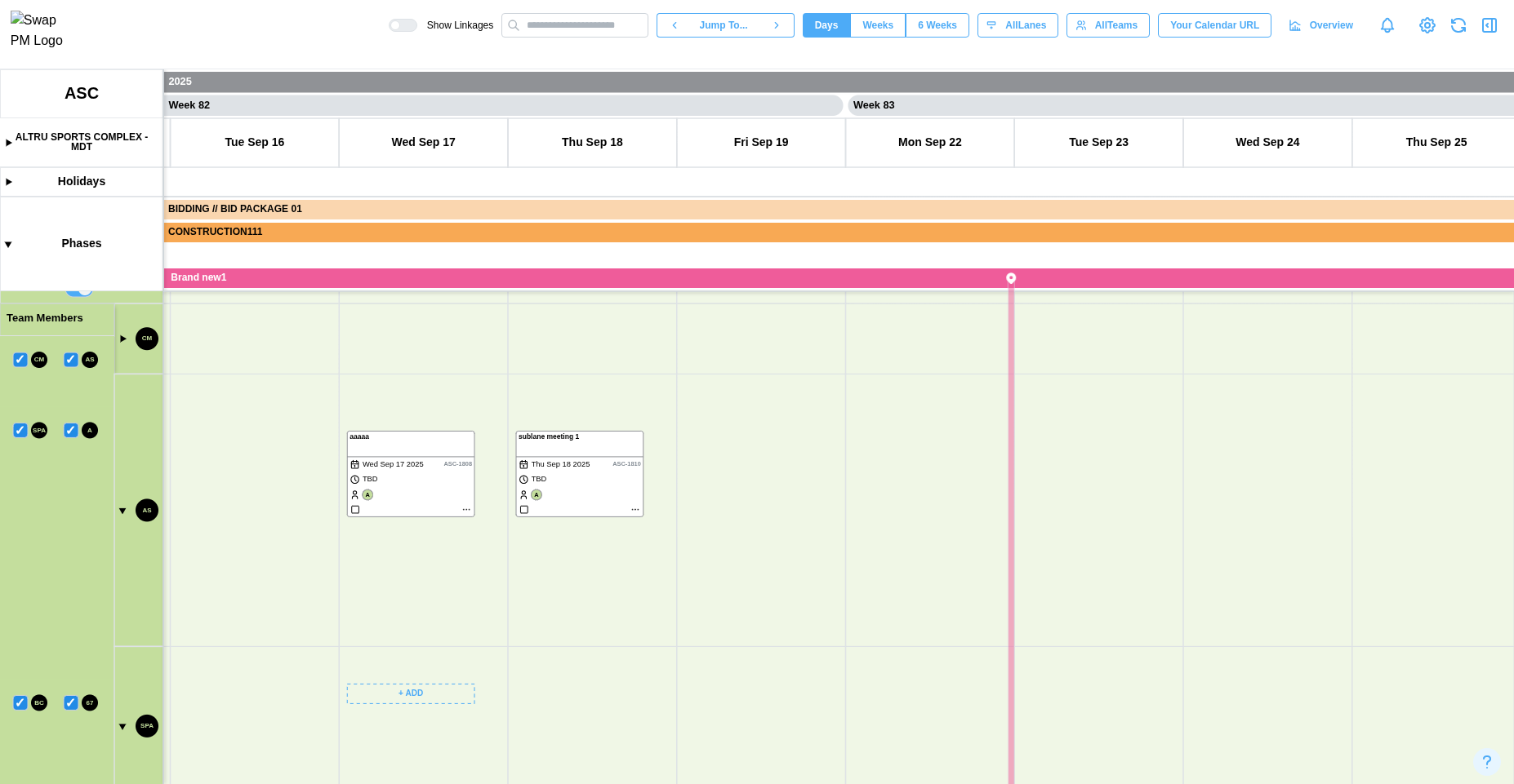
drag, startPoint x: 853, startPoint y: 654, endPoint x: 1237, endPoint y: 735, distance: 392.4
click at [1237, 735] on canvas at bounding box center [757, 427] width 1514 height 715
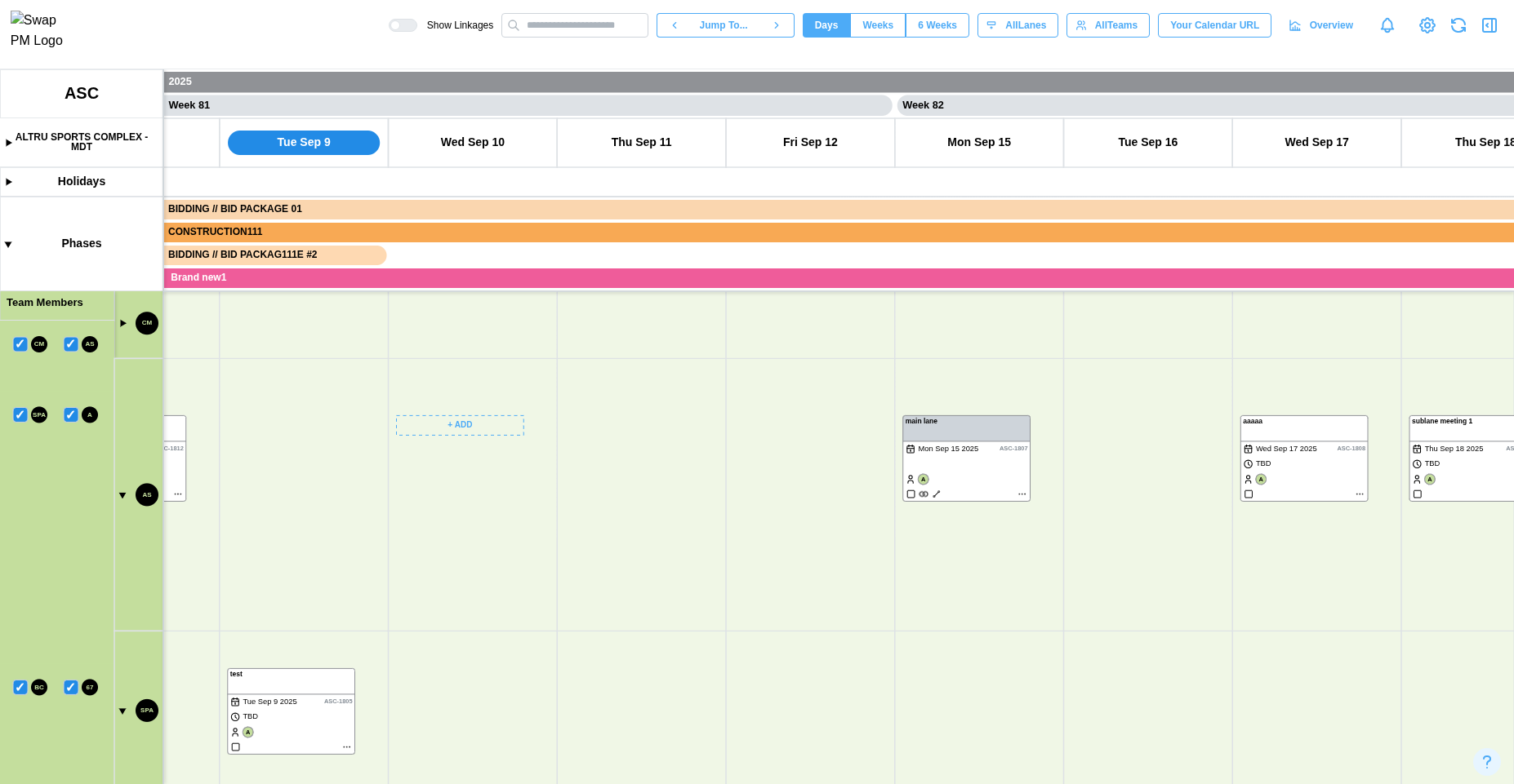
drag, startPoint x: 415, startPoint y: 527, endPoint x: 685, endPoint y: 506, distance: 270.8
click at [685, 506] on canvas at bounding box center [757, 427] width 1514 height 715
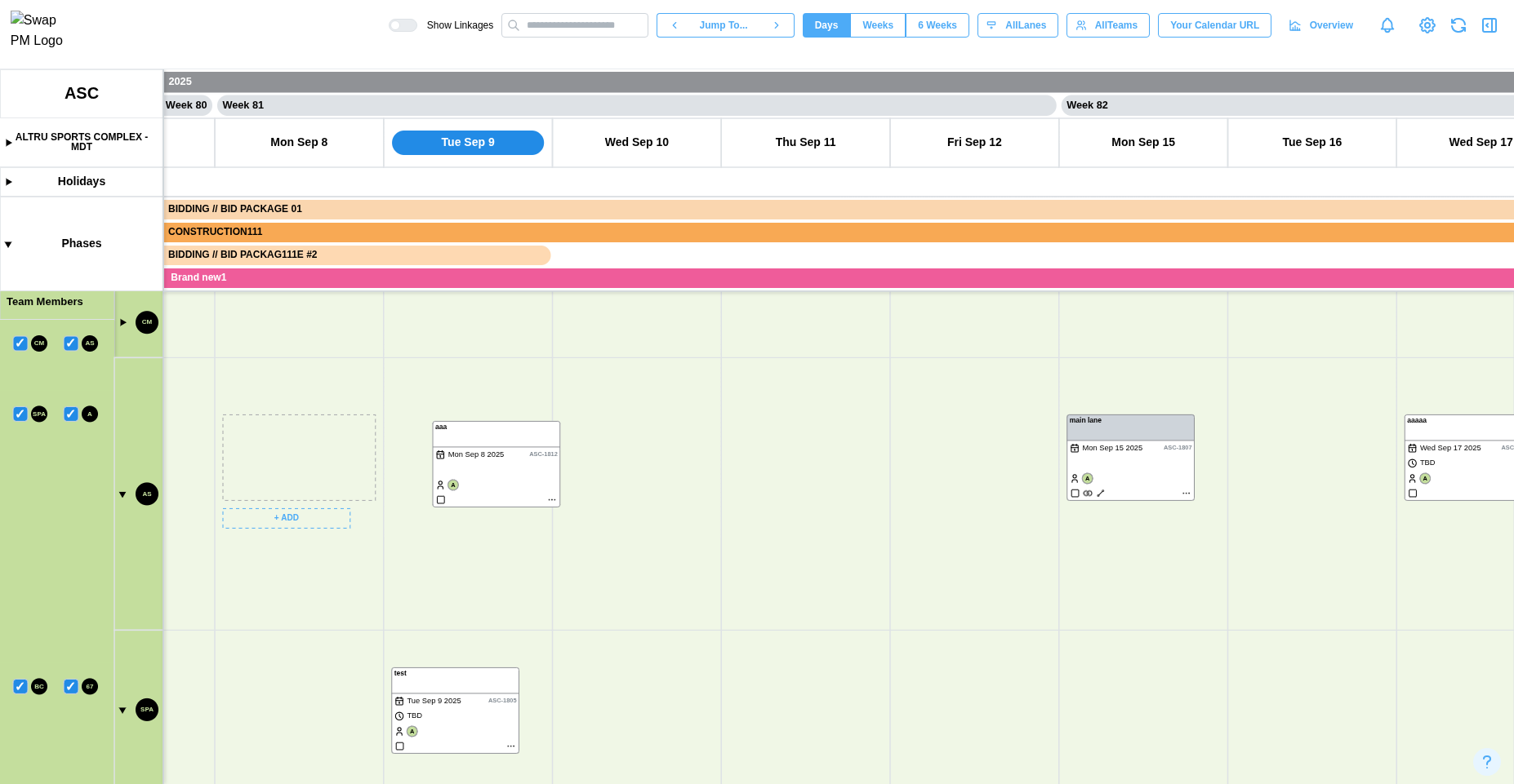
drag, startPoint x: 329, startPoint y: 461, endPoint x: 491, endPoint y: 463, distance: 162.0
click at [491, 463] on canvas at bounding box center [757, 427] width 1514 height 715
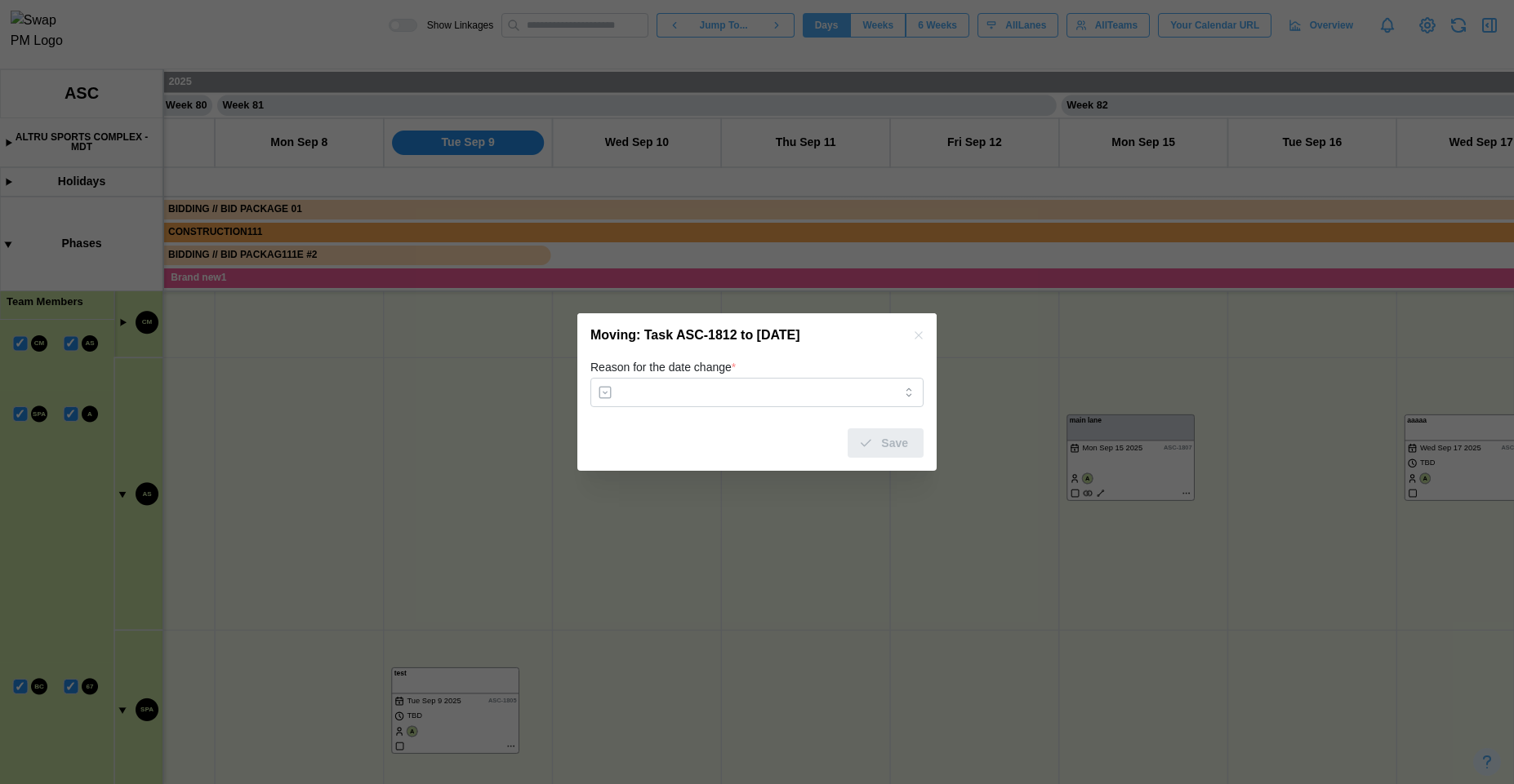
click at [917, 342] on icon "button" at bounding box center [919, 336] width 13 height 13
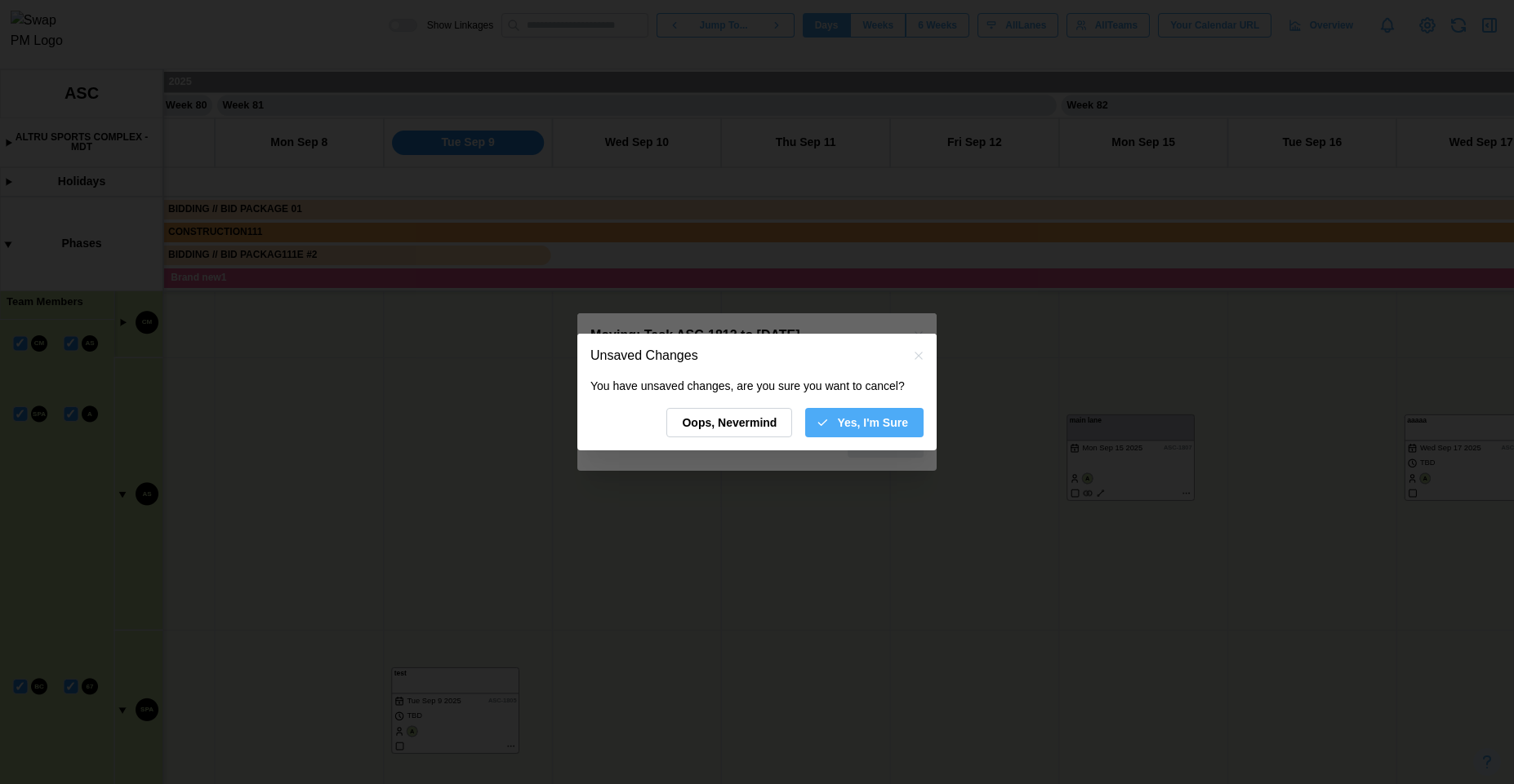
click at [843, 420] on span "Yes, I'm Sure" at bounding box center [872, 422] width 71 height 27
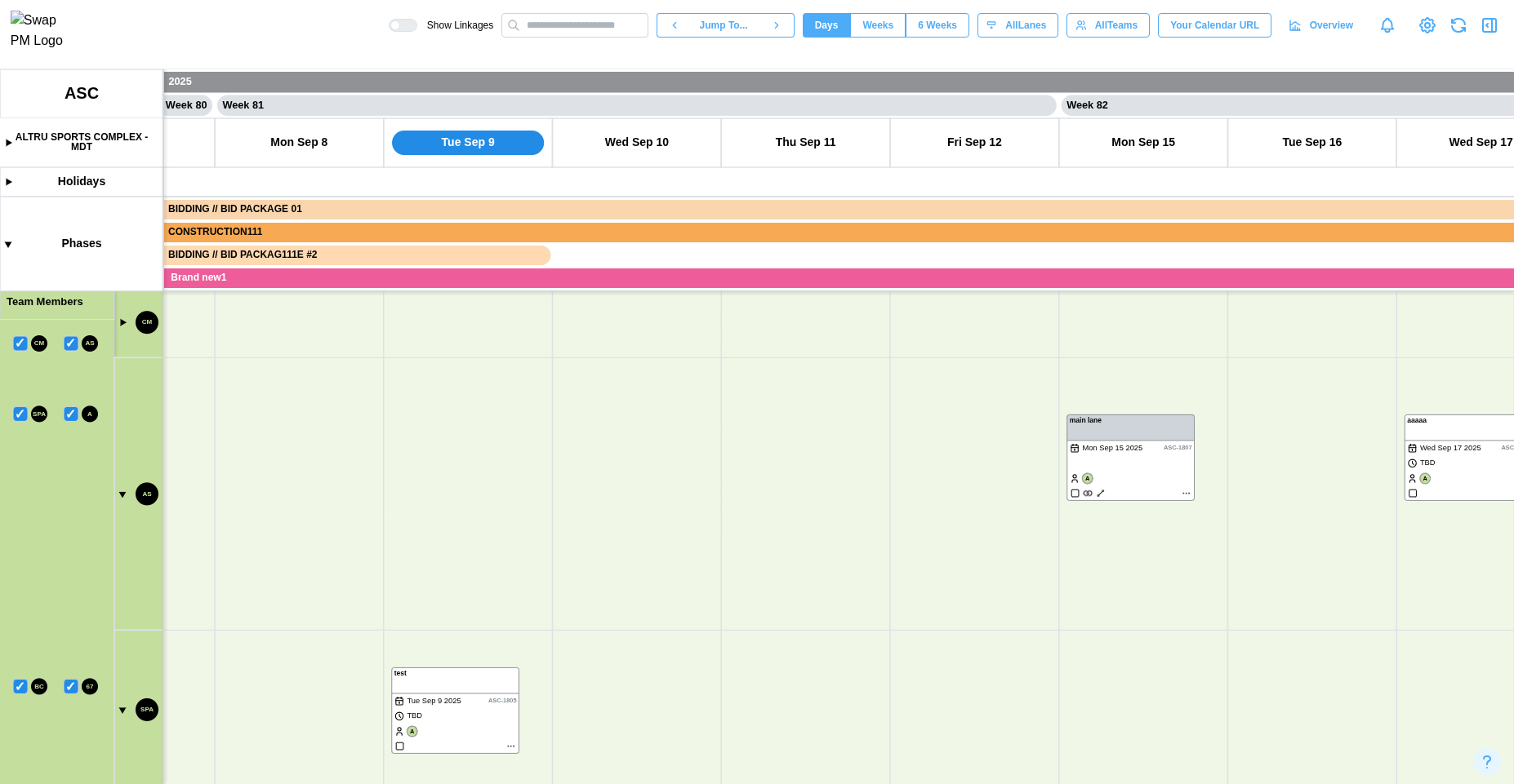
drag, startPoint x: 766, startPoint y: 430, endPoint x: 767, endPoint y: 584, distance: 154.0
click at [767, 582] on canvas at bounding box center [757, 427] width 1514 height 715
drag, startPoint x: 529, startPoint y: 434, endPoint x: 555, endPoint y: 700, distance: 267.3
click at [555, 699] on canvas at bounding box center [757, 427] width 1514 height 715
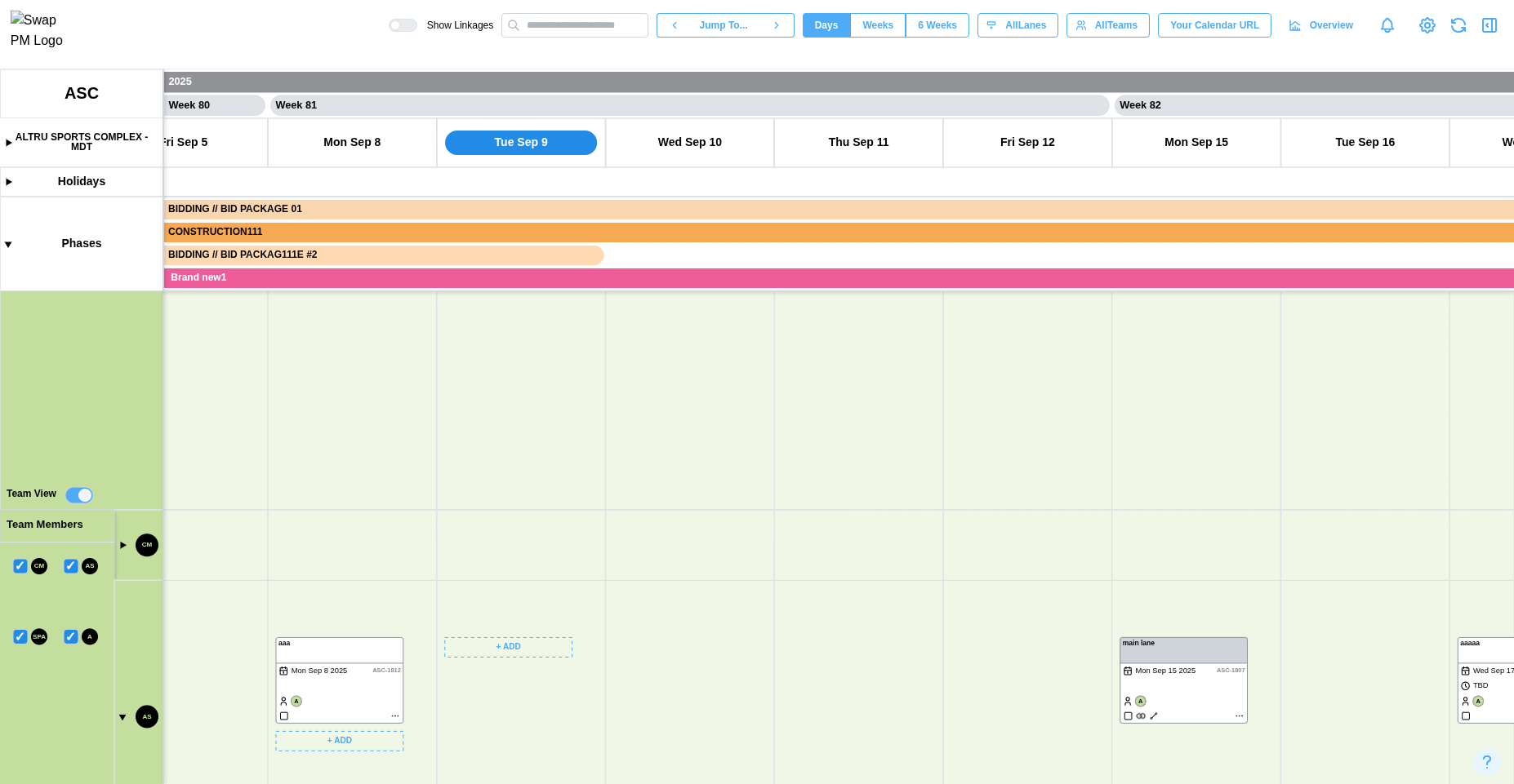
drag, startPoint x: 654, startPoint y: 541, endPoint x: 681, endPoint y: 478, distance: 68.5
click at [681, 478] on canvas at bounding box center [757, 427] width 1514 height 715
drag, startPoint x: 552, startPoint y: 391, endPoint x: 573, endPoint y: 436, distance: 49.7
click at [578, 443] on canvas at bounding box center [757, 427] width 1514 height 715
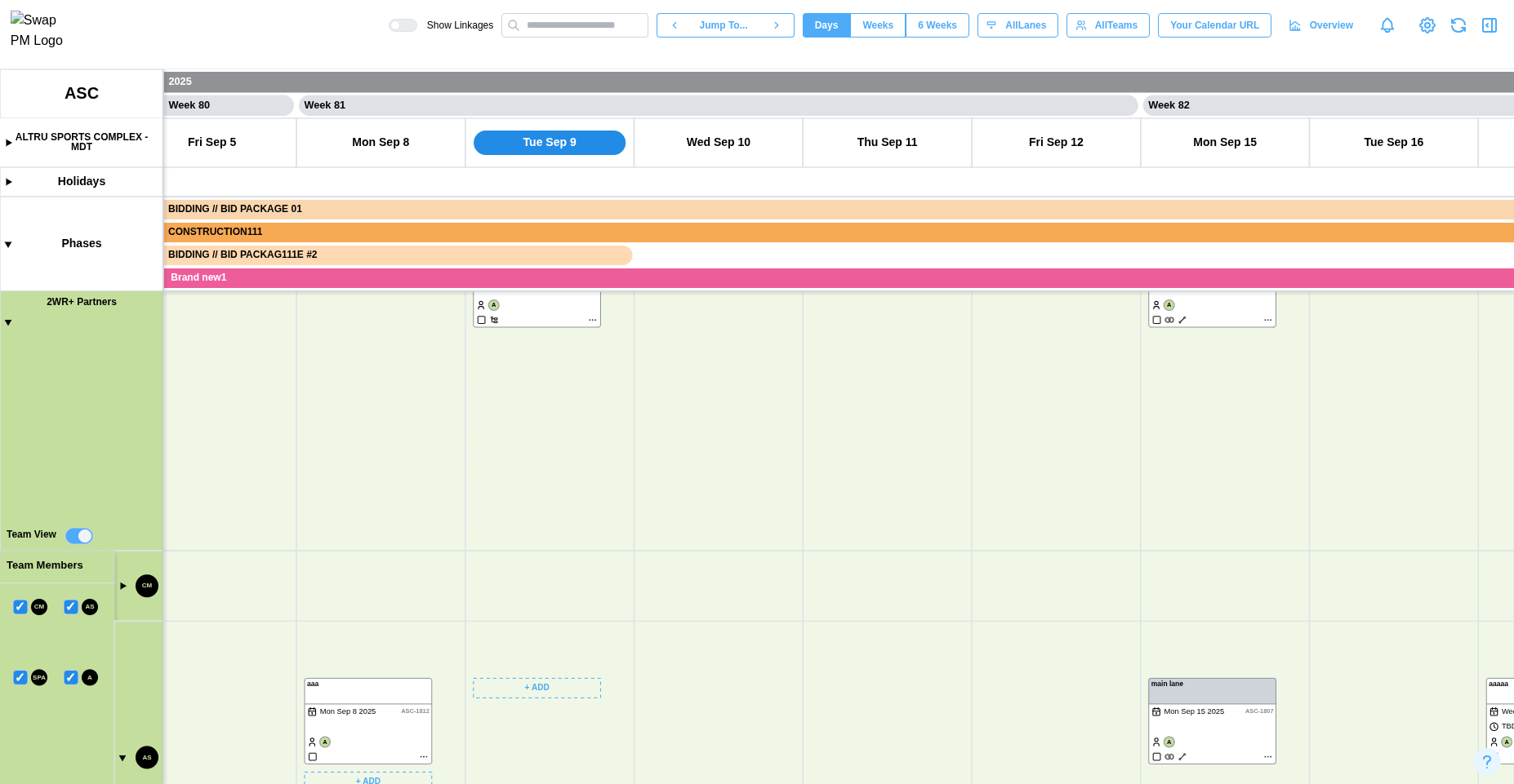
drag, startPoint x: 548, startPoint y: 320, endPoint x: 548, endPoint y: 661, distance: 341.0
drag, startPoint x: 543, startPoint y: 316, endPoint x: 710, endPoint y: 725, distance: 441.8
click at [710, 725] on canvas at bounding box center [757, 427] width 1514 height 715
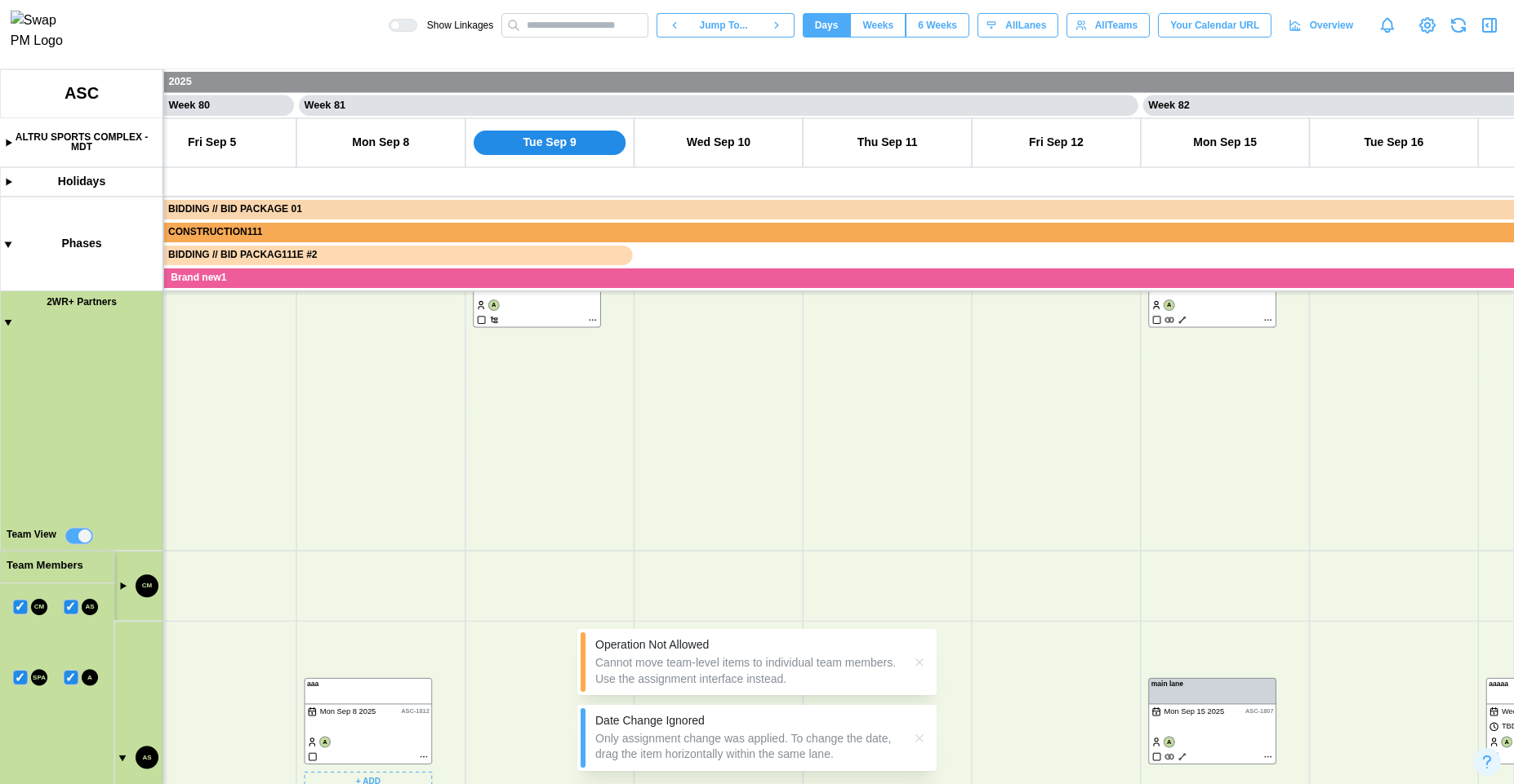
click at [859, 677] on div "Cannot move team-level items to individual team members. Use the assignment int…" at bounding box center [749, 671] width 307 height 32
click at [922, 664] on icon "button" at bounding box center [920, 663] width 13 height 13
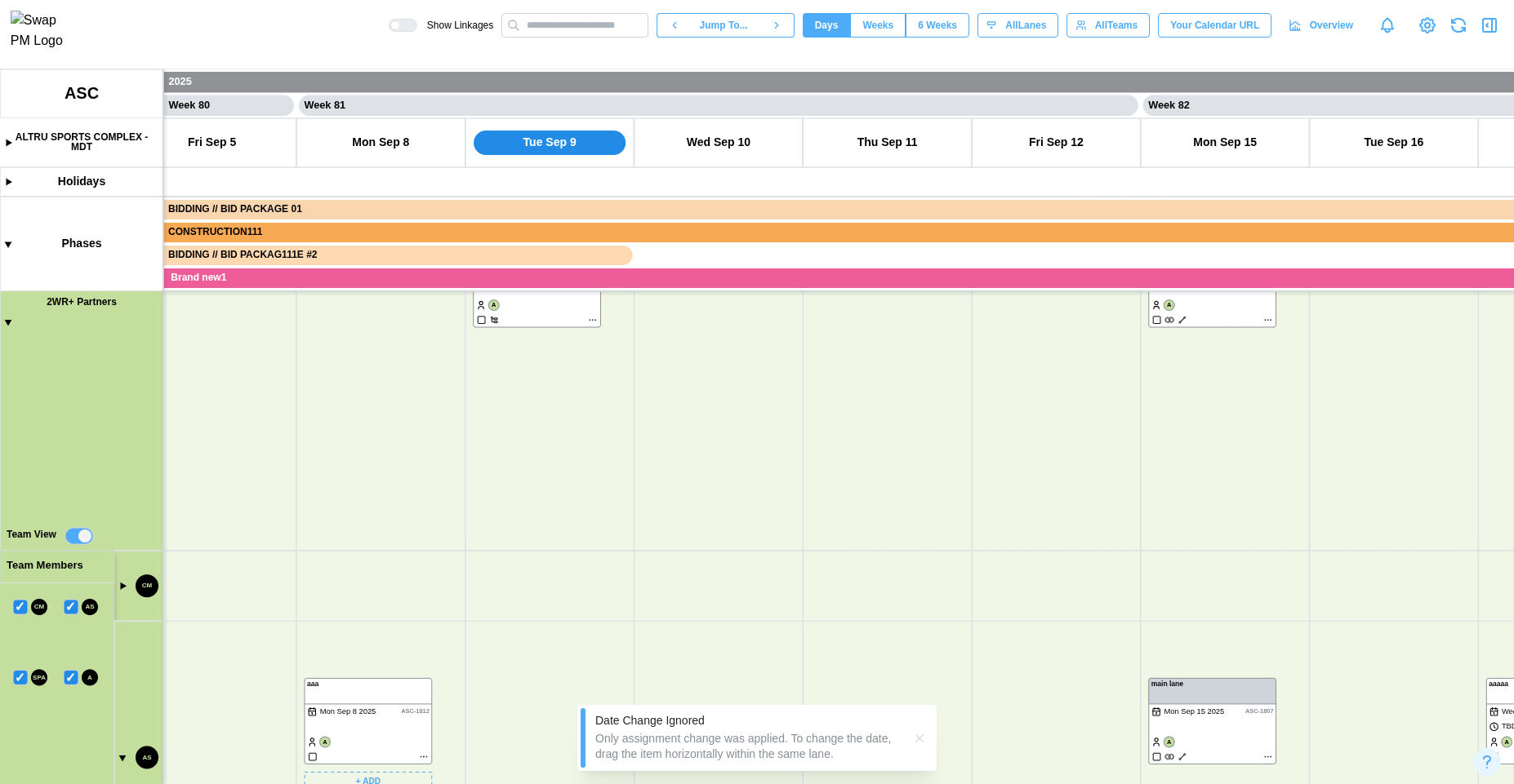
click at [913, 733] on icon "button" at bounding box center [920, 738] width 13 height 13
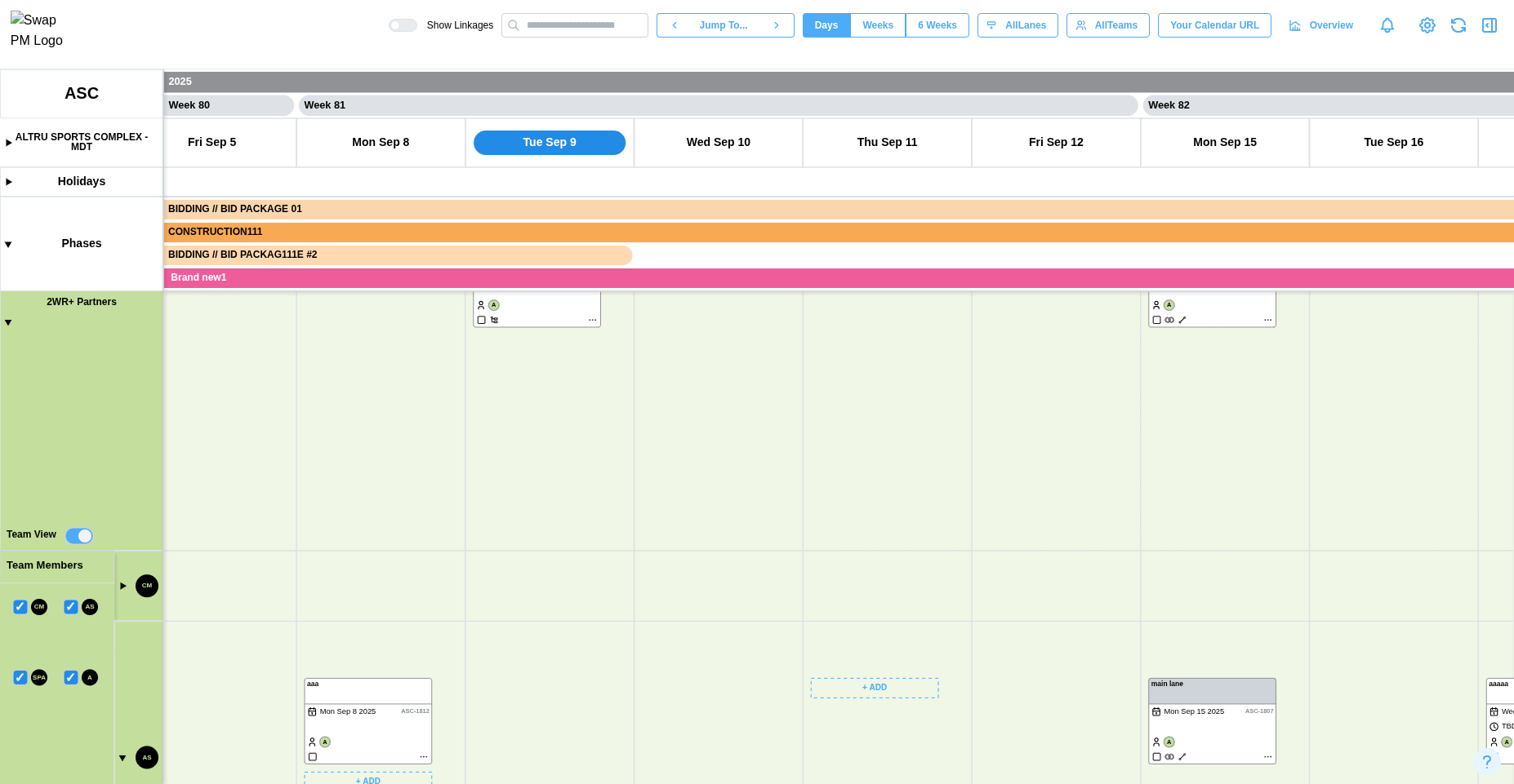
drag, startPoint x: 544, startPoint y: 312, endPoint x: 544, endPoint y: 737, distance: 425.0
click at [544, 737] on canvas at bounding box center [757, 427] width 1514 height 715
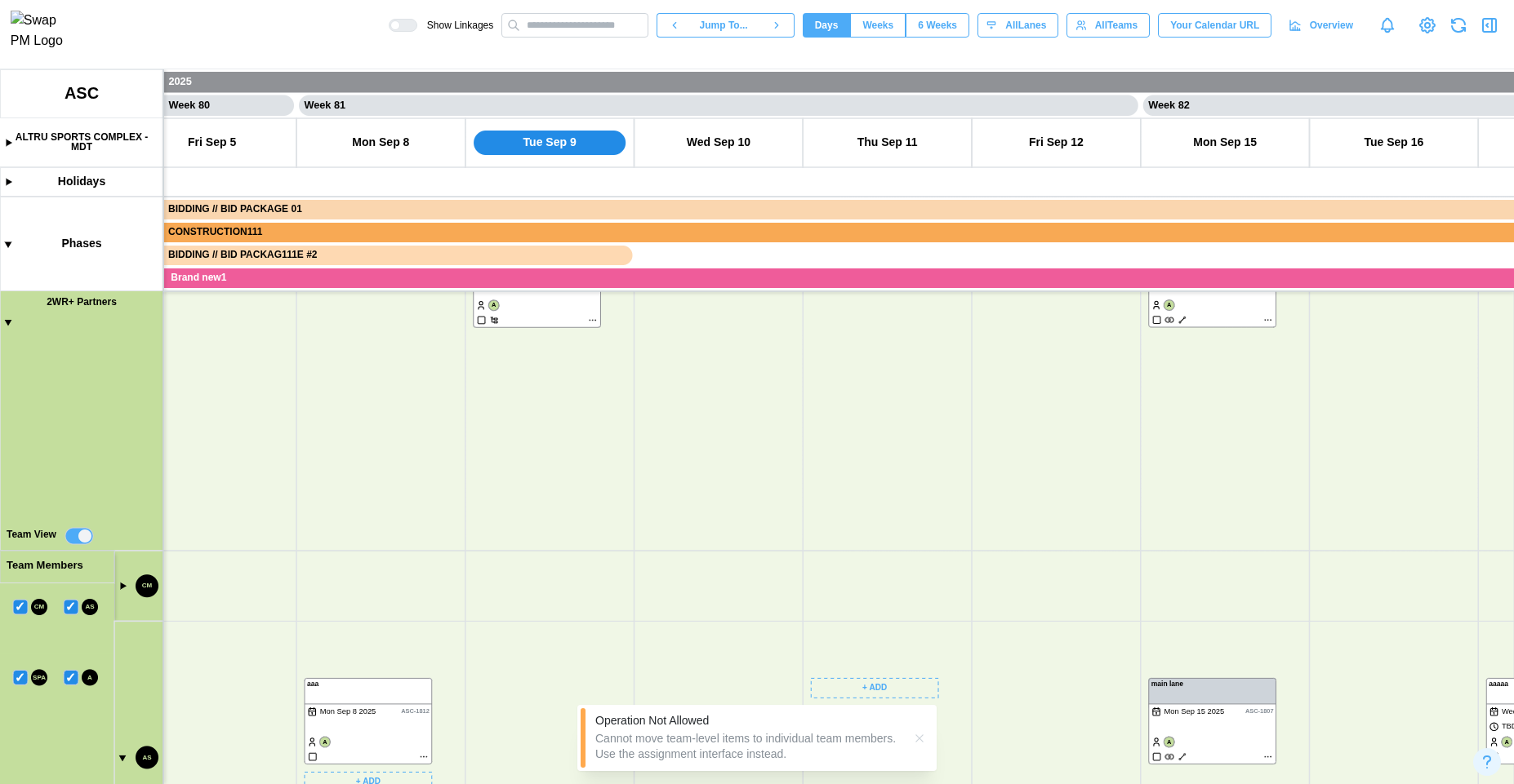
click at [922, 745] on button "button" at bounding box center [920, 739] width 18 height 18
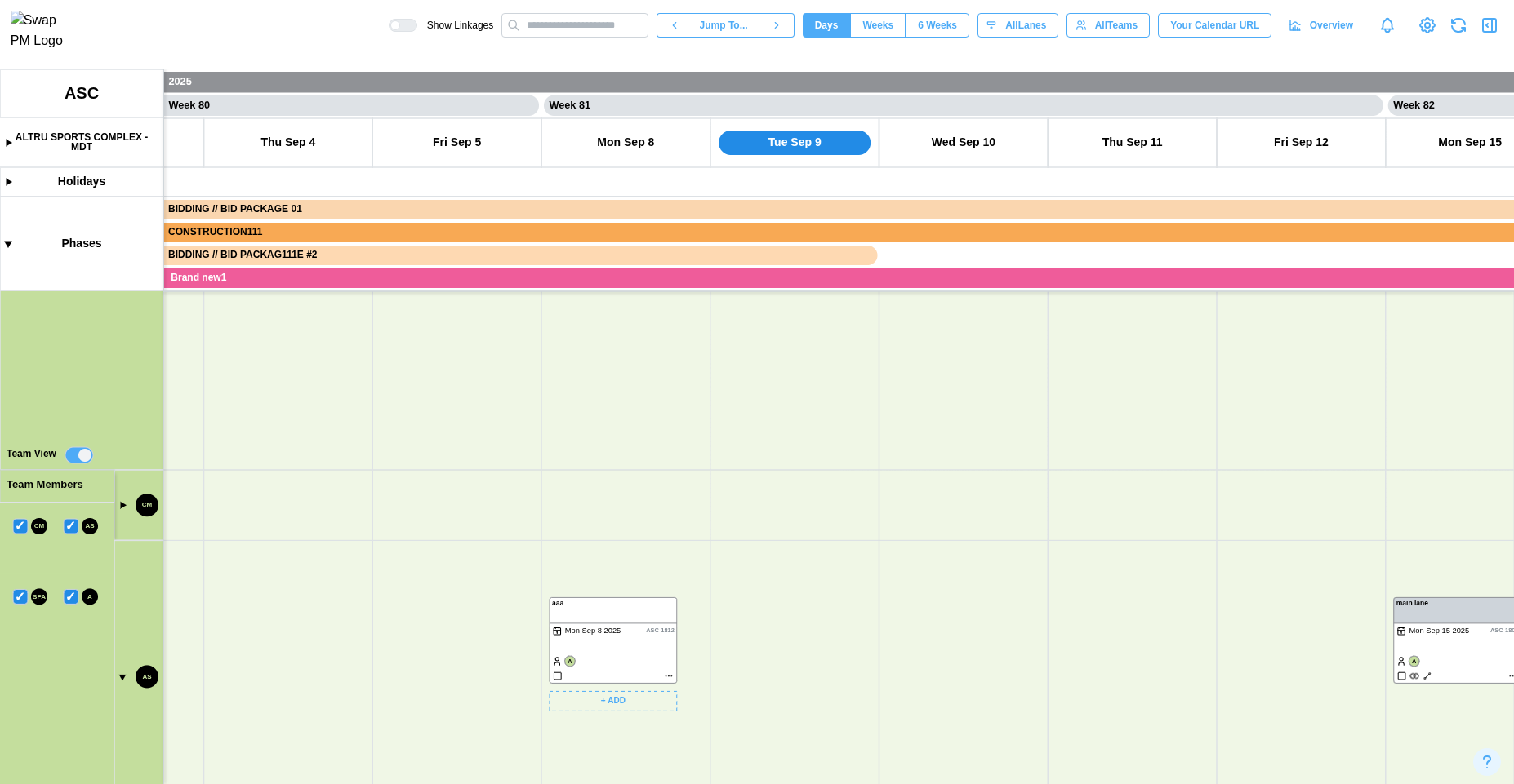
drag, startPoint x: 944, startPoint y: 467, endPoint x: 915, endPoint y: 398, distance: 74.8
click at [919, 394] on canvas at bounding box center [757, 427] width 1514 height 715
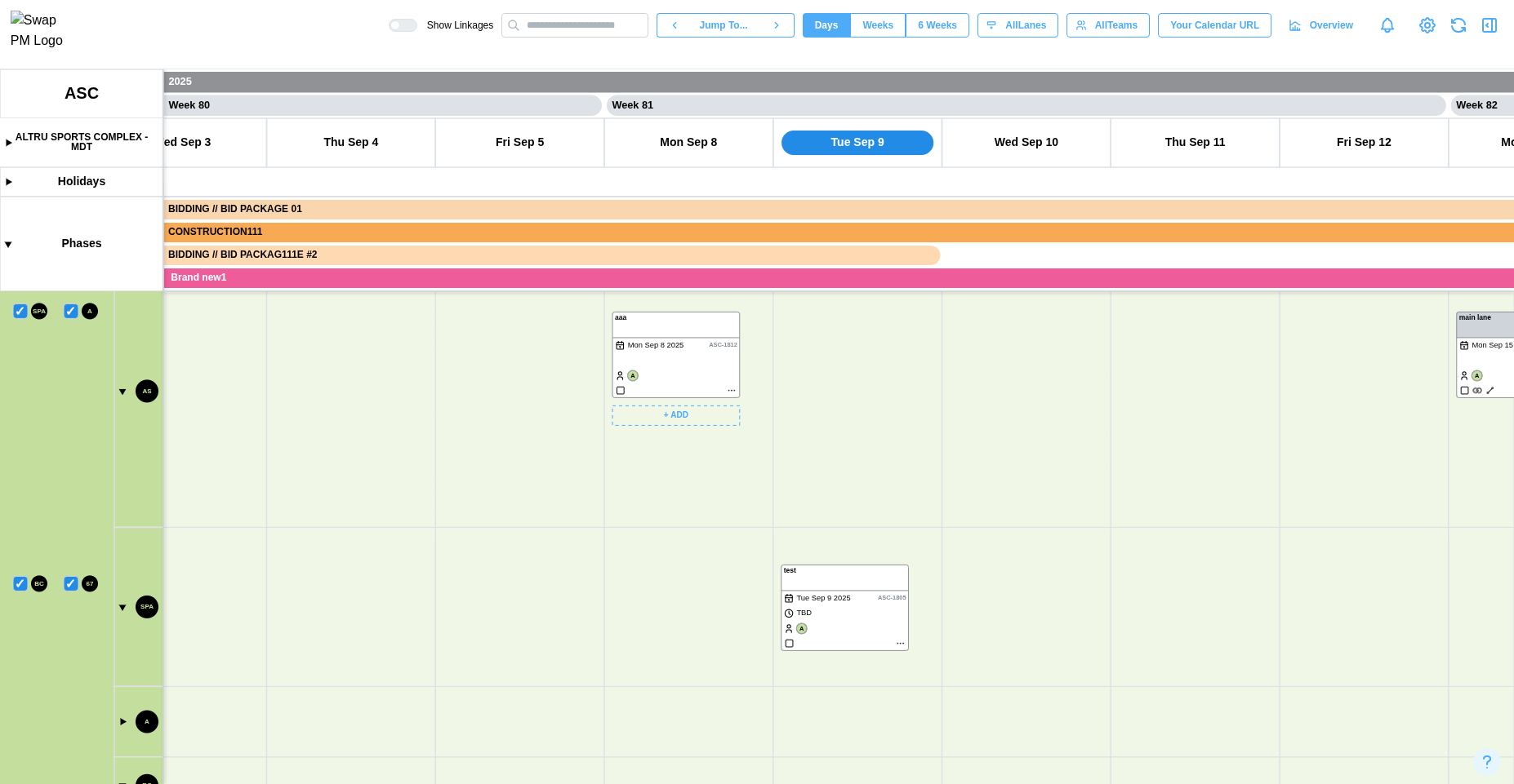
drag, startPoint x: 739, startPoint y: 600, endPoint x: 554, endPoint y: 312, distance: 342.3
click at [561, 312] on canvas at bounding box center [757, 427] width 1514 height 715
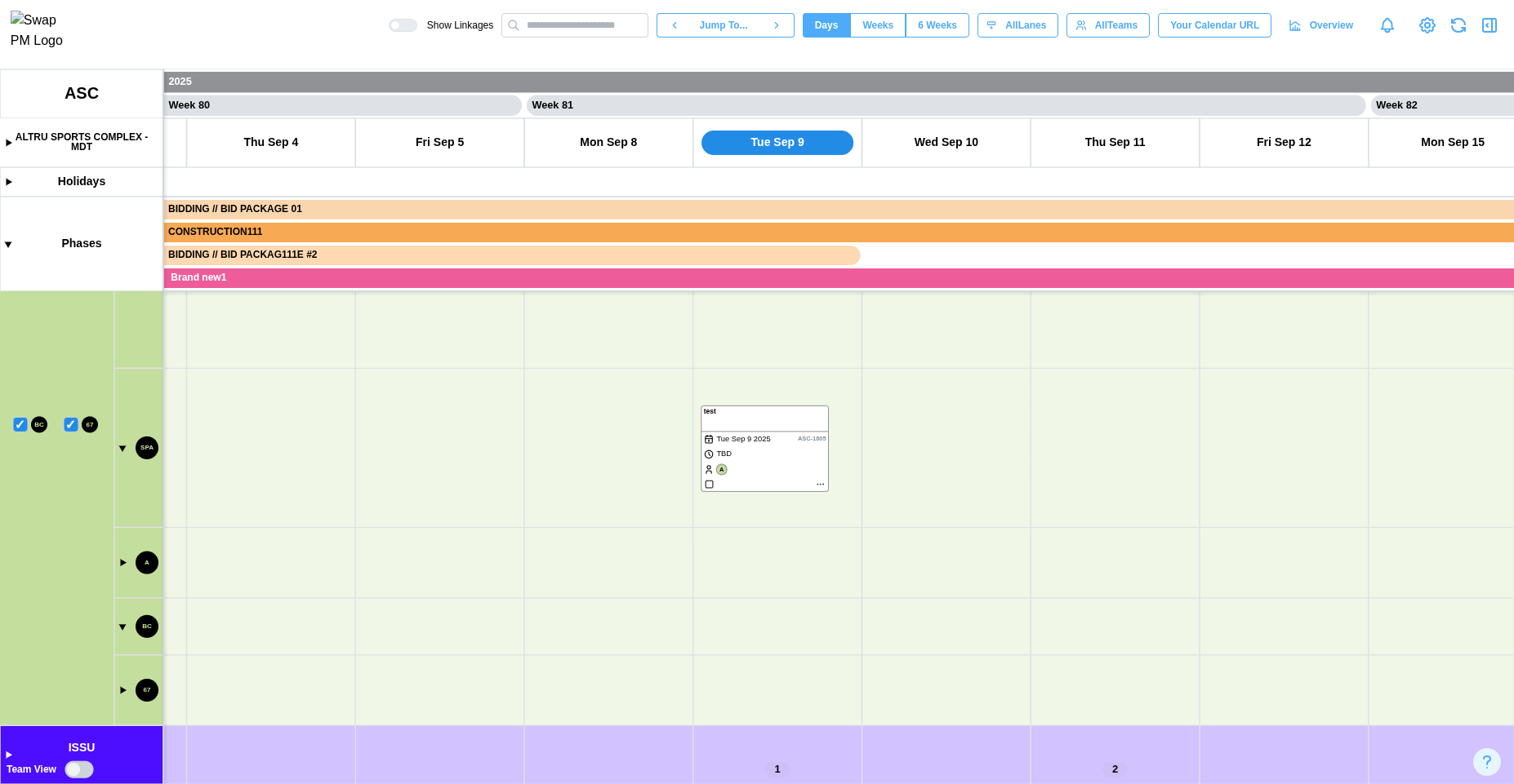
drag, startPoint x: 452, startPoint y: 609, endPoint x: 557, endPoint y: 390, distance: 242.9
click at [557, 390] on canvas at bounding box center [757, 427] width 1514 height 715
drag, startPoint x: 440, startPoint y: 566, endPoint x: 442, endPoint y: 588, distance: 22.1
click at [443, 588] on canvas at bounding box center [757, 427] width 1514 height 715
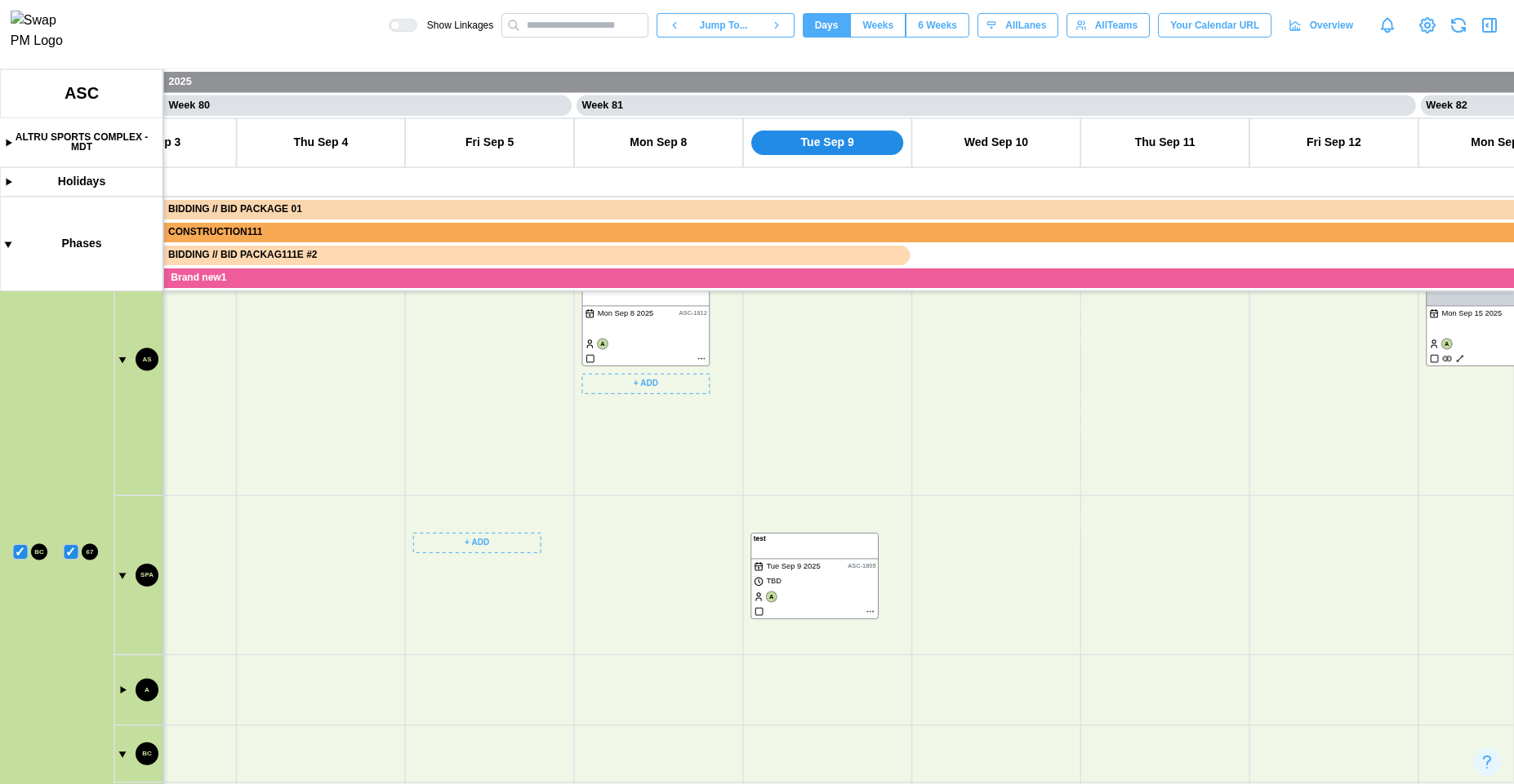
click at [70, 548] on canvas at bounding box center [757, 427] width 1514 height 715
click at [18, 553] on canvas at bounding box center [757, 427] width 1514 height 715
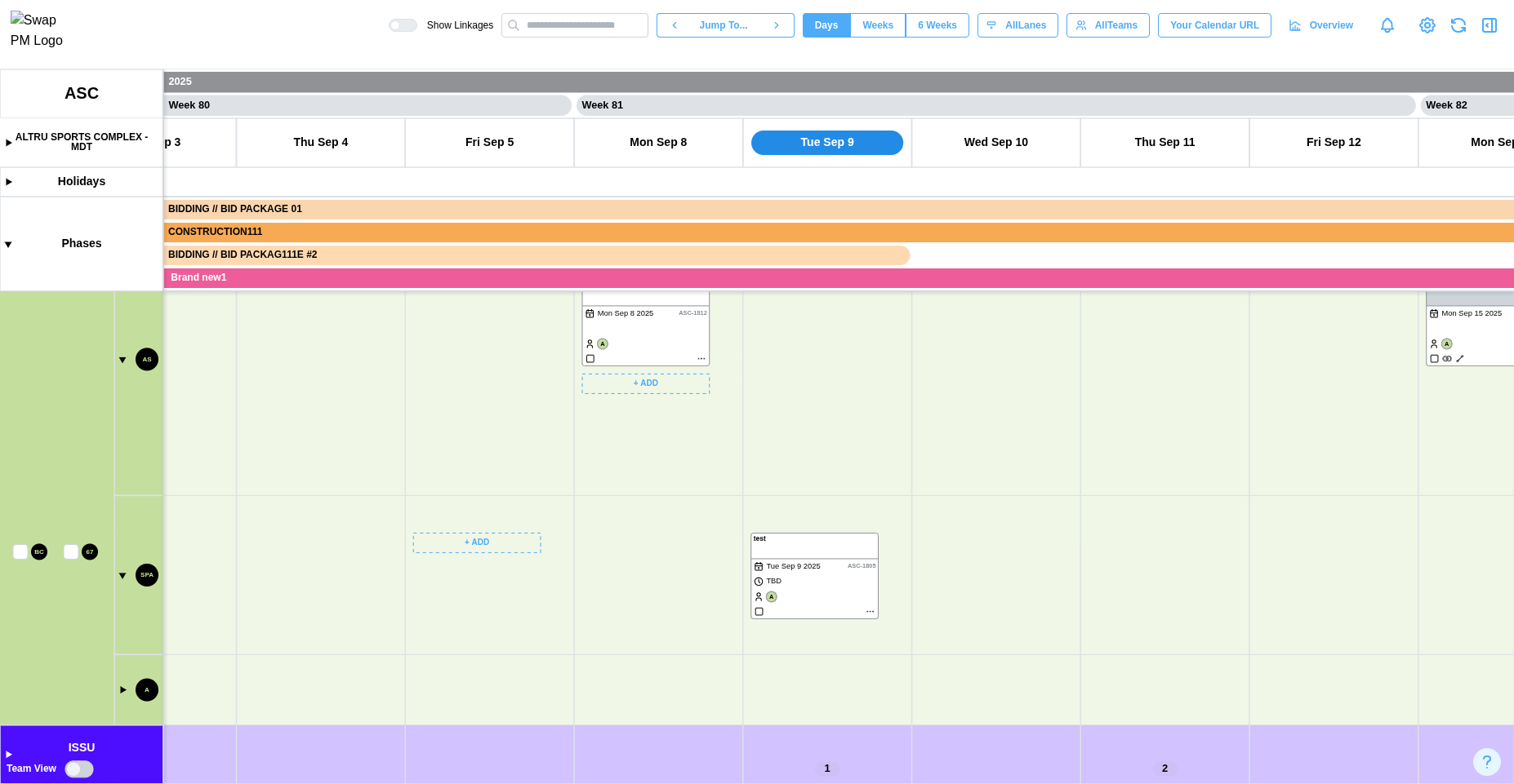
drag, startPoint x: 76, startPoint y: 458, endPoint x: 182, endPoint y: 609, distance: 184.5
click at [182, 609] on canvas at bounding box center [757, 427] width 1514 height 715
drag, startPoint x: 35, startPoint y: 438, endPoint x: 86, endPoint y: 527, distance: 102.6
click at [82, 529] on canvas at bounding box center [757, 427] width 1514 height 715
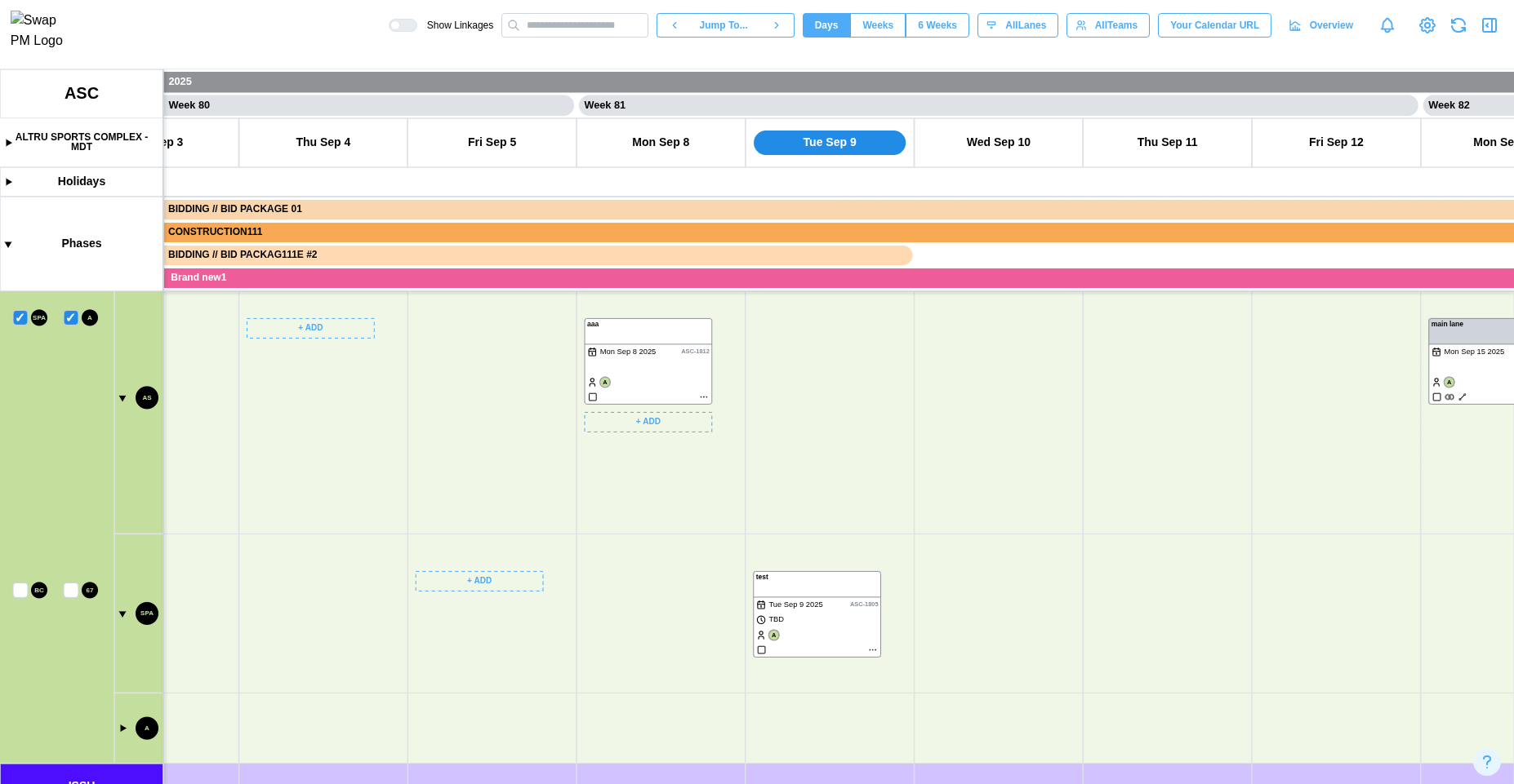
drag, startPoint x: 274, startPoint y: 397, endPoint x: 235, endPoint y: 492, distance: 102.7
click at [309, 526] on canvas at bounding box center [757, 427] width 1514 height 715
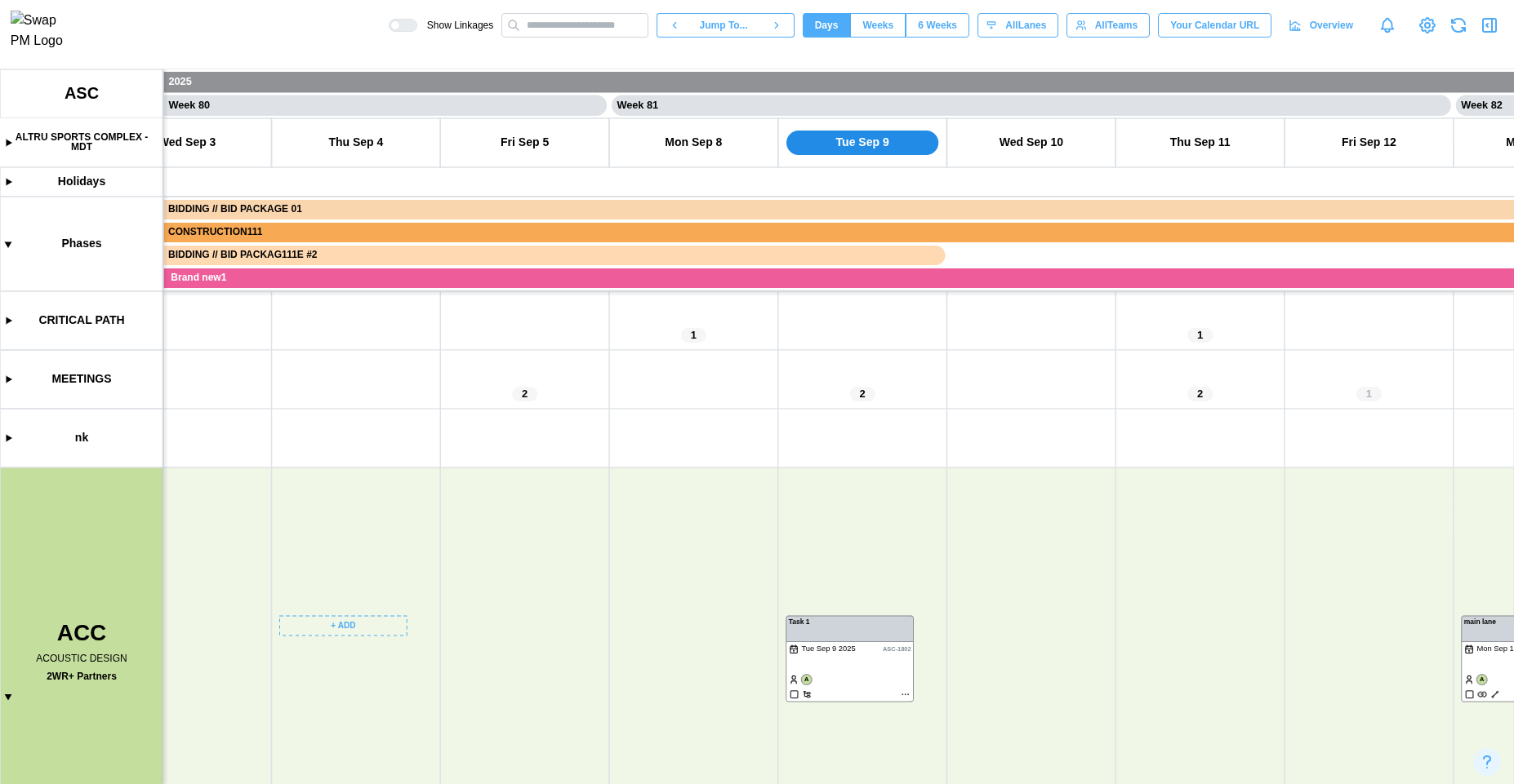
drag, startPoint x: 283, startPoint y: 631, endPoint x: 274, endPoint y: 516, distance: 115.4
click at [276, 487] on canvas at bounding box center [757, 427] width 1514 height 715
drag, startPoint x: 313, startPoint y: 557, endPoint x: 330, endPoint y: 283, distance: 274.5
click at [332, 284] on canvas at bounding box center [757, 427] width 1514 height 715
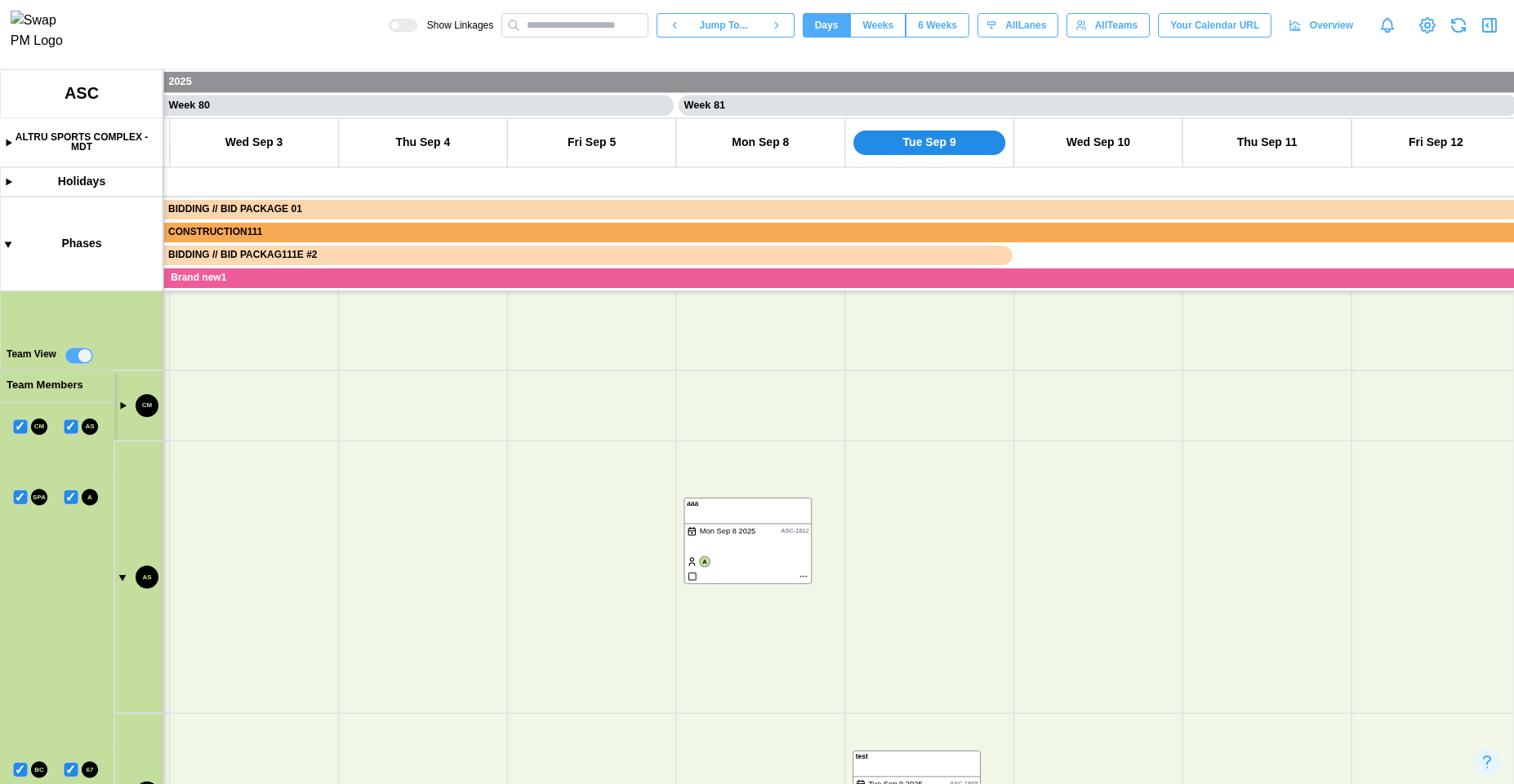
drag
click at [287, 373] on canvas at bounding box center [757, 427] width 1514 height 715
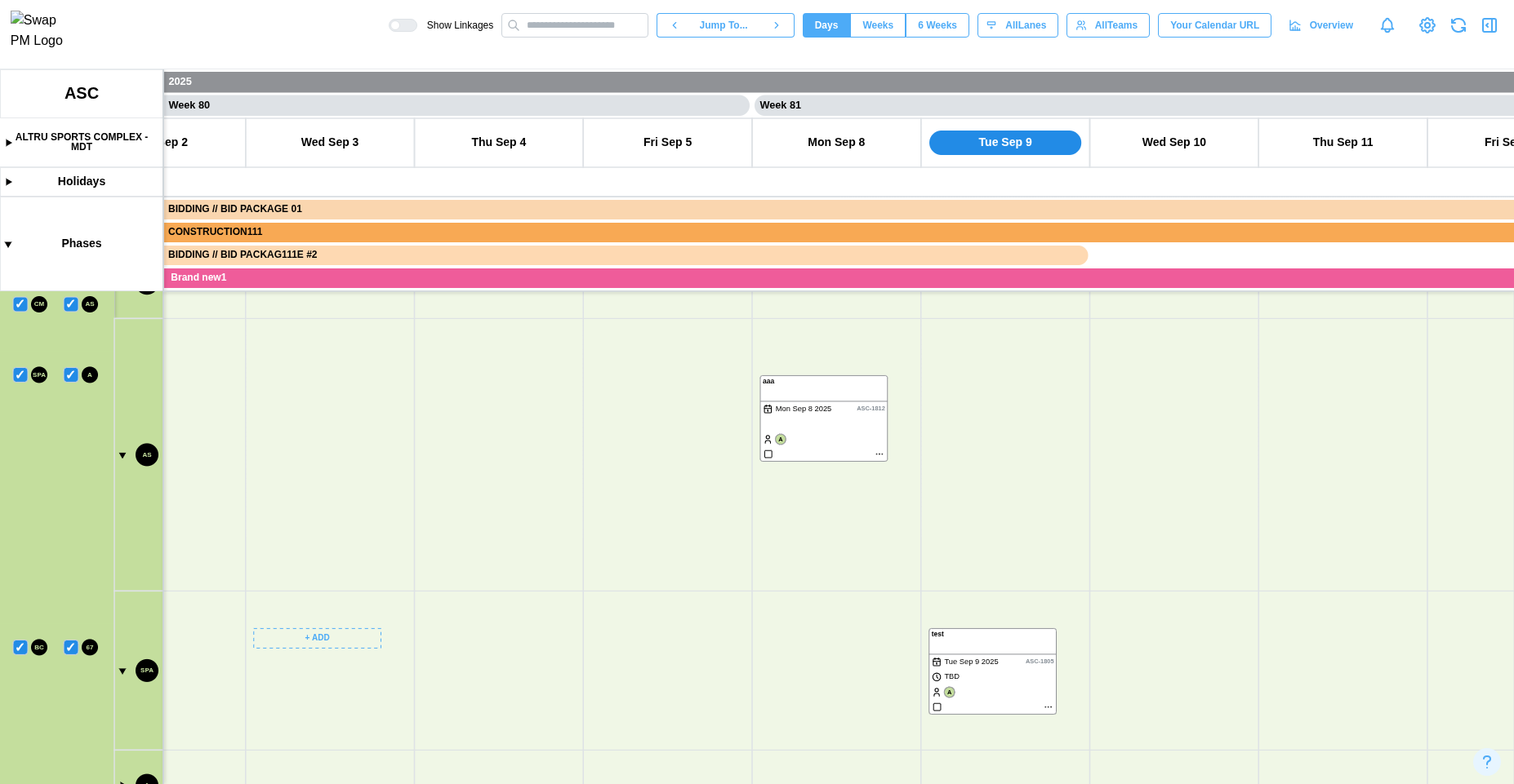
click at [332, 364] on canvas at bounding box center [757, 427] width 1514 height 715
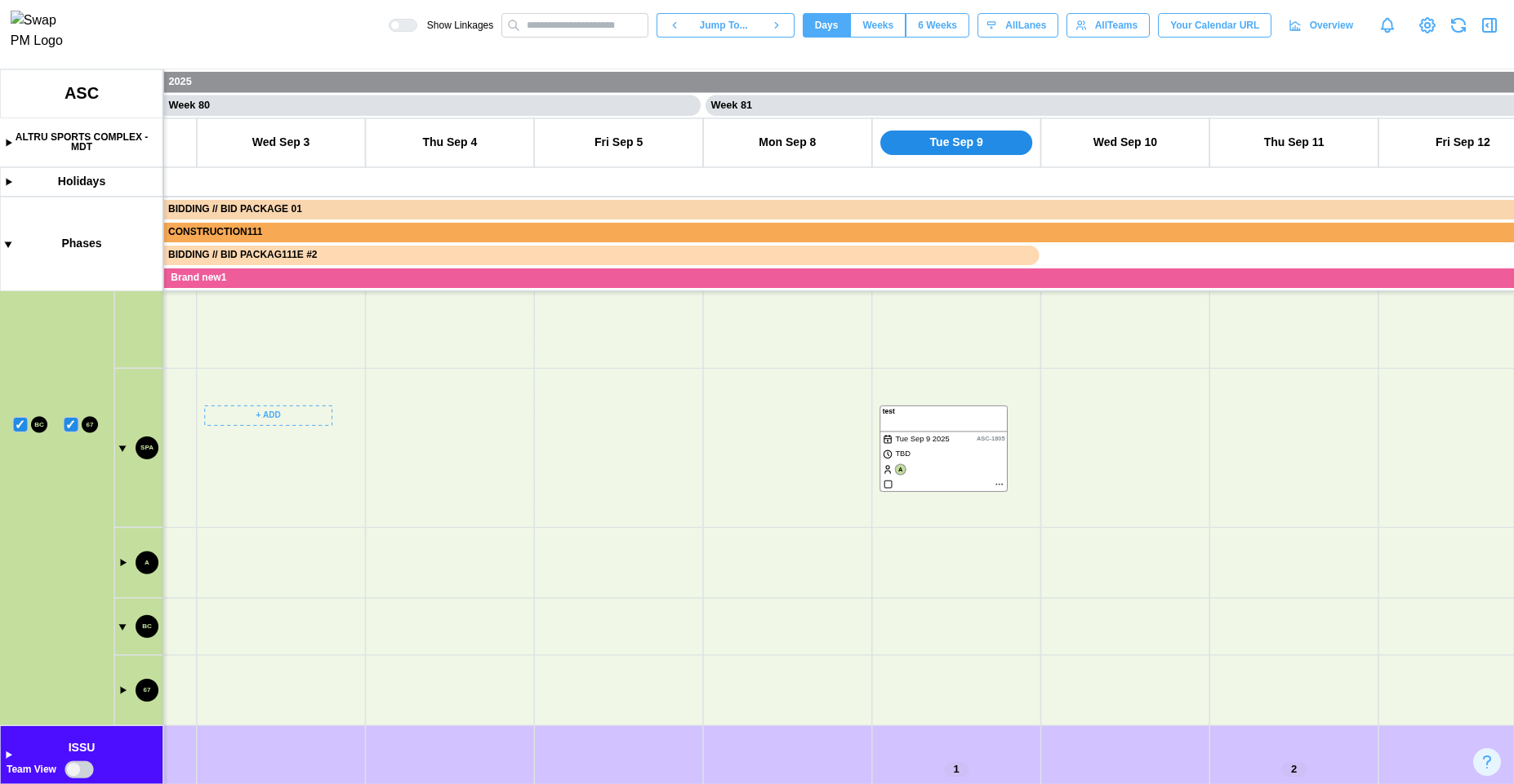
click at [352, 517] on canvas at bounding box center [757, 427] width 1514 height 715
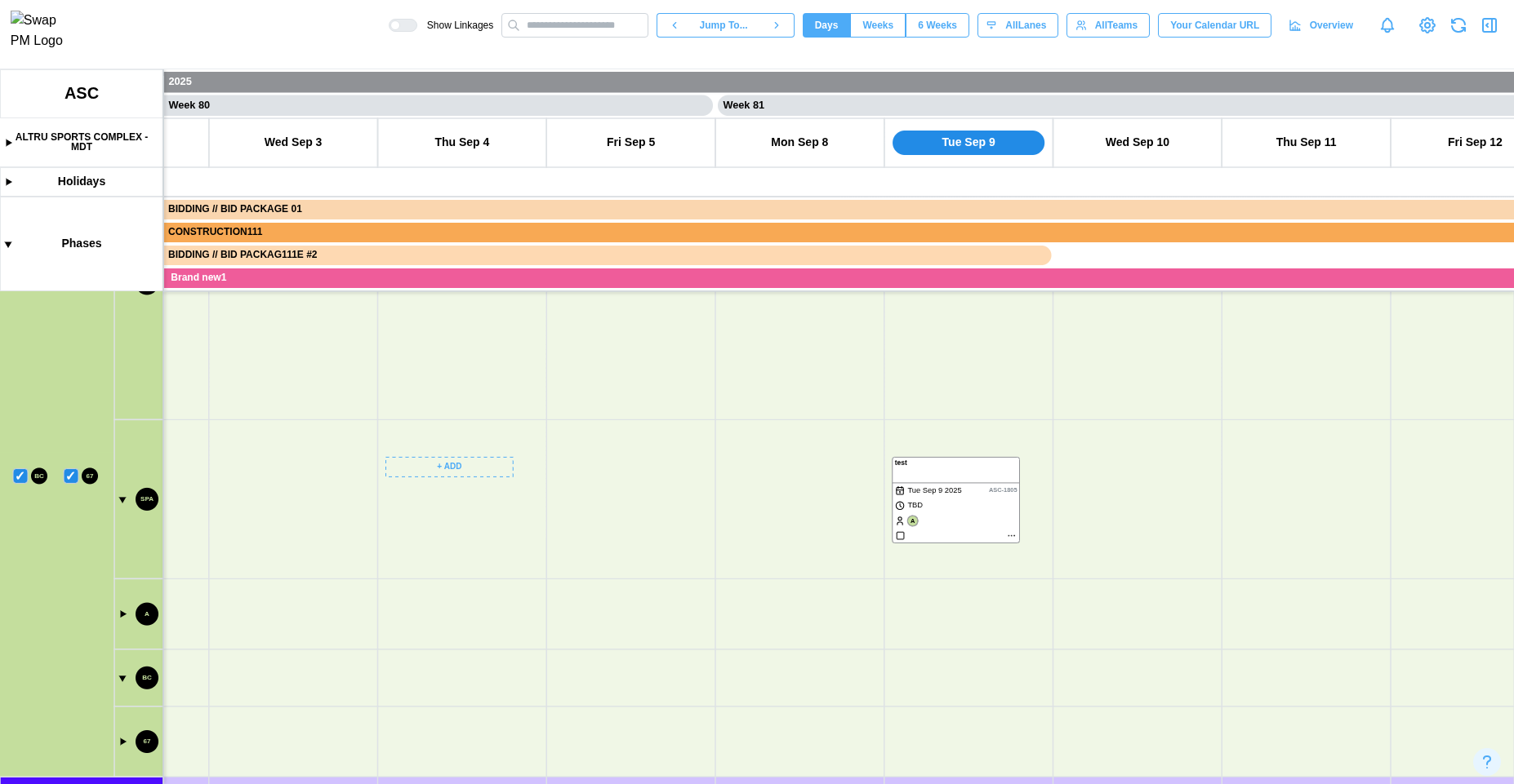
click at [413, 580] on canvas at bounding box center [757, 427] width 1514 height 715
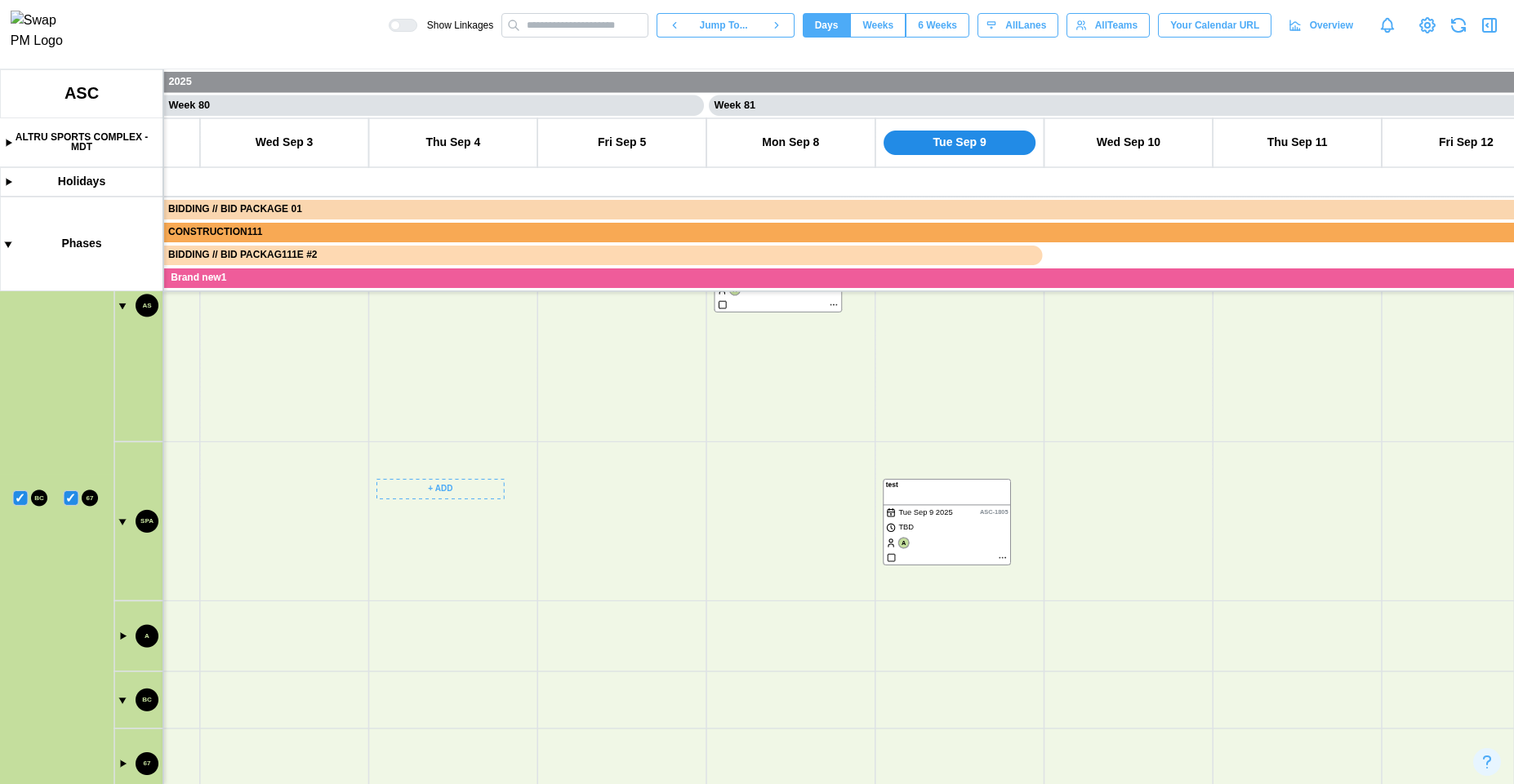
click at [70, 497] on canvas at bounding box center [757, 427] width 1514 height 715
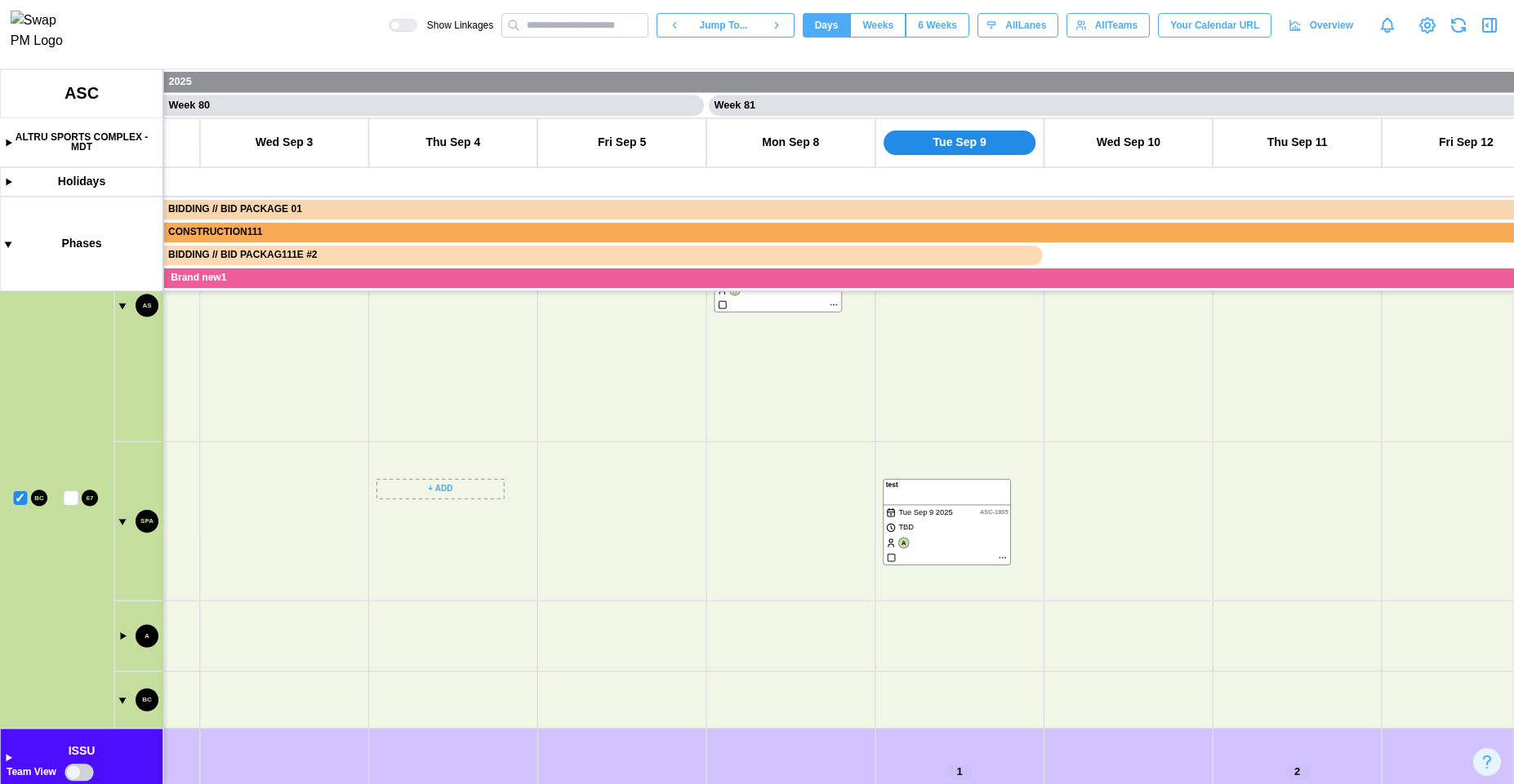
click at [16, 496] on canvas at bounding box center [757, 427] width 1514 height 715
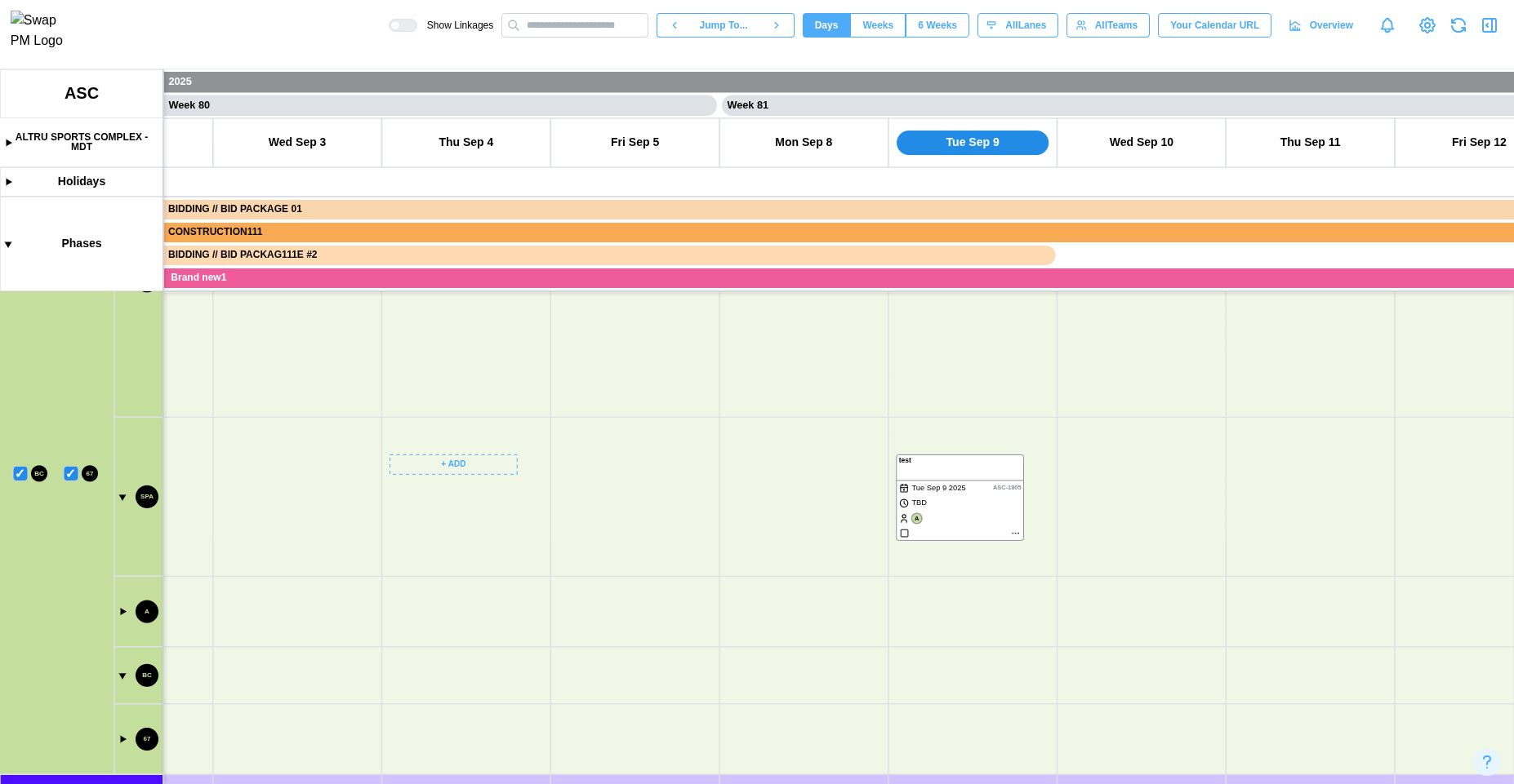
click at [273, 381] on canvas at bounding box center [757, 427] width 1514 height 715
click at [295, 657] on canvas at bounding box center [757, 427] width 1514 height 715
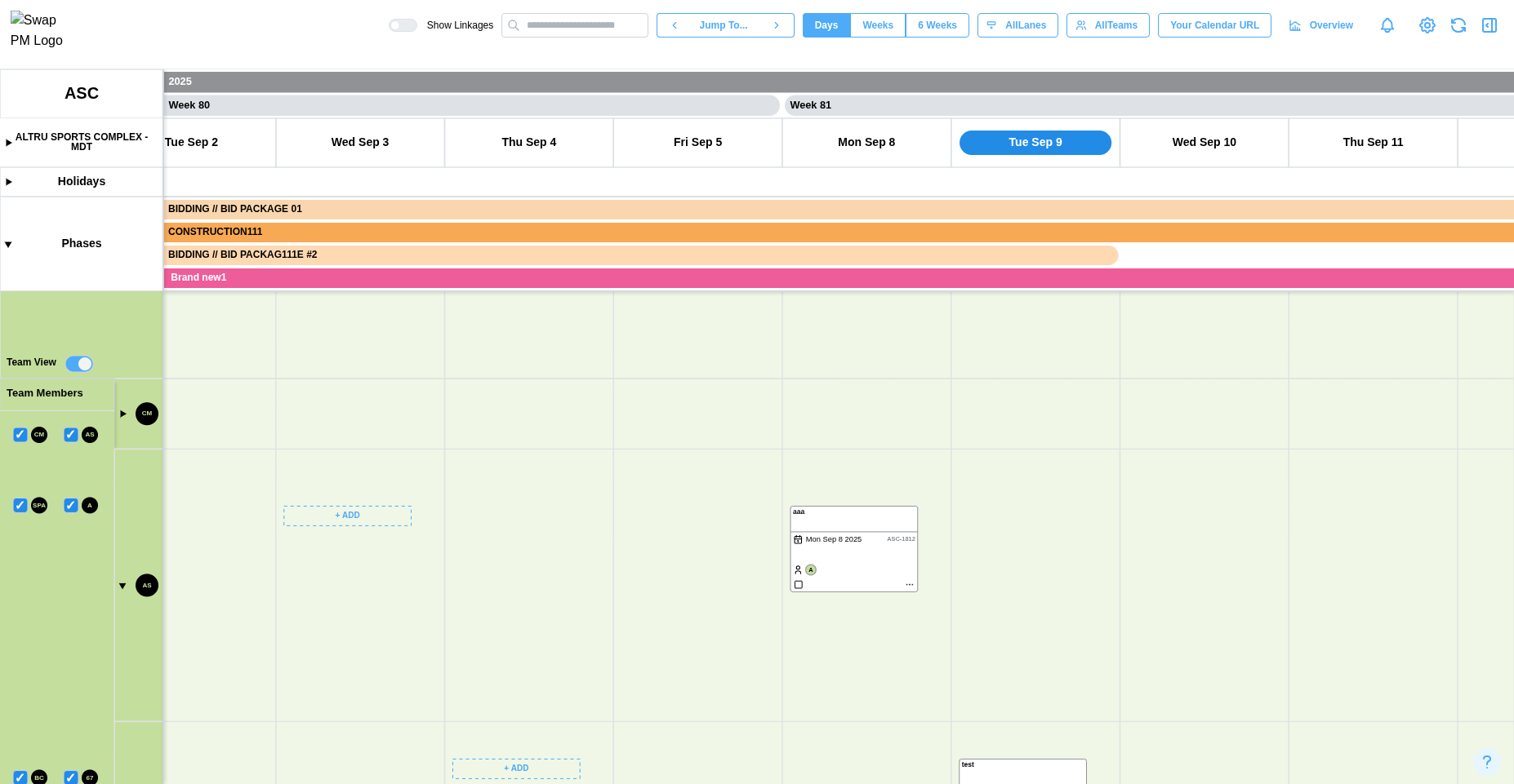
click at [284, 527] on canvas at bounding box center [757, 427] width 1514 height 715
click at [122, 582] on canvas at bounding box center [757, 427] width 1514 height 715
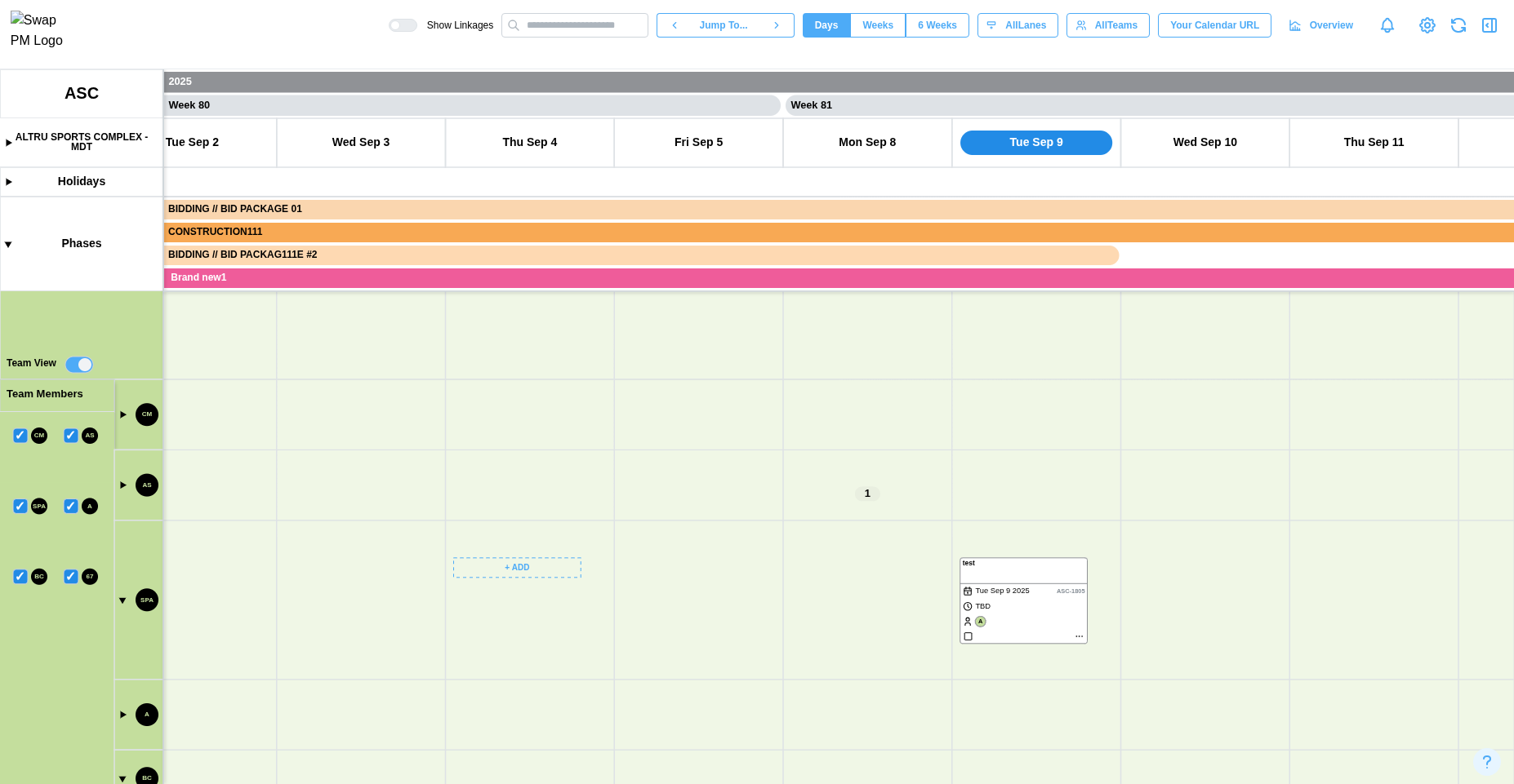
click at [122, 600] on canvas at bounding box center [757, 427] width 1514 height 715
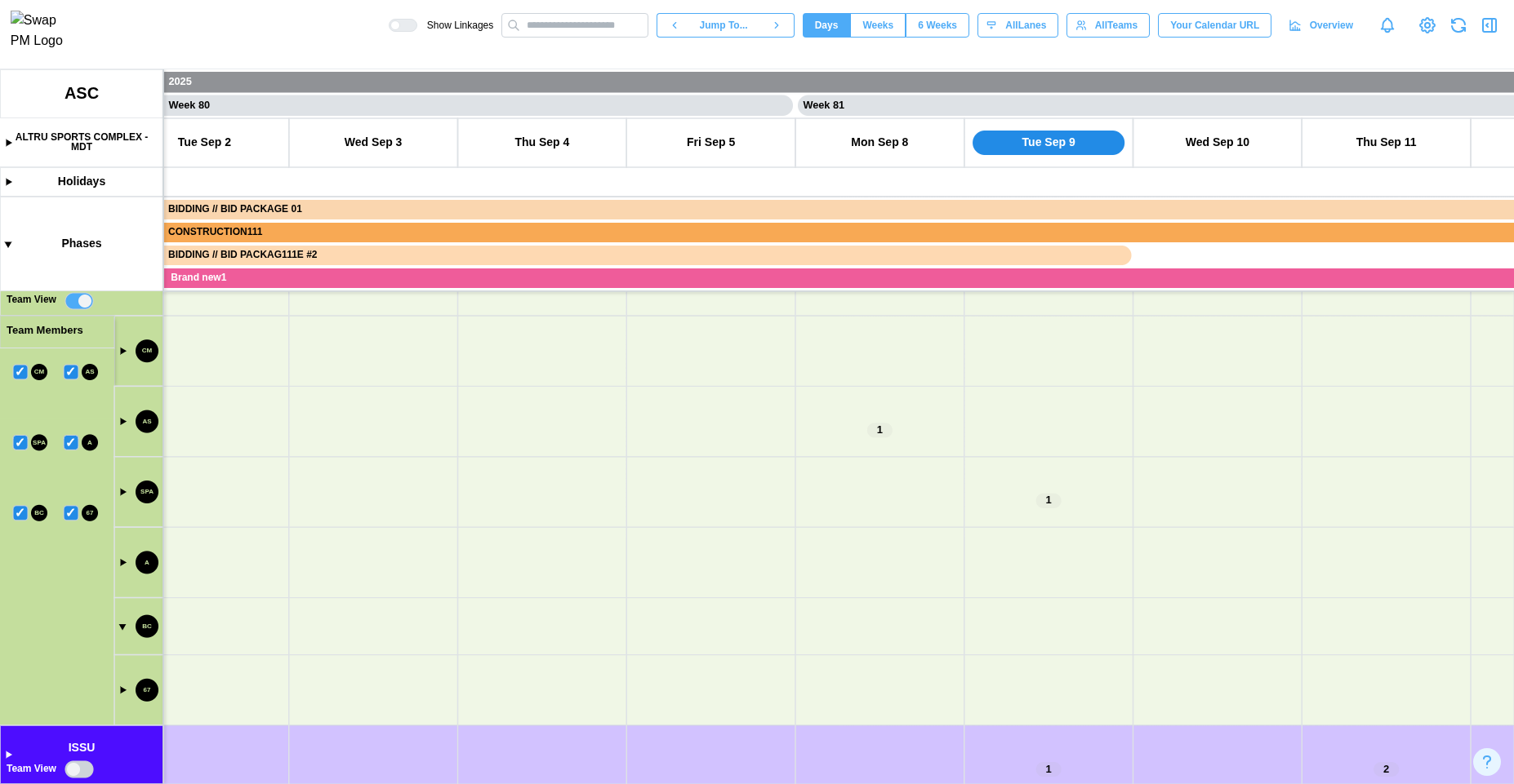
drag, startPoint x: 308, startPoint y: 638, endPoint x: 320, endPoint y: 548, distance: 90.8
click at [327, 562] on canvas at bounding box center [757, 427] width 1514 height 715
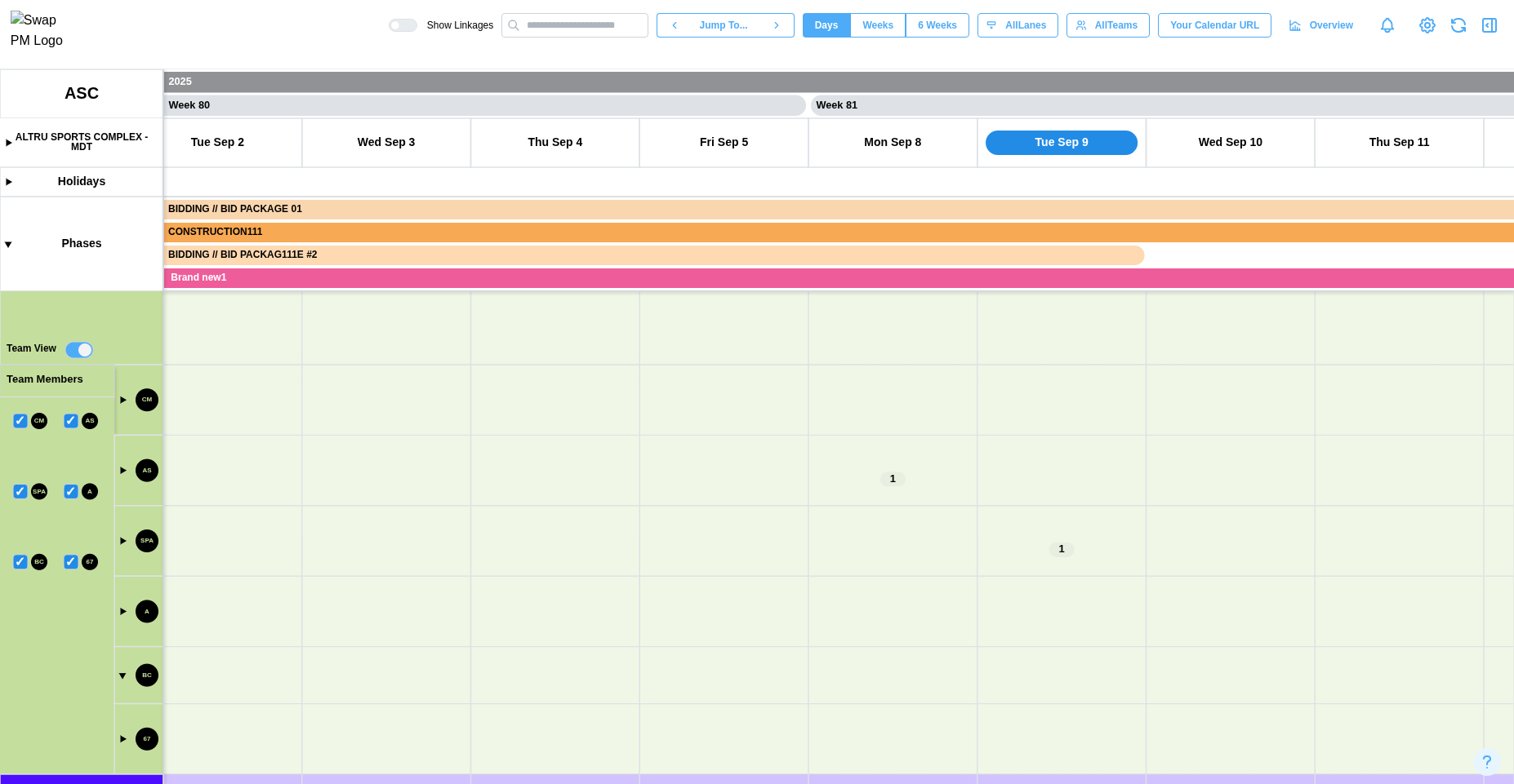
drag, startPoint x: 288, startPoint y: 473, endPoint x: 297, endPoint y: 561, distance: 88.5
click at [297, 561] on canvas at bounding box center [757, 427] width 1514 height 715
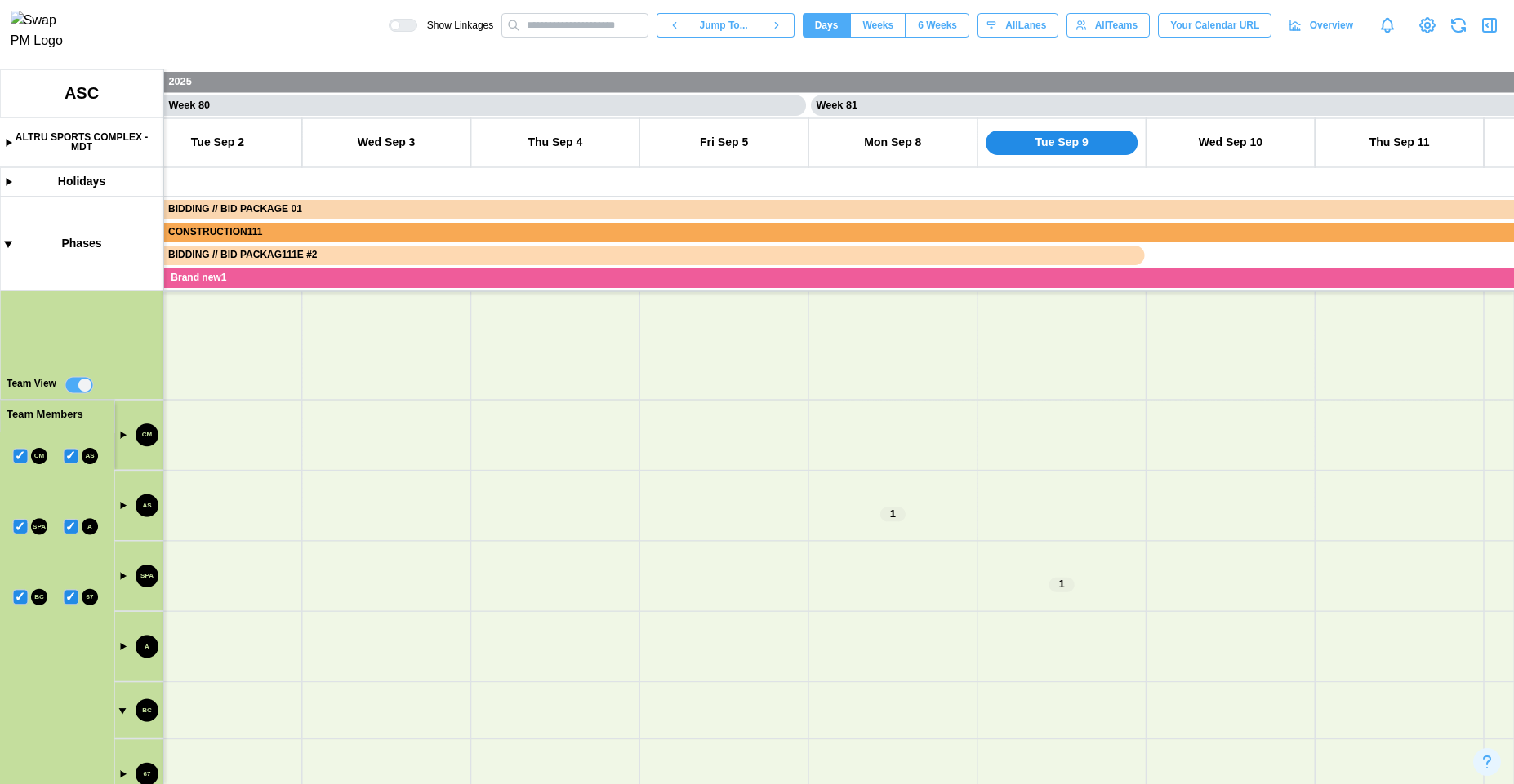
click at [23, 455] on canvas at bounding box center [757, 427] width 1514 height 715
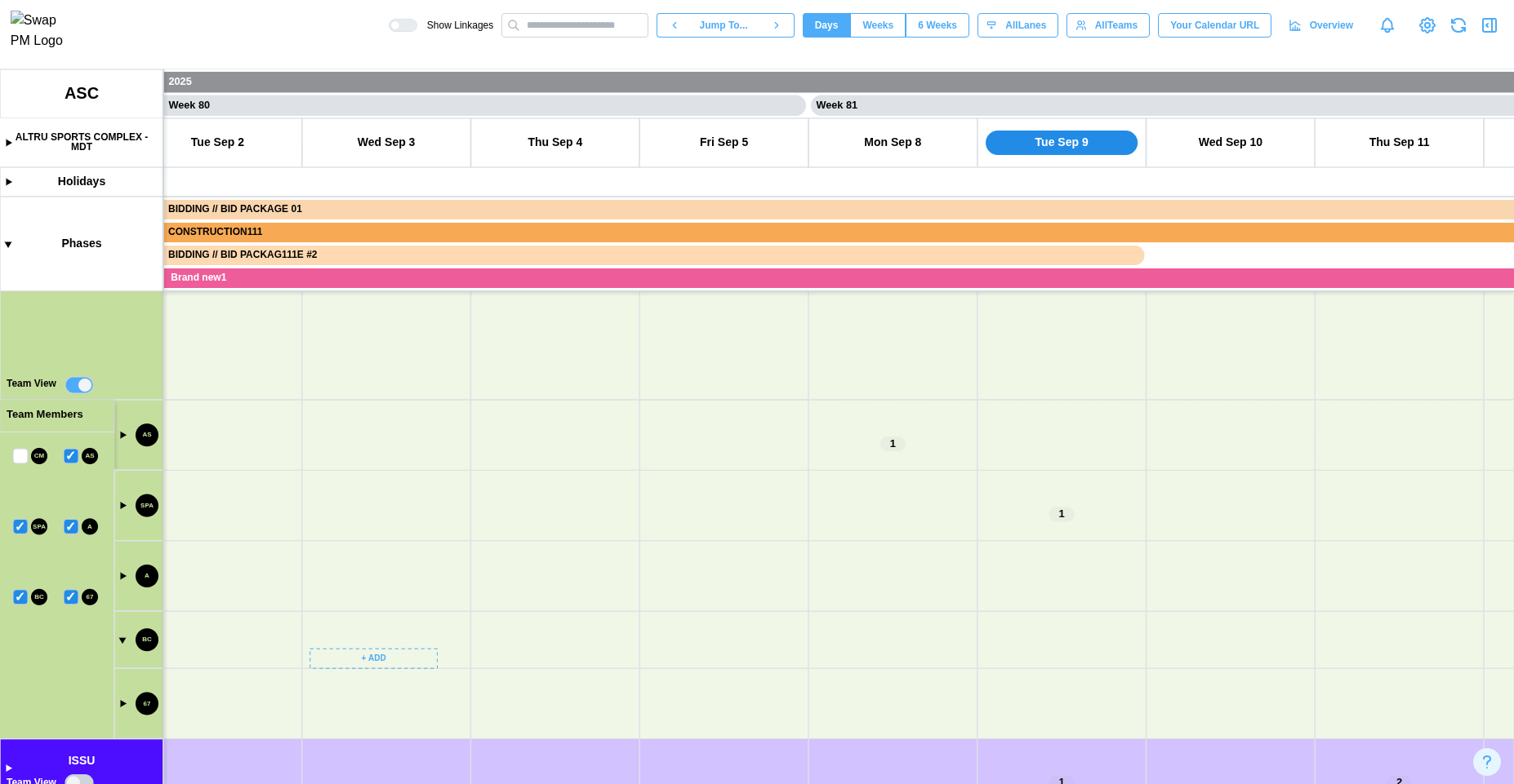
click at [73, 458] on canvas at bounding box center [757, 427] width 1514 height 715
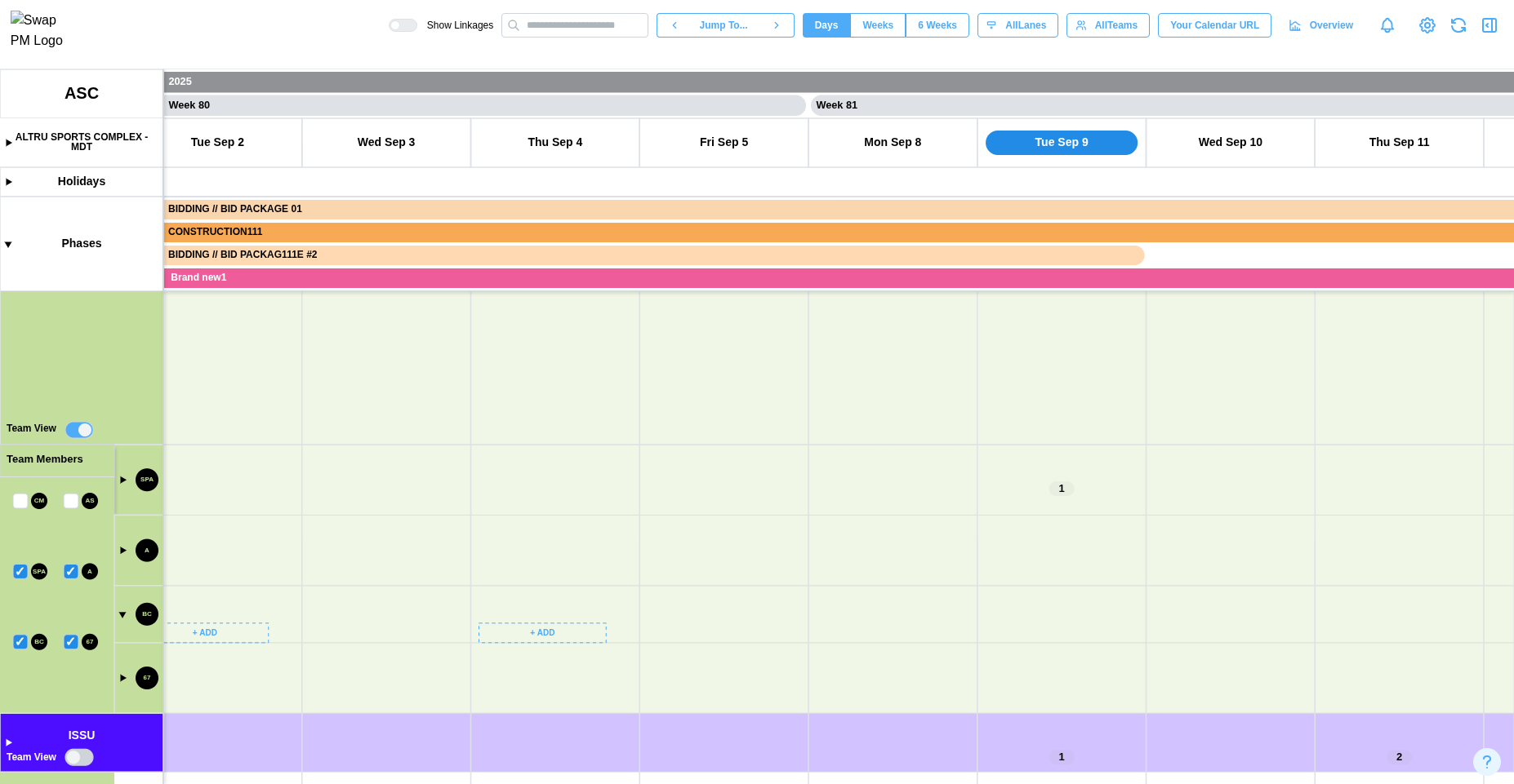
click at [20, 574] on canvas at bounding box center [757, 427] width 1514 height 715
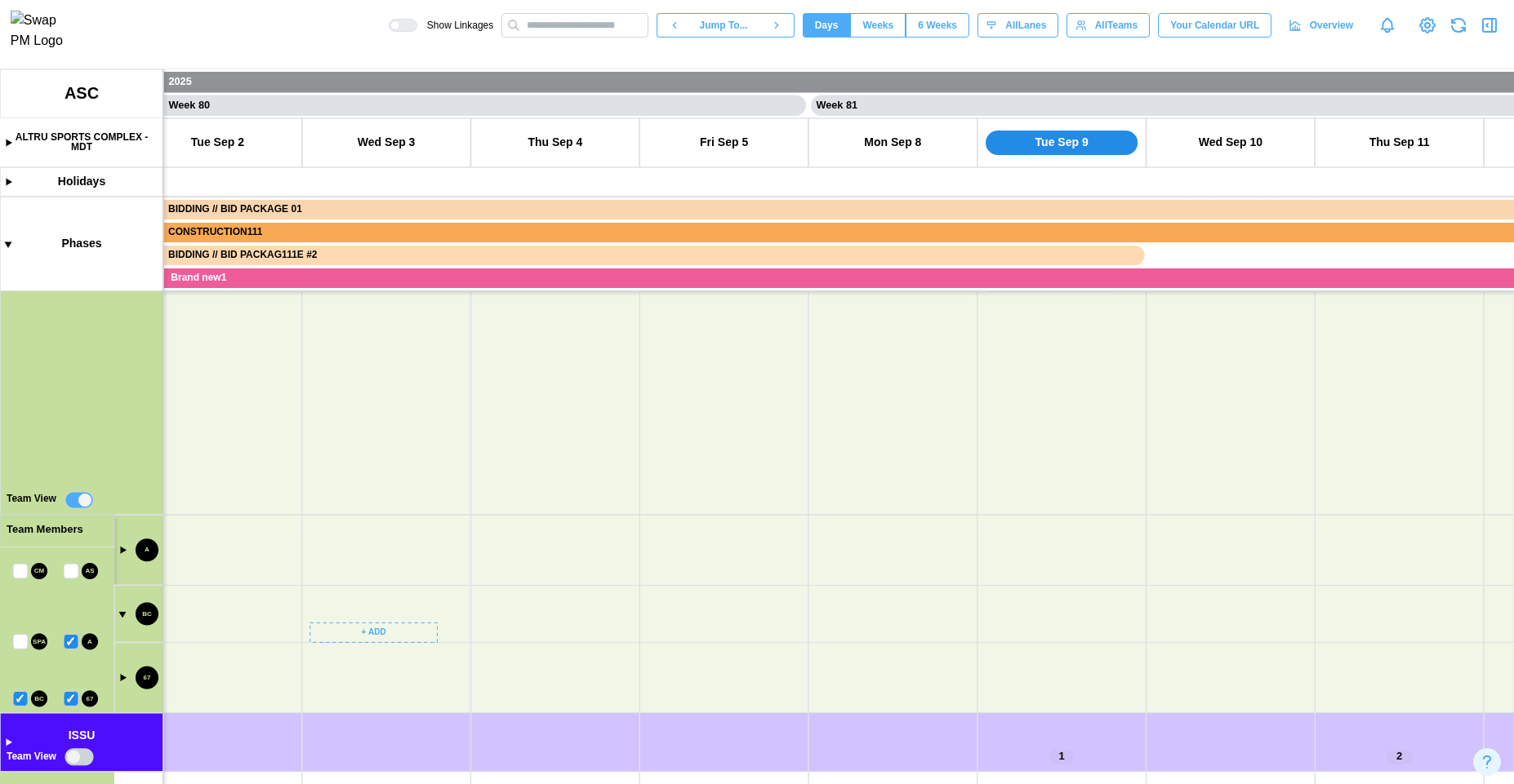
click at [72, 645] on canvas at bounding box center [757, 427] width 1514 height 715
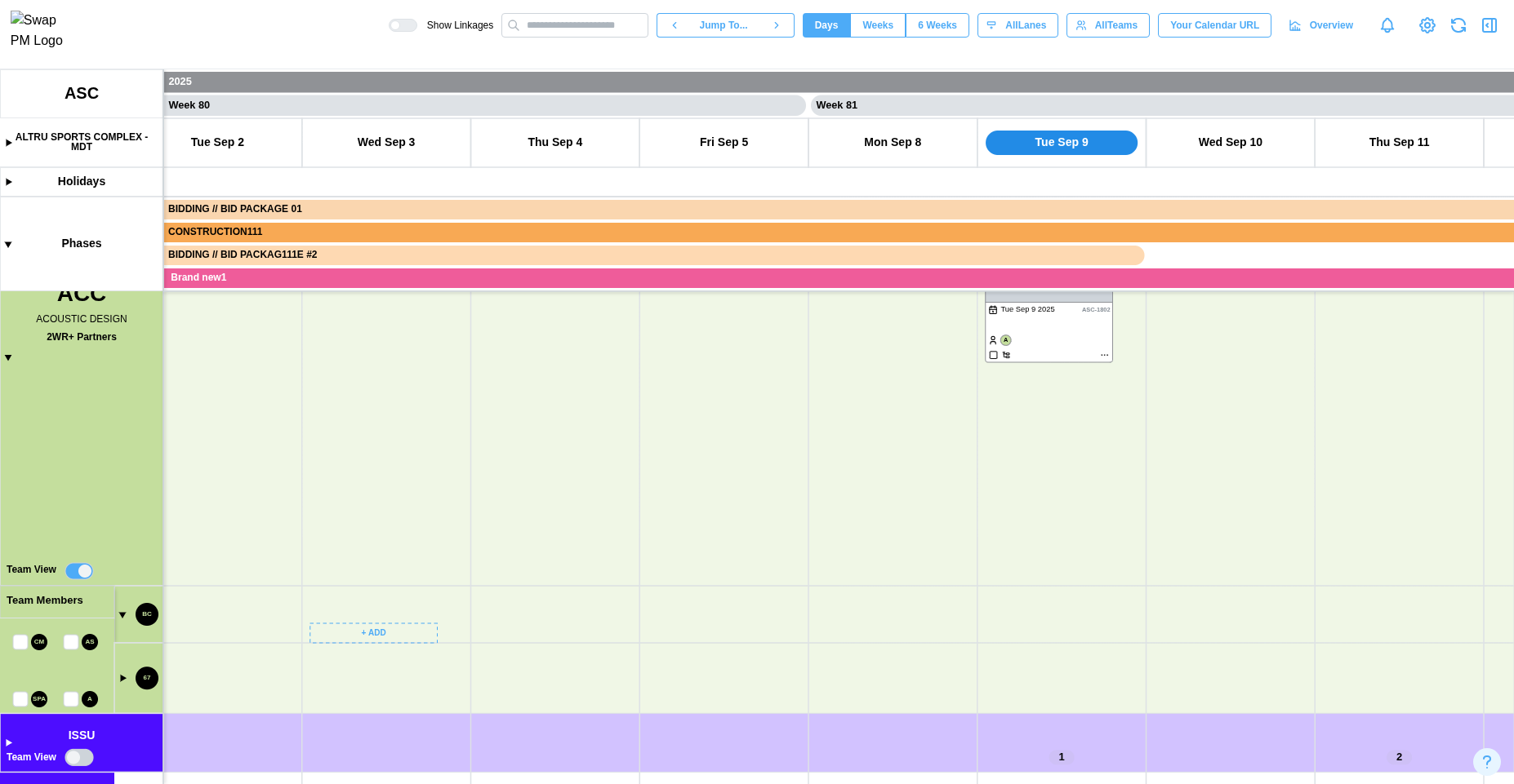
click at [120, 678] on canvas at bounding box center [757, 427] width 1514 height 715
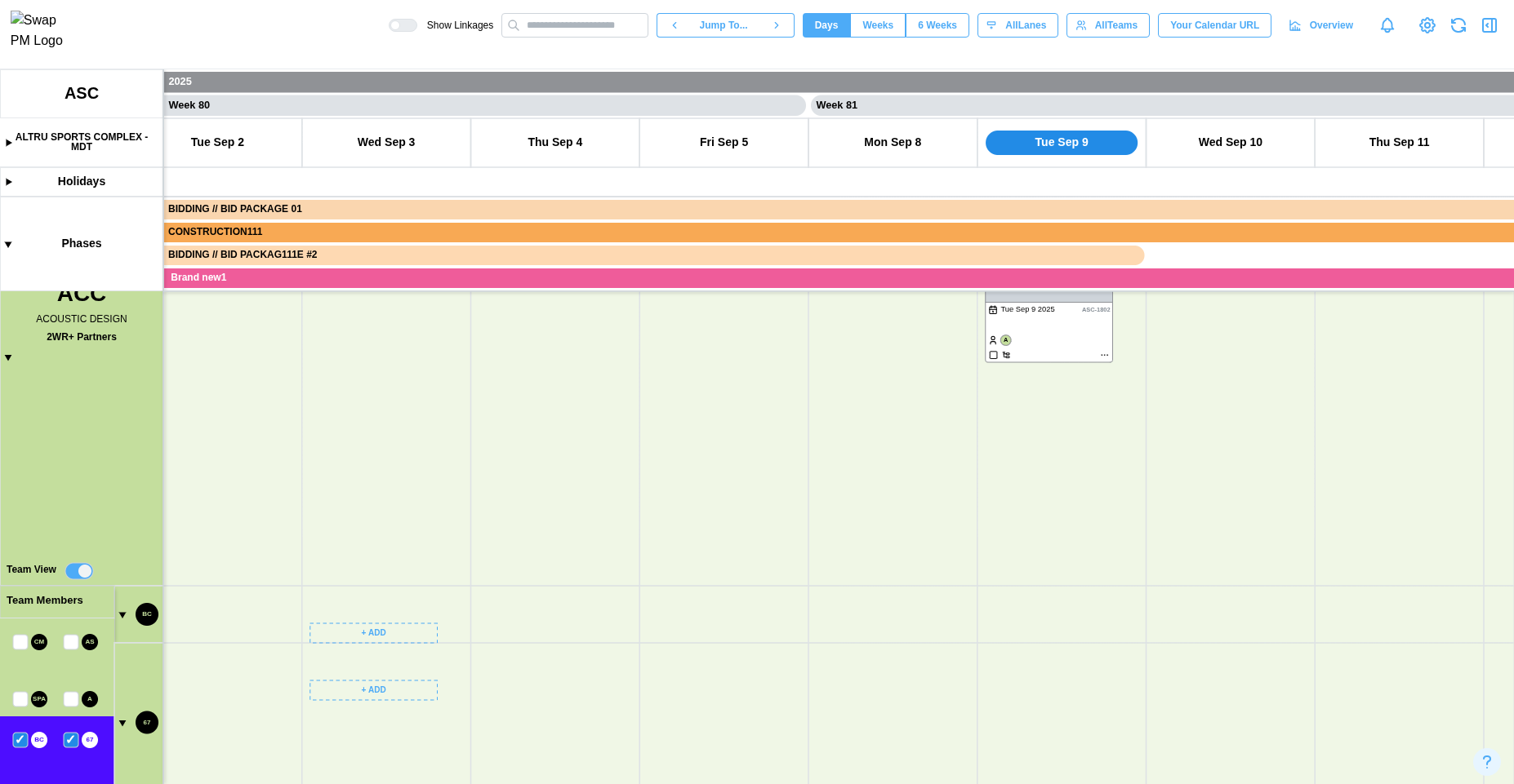
click at [78, 571] on canvas at bounding box center [757, 427] width 1514 height 715
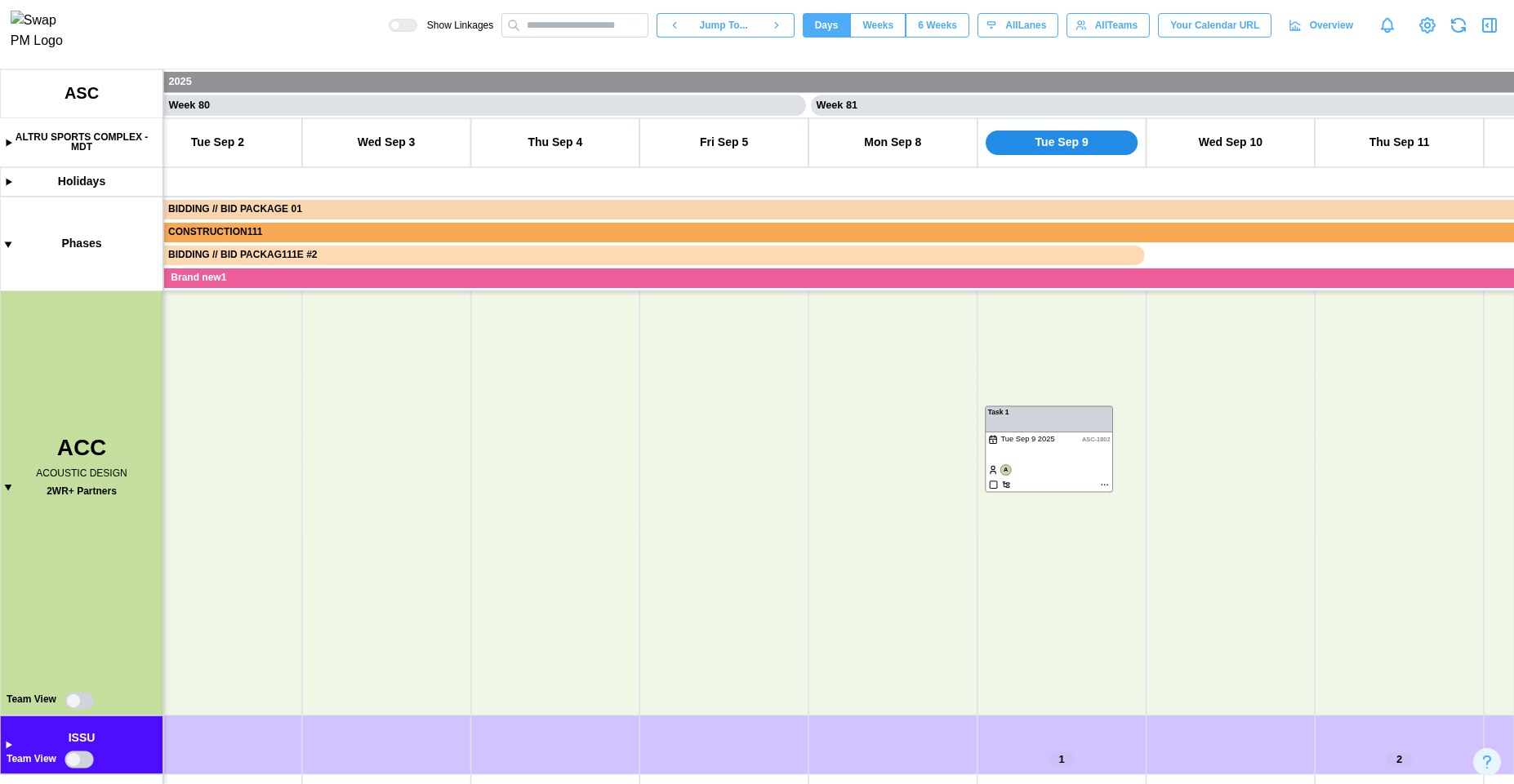
click at [82, 701] on canvas at bounding box center [757, 427] width 1514 height 715
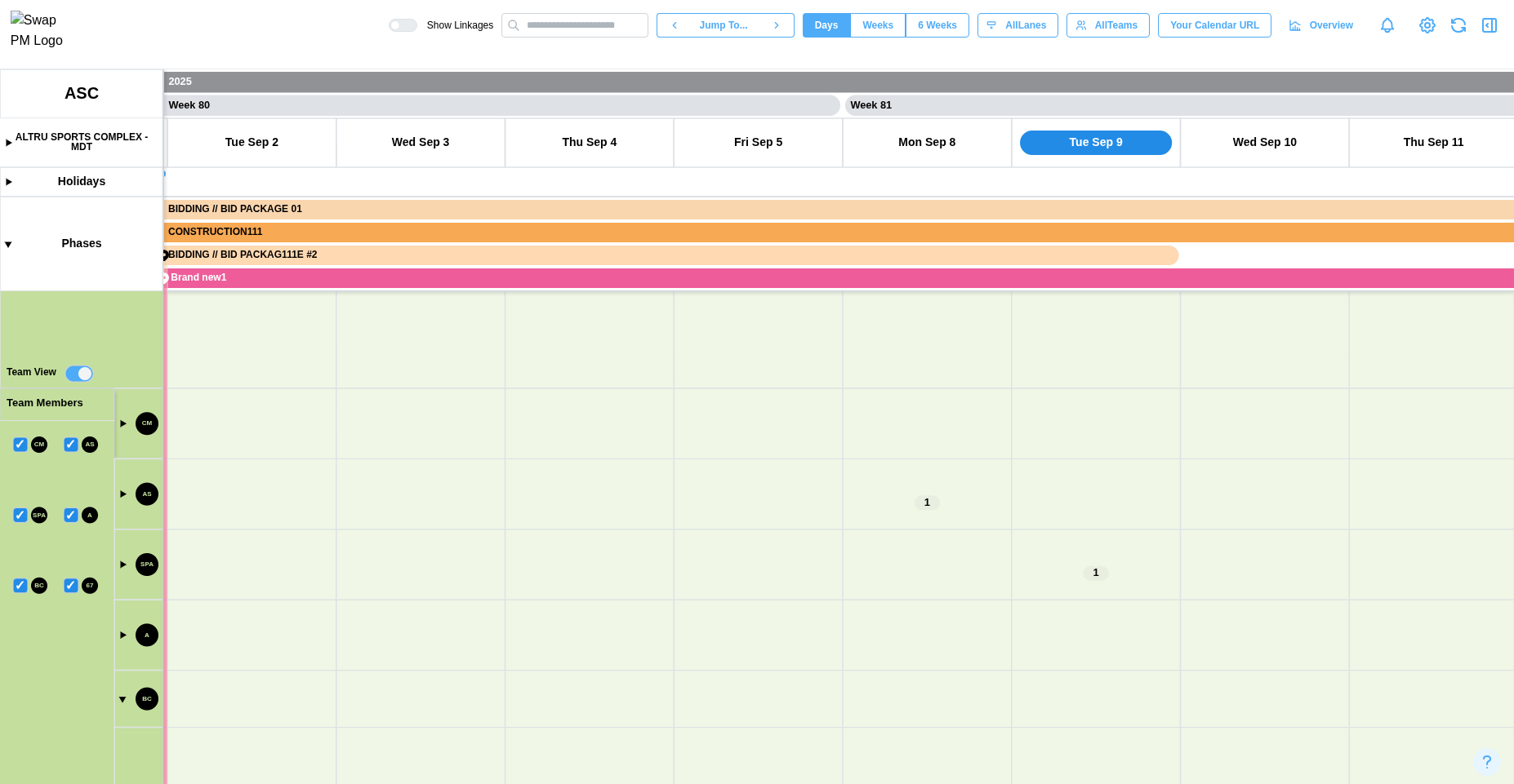
drag, startPoint x: 106, startPoint y: 656, endPoint x: 134, endPoint y: 358, distance: 299.3
click at [134, 358] on canvas at bounding box center [757, 427] width 1514 height 715
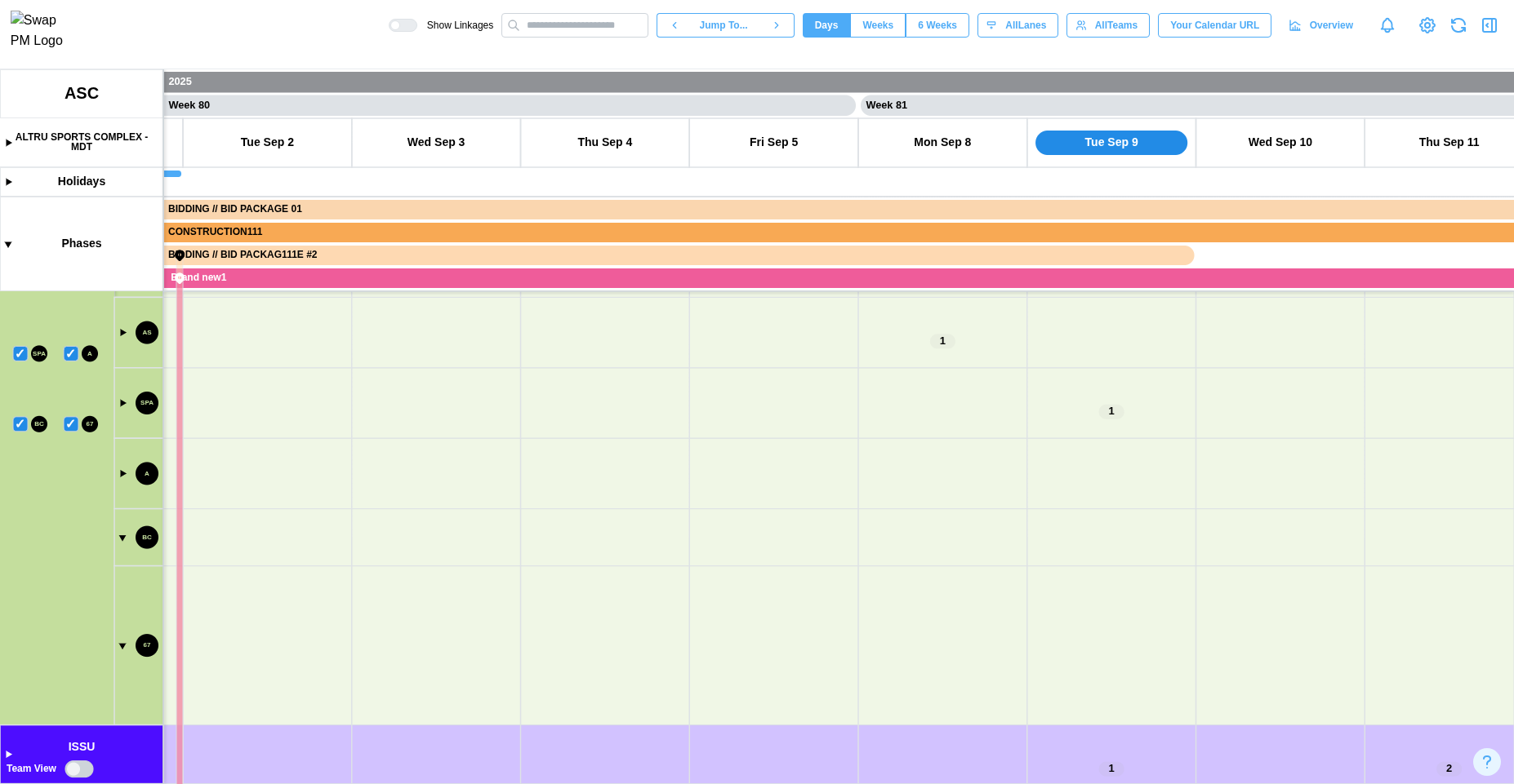
drag, startPoint x: 358, startPoint y: 621, endPoint x: 365, endPoint y: 569, distance: 52.5
click at [370, 566] on canvas at bounding box center [757, 427] width 1514 height 715
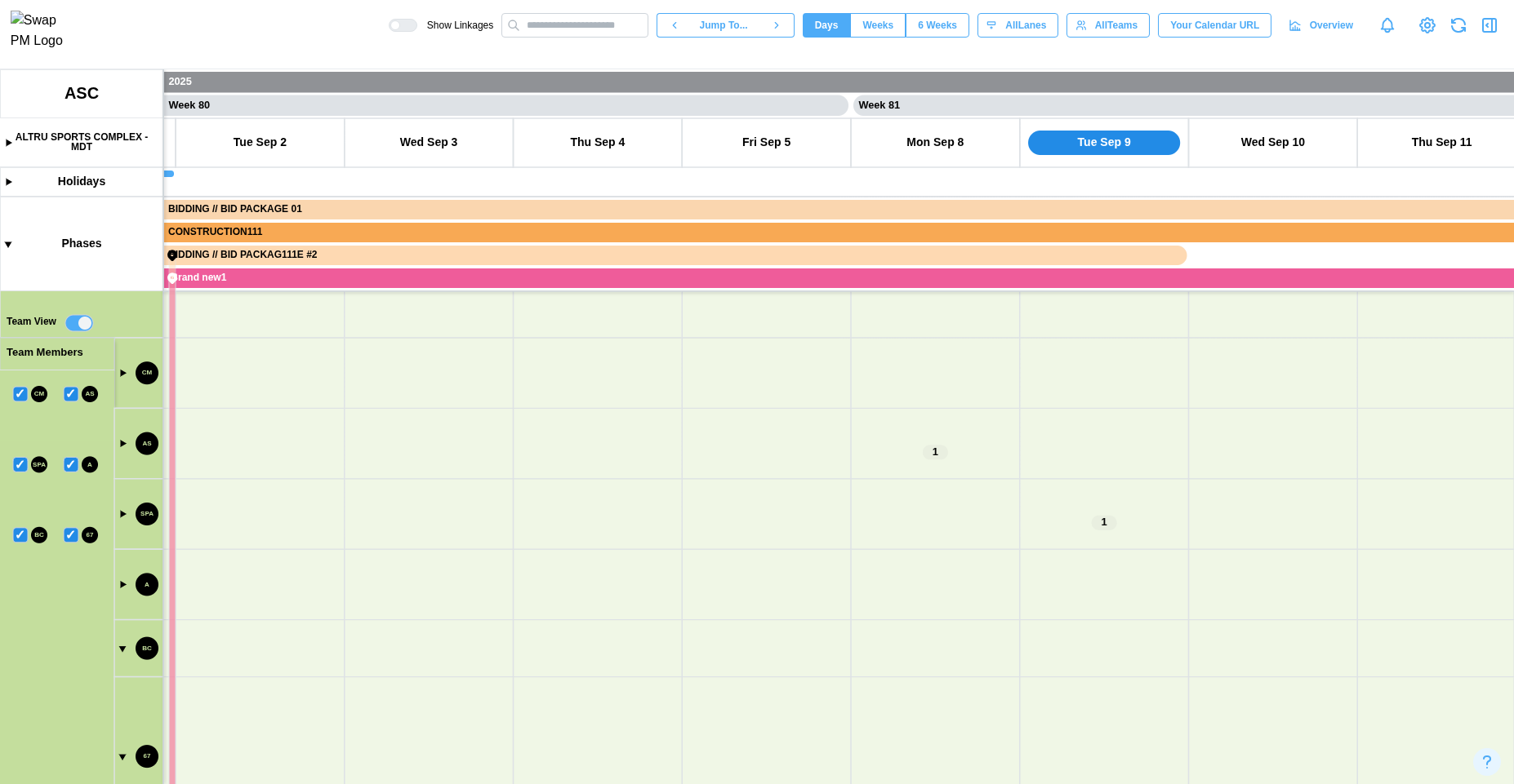
click at [76, 319] on canvas at bounding box center [757, 427] width 1514 height 715
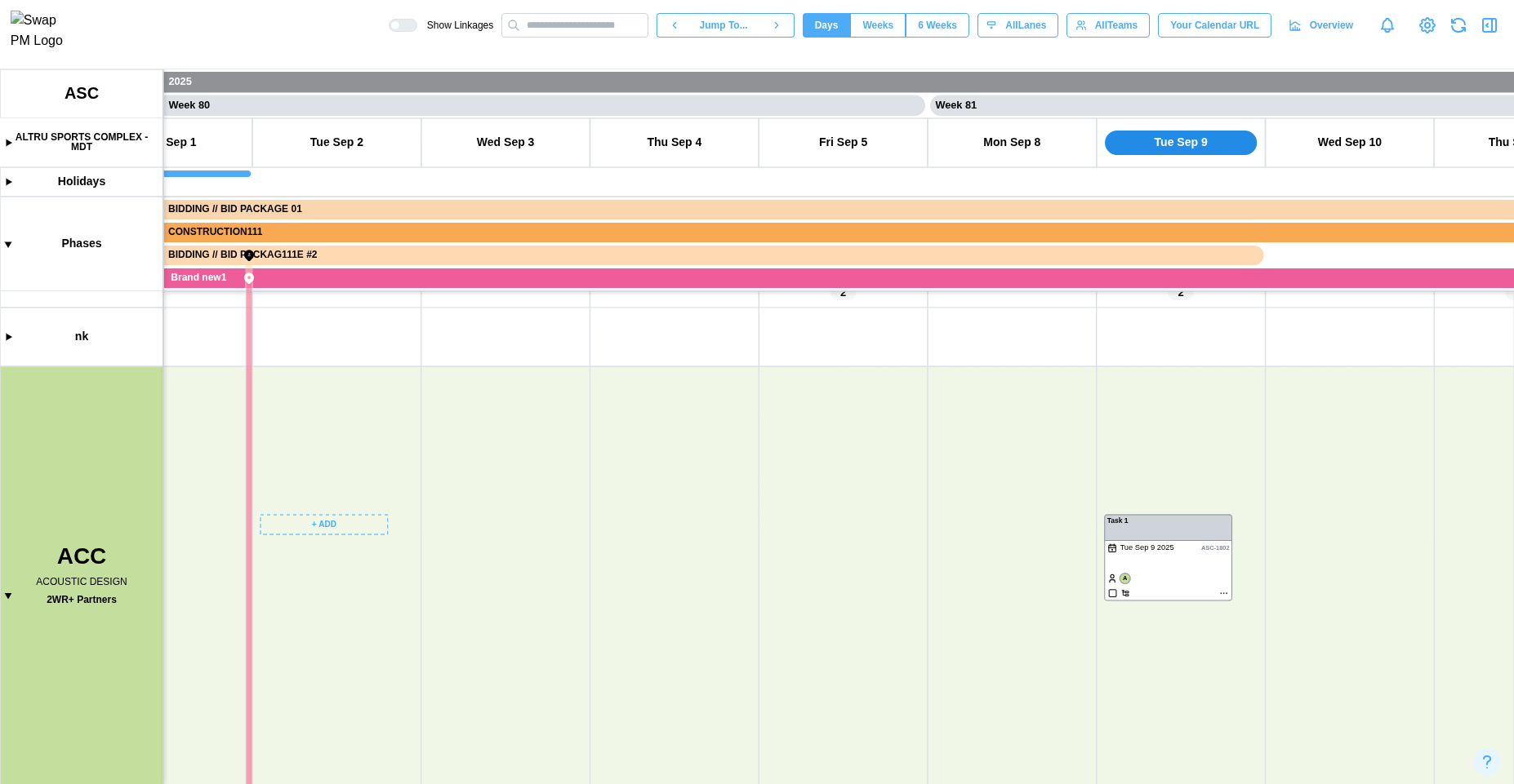
drag, startPoint x: 383, startPoint y: 602, endPoint x: 204, endPoint y: 472, distance: 221.2
click at [208, 477] on canvas at bounding box center [757, 427] width 1514 height 715
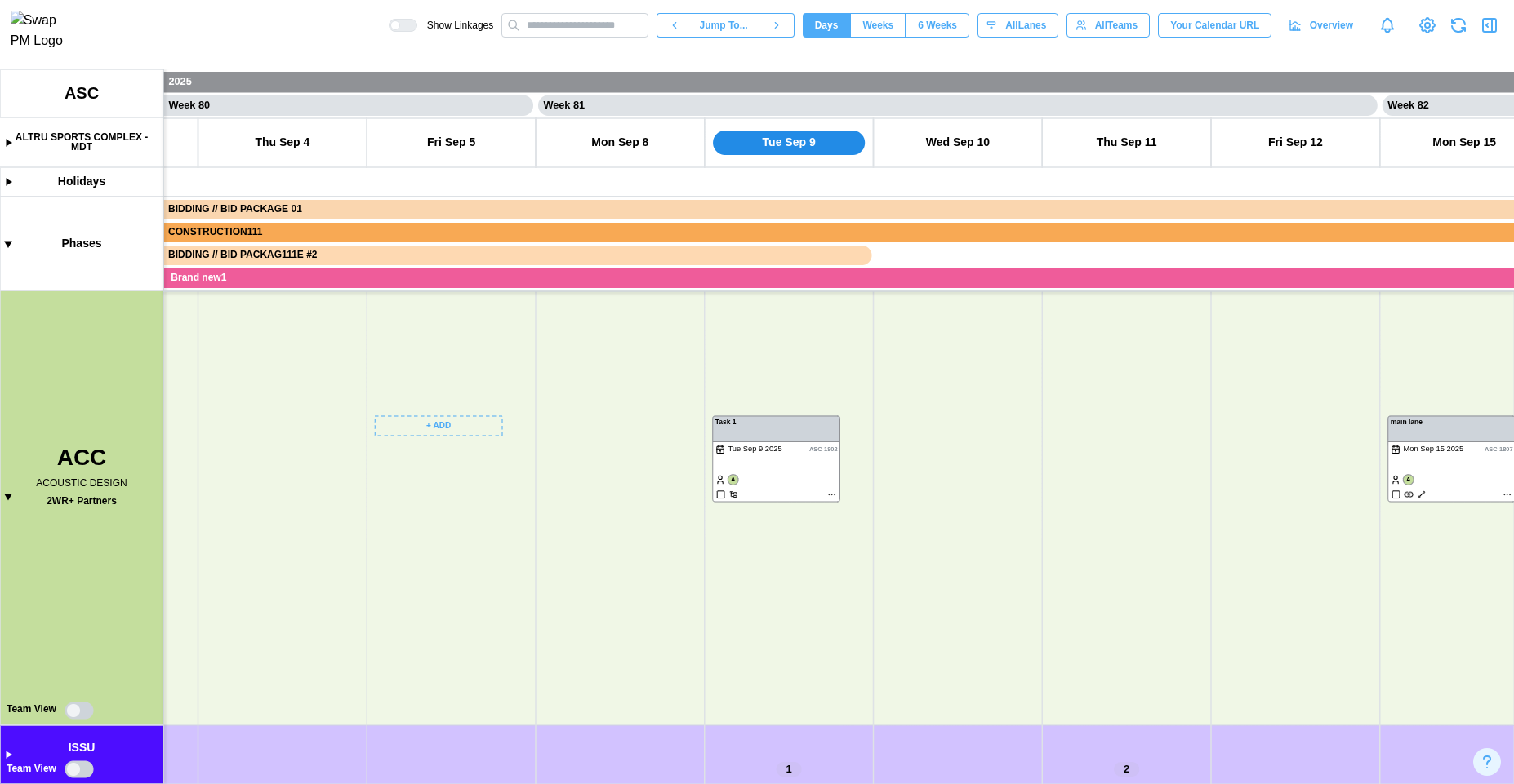
drag, startPoint x: 692, startPoint y: 584, endPoint x: 263, endPoint y: 621, distance: 430.6
click at [268, 616] on canvas at bounding box center [757, 427] width 1514 height 715
drag, startPoint x: 877, startPoint y: 686, endPoint x: 464, endPoint y: 704, distance: 413.4
click at [455, 688] on canvas at bounding box center [757, 427] width 1514 height 715
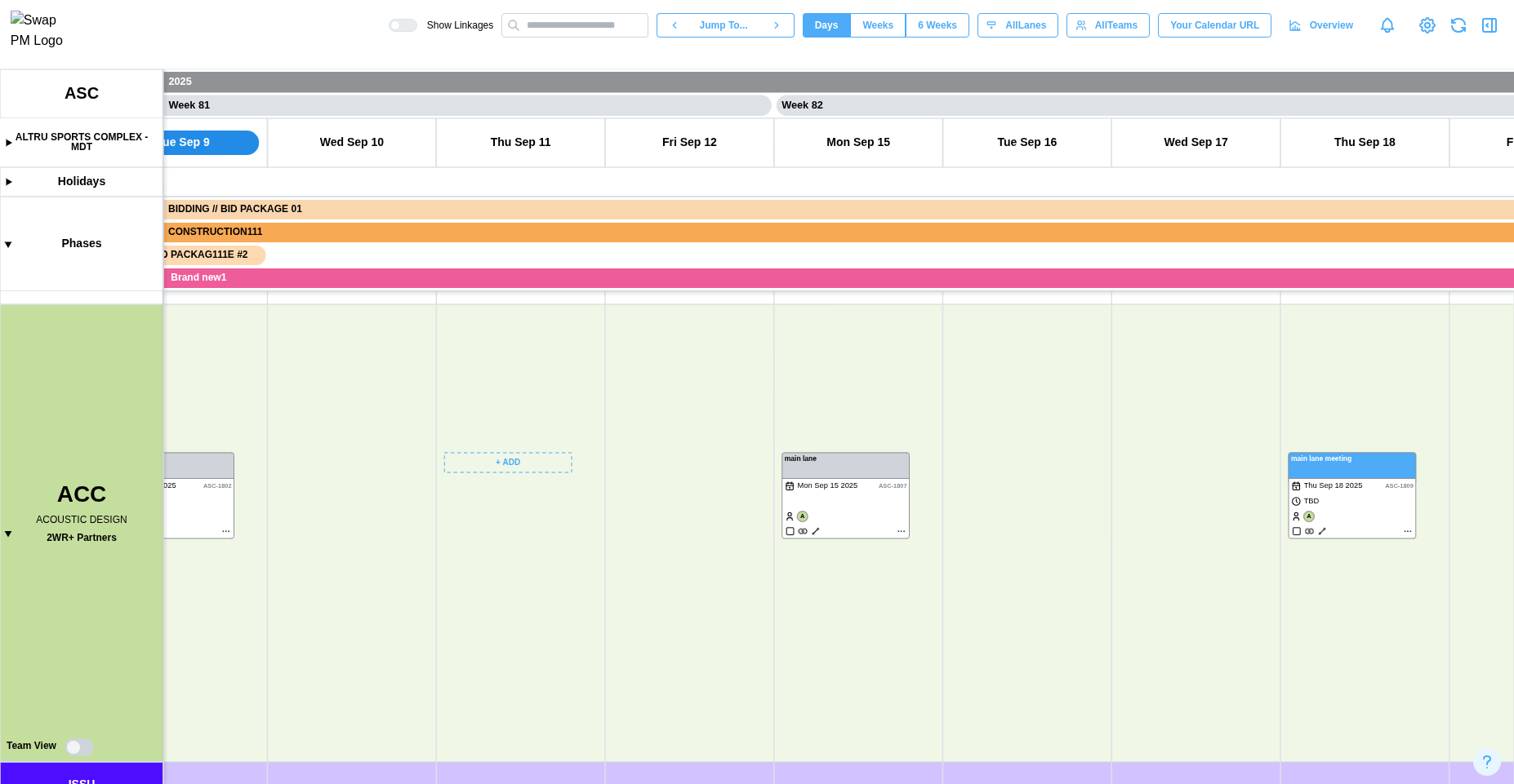
drag, startPoint x: 930, startPoint y: 659, endPoint x: 424, endPoint y: 685, distance: 506.7
click at [402, 674] on canvas at bounding box center [757, 427] width 1514 height 715
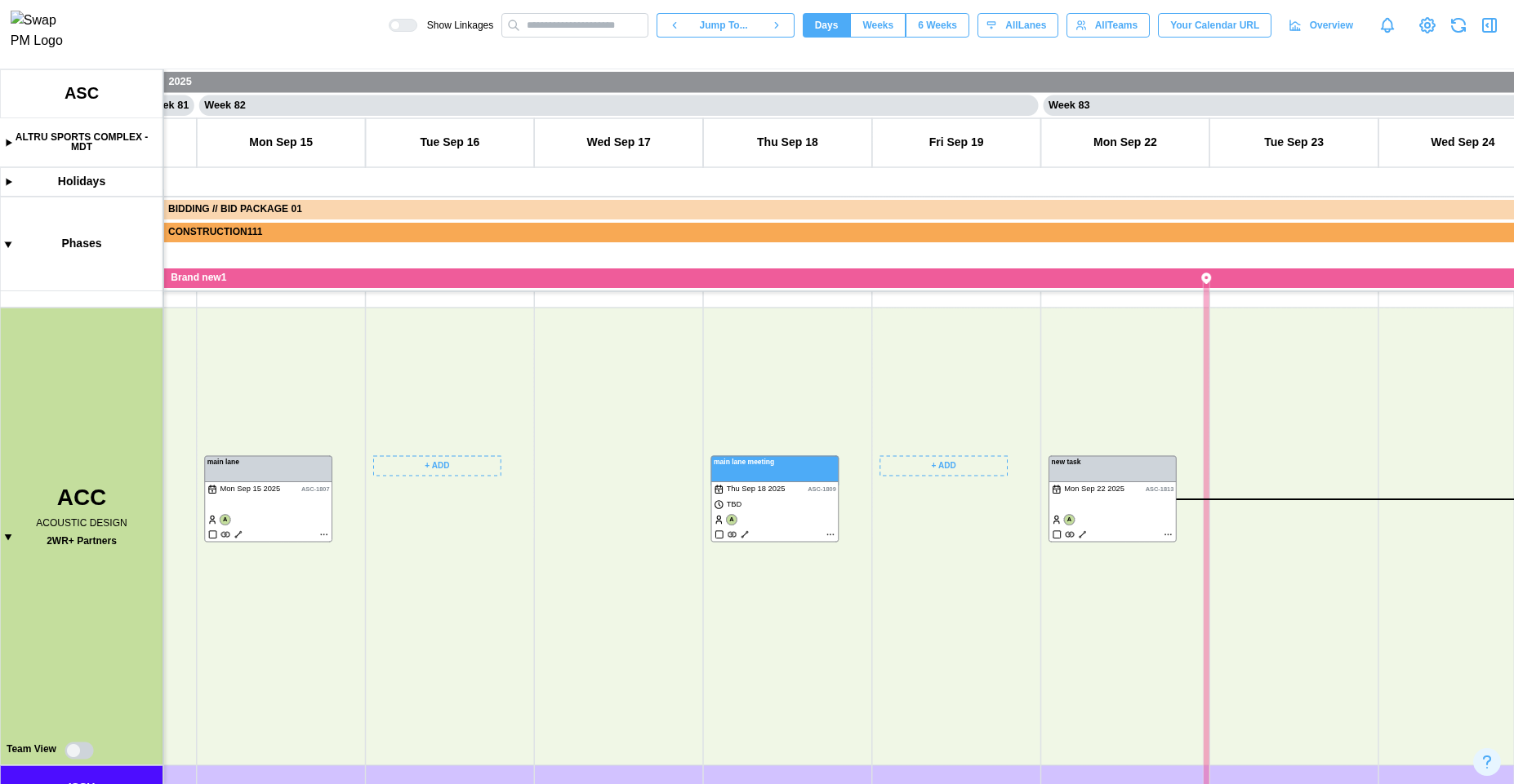
drag, startPoint x: 902, startPoint y: 671, endPoint x: 440, endPoint y: 653, distance: 462.4
click at [444, 650] on canvas at bounding box center [757, 427] width 1514 height 715
drag, startPoint x: 899, startPoint y: 625, endPoint x: 508, endPoint y: 590, distance: 392.6
click at [516, 590] on canvas at bounding box center [757, 427] width 1514 height 715
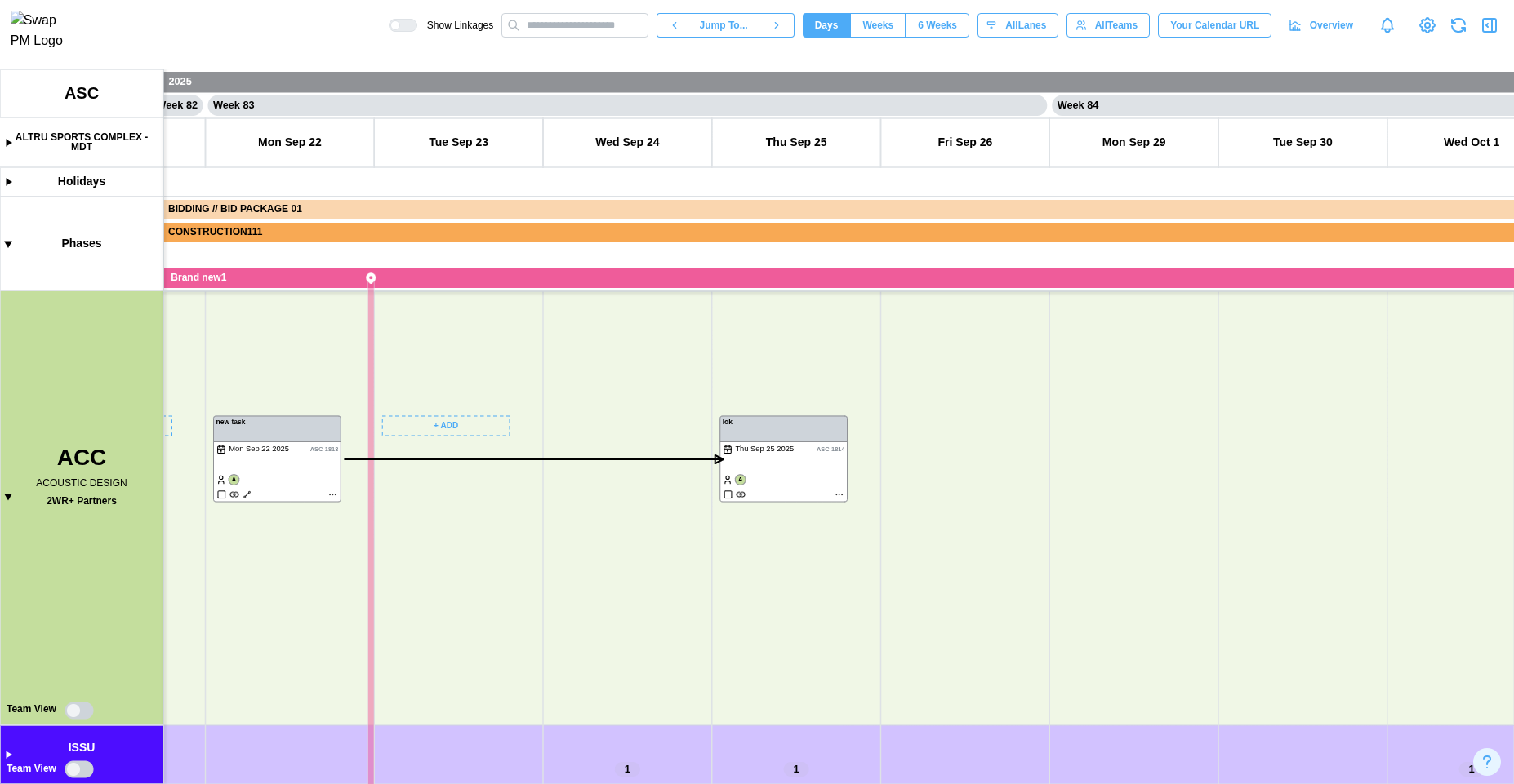
drag, startPoint x: 602, startPoint y: 644, endPoint x: 1202, endPoint y: 509, distance: 615.0
click at [1171, 498] on canvas at bounding box center [757, 427] width 1514 height 715
drag, startPoint x: 749, startPoint y: 566, endPoint x: 1122, endPoint y: 434, distance: 395.7
click at [1121, 434] on canvas at bounding box center [757, 427] width 1514 height 715
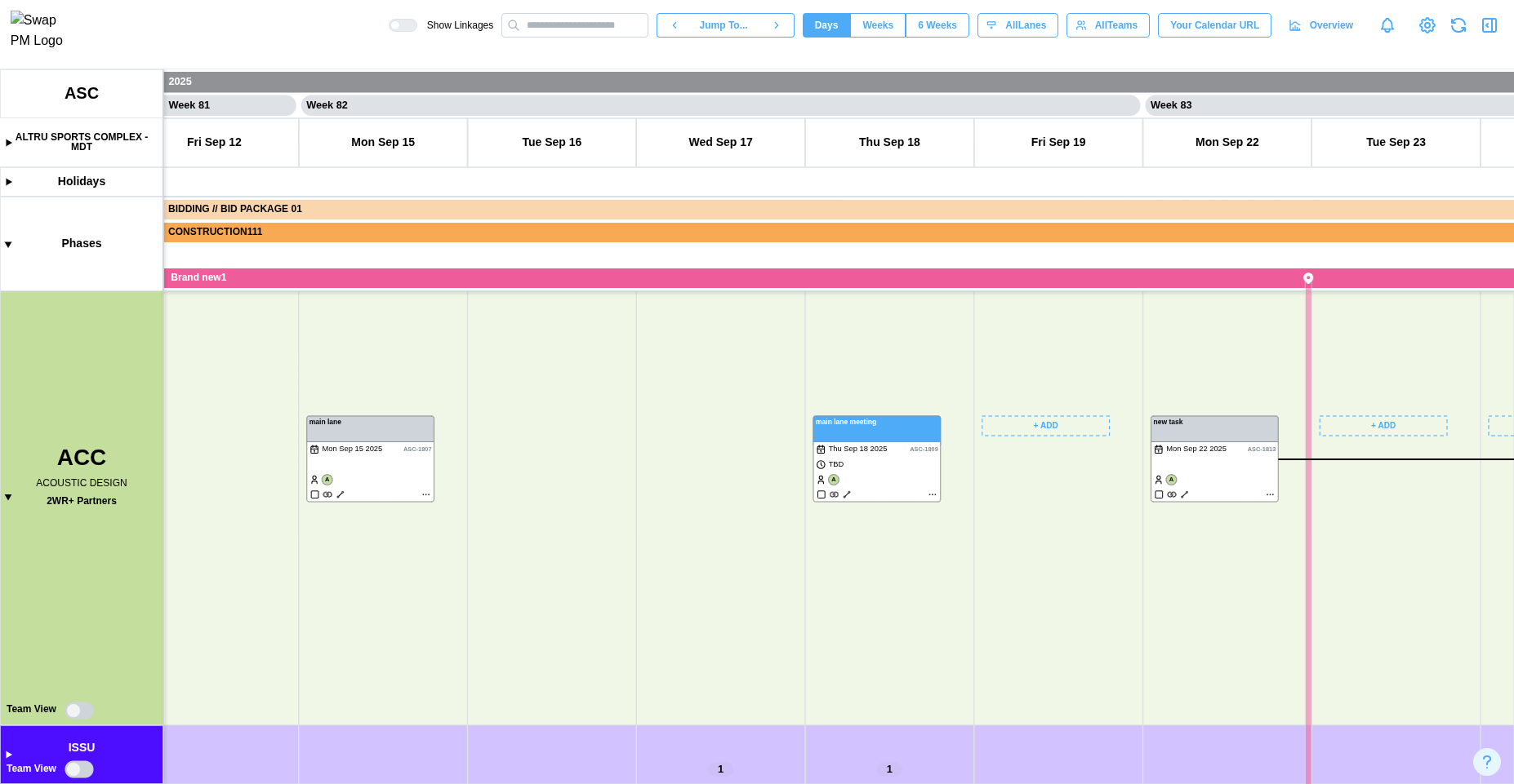
drag, startPoint x: 754, startPoint y: 628, endPoint x: 1108, endPoint y: 587, distance: 356.4
click at [1108, 587] on canvas at bounding box center [757, 427] width 1514 height 715
click at [672, 584] on canvas at bounding box center [757, 427] width 1514 height 715
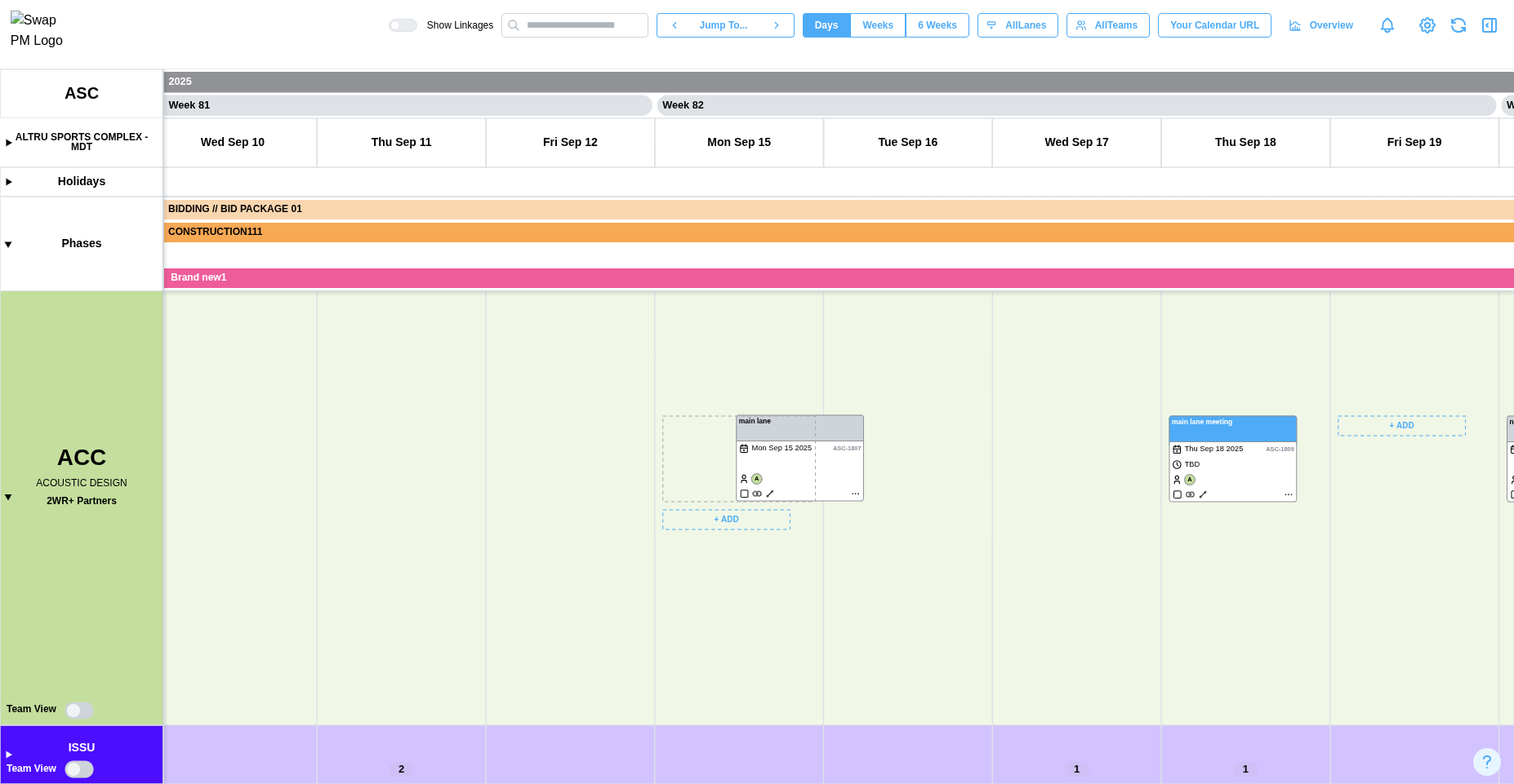
click at [746, 447] on canvas at bounding box center [757, 427] width 1514 height 715
click at [686, 637] on canvas at bounding box center [757, 427] width 1514 height 715
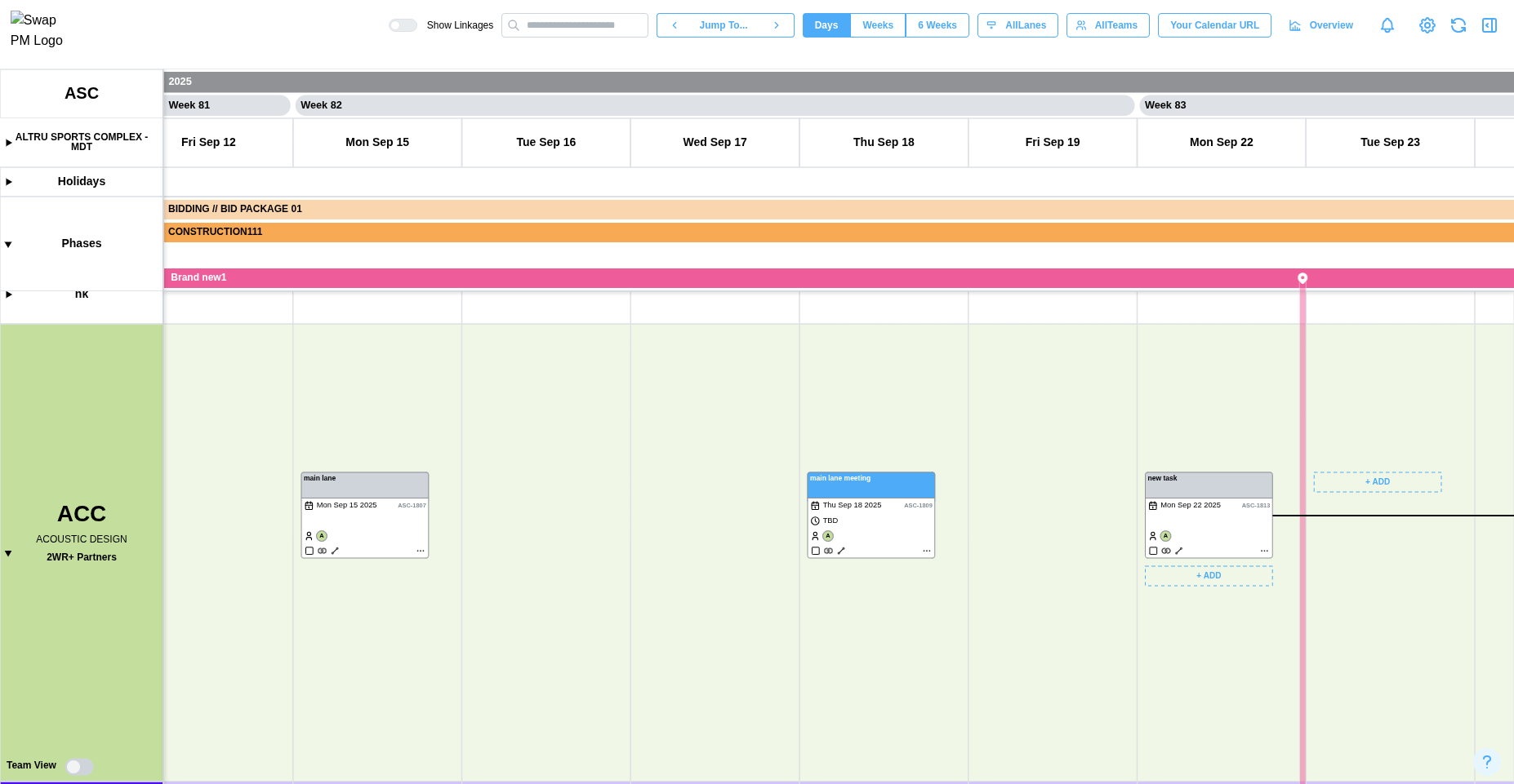
click at [783, 644] on canvas at bounding box center [757, 427] width 1514 height 715
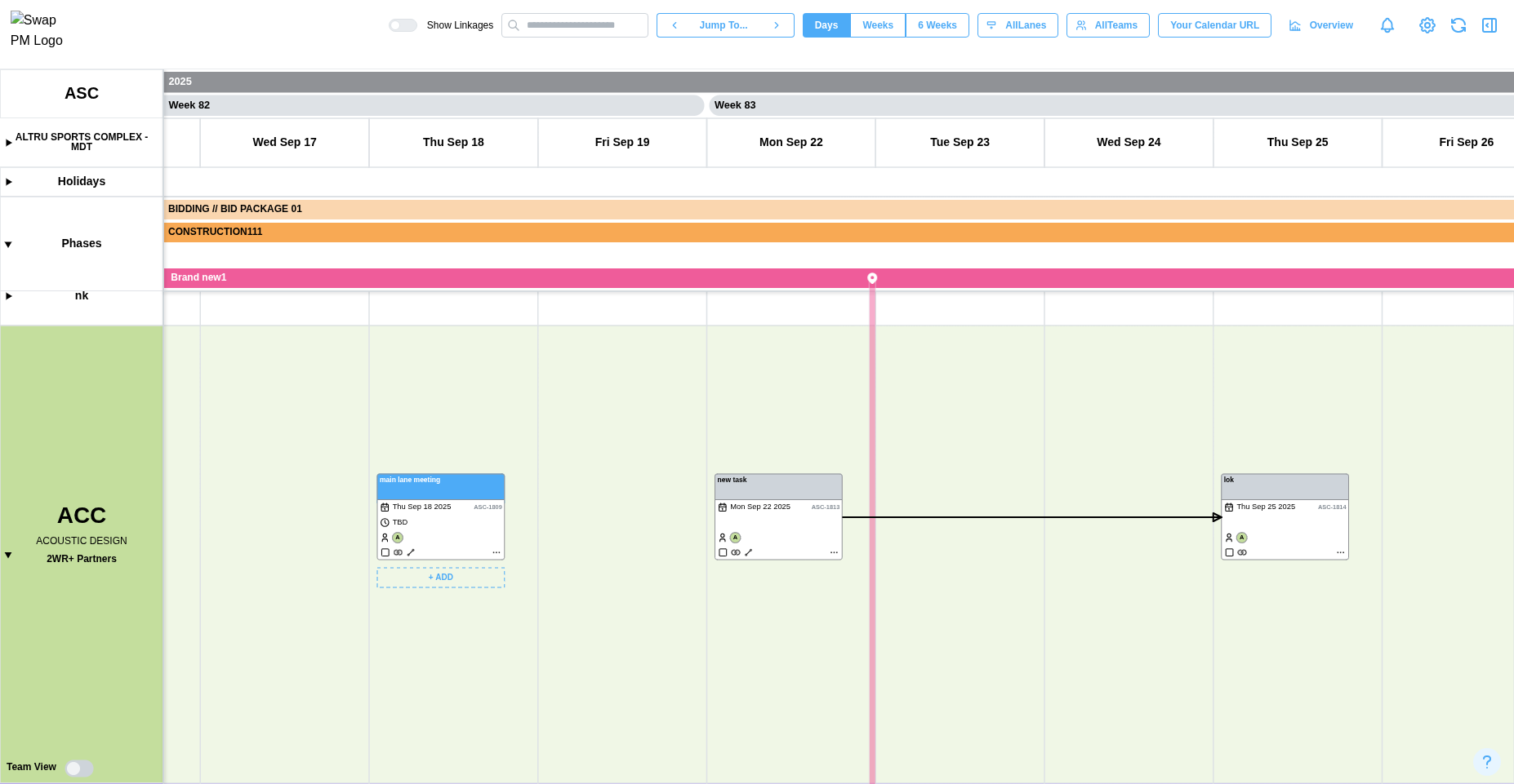
click at [414, 554] on canvas at bounding box center [757, 427] width 1514 height 715
click at [752, 551] on canvas at bounding box center [757, 427] width 1514 height 715
click at [743, 552] on canvas at bounding box center [757, 427] width 1514 height 715
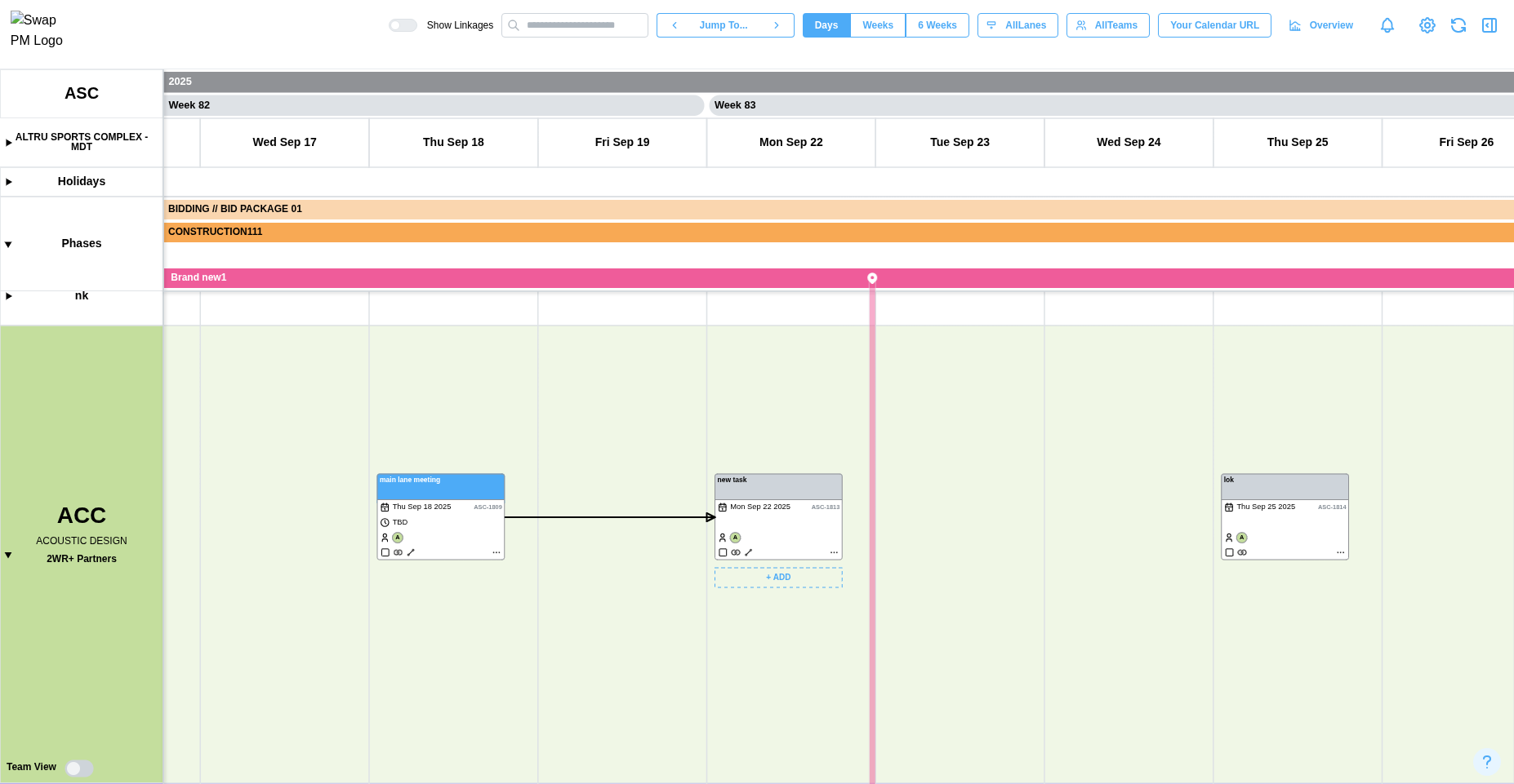
click at [748, 553] on canvas at bounding box center [757, 427] width 1514 height 715
click at [406, 551] on canvas at bounding box center [757, 427] width 1514 height 715
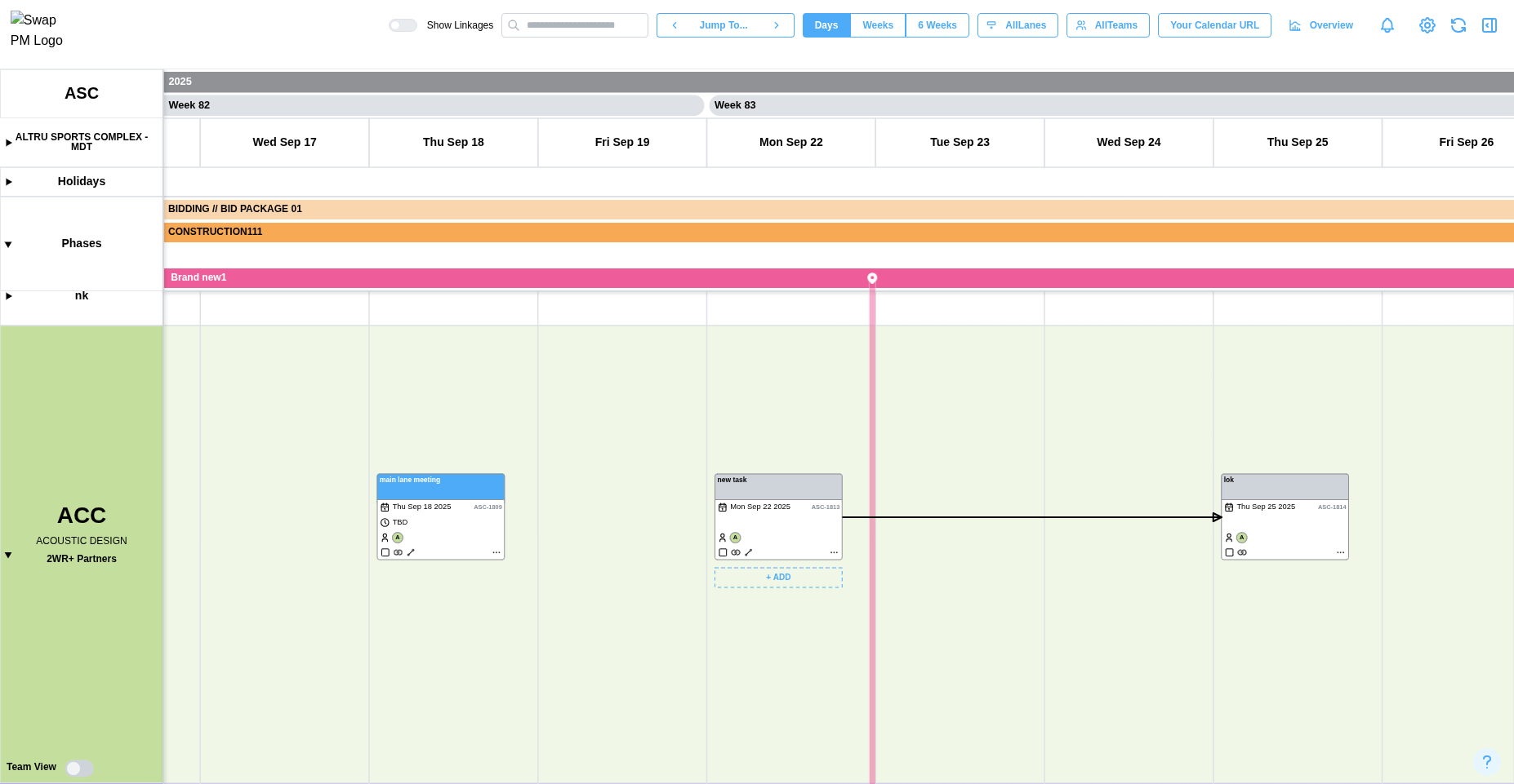
click at [749, 551] on canvas at bounding box center [757, 427] width 1514 height 715
drag, startPoint x: 670, startPoint y: 683, endPoint x: 1129, endPoint y: 590, distance: 468.3
click at [1138, 575] on canvas at bounding box center [757, 427] width 1514 height 715
drag, startPoint x: 1192, startPoint y: 575, endPoint x: 1205, endPoint y: 575, distance: 13.0
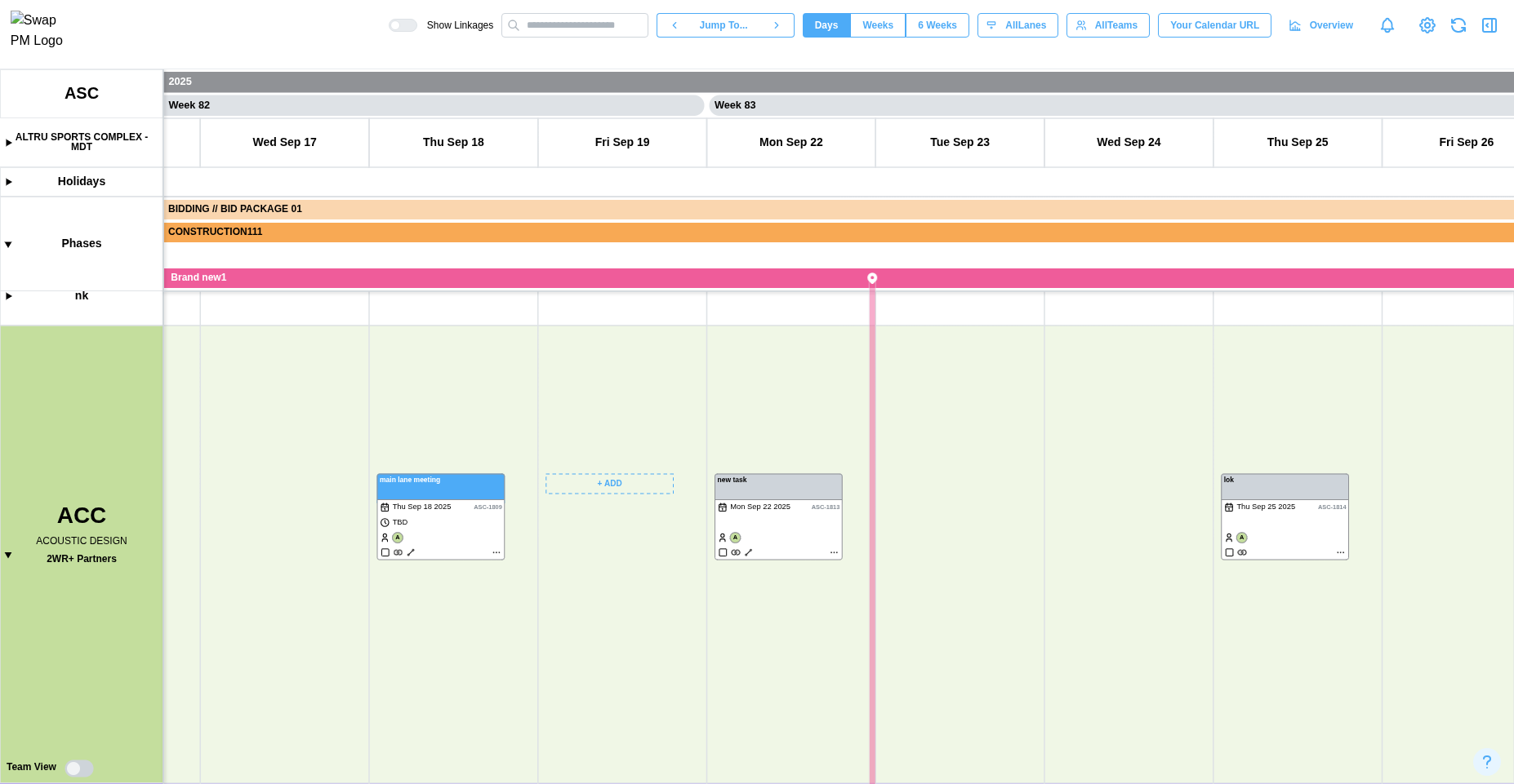
click at [1208, 575] on canvas at bounding box center [757, 427] width 1514 height 715
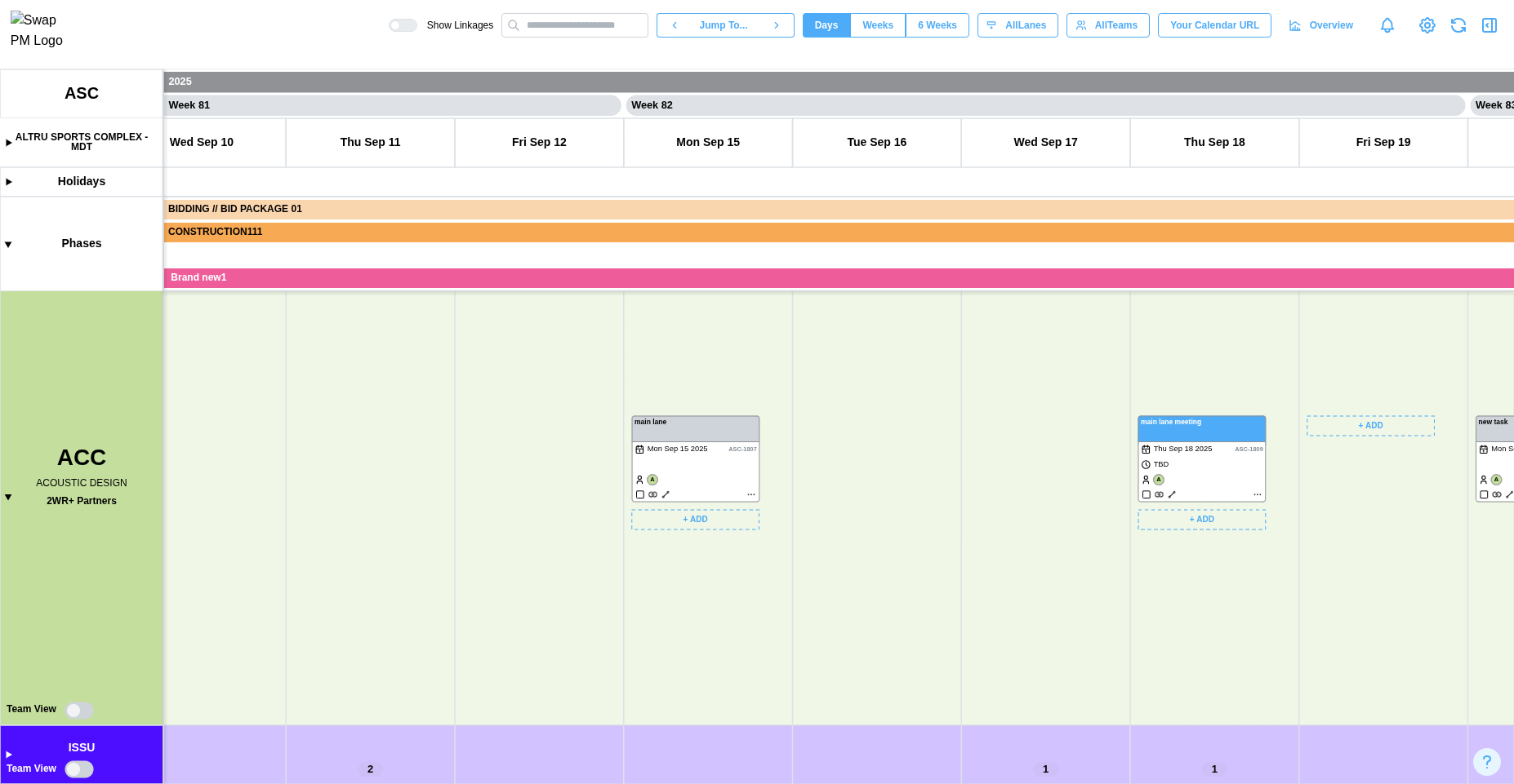
click at [661, 496] on canvas at bounding box center [757, 427] width 1514 height 715
click at [663, 496] on canvas at bounding box center [757, 427] width 1514 height 715
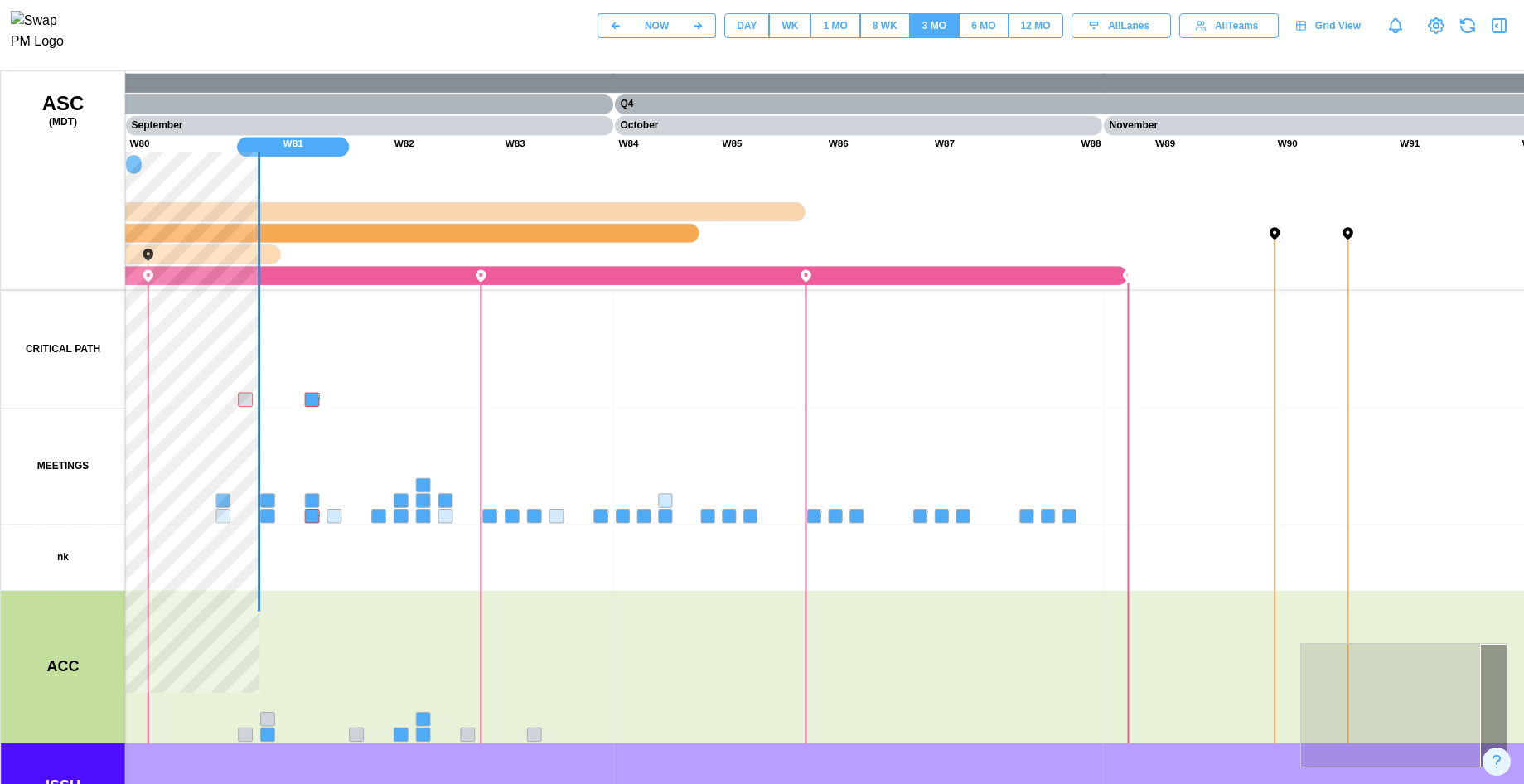
click at [745, 30] on div "DAY" at bounding box center [747, 26] width 20 height 16
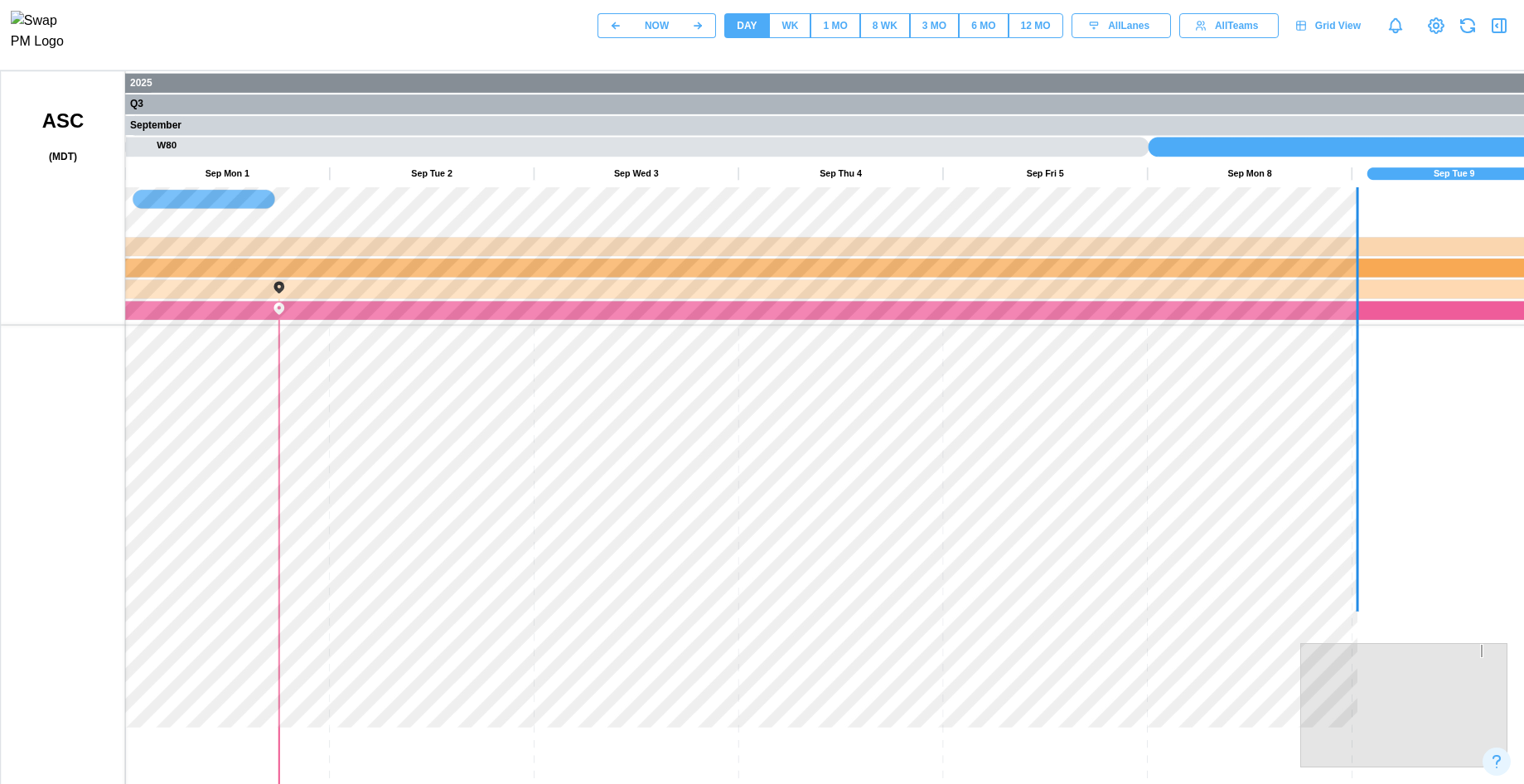
drag, startPoint x: 839, startPoint y: 475, endPoint x: 327, endPoint y: 447, distance: 512.8
click at [376, 465] on canvas at bounding box center [796, 486] width 1591 height 829
drag, startPoint x: 938, startPoint y: 506, endPoint x: 519, endPoint y: 506, distance: 419.0
click at [522, 506] on canvas at bounding box center [796, 486] width 1591 height 829
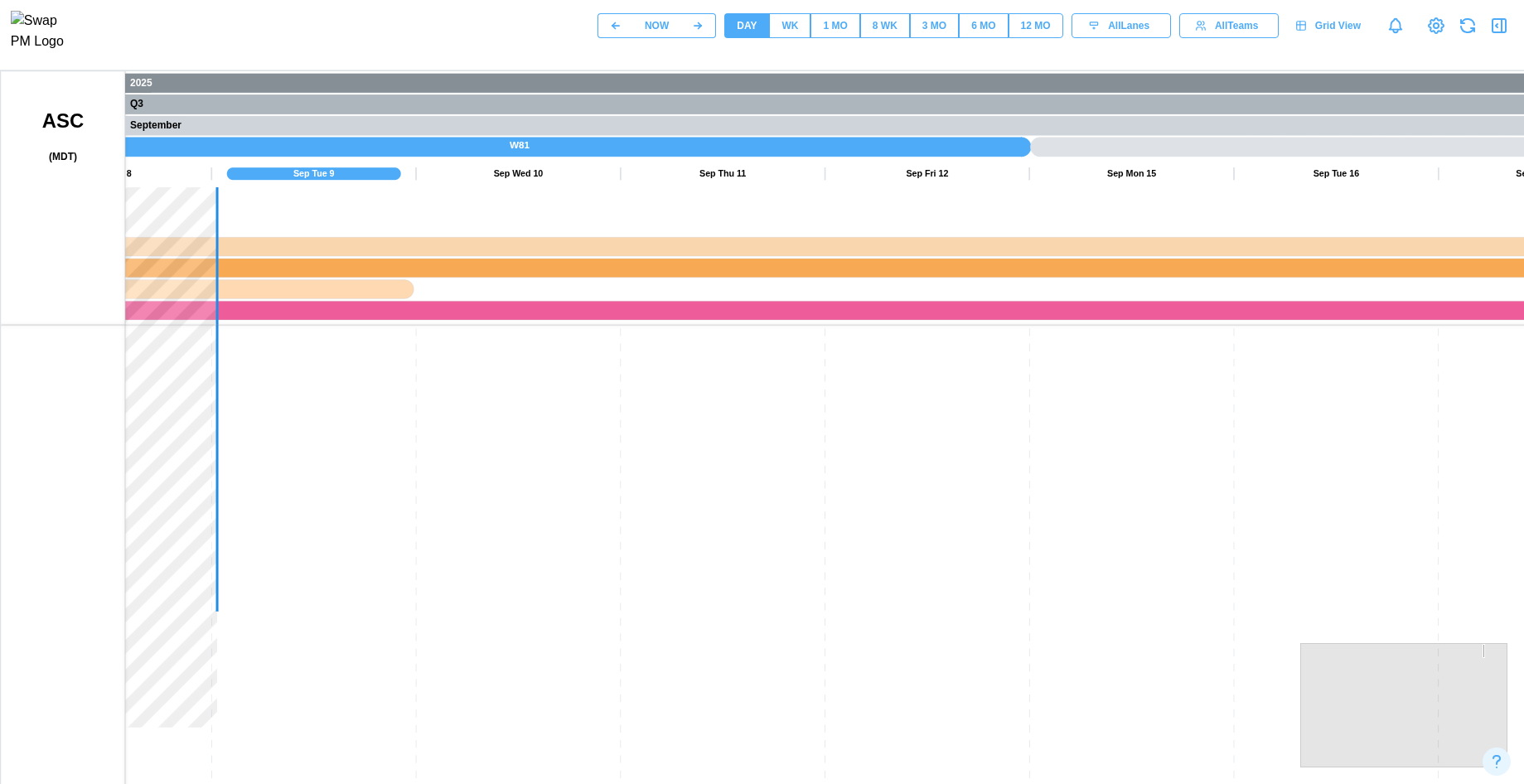
drag, startPoint x: 518, startPoint y: 506, endPoint x: 846, endPoint y: 297, distance: 388.9
click at [811, 296] on canvas at bounding box center [796, 486] width 1591 height 829
drag, startPoint x: 499, startPoint y: 547, endPoint x: 552, endPoint y: 328, distance: 225.3
click at [550, 314] on canvas at bounding box center [796, 486] width 1591 height 829
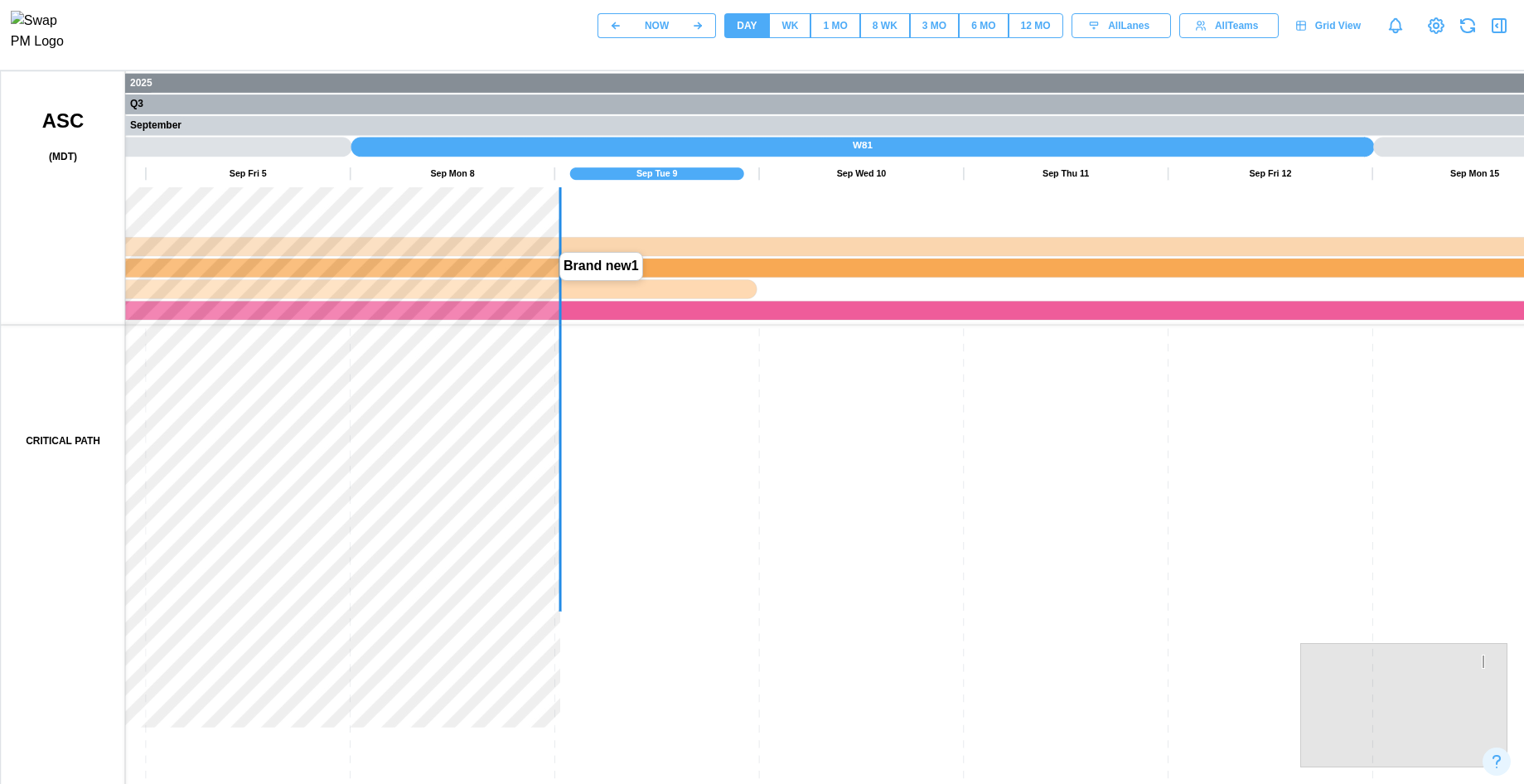
drag, startPoint x: 334, startPoint y: 423, endPoint x: 393, endPoint y: 331, distance: 109.3
click at [360, 289] on canvas at bounding box center [796, 486] width 1591 height 829
click at [324, 310] on canvas at bounding box center [796, 486] width 1591 height 829
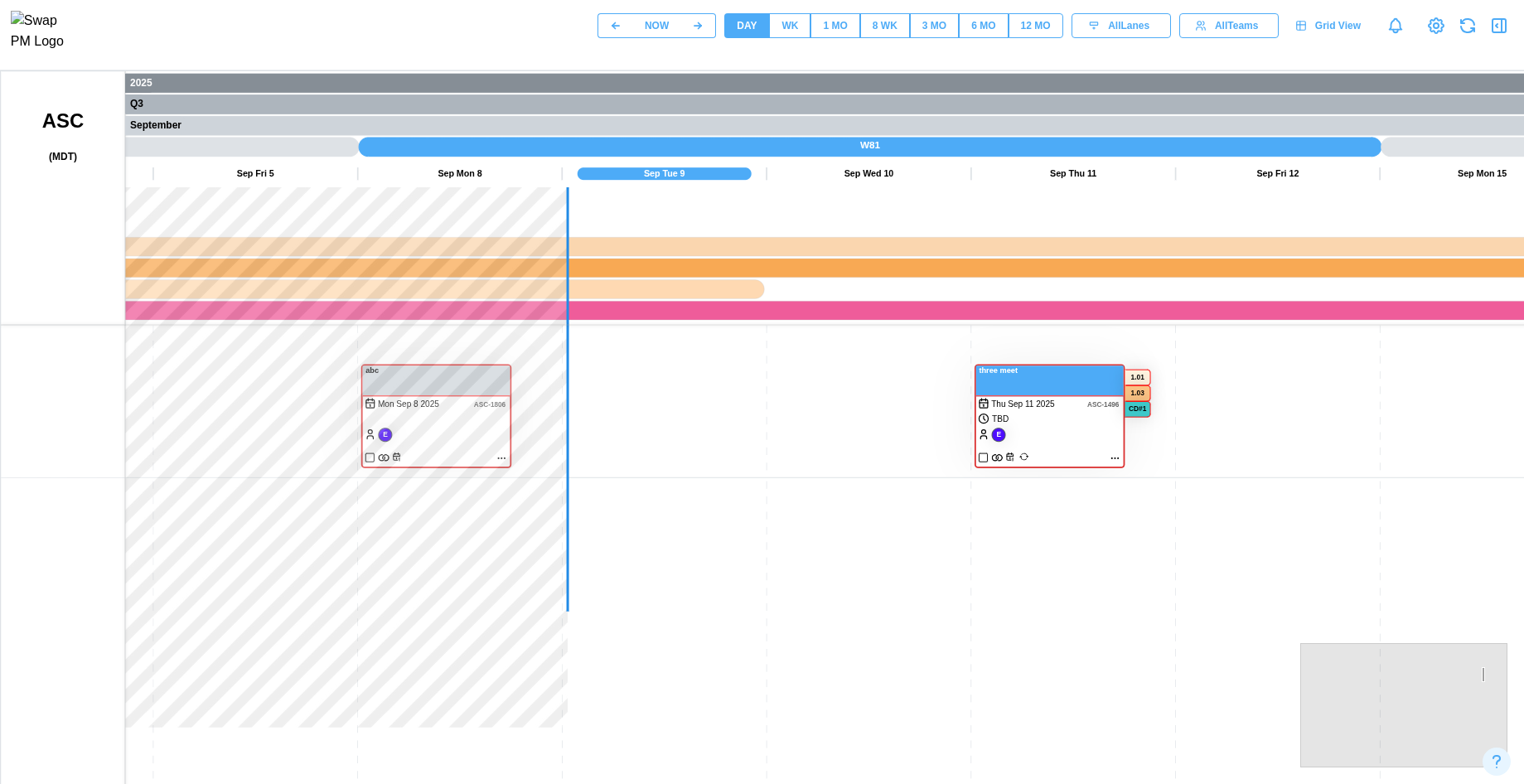
drag, startPoint x: 324, startPoint y: 395, endPoint x: 343, endPoint y: 441, distance: 49.8
click at [337, 350] on canvas at bounding box center [796, 486] width 1591 height 829
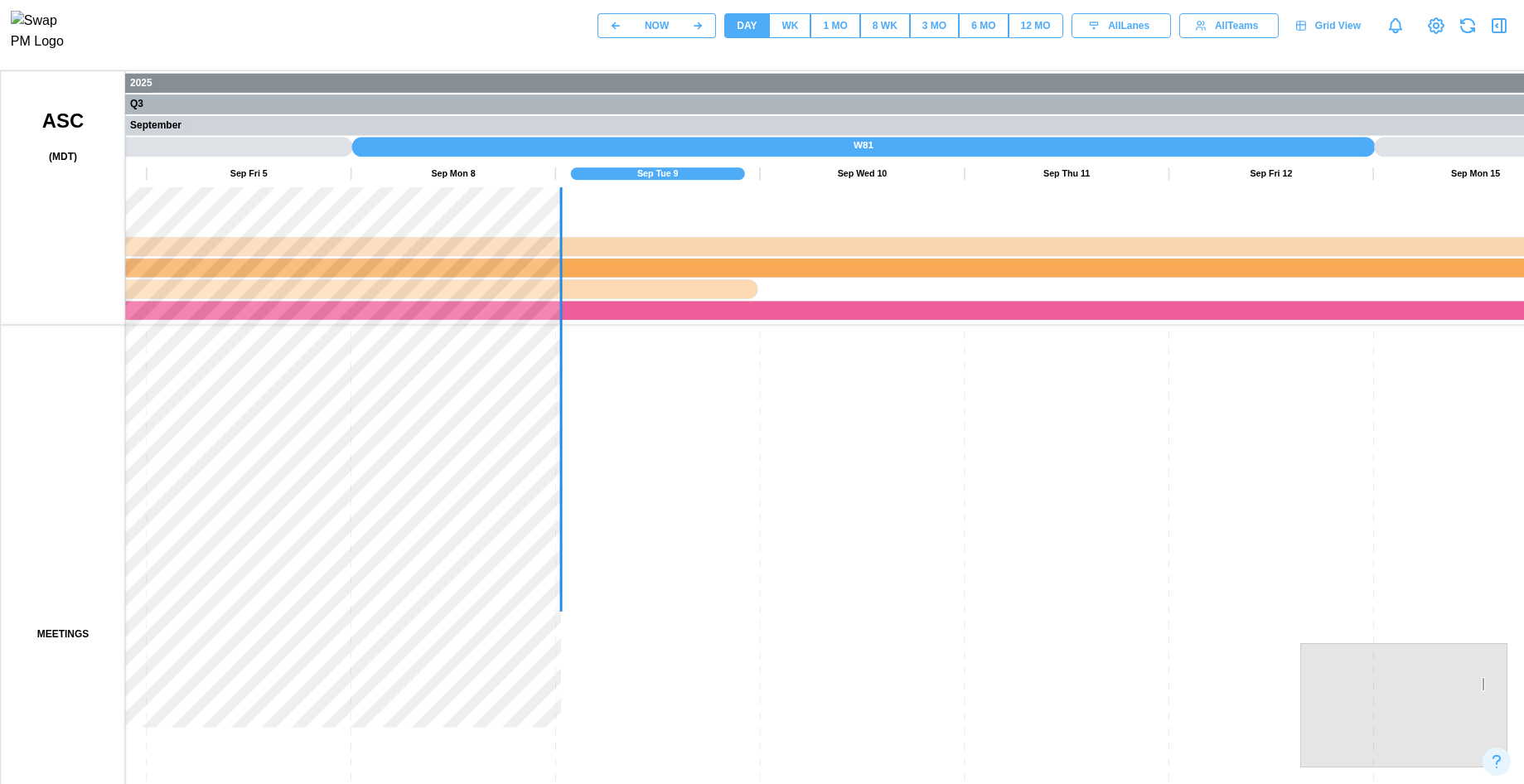
drag, startPoint x: 369, startPoint y: 635, endPoint x: 434, endPoint y: 690, distance: 85.1
click at [412, 742] on canvas at bounding box center [796, 486] width 1591 height 829
click at [477, 658] on canvas at bounding box center [796, 486] width 1591 height 829
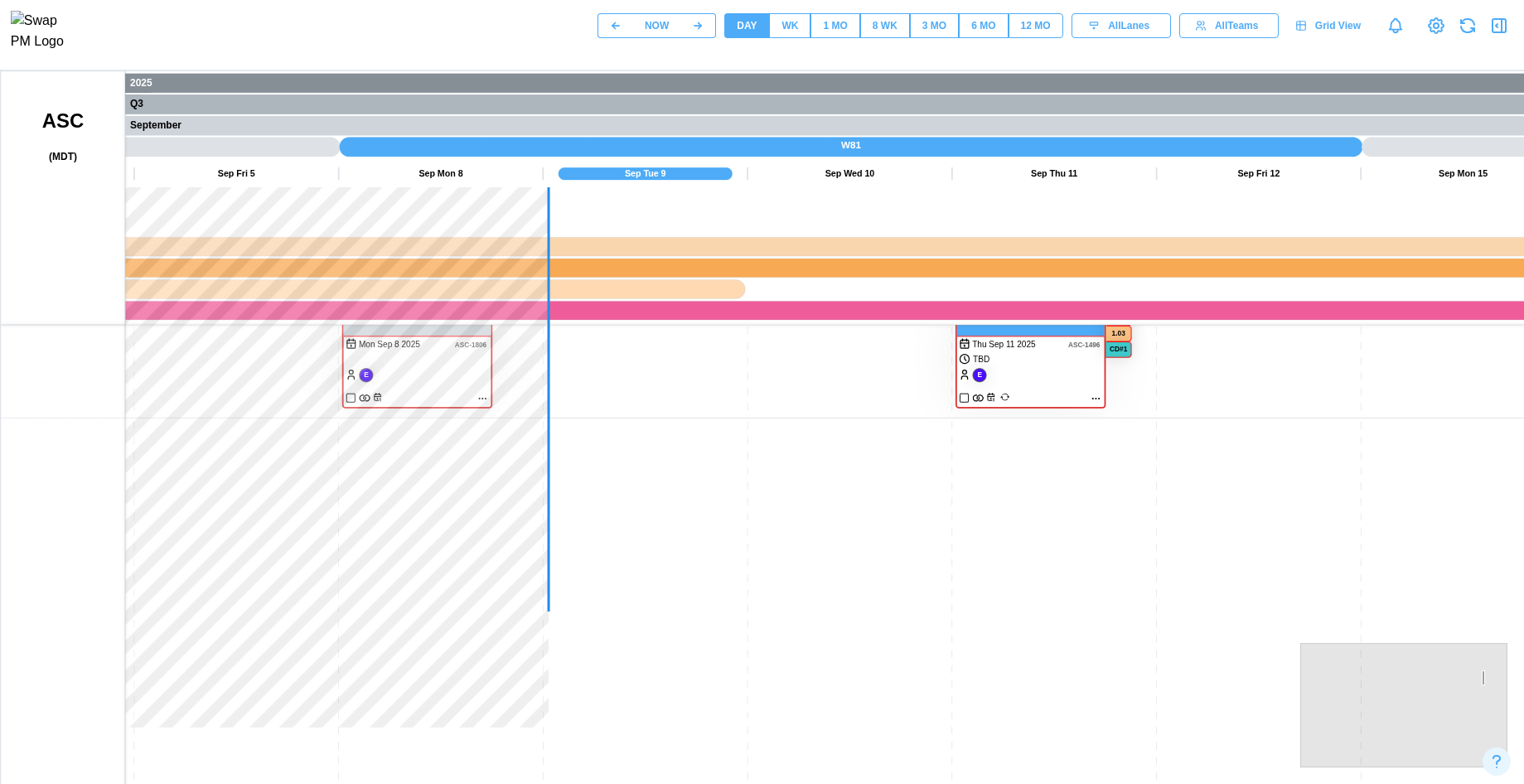
drag, startPoint x: 471, startPoint y: 641, endPoint x: 482, endPoint y: 590, distance: 52.2
click at [451, 365] on canvas at bounding box center [796, 486] width 1591 height 829
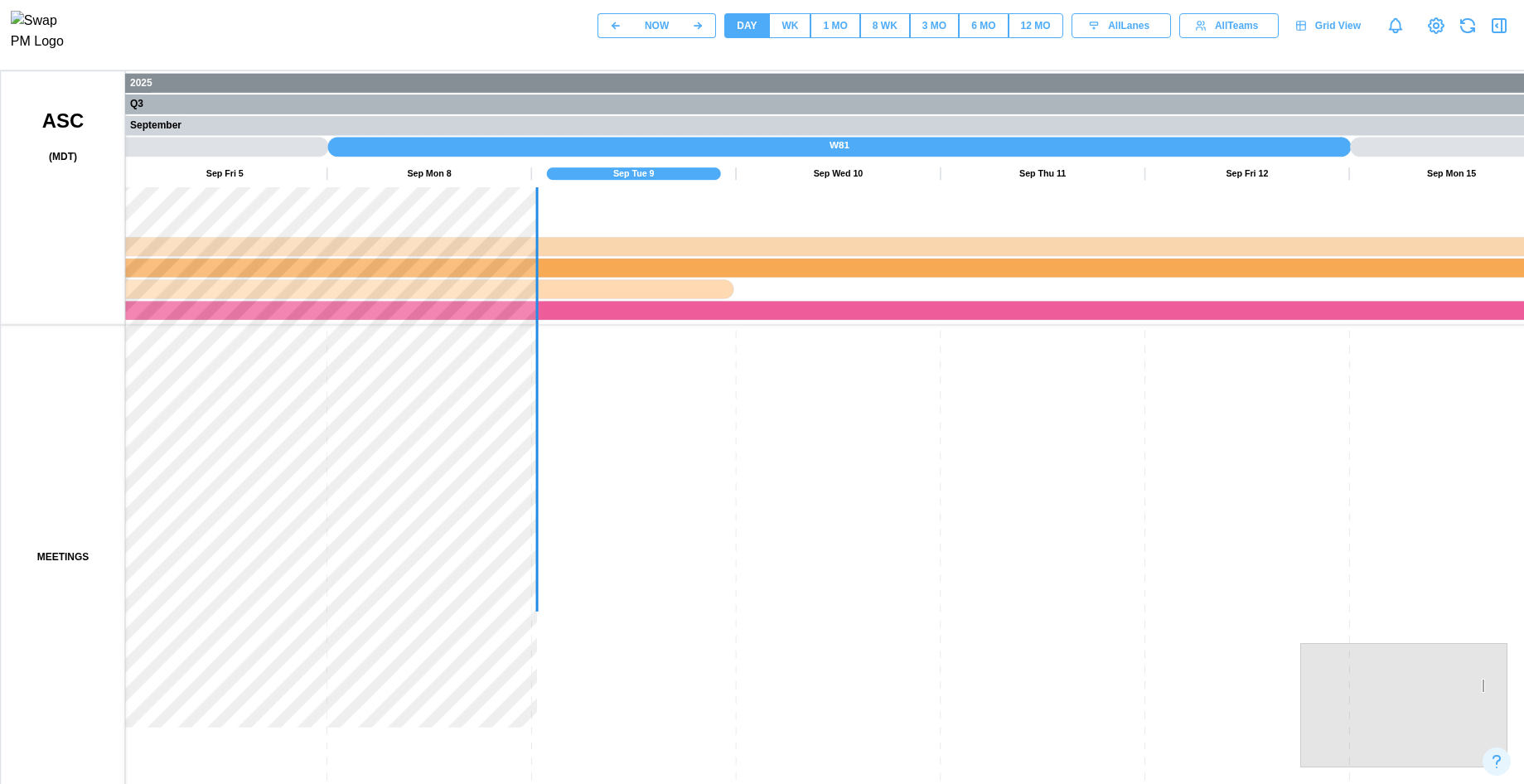
drag, startPoint x: 435, startPoint y: 714, endPoint x: 439, endPoint y: 361, distance: 353.0
click at [437, 341] on canvas at bounding box center [796, 486] width 1591 height 829
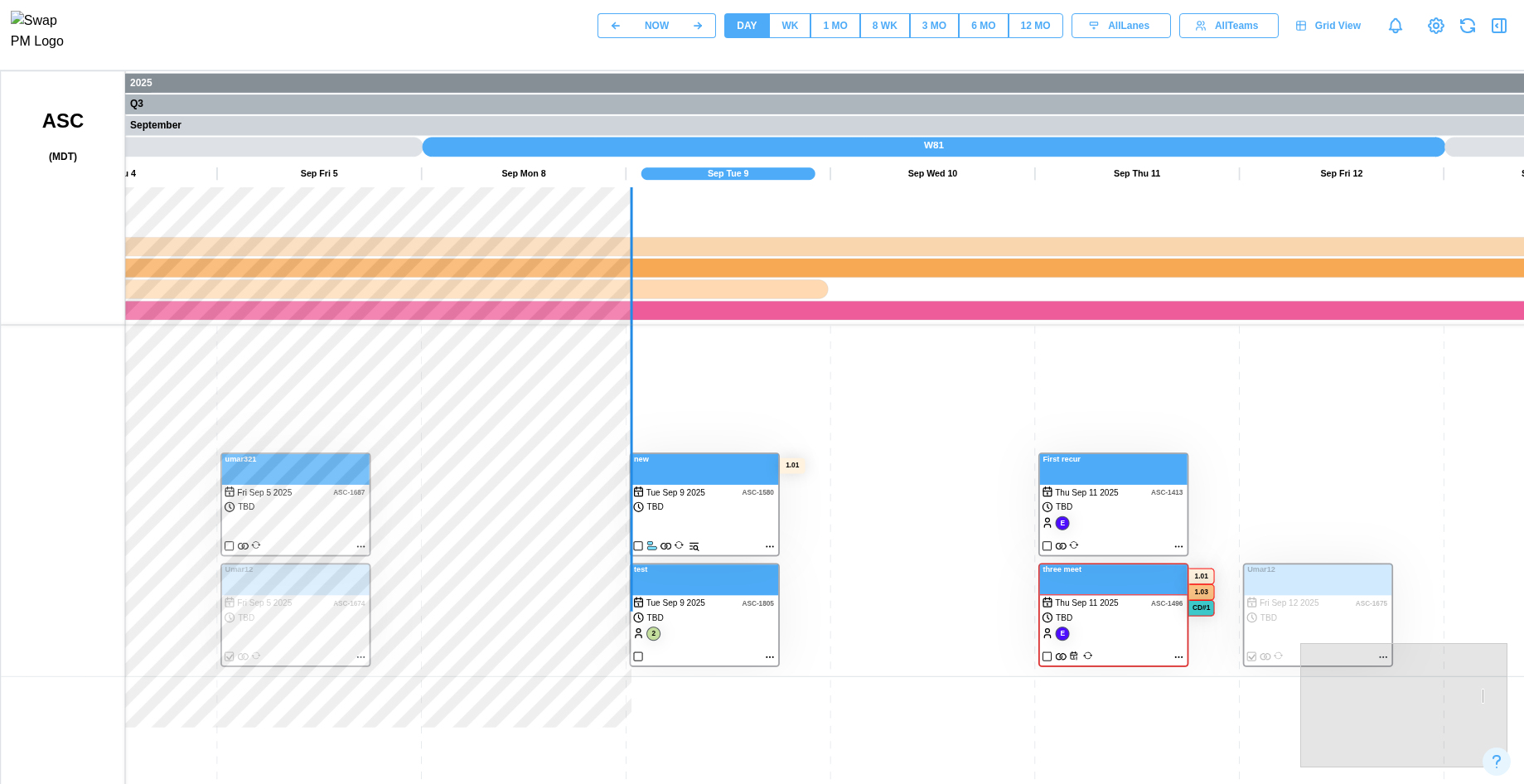
drag, startPoint x: 455, startPoint y: 573, endPoint x: 563, endPoint y: 422, distance: 185.6
click at [563, 422] on canvas at bounding box center [796, 486] width 1591 height 829
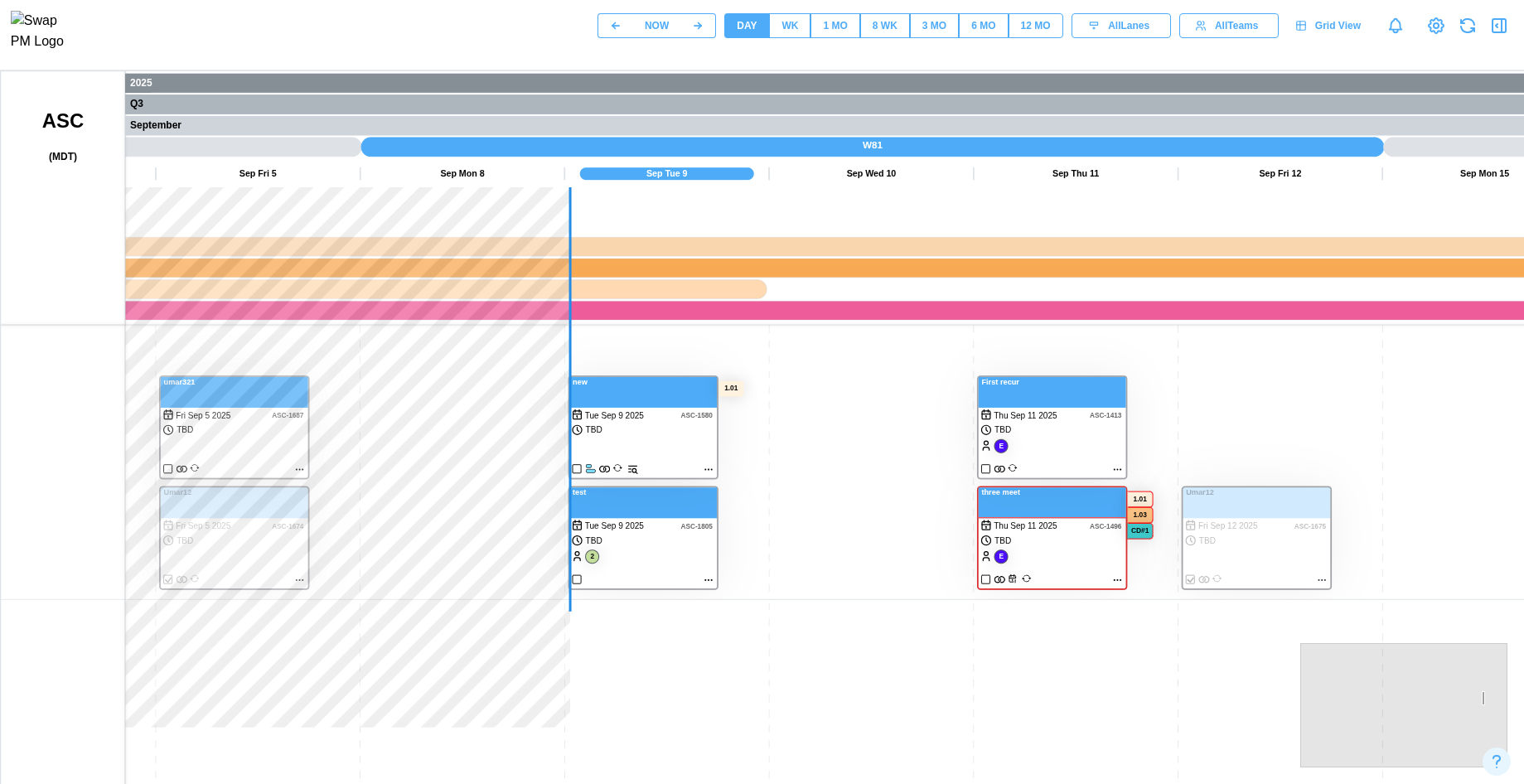
drag, startPoint x: 531, startPoint y: 518, endPoint x: 456, endPoint y: 468, distance: 90.1
click at [456, 468] on canvas at bounding box center [796, 486] width 1591 height 829
drag, startPoint x: 1193, startPoint y: 439, endPoint x: 978, endPoint y: 446, distance: 215.1
click at [978, 446] on canvas at bounding box center [796, 486] width 1591 height 829
